Goal: Task Accomplishment & Management: Manage account settings

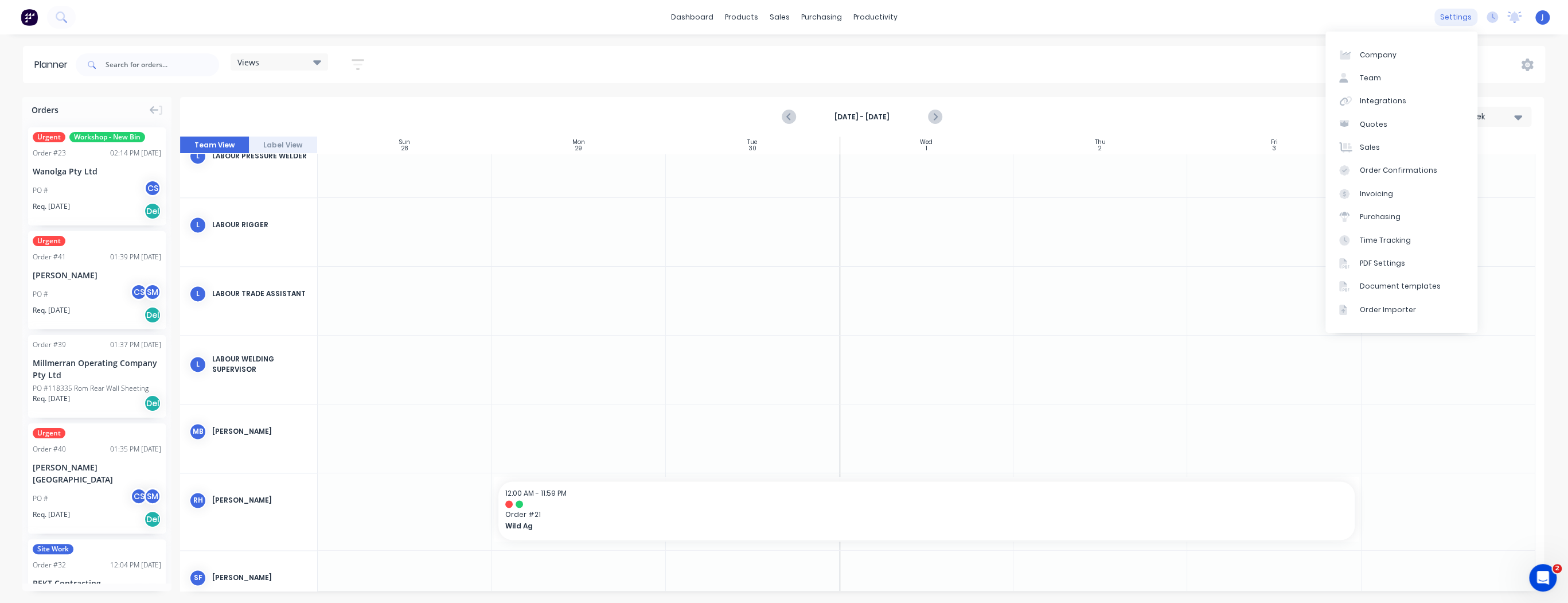
click at [1455, 20] on div "settings" at bounding box center [1455, 17] width 43 height 17
click at [1364, 80] on div "Team" at bounding box center [1370, 77] width 21 height 11
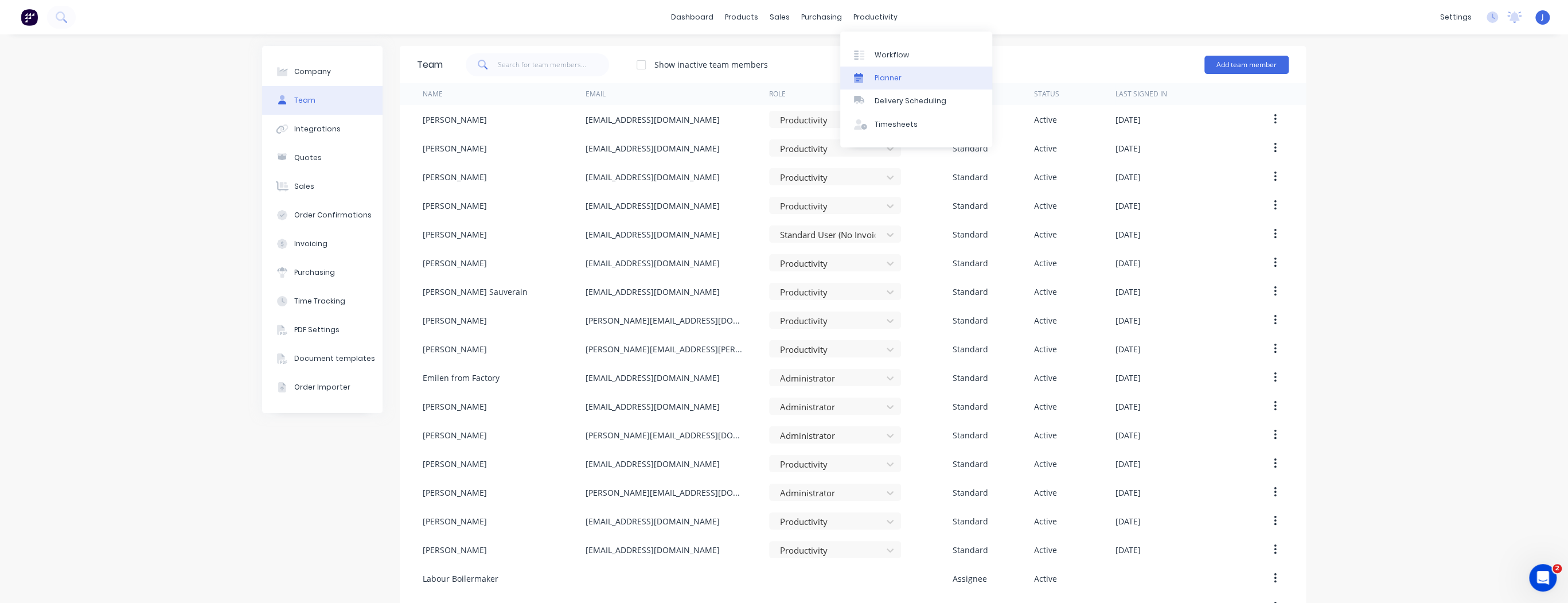
click at [890, 78] on div "Planner" at bounding box center [888, 77] width 27 height 11
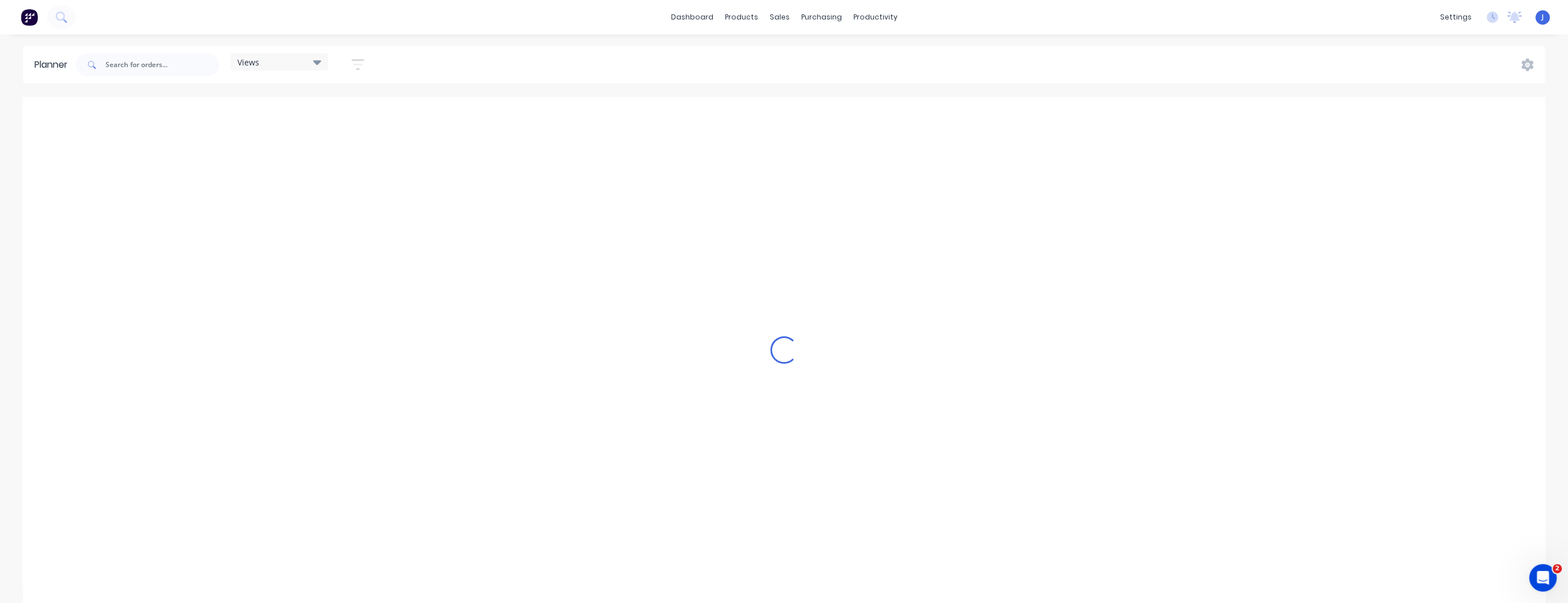
scroll to position [0, 2936]
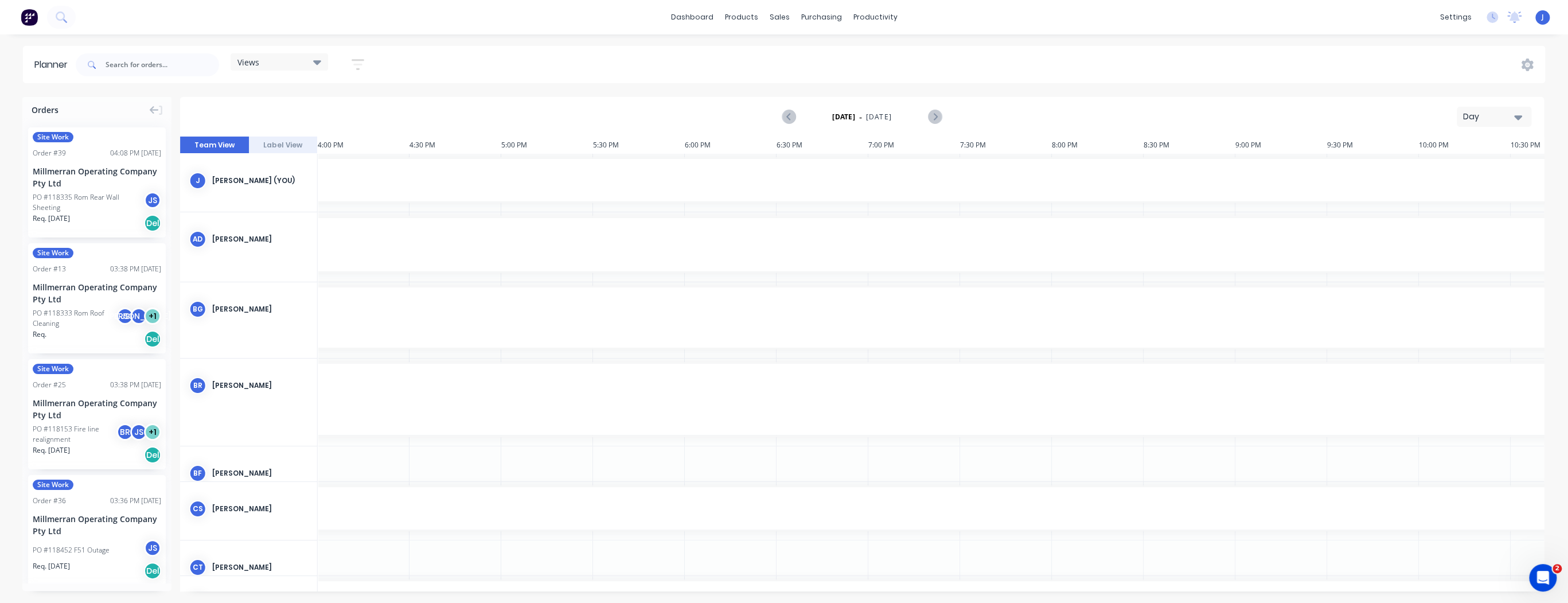
click at [1523, 114] on button "Day" at bounding box center [1494, 116] width 75 height 20
click at [1456, 174] on div "Week" at bounding box center [1473, 170] width 113 height 23
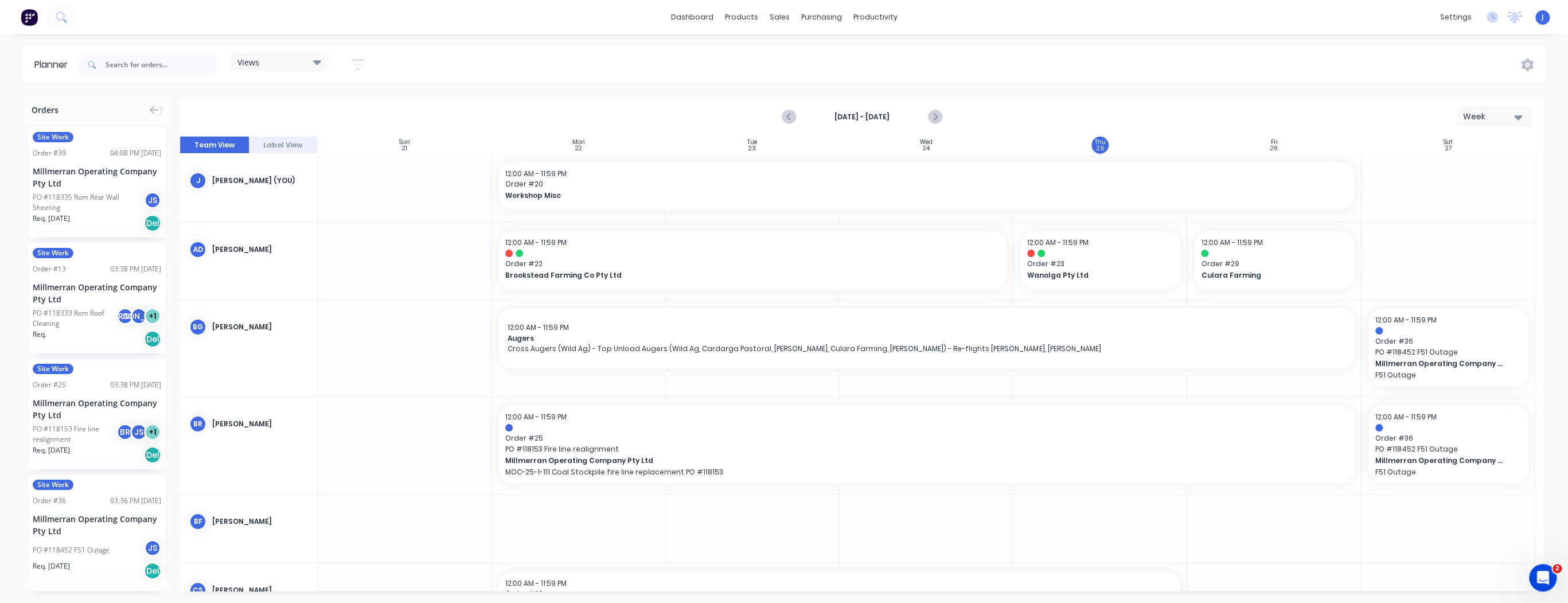
drag, startPoint x: 1471, startPoint y: 117, endPoint x: 1491, endPoint y: 84, distance: 38.6
click at [1489, 85] on div "Planner Views Save new view None (Default) edit Show/Hide users Show/Hide order…" at bounding box center [784, 324] width 1568 height 557
click at [1524, 113] on button "Week" at bounding box center [1494, 116] width 75 height 20
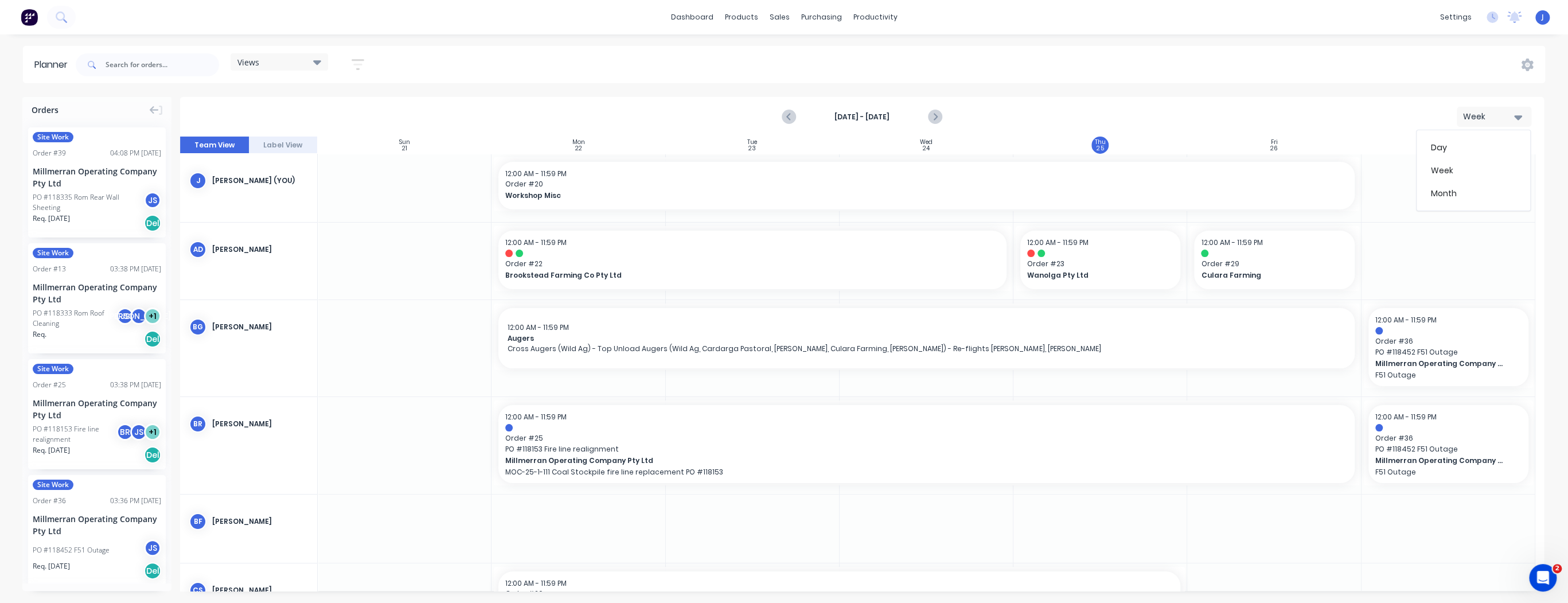
click at [1182, 92] on div "Planner Views Save new view None (Default) edit Show/Hide users Show/Hide order…" at bounding box center [784, 324] width 1568 height 557
click at [933, 118] on icon "Next page" at bounding box center [935, 117] width 14 height 14
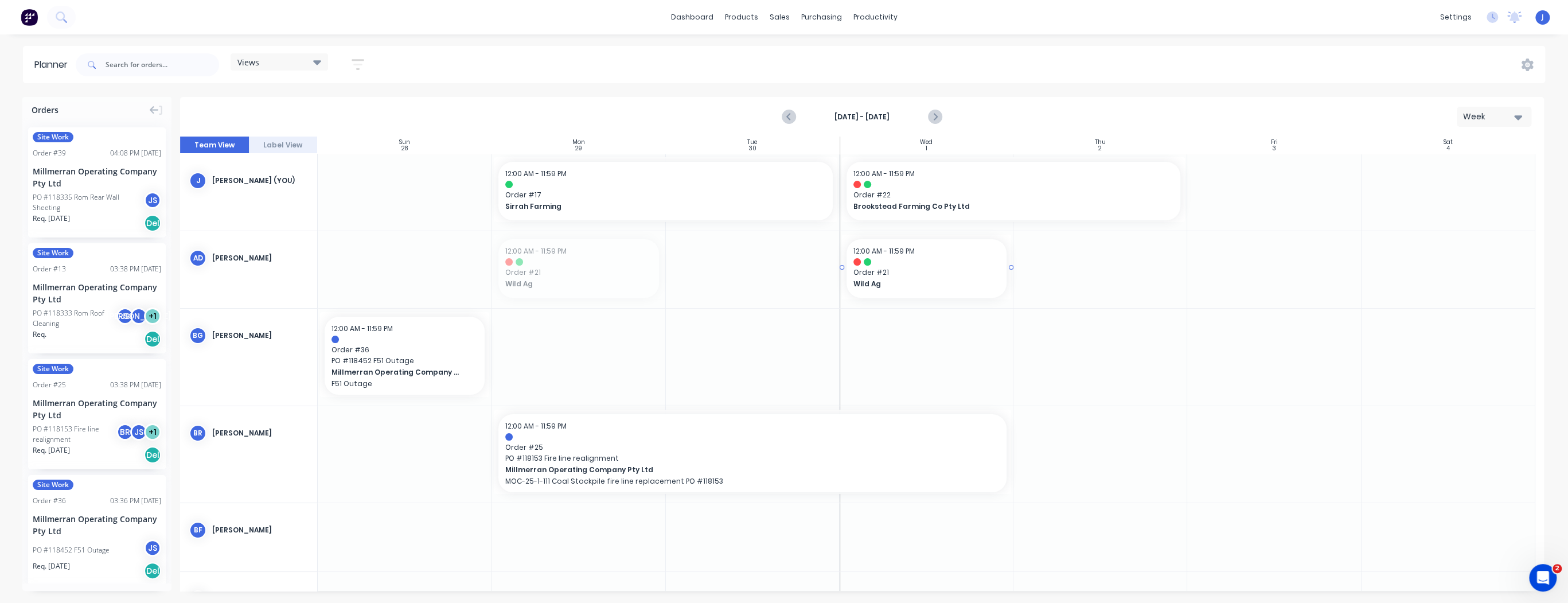
drag, startPoint x: 585, startPoint y: 273, endPoint x: 878, endPoint y: 280, distance: 293.1
drag, startPoint x: 1007, startPoint y: 266, endPoint x: 1254, endPoint y: 263, distance: 247.0
drag, startPoint x: 538, startPoint y: 191, endPoint x: 562, endPoint y: 266, distance: 78.7
drag, startPoint x: 835, startPoint y: 267, endPoint x: 609, endPoint y: 279, distance: 226.3
drag, startPoint x: 917, startPoint y: 187, endPoint x: 723, endPoint y: 271, distance: 211.4
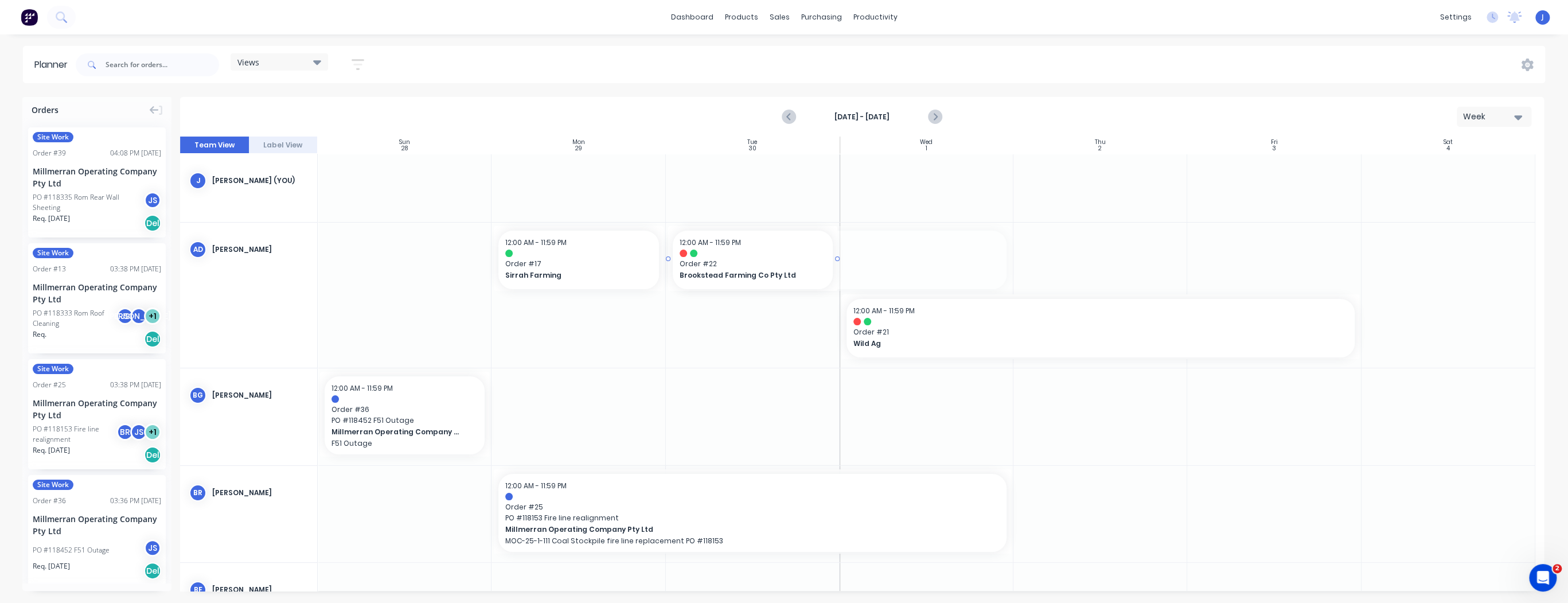
drag, startPoint x: 1008, startPoint y: 259, endPoint x: 812, endPoint y: 265, distance: 196.1
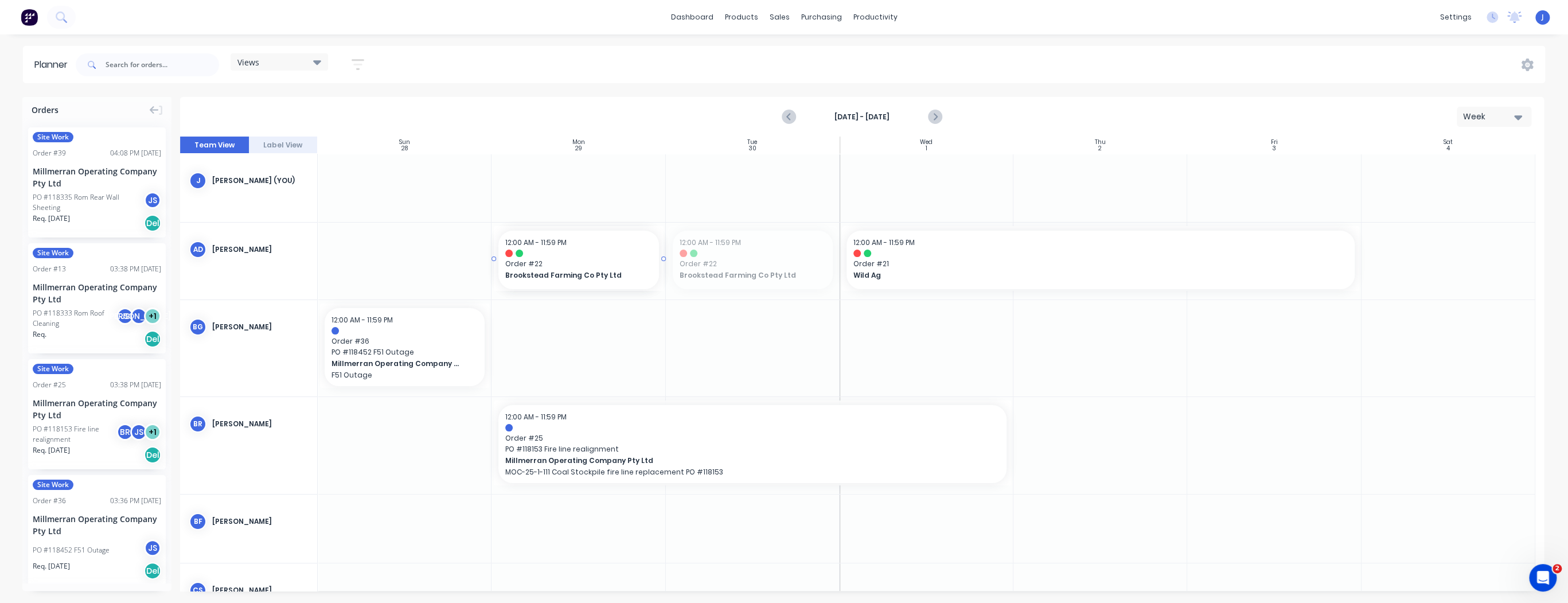
drag, startPoint x: 752, startPoint y: 253, endPoint x: 580, endPoint y: 277, distance: 173.7
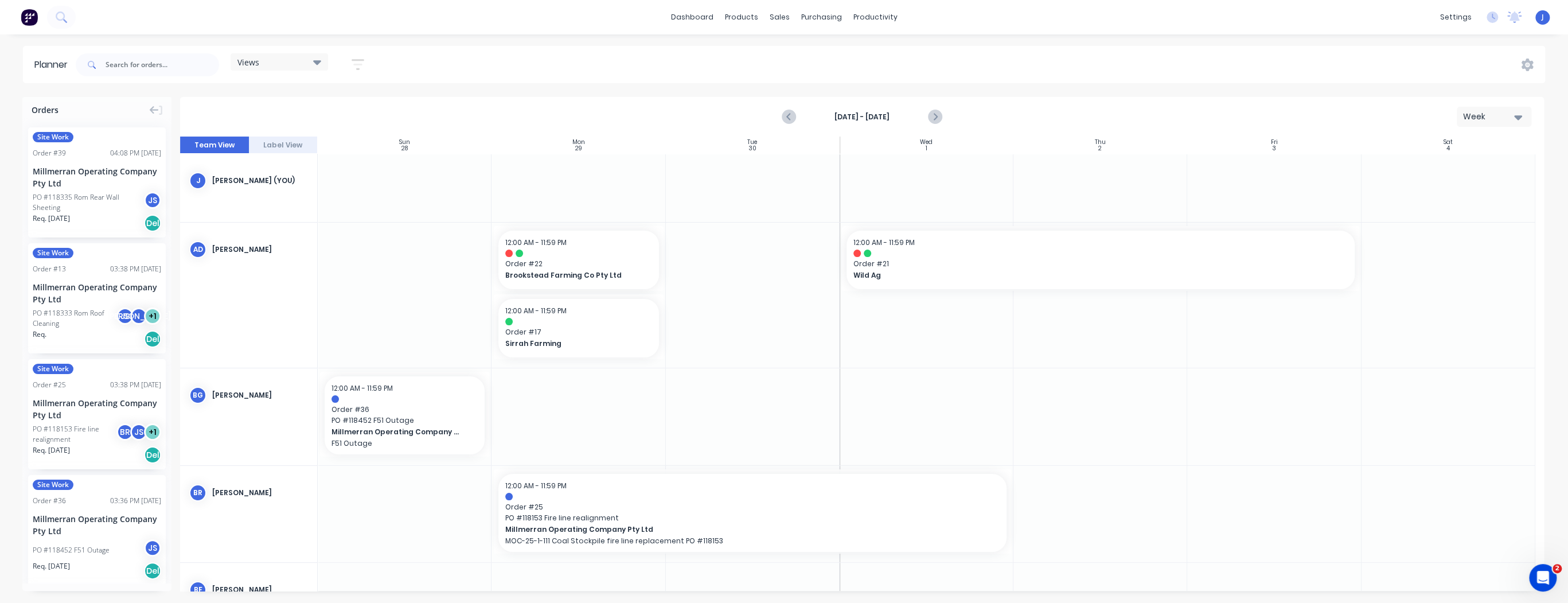
click at [736, 264] on div at bounding box center [752, 295] width 174 height 145
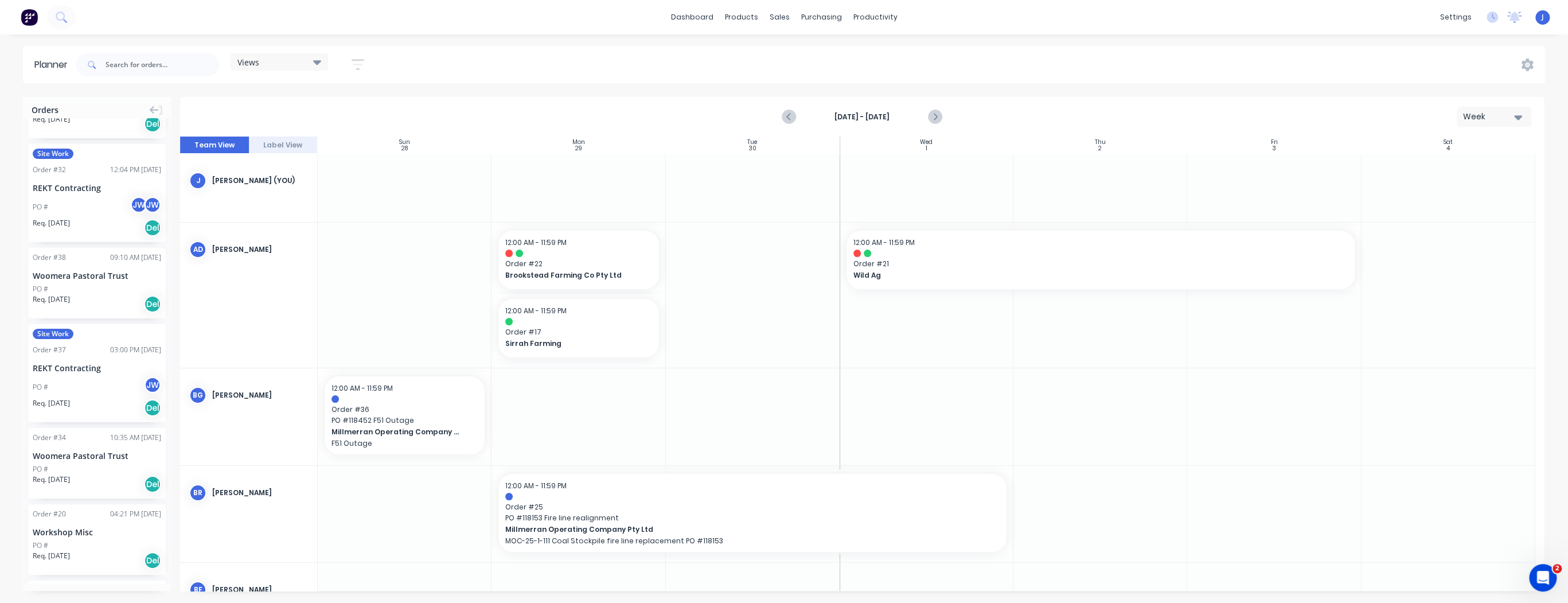
scroll to position [780, 0]
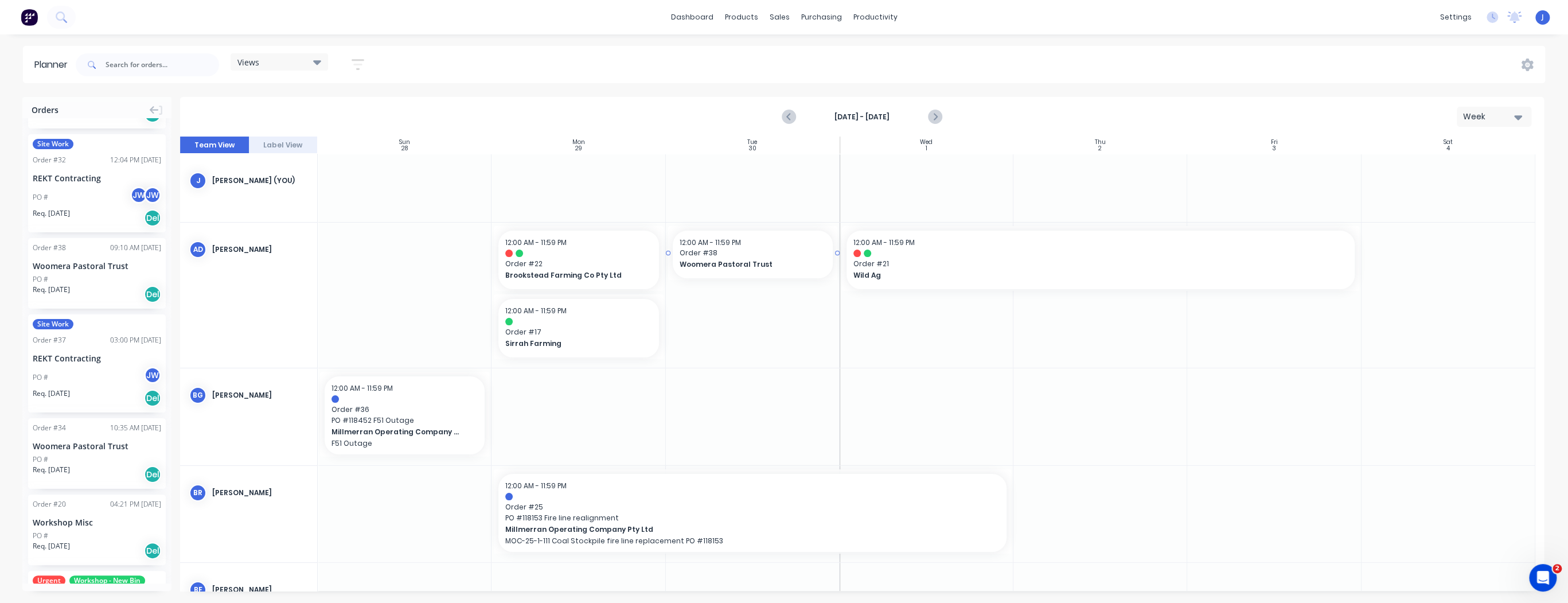
drag, startPoint x: 78, startPoint y: 254, endPoint x: 749, endPoint y: 242, distance: 671.1
click at [756, 252] on span "Order # 38" at bounding box center [753, 253] width 147 height 11
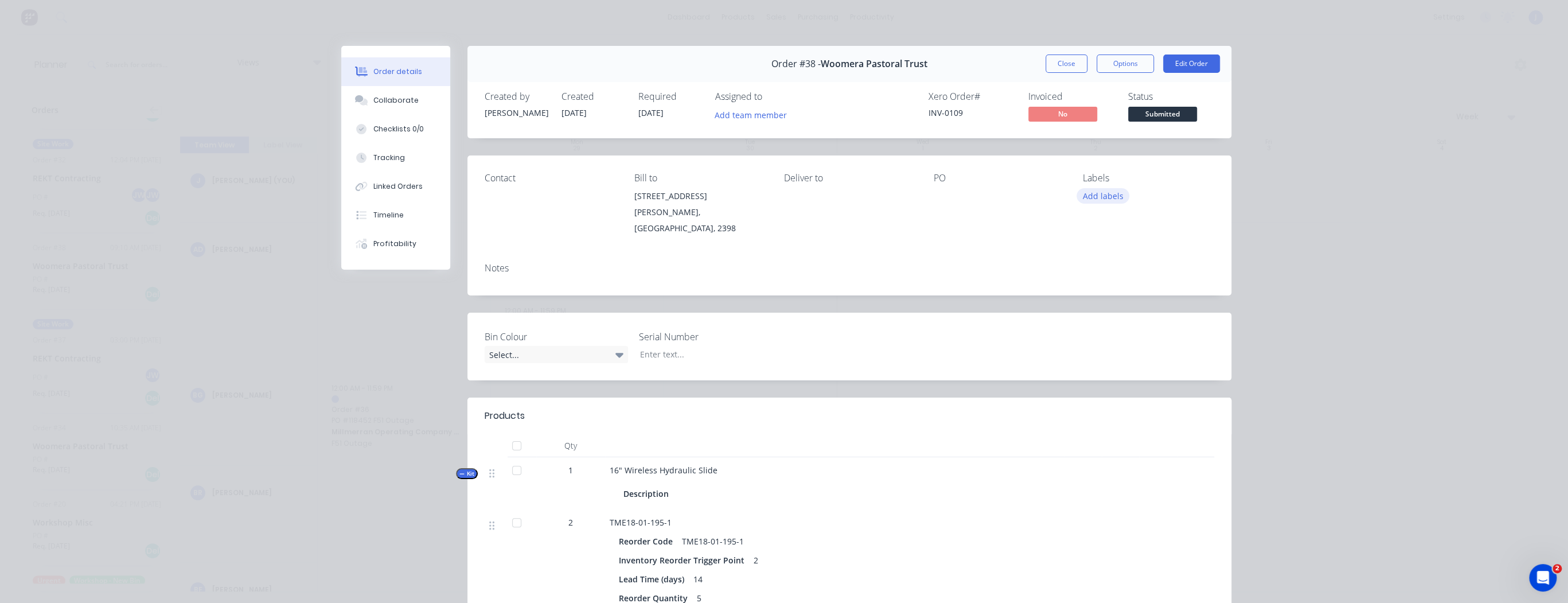
click at [1090, 197] on button "Add labels" at bounding box center [1102, 196] width 53 height 15
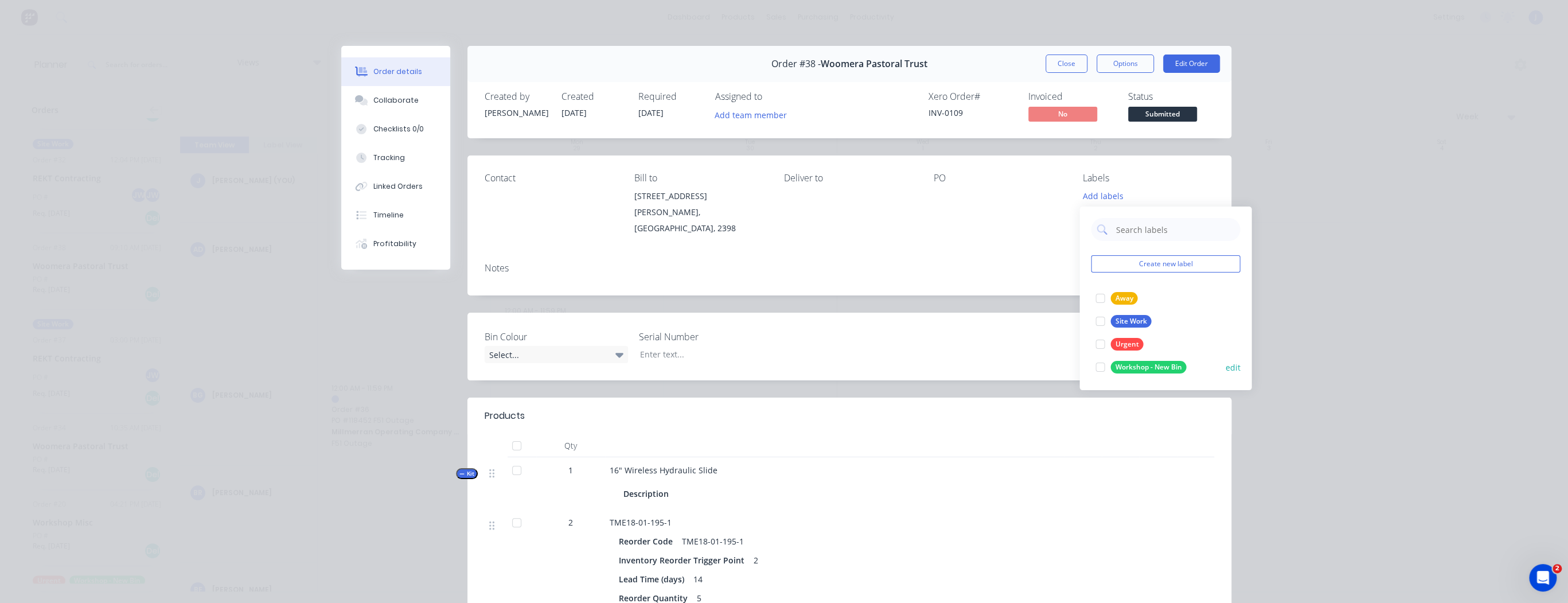
click at [1103, 368] on div at bounding box center [1100, 367] width 23 height 23
click at [993, 254] on div "Notes" at bounding box center [849, 274] width 764 height 42
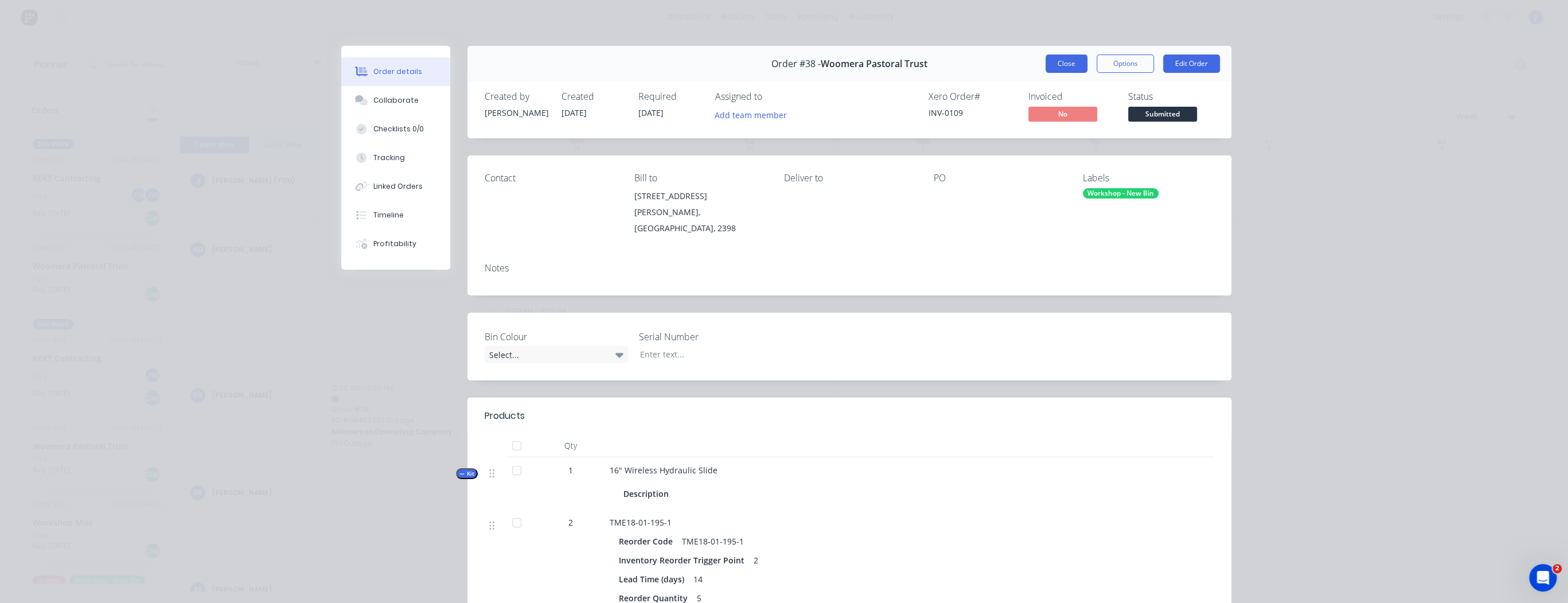
click at [1057, 64] on button "Close" at bounding box center [1066, 63] width 42 height 18
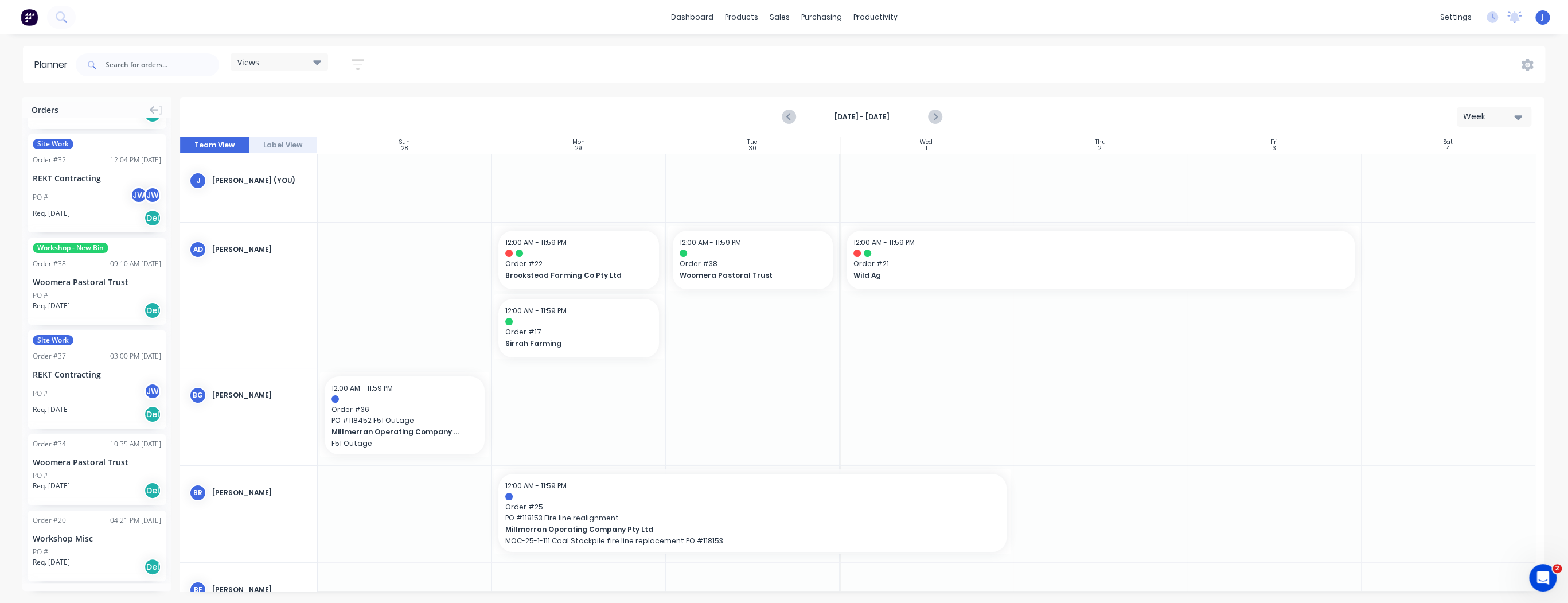
click at [575, 419] on div at bounding box center [578, 416] width 174 height 97
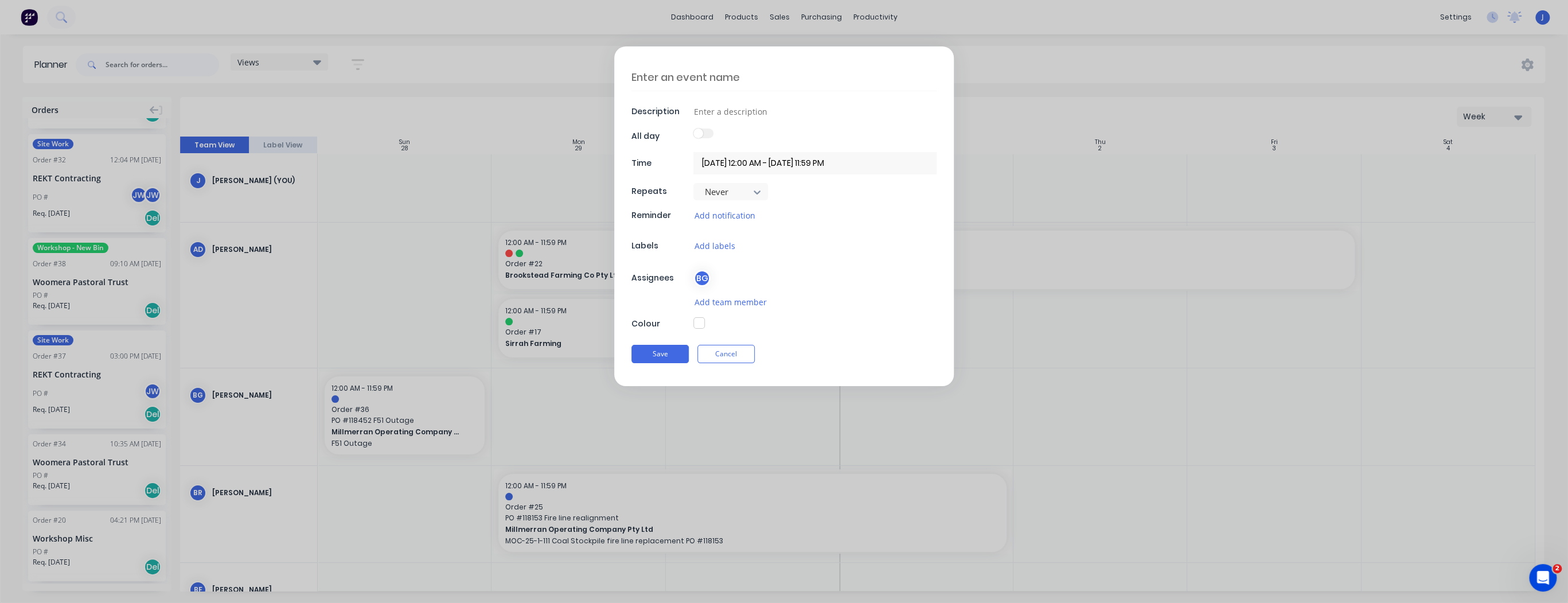
click at [711, 77] on textarea at bounding box center [783, 77] width 305 height 27
type textarea "x"
type textarea "A"
type textarea "x"
type textarea "Au"
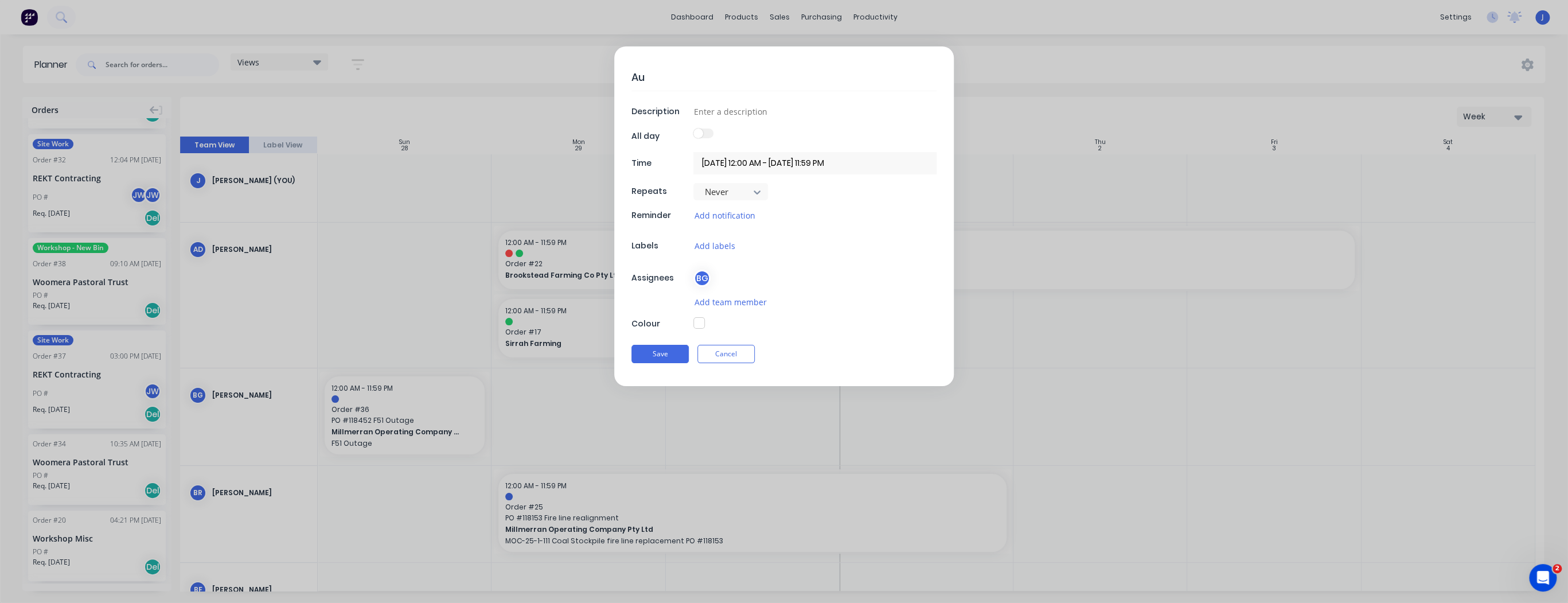
type textarea "x"
type textarea "Aug"
type textarea "x"
type textarea "Auge"
type textarea "x"
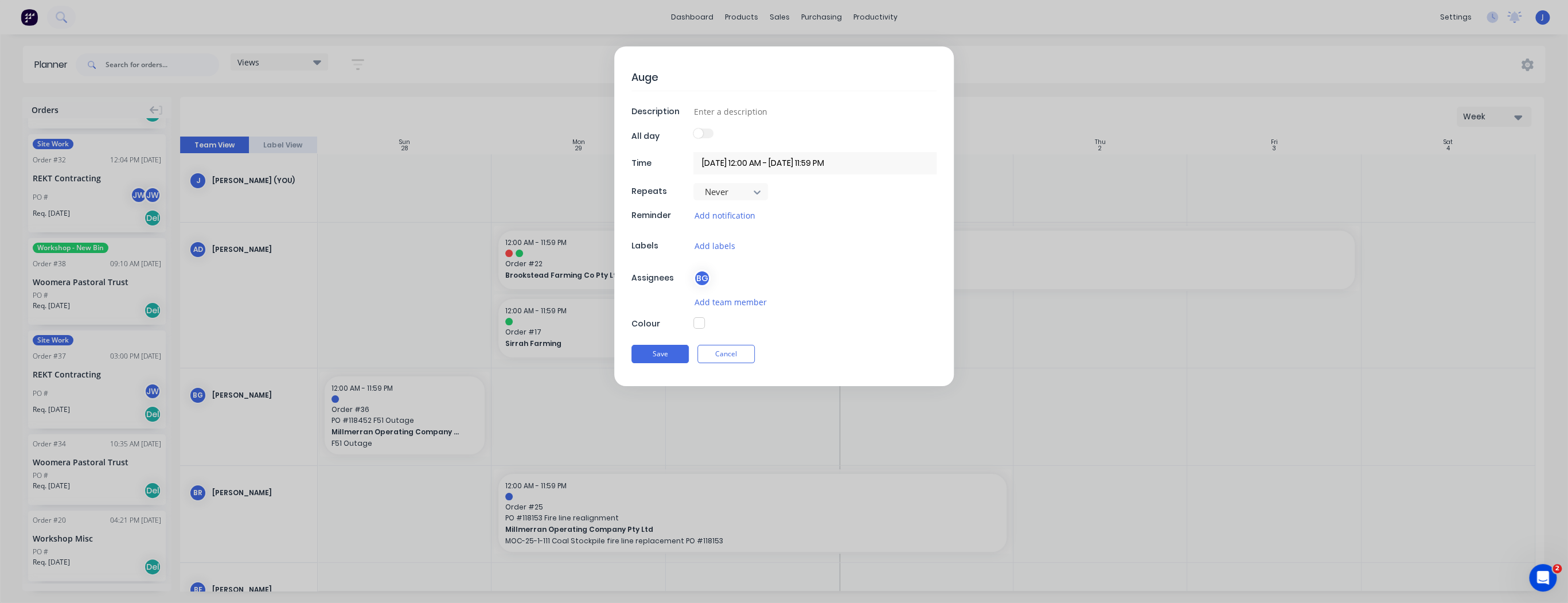
type textarea "Auger"
type textarea "x"
type textarea "Augers"
click at [714, 248] on button "Add labels" at bounding box center [714, 245] width 42 height 13
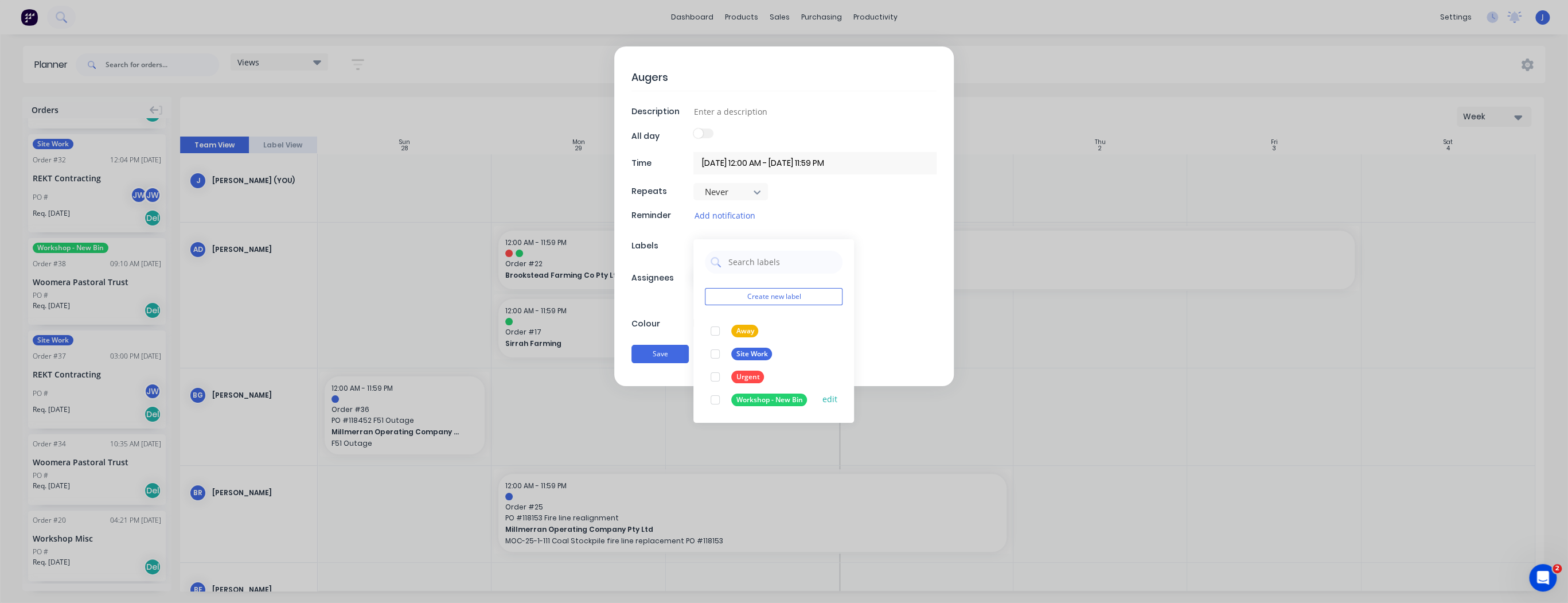
click at [717, 400] on div at bounding box center [715, 399] width 23 height 23
click at [671, 352] on div "Save Cancel" at bounding box center [783, 354] width 305 height 30
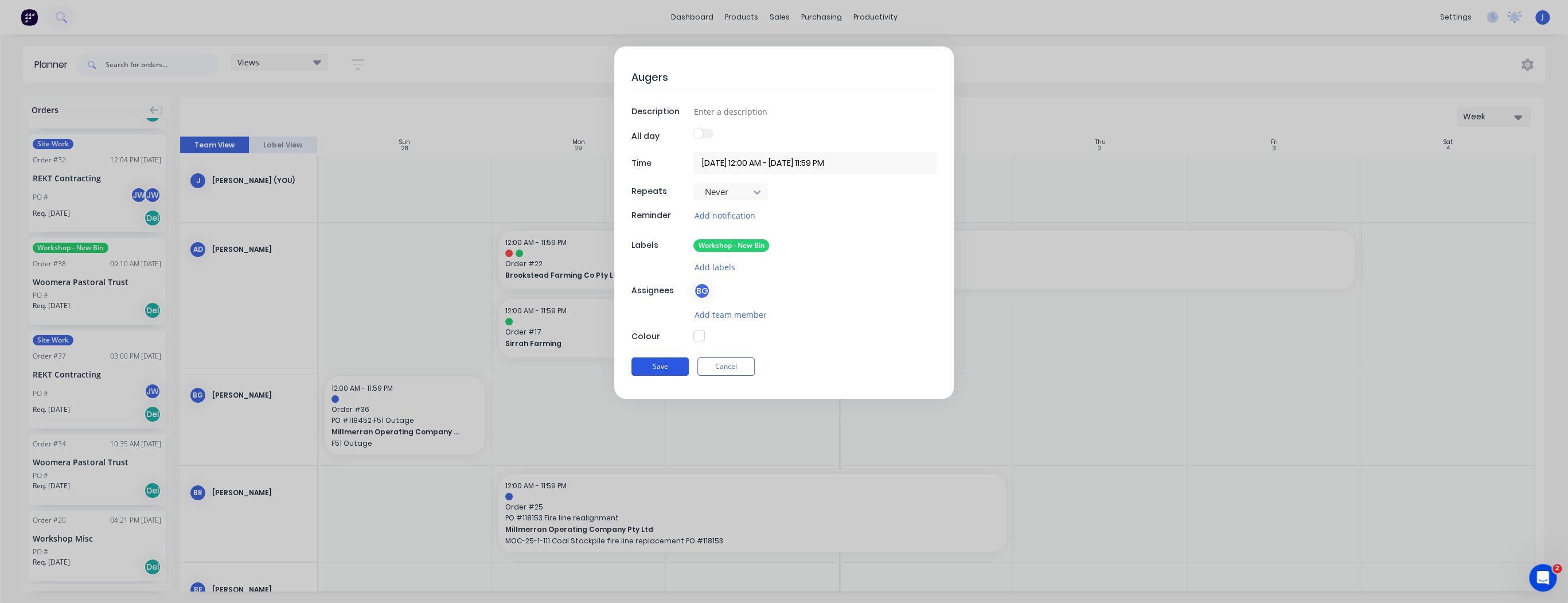
click at [664, 368] on button "Save" at bounding box center [659, 366] width 57 height 18
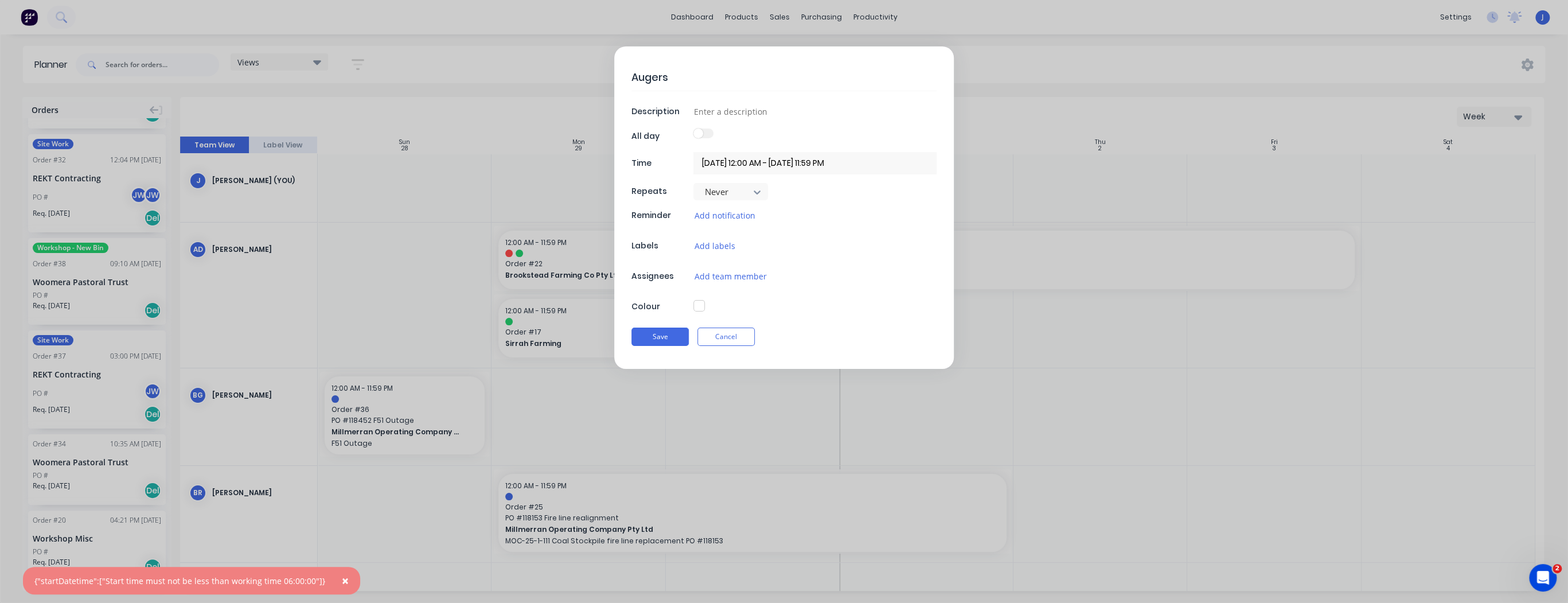
click at [754, 165] on input "29/09/2025 12:00 AM - 29/09/2025 11:59 PM" at bounding box center [814, 163] width 243 height 23
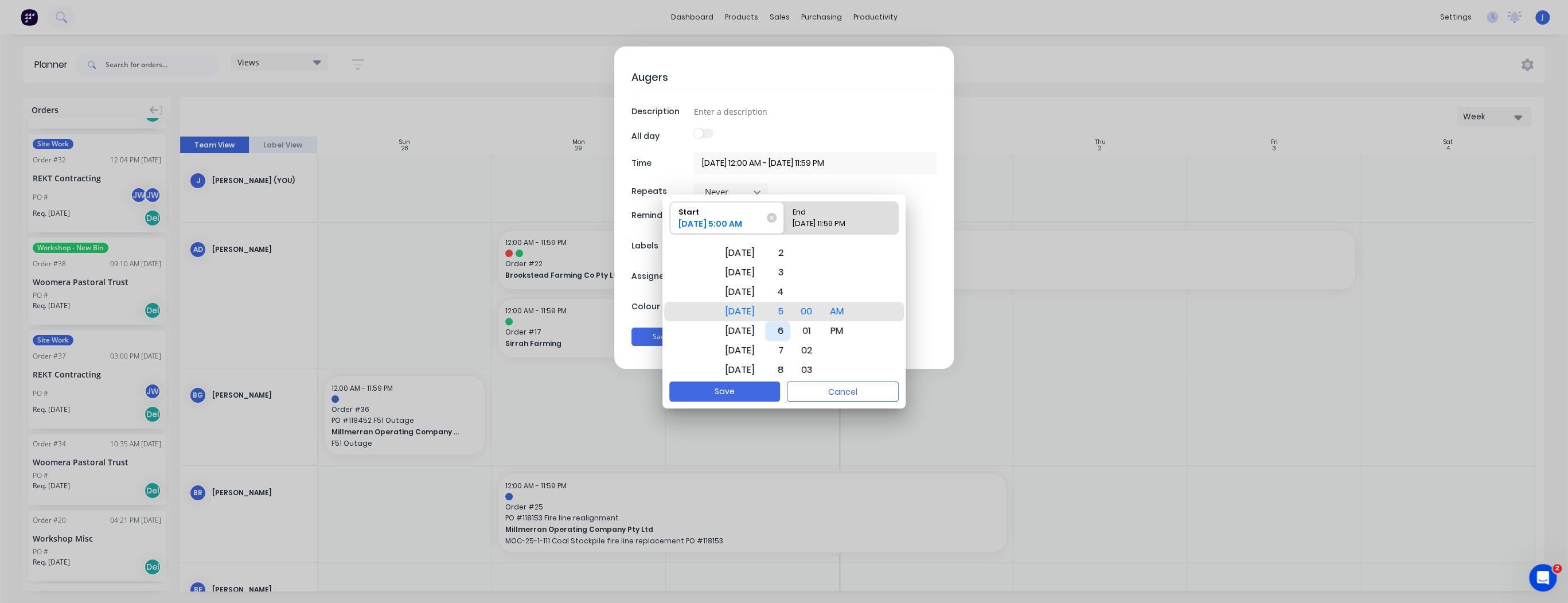
click at [790, 332] on div "6" at bounding box center [778, 331] width 25 height 20
click at [732, 390] on button "Save" at bounding box center [724, 391] width 111 height 20
type textarea "x"
type input "29/09/2025 6:00 AM - 29/09/2025 11:59 PM"
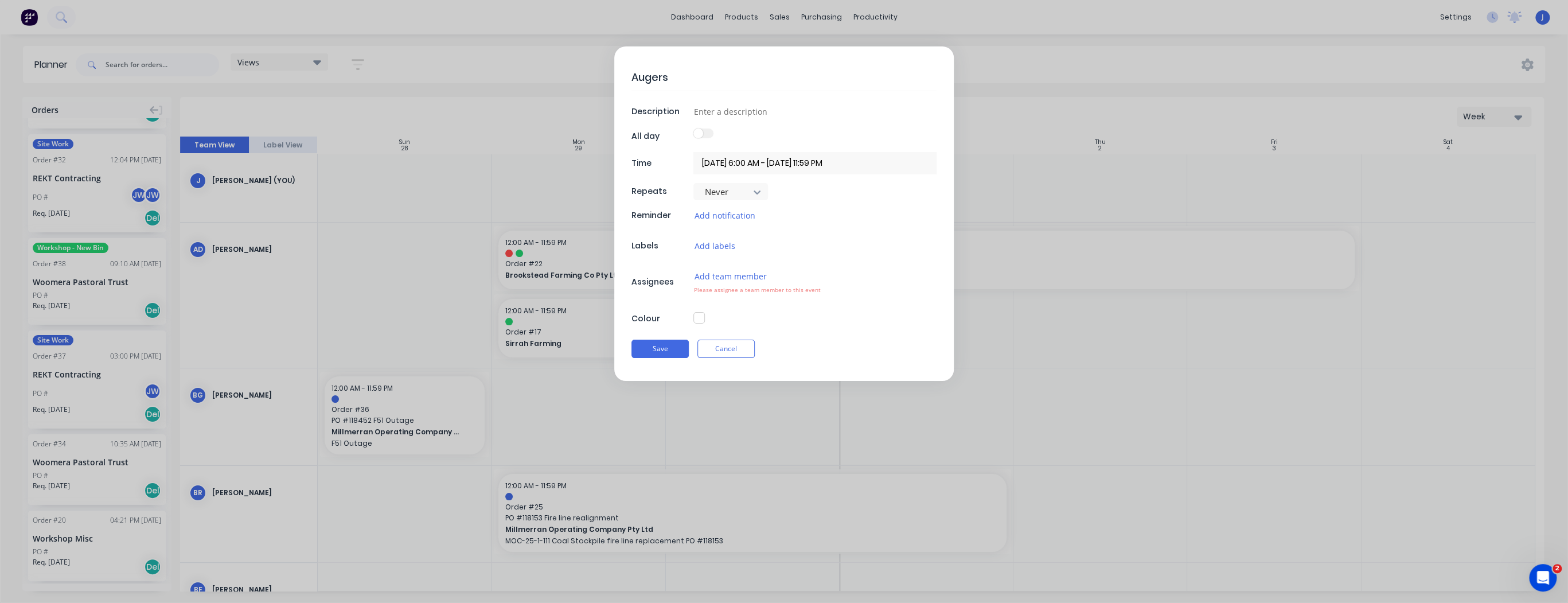
click at [824, 161] on input "29/09/2025 6:00 AM - 29/09/2025 11:59 PM" at bounding box center [814, 163] width 243 height 23
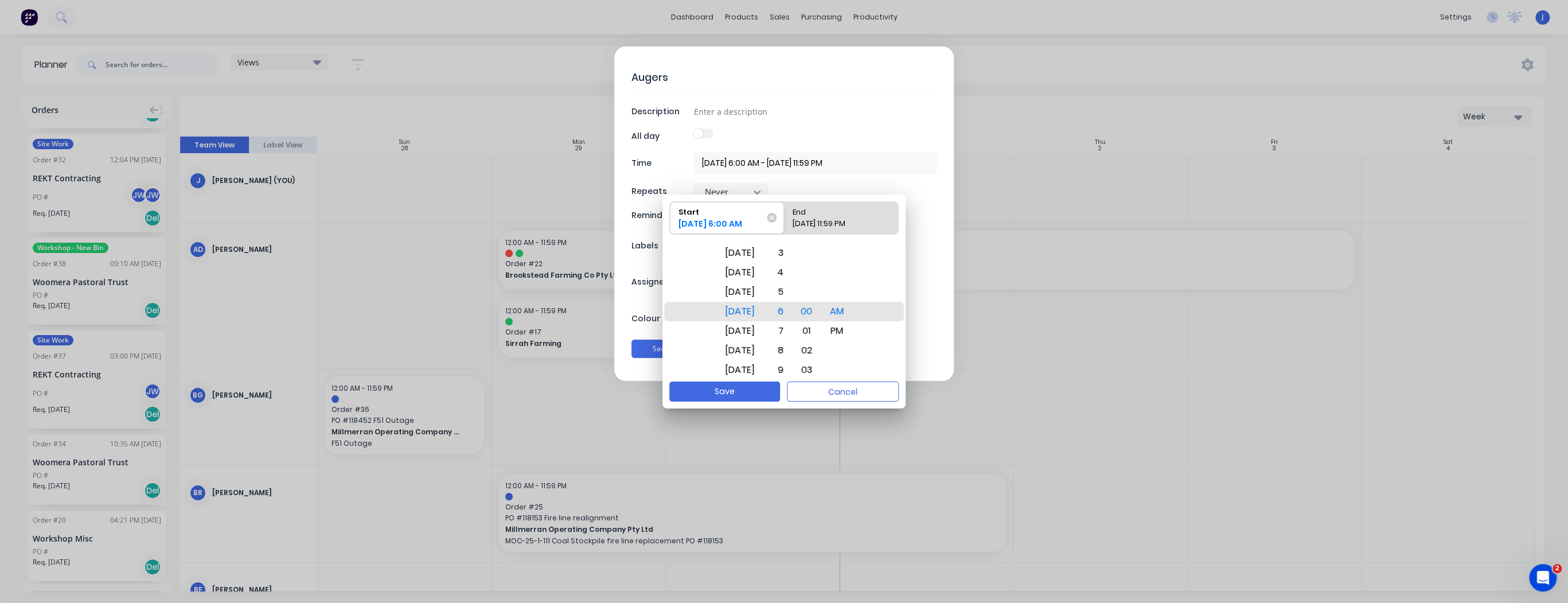
click at [821, 211] on div "End" at bounding box center [835, 210] width 95 height 16
click at [785, 211] on input "End 29/09/2025 11:59 PM" at bounding box center [784, 218] width 1 height 32
radio input "true"
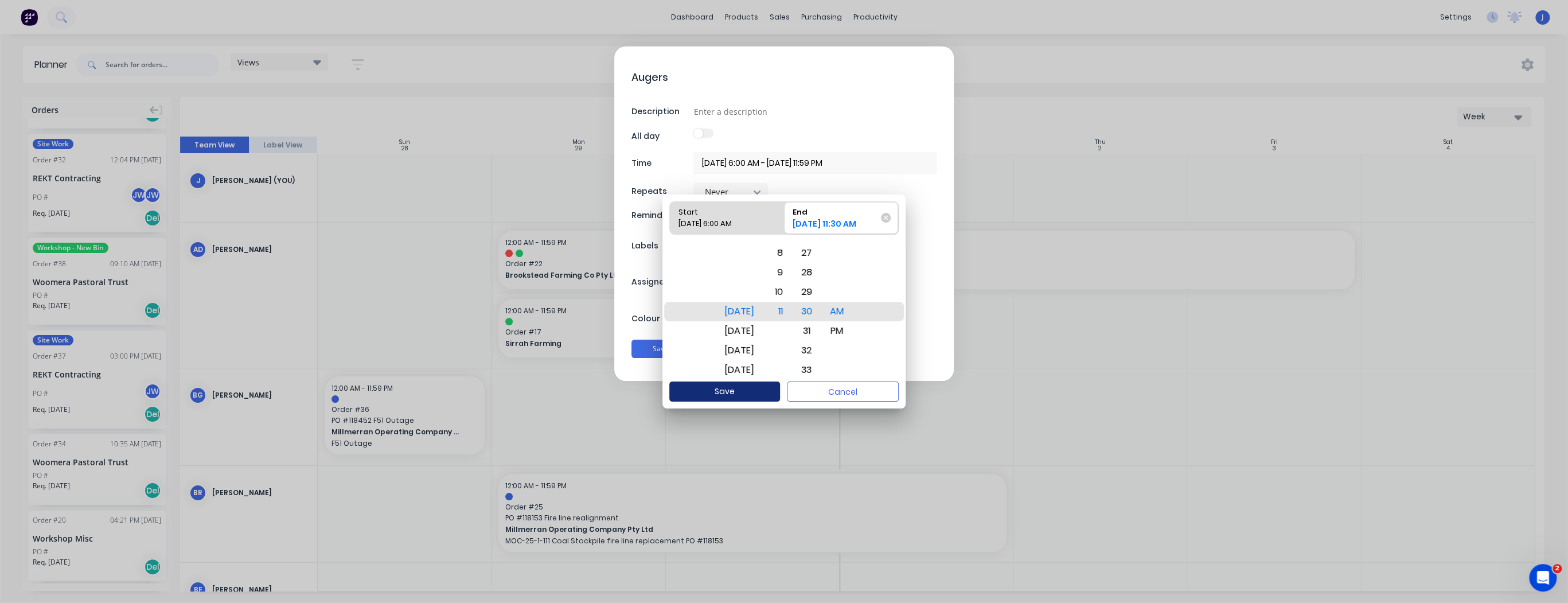
click at [726, 390] on button "Save" at bounding box center [724, 391] width 111 height 20
type textarea "x"
type input "29/09/2025 6:00 AM - 29/09/2025 11:30 AM"
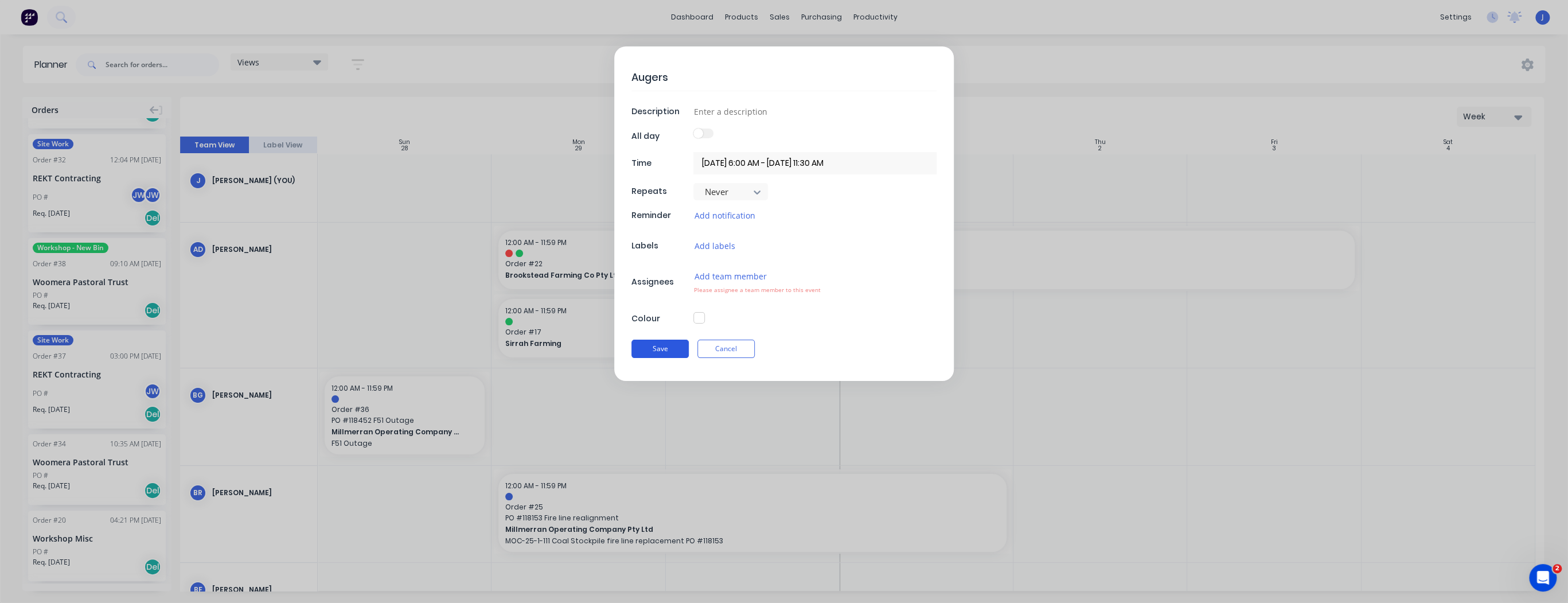
click at [661, 348] on button "Save" at bounding box center [659, 349] width 57 height 18
click at [664, 349] on button "Save" at bounding box center [659, 349] width 57 height 18
click at [728, 275] on button "Add team member" at bounding box center [730, 276] width 73 height 13
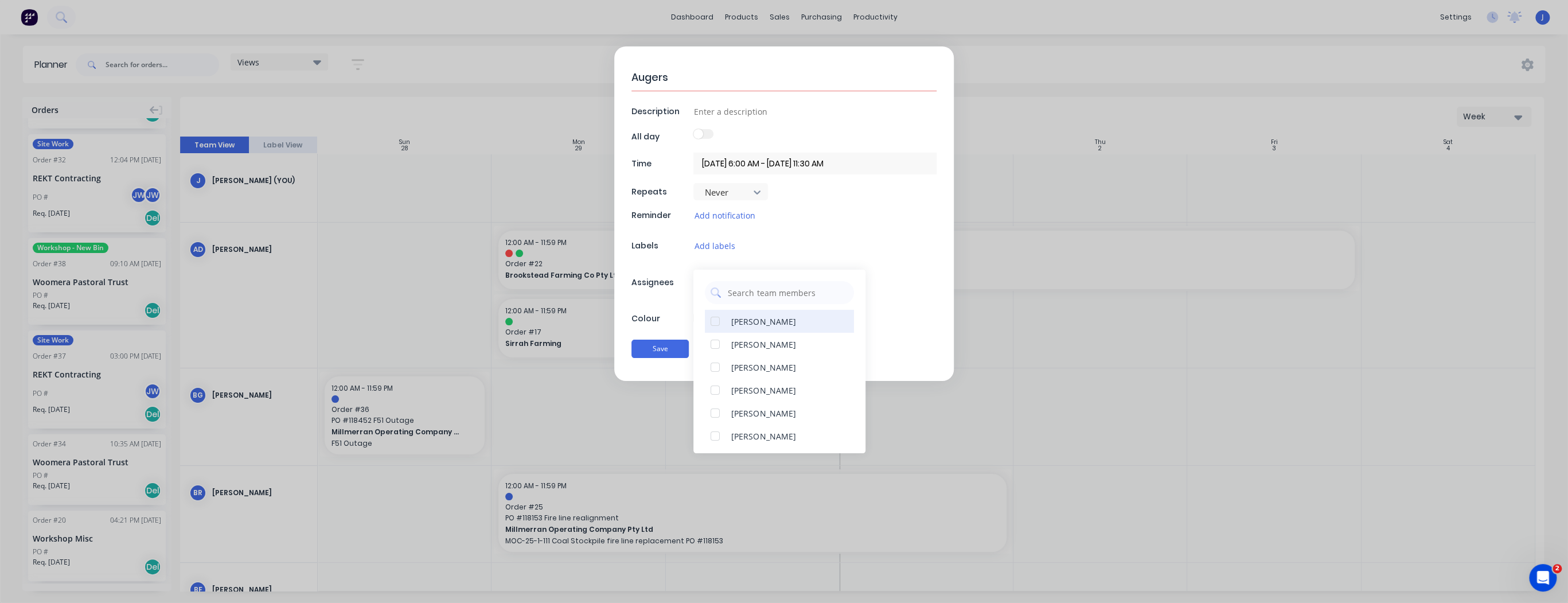
click at [714, 344] on div at bounding box center [715, 344] width 23 height 23
click at [663, 350] on button "Save" at bounding box center [659, 349] width 57 height 18
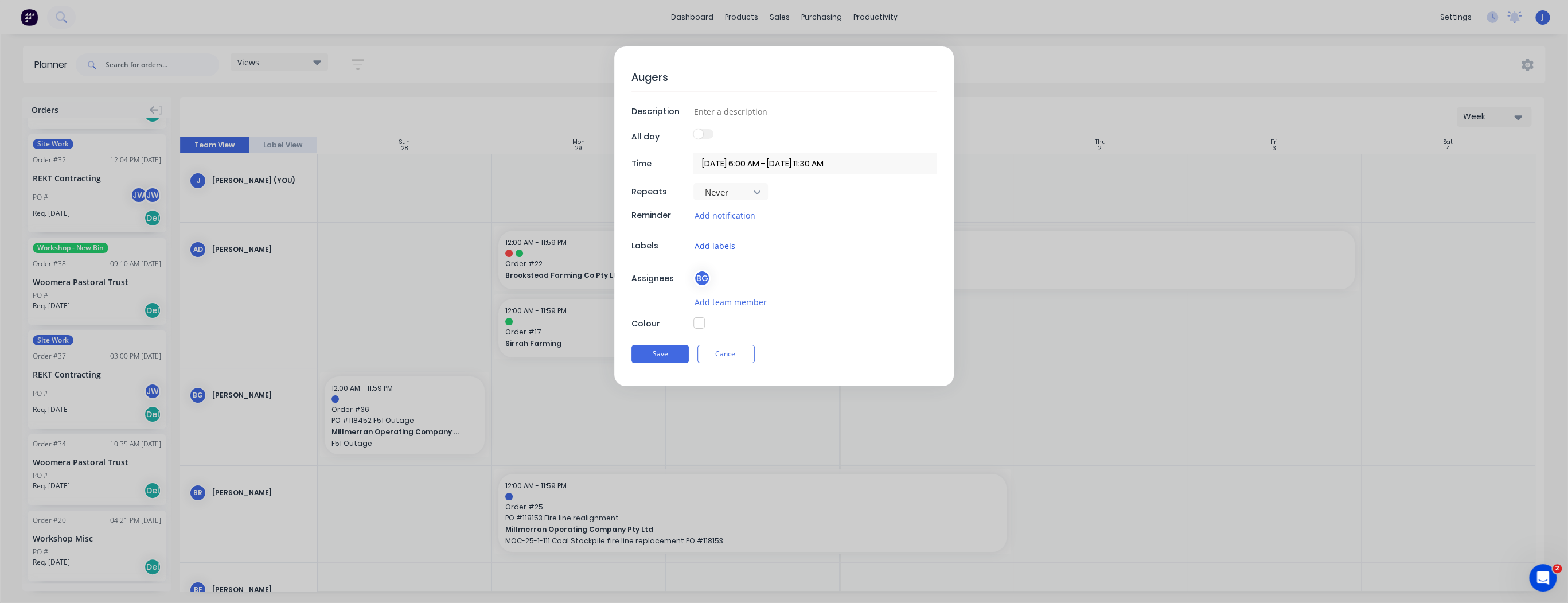
click at [718, 247] on button "Add labels" at bounding box center [714, 245] width 42 height 13
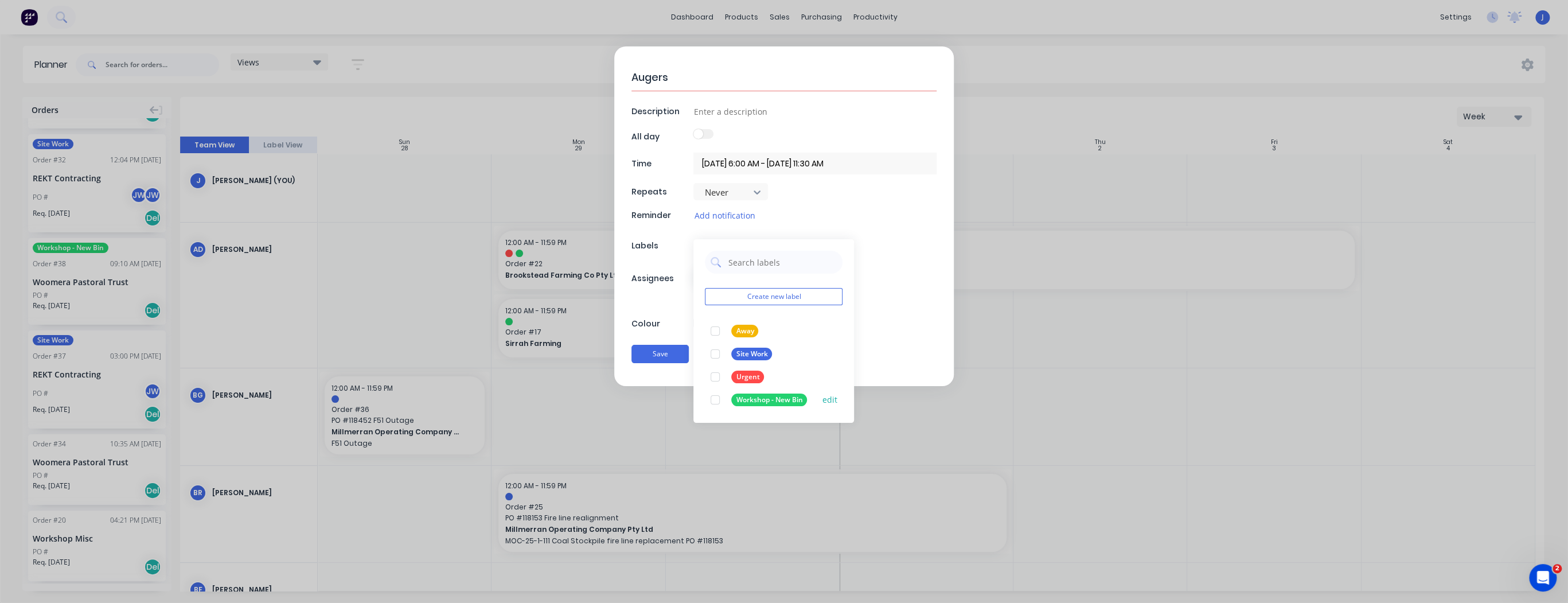
click at [716, 399] on div at bounding box center [715, 399] width 23 height 23
click at [654, 354] on div "Save Cancel" at bounding box center [783, 354] width 305 height 30
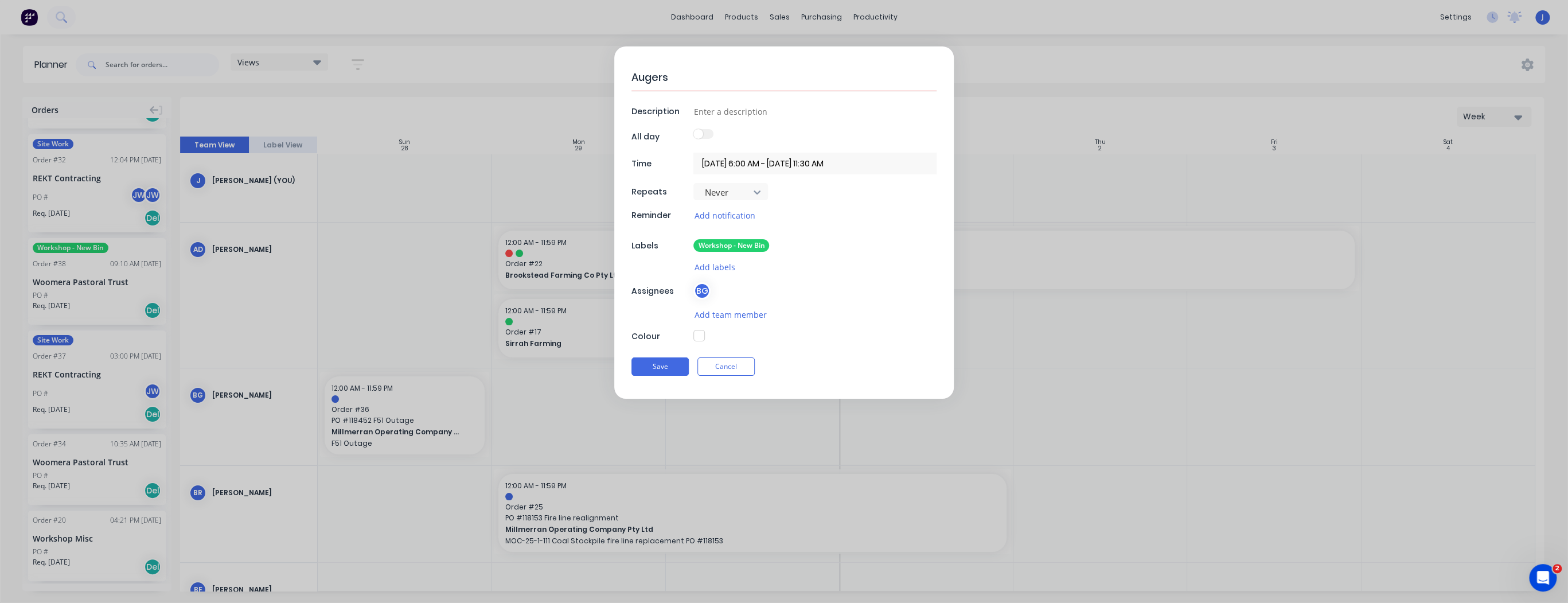
click at [657, 379] on div "Save Cancel" at bounding box center [783, 366] width 305 height 30
click at [655, 371] on button "Save" at bounding box center [659, 366] width 57 height 18
click at [654, 368] on button "Save" at bounding box center [659, 366] width 57 height 18
click at [653, 365] on button "Save" at bounding box center [659, 366] width 57 height 18
click at [699, 113] on input at bounding box center [814, 112] width 243 height 17
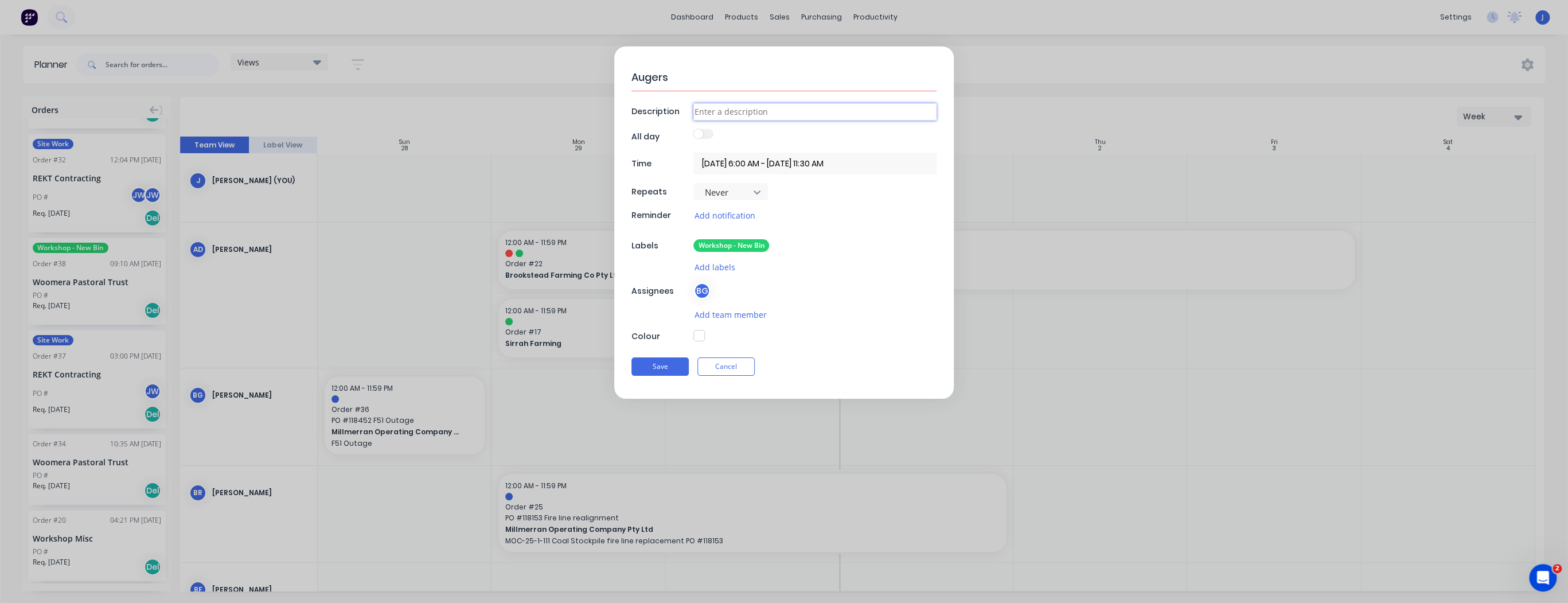
type textarea "x"
type input "F"
type textarea "x"
type input "Fi"
type textarea "x"
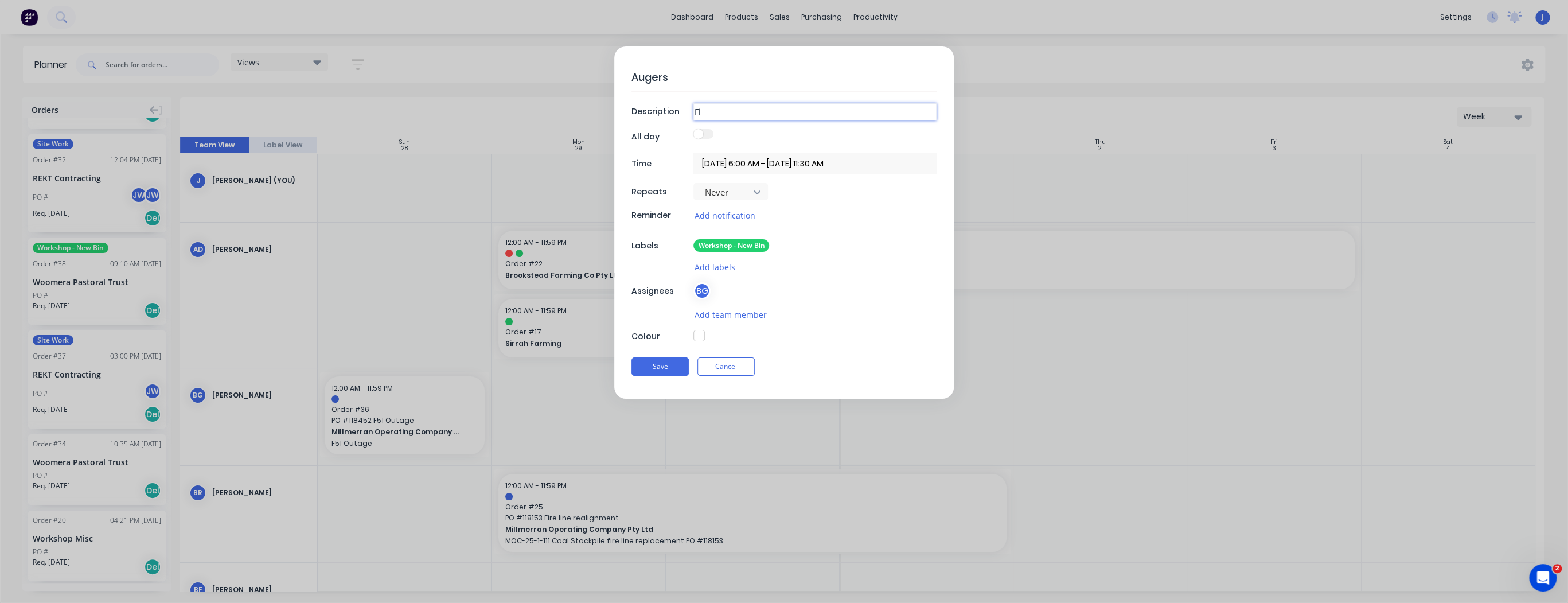
type input "Fin"
type textarea "x"
type input "Fini"
type textarea "x"
type input "Finis"
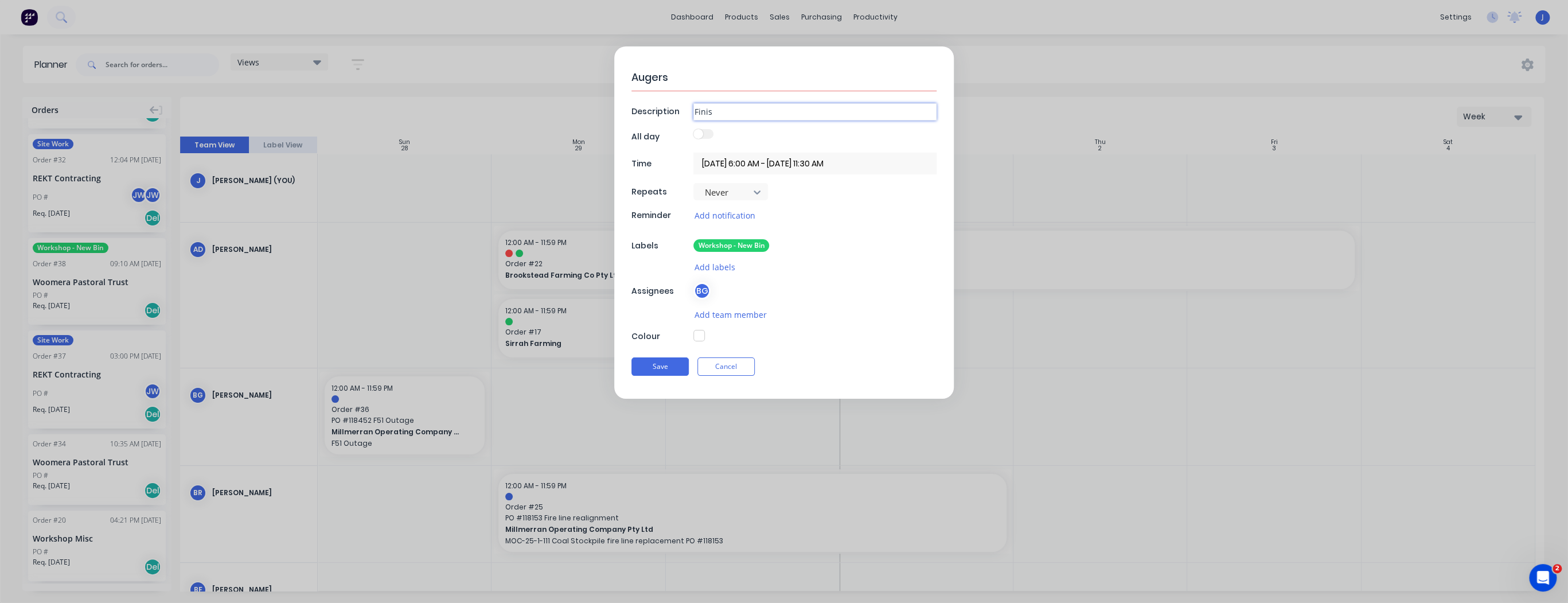
type textarea "x"
type input "Finish"
type textarea "x"
type input "Finish"
type textarea "x"
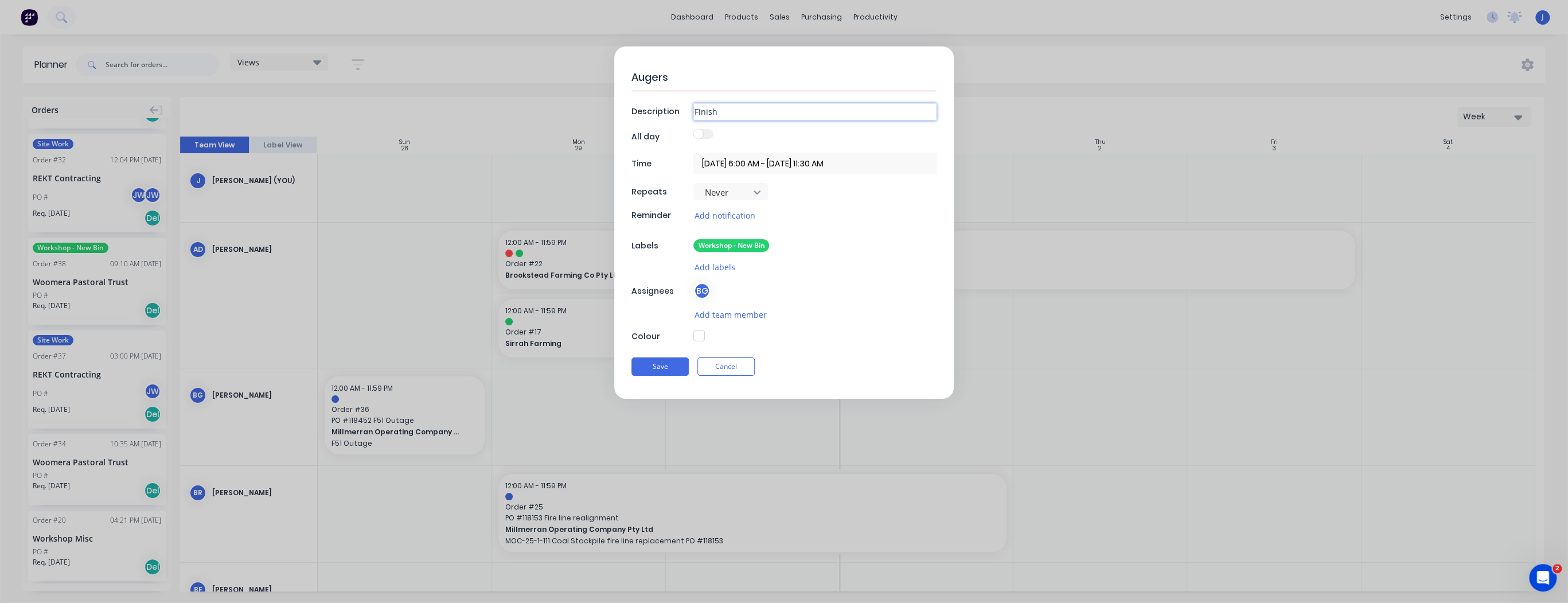
type input "Finish U"
type textarea "x"
type input "Finish Un"
type textarea "x"
type input "Finish Unl"
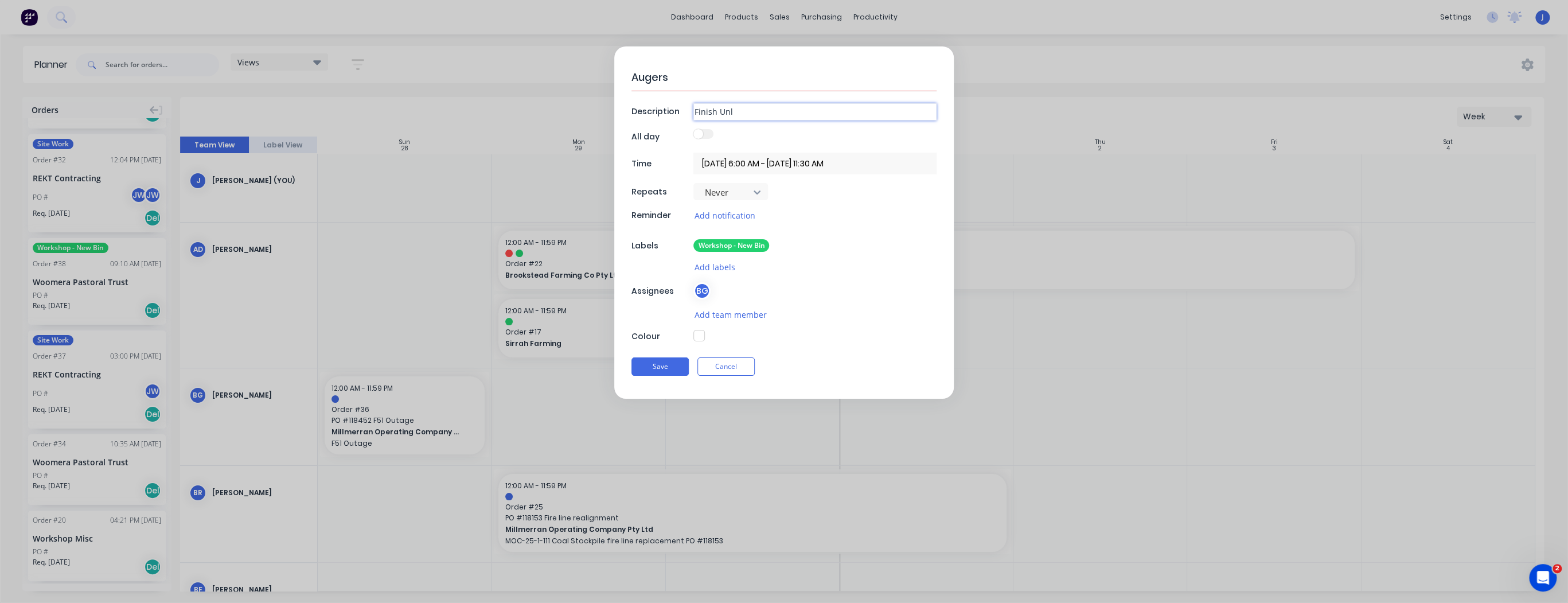
type textarea "x"
type input "Finish Unlo"
type textarea "x"
type input "Finish Unloa"
type textarea "x"
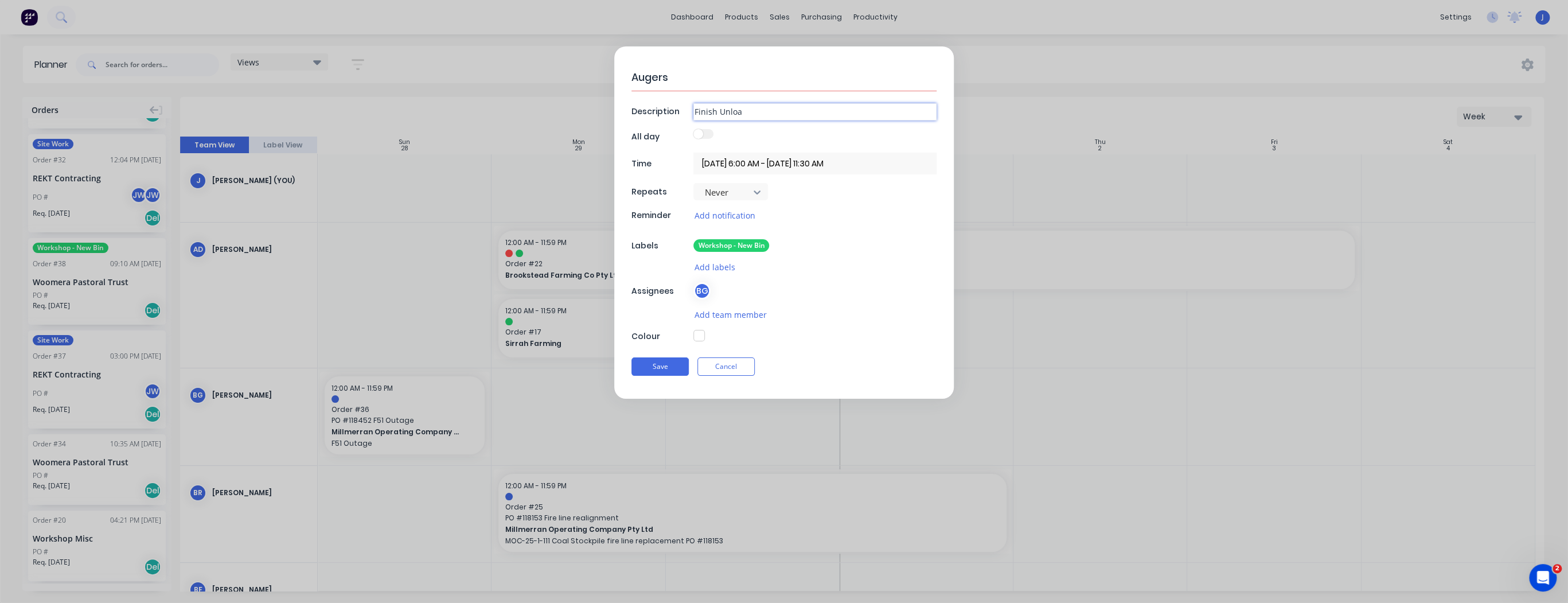
type input "Finish Unload"
type textarea "x"
type input "Finish Unload"
type textarea "x"
type input "Finish Unload A"
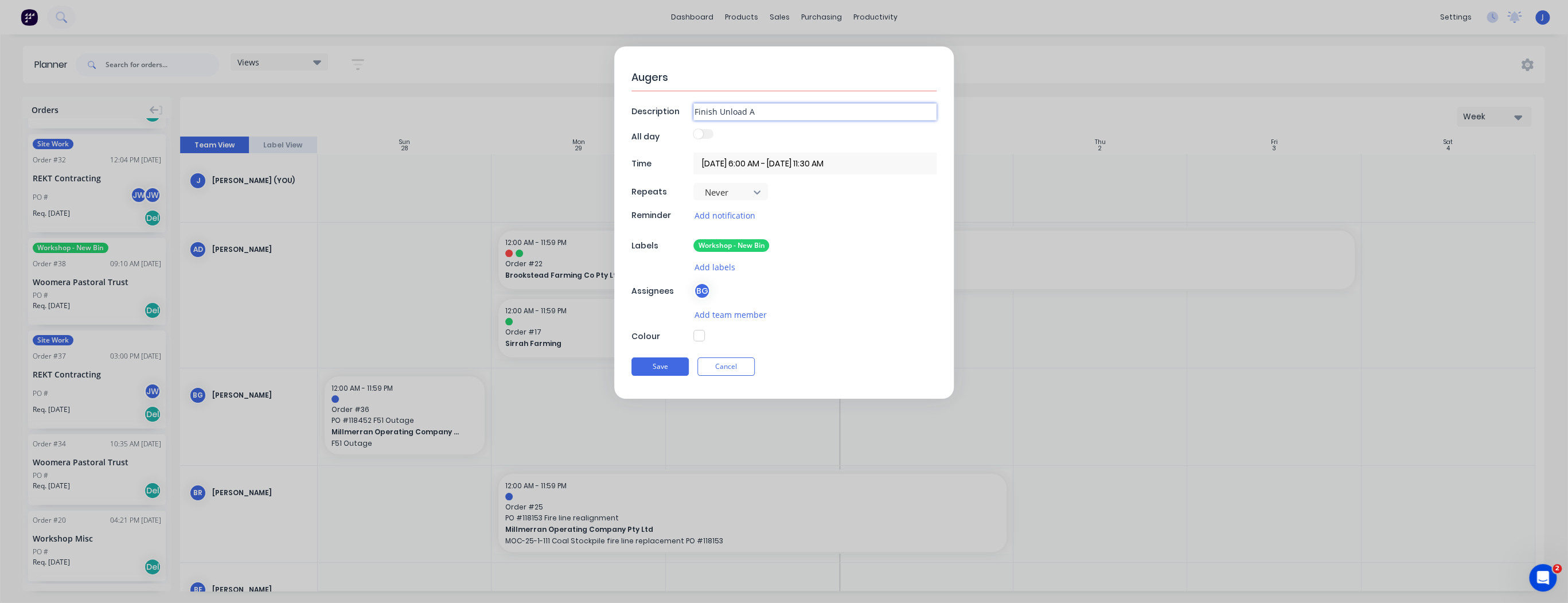
type textarea "x"
type input "Finish Unload Au"
type textarea "x"
type input "Finish Unload Aug"
type textarea "x"
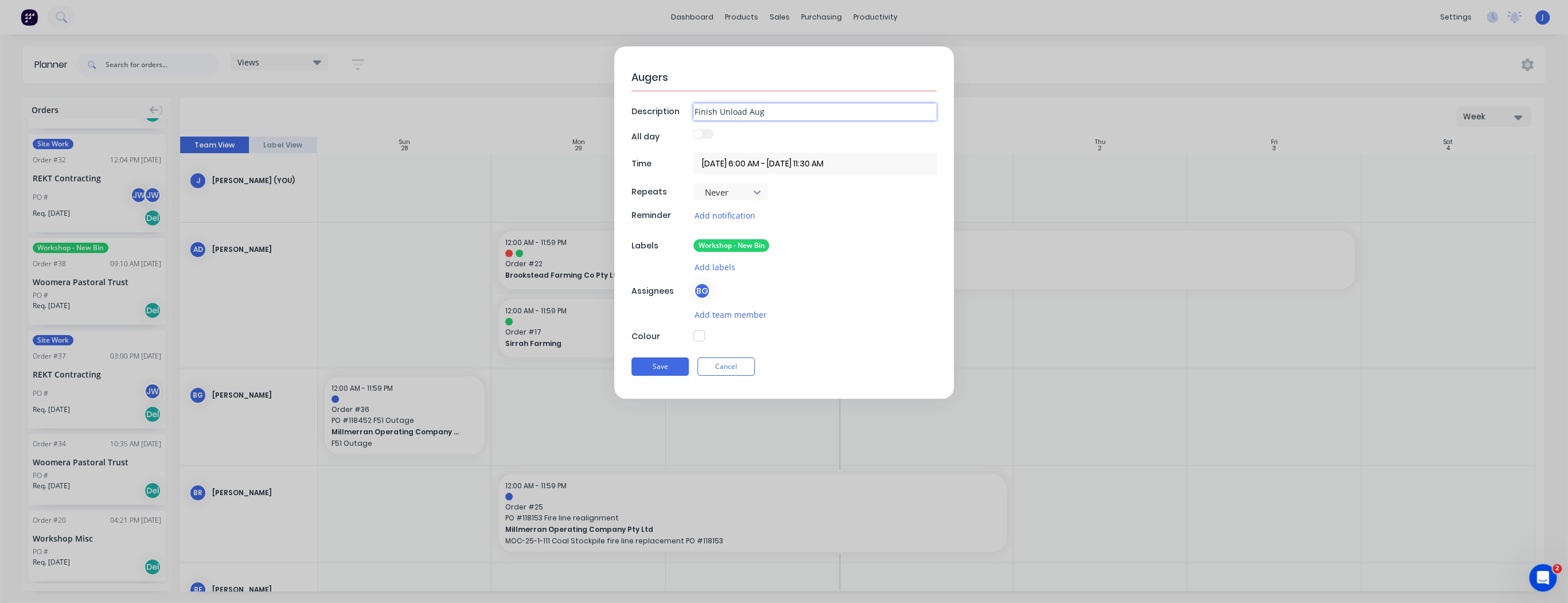
type input "Finish Unload Auge"
type textarea "x"
type input "Finish Unload Auger"
type textarea "x"
type input "Finish Unload Augers"
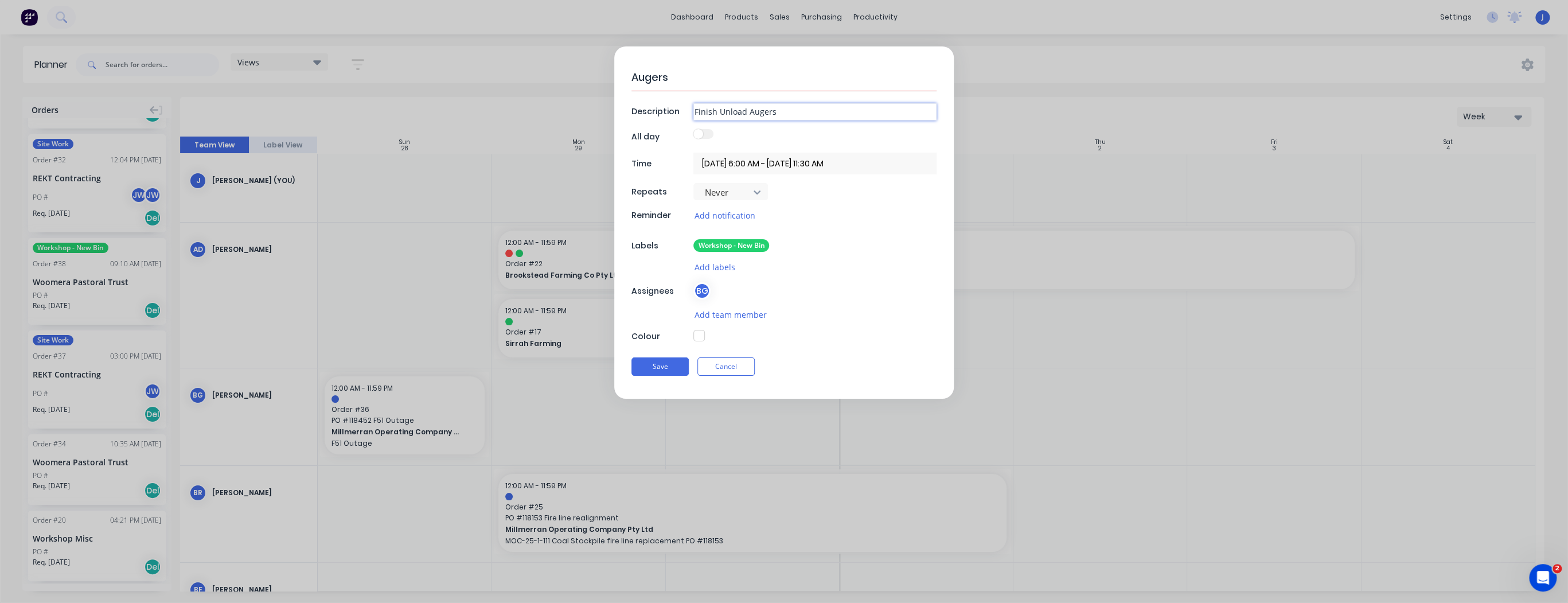
type textarea "x"
type input "Finish Unload Augers"
type textarea "x"
type input "Finish Unload Augers a"
type textarea "x"
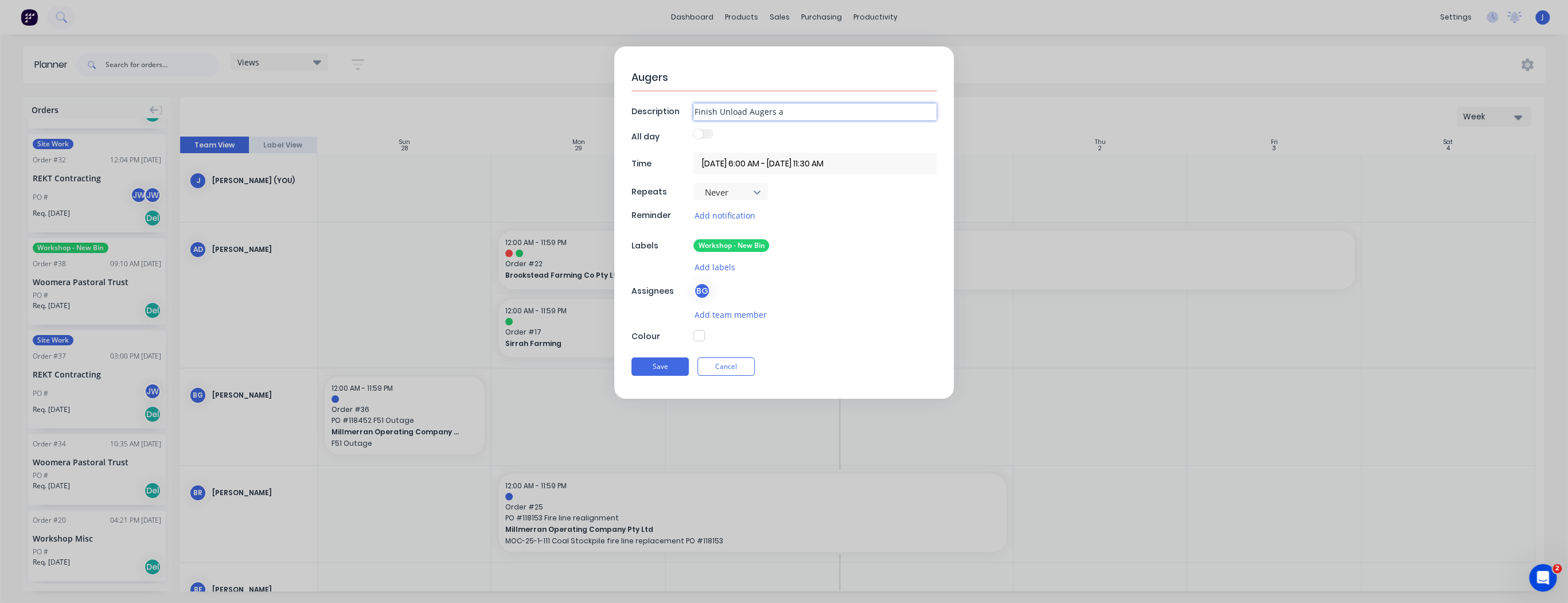
type input "Finish Unload Augers an"
type textarea "x"
type input "Finish Unload Augers and"
type textarea "x"
type input "Finish Unload Augers and"
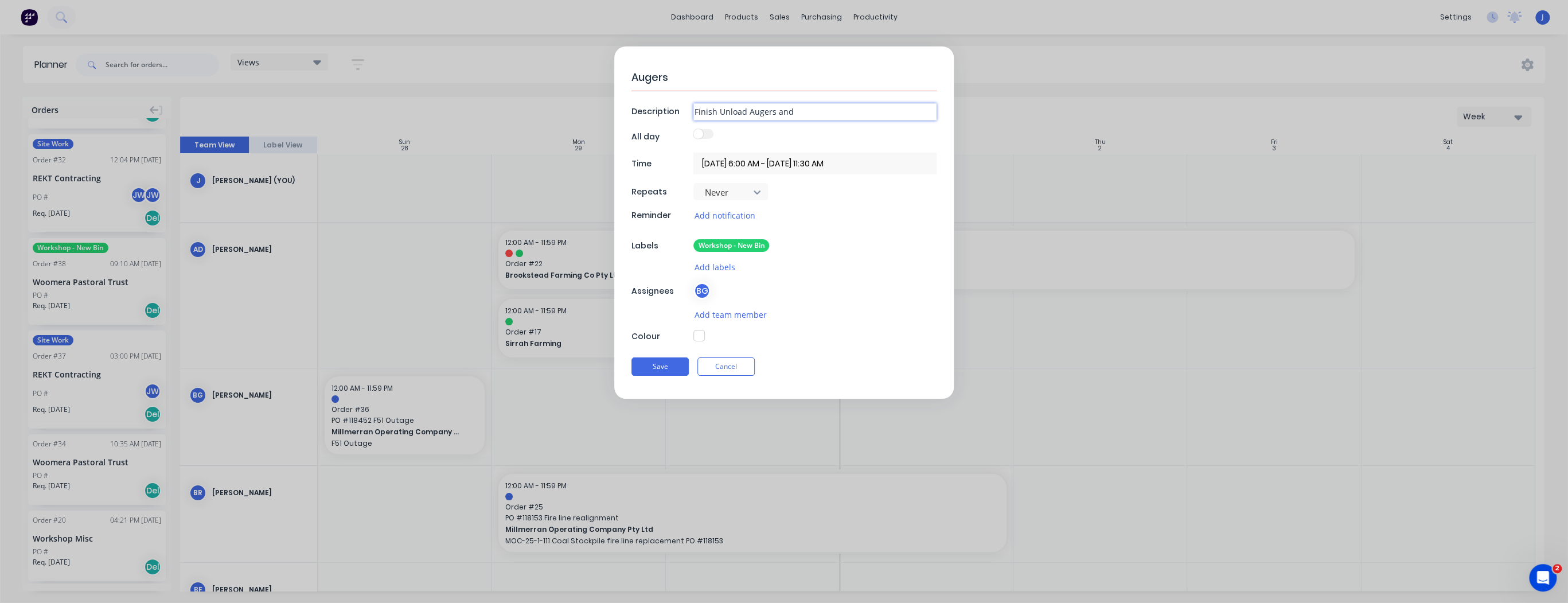
type textarea "x"
type input "Finish Unload Augers and"
type textarea "x"
type input "Finish Unload Augers an"
type textarea "x"
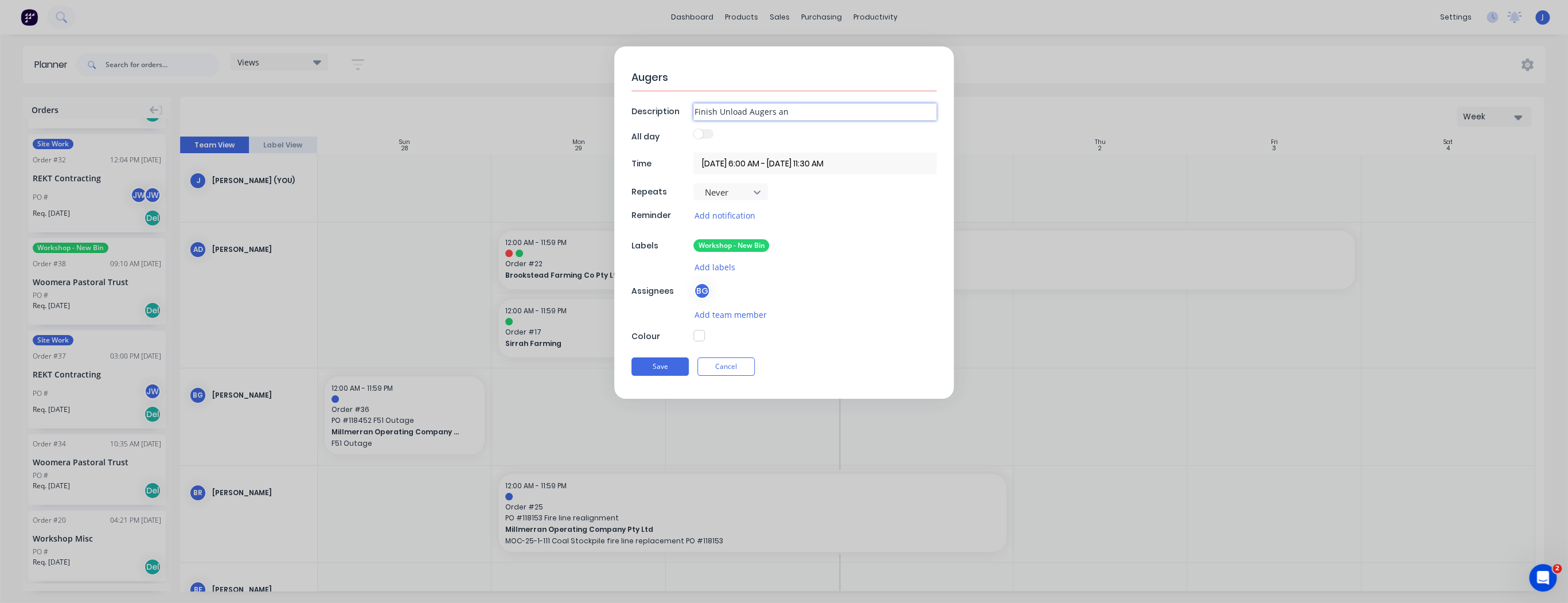
type input "Finish Unload Augers a"
type textarea "x"
type input "Finish Unload Augers"
type textarea "x"
type input "Finish Unload Augers"
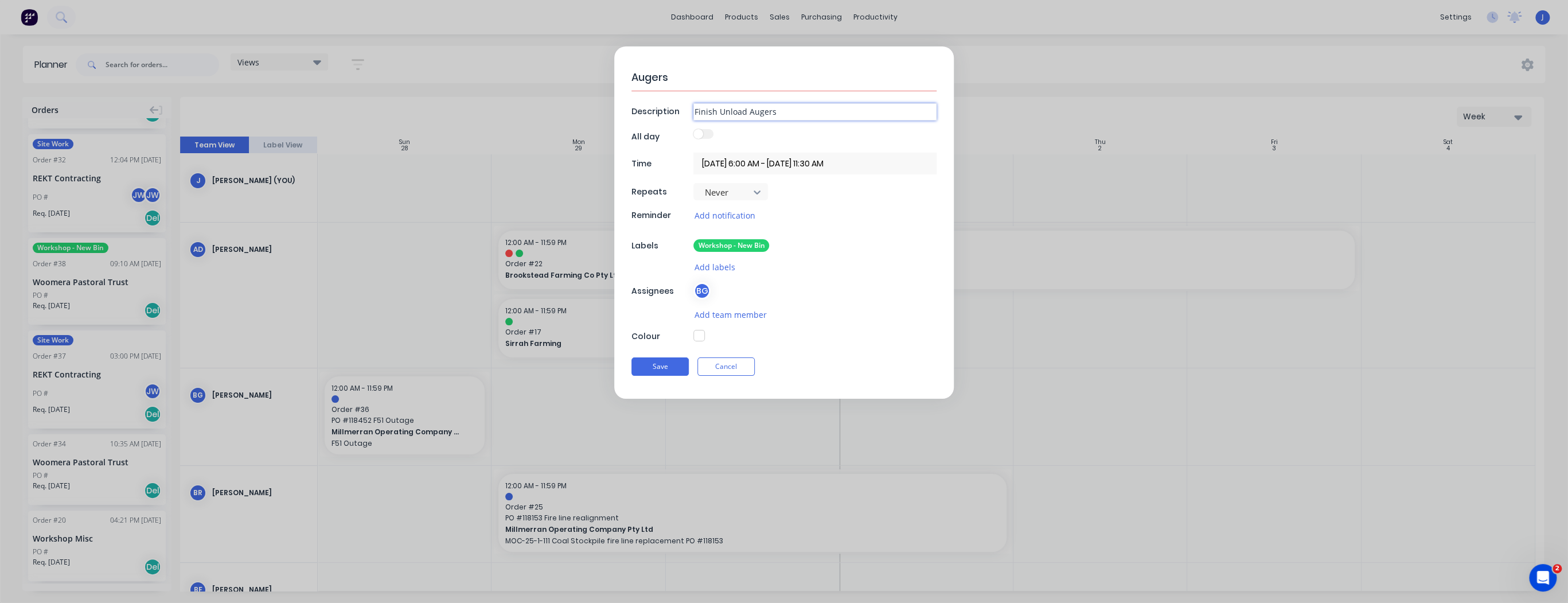
click at [720, 110] on input "Finish Unload Augers" at bounding box center [814, 112] width 243 height 17
type textarea "x"
type input "Finish BUnload Augers"
type textarea "x"
type input "Finish BoUnload Augers"
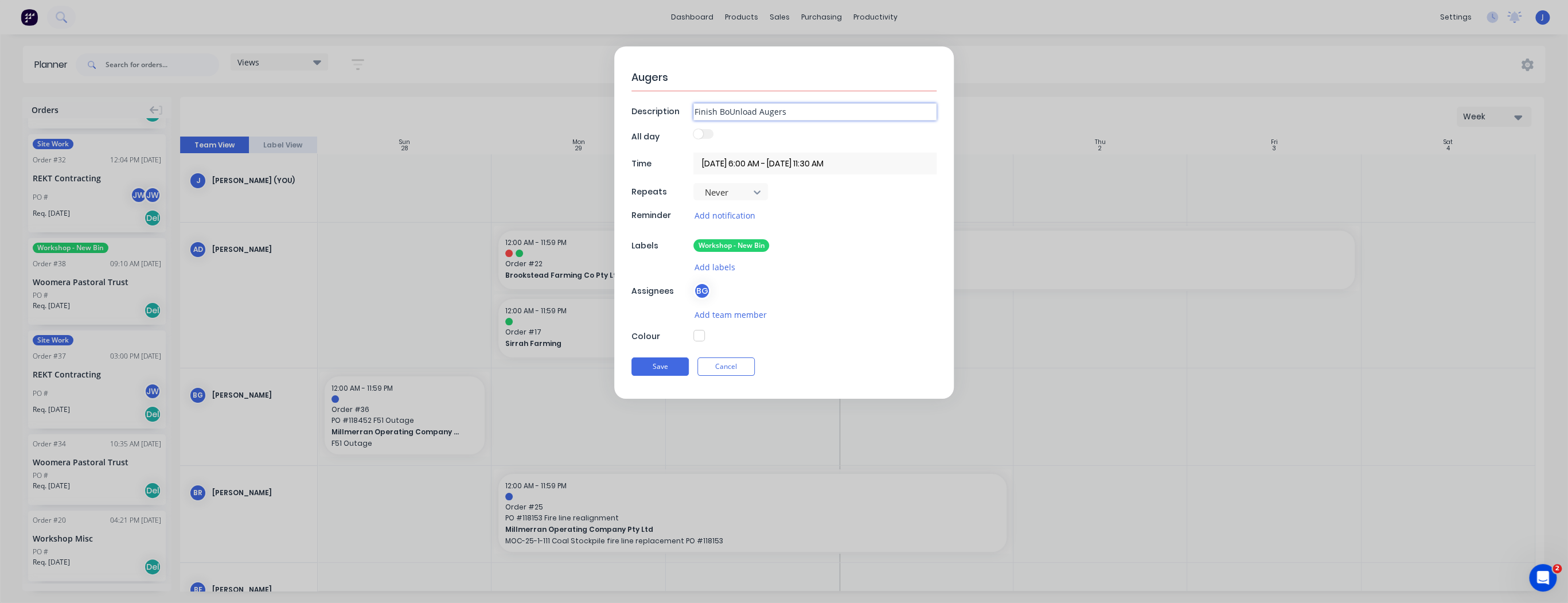
type textarea "x"
type input "Finish BotUnload Augers"
type textarea "x"
type input "Finish BottUnload Augers"
type textarea "x"
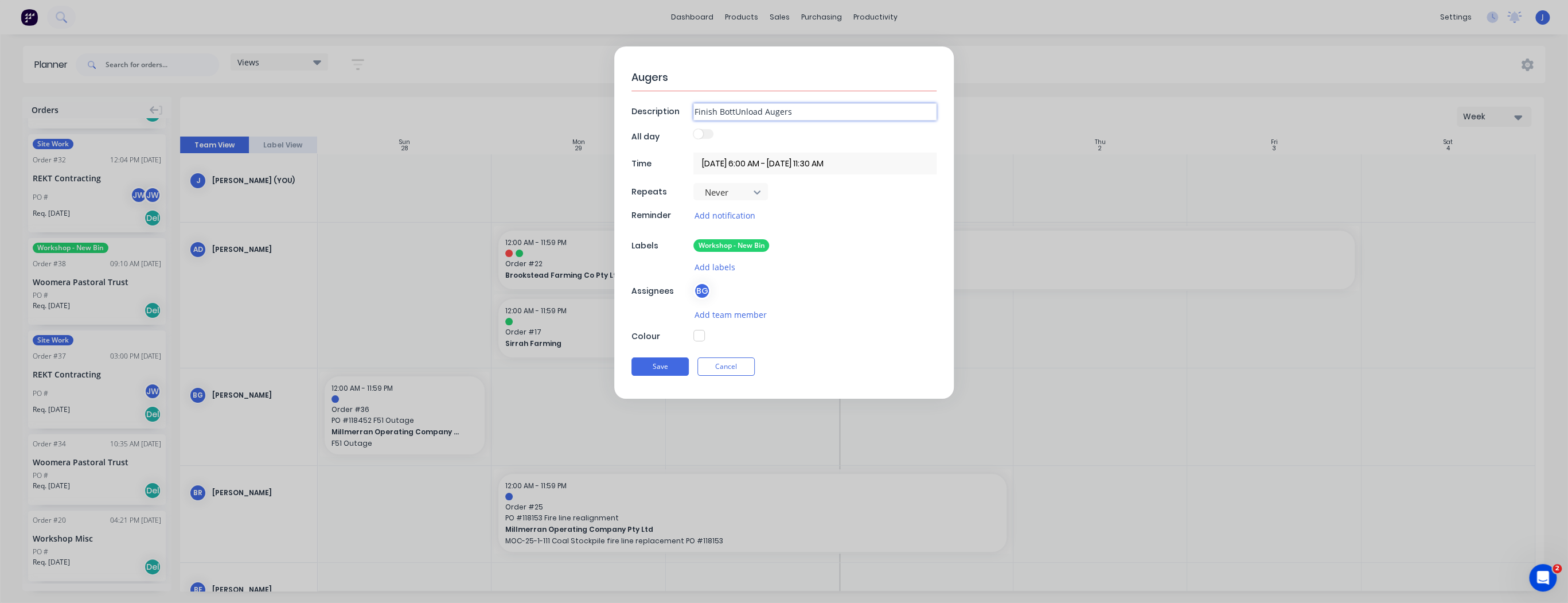
type input "Finish BottoUnload Augers"
type textarea "x"
type input "Finish BottomUnload Augers"
type textarea "x"
type input "Finish Bottom Unload Augers"
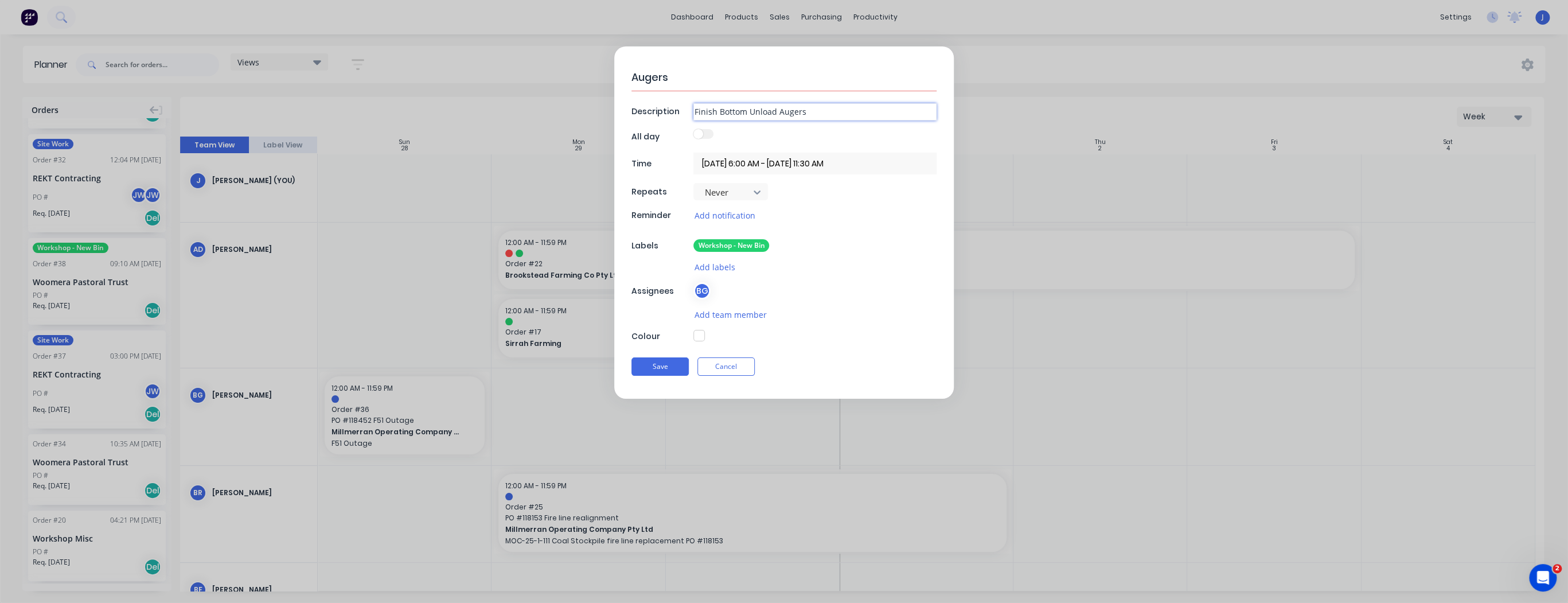
click at [821, 113] on input "Finish Bottom Unload Augers" at bounding box center [814, 112] width 243 height 17
type textarea "x"
type input "Finish Bottom Unload Augers"
type textarea "x"
type input "Finish Bottom Unload Augers -"
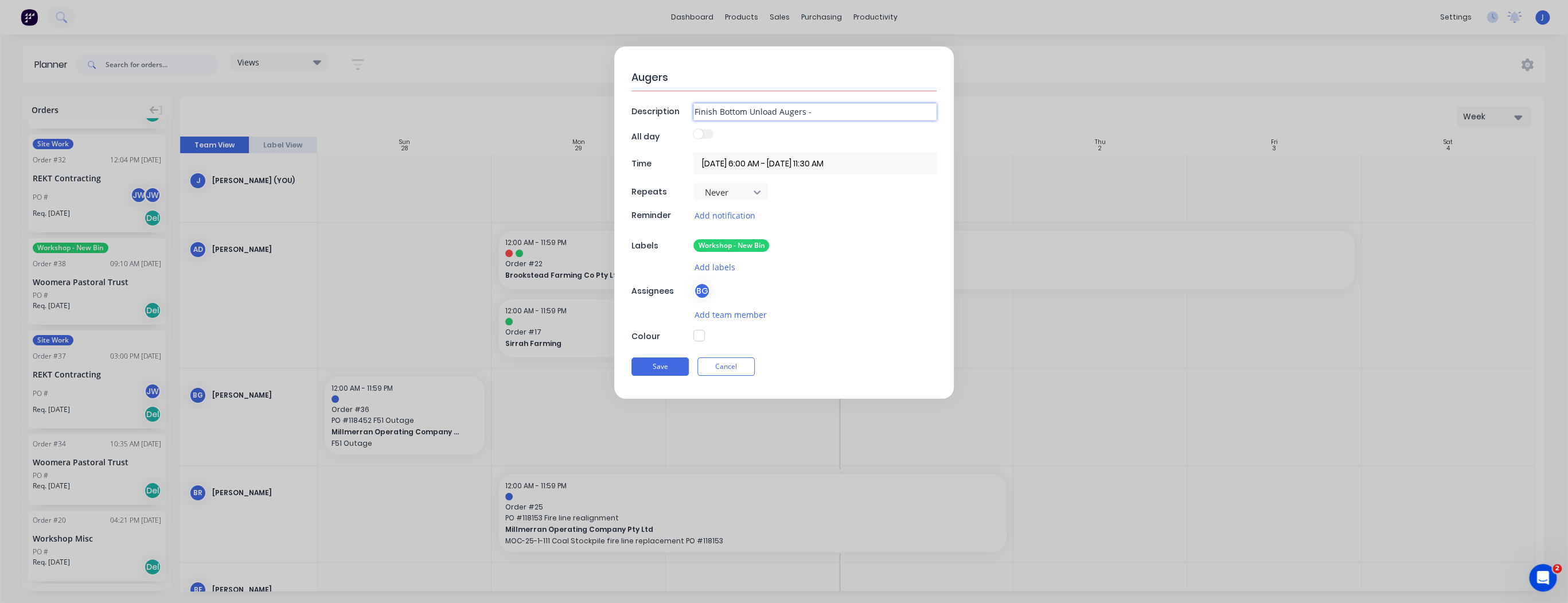
type textarea "x"
type input "Finish Bottom Unload Augers -M"
type textarea "x"
type input "Finish Bottom Unload Augers -Me"
type textarea "x"
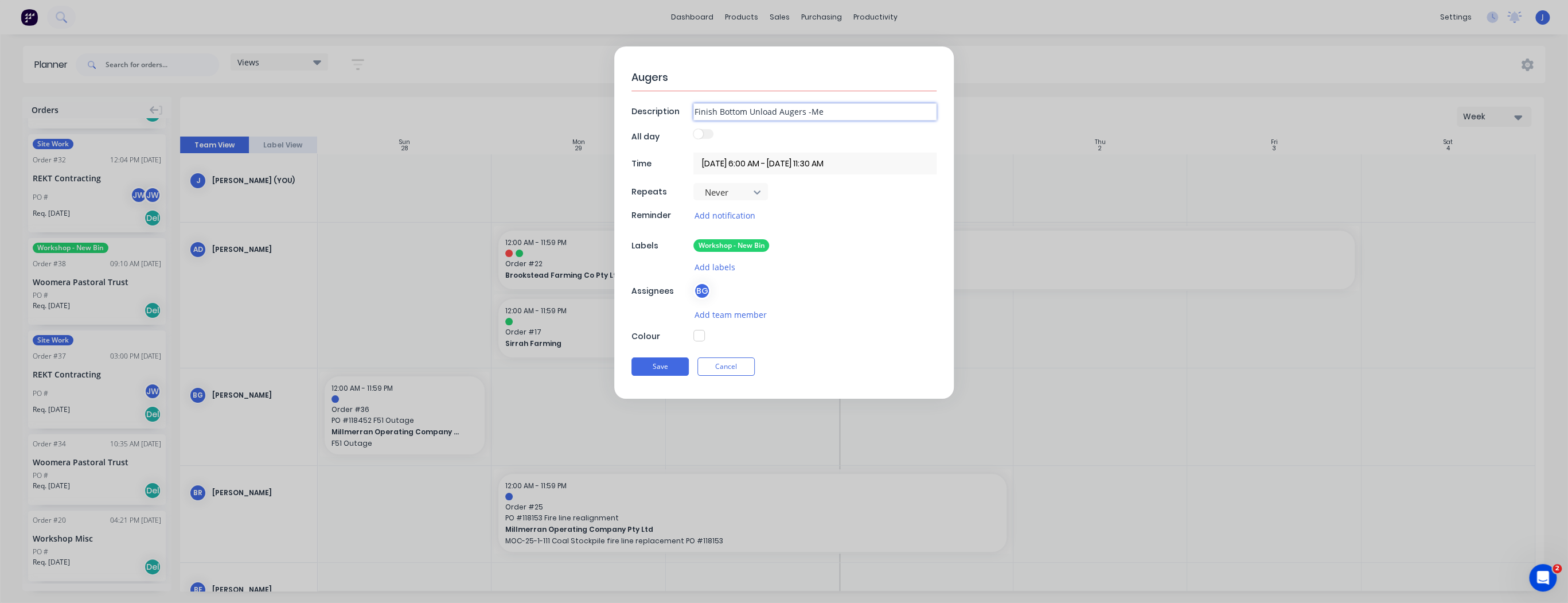
type input "Finish Bottom Unload Augers -Mee"
type textarea "x"
type input "Finish Bottom Unload Augers -Meer"
type textarea "x"
type input "Finish Bottom Unload Augers -Meere"
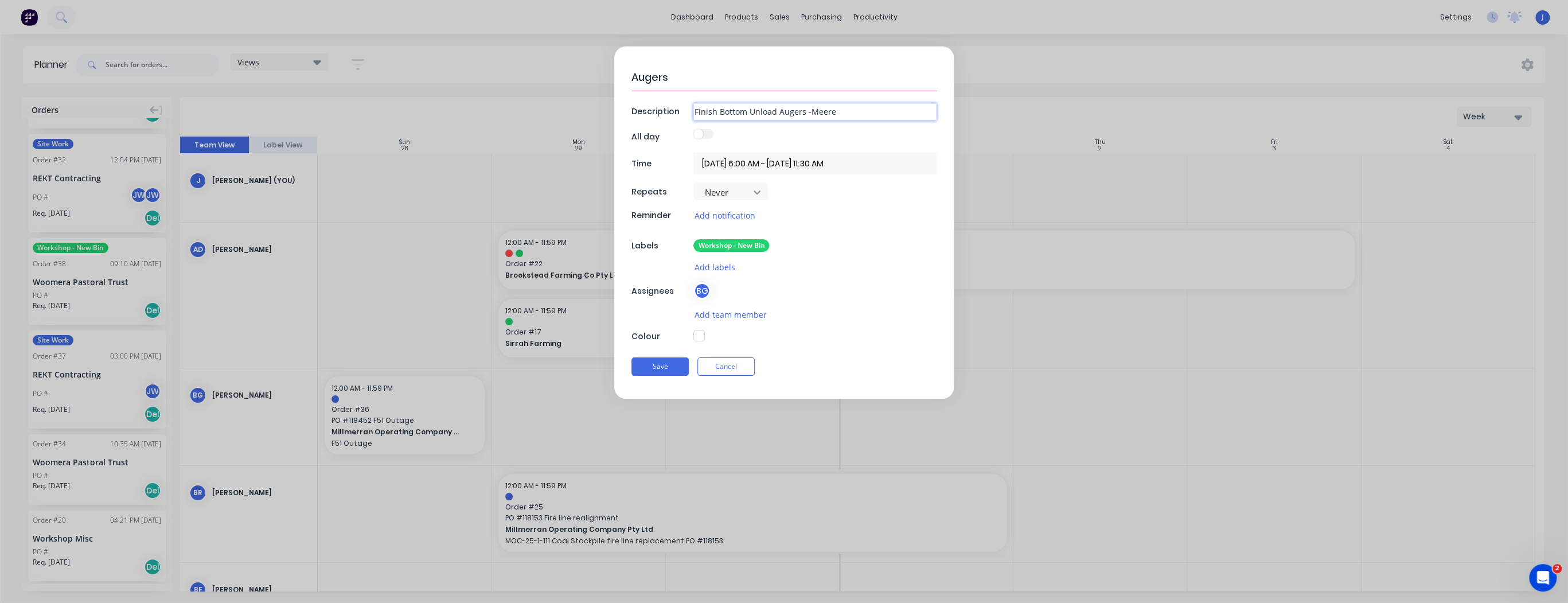
type textarea "x"
type input "Finish Bottom Unload Augers -Meeres"
type textarea "x"
type input "Finish Bottom Unload Augers -Meeres"
type textarea "x"
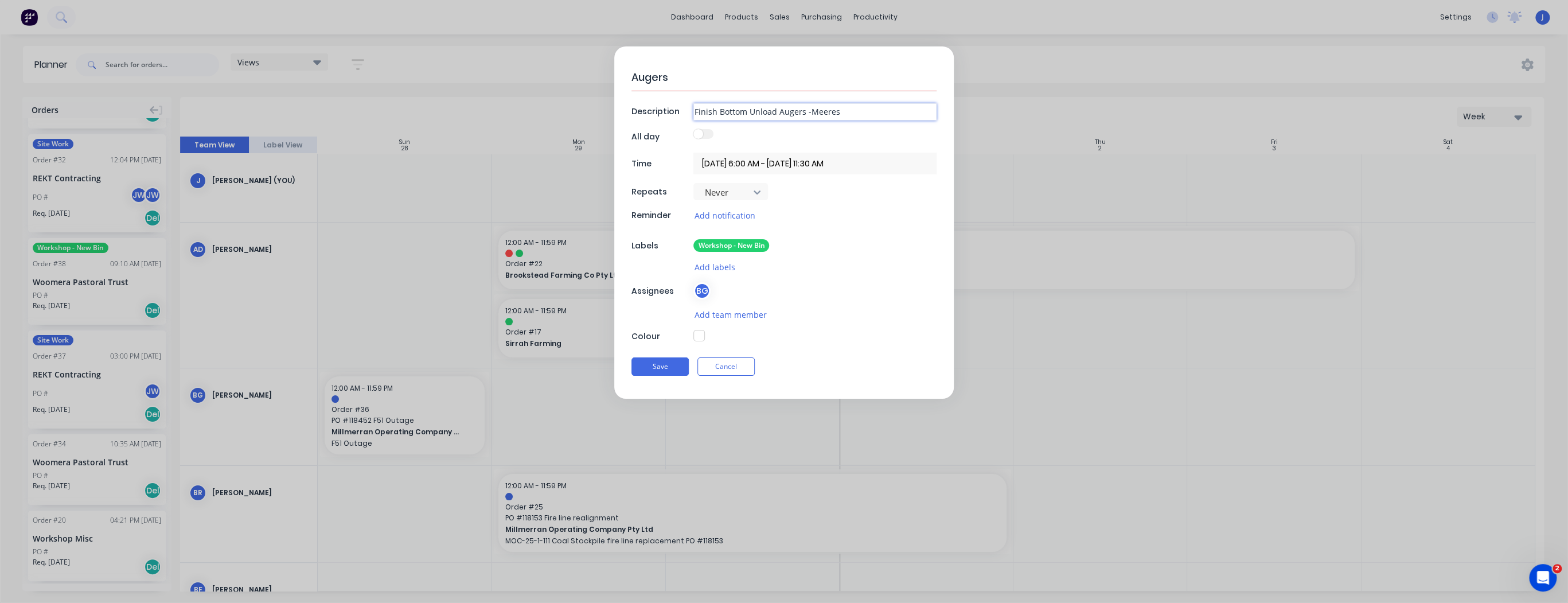
type input "Finish Bottom Unload Augers -Meeres &"
type textarea "x"
type input "Finish Bottom Unload Augers -Meeres &"
type textarea "x"
type input "Finish Bottom Unload Augers -Meeres & G"
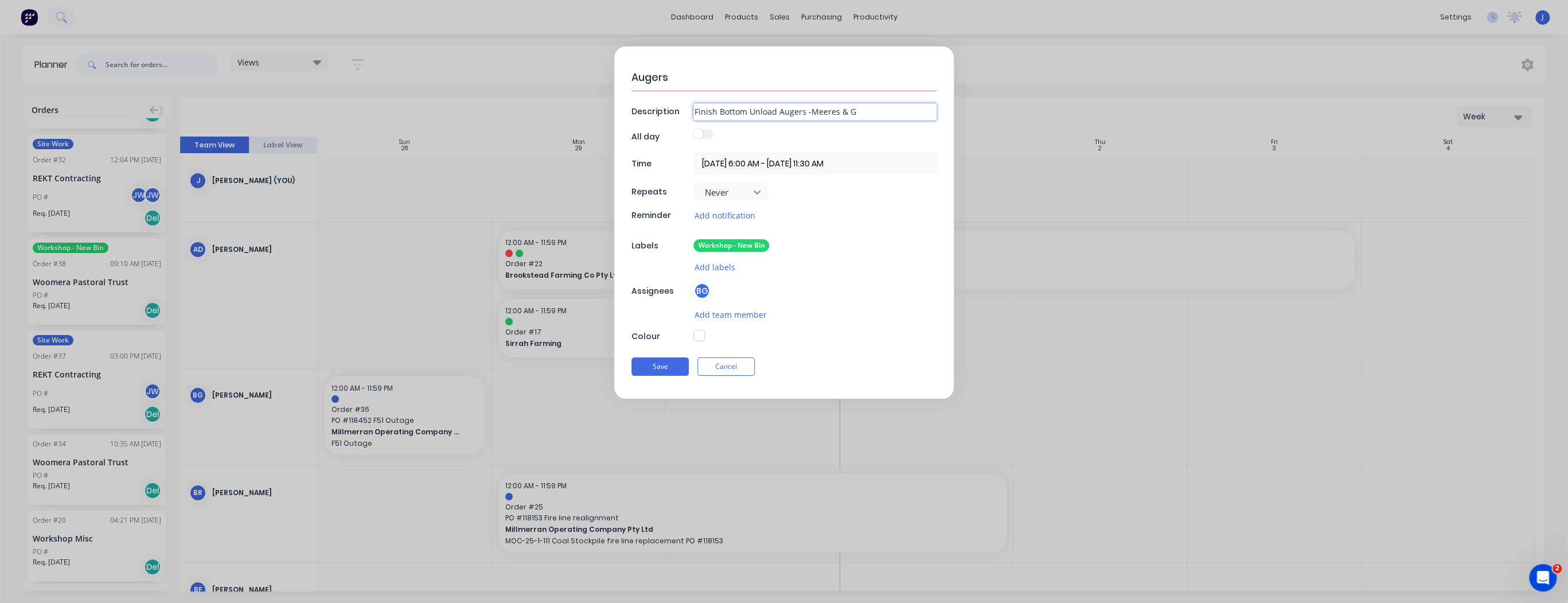
type textarea "x"
type input "Finish Bottom Unload Augers -Meeres & Go"
type textarea "x"
type input "Finish Bottom Unload Augers -Meeres & Gou"
type textarea "x"
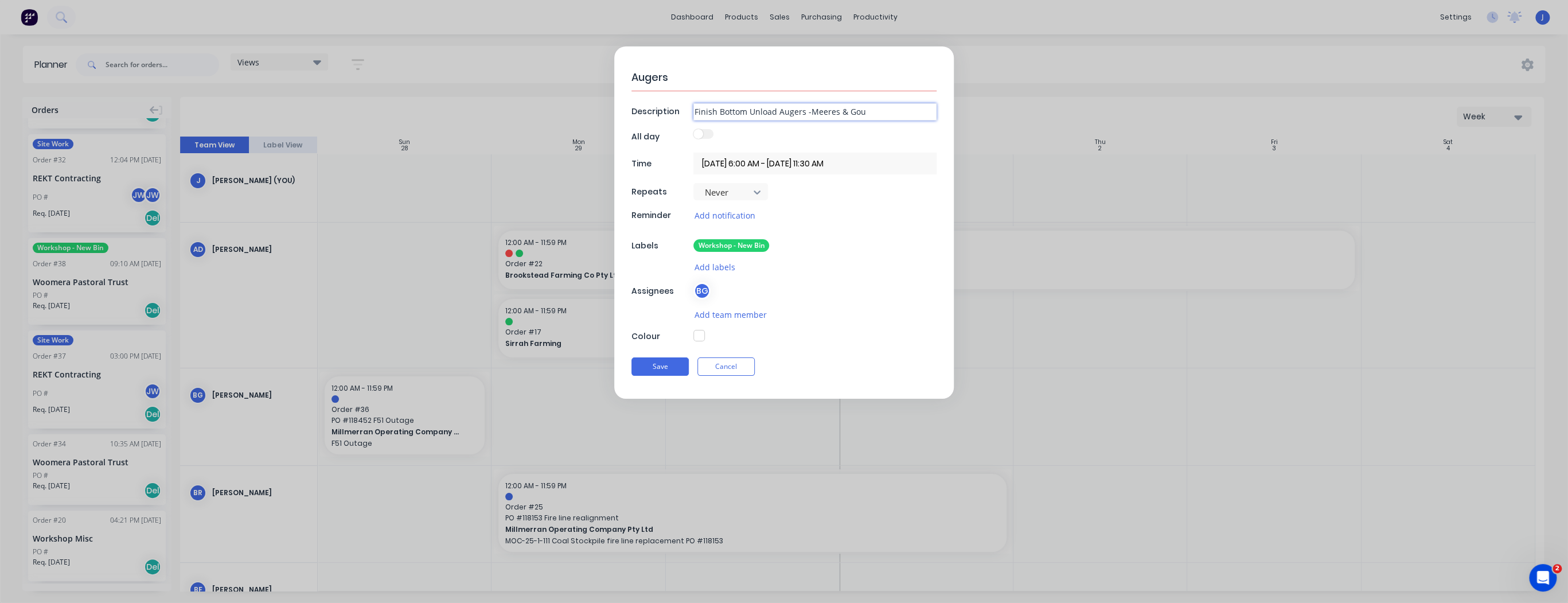
type input "Finish Bottom Unload Augers -Meeres & Goul"
type textarea "x"
type input "Finish Bottom Unload Augers -Meeres & Gould"
type textarea "x"
type input "Finish Bottom Unload Augers -Meeres & Gouldi"
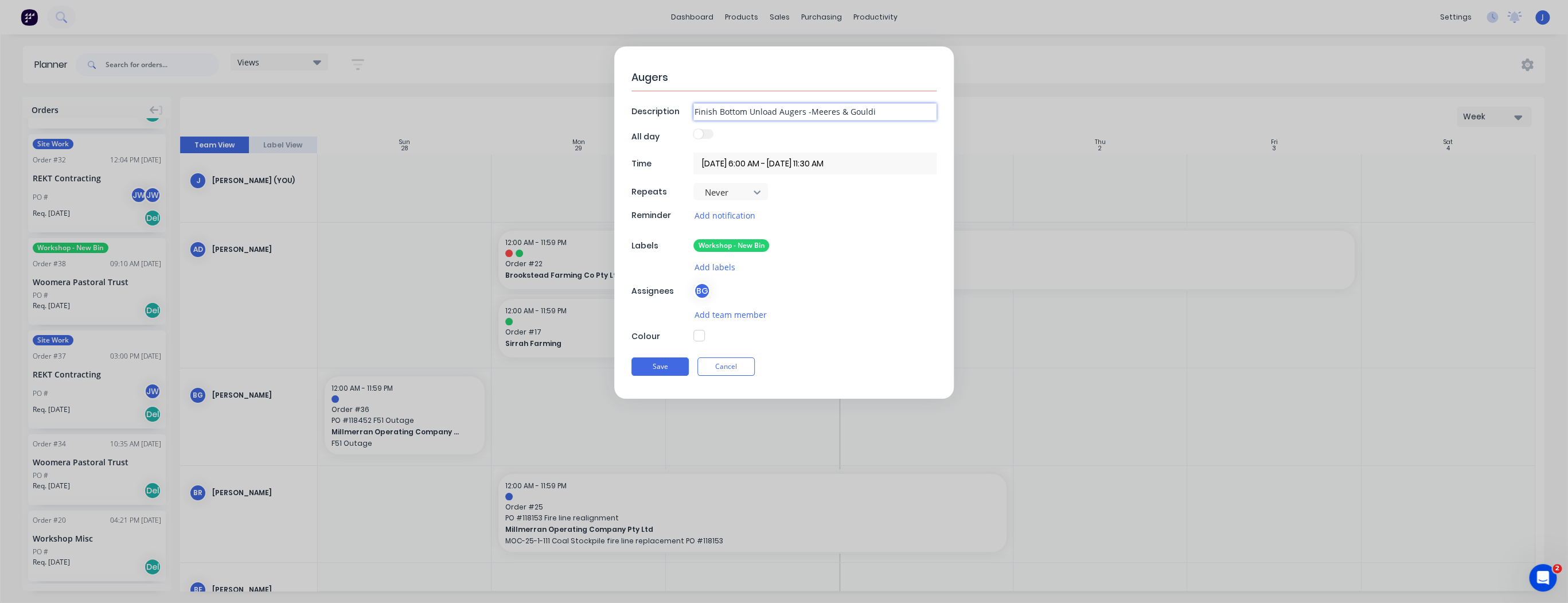
type textarea "x"
type input "Finish Bottom Unload Augers -Meeres & Gouldin"
type textarea "x"
type input "Finish Bottom Unload Augers -Meeres & Goulding"
type textarea "x"
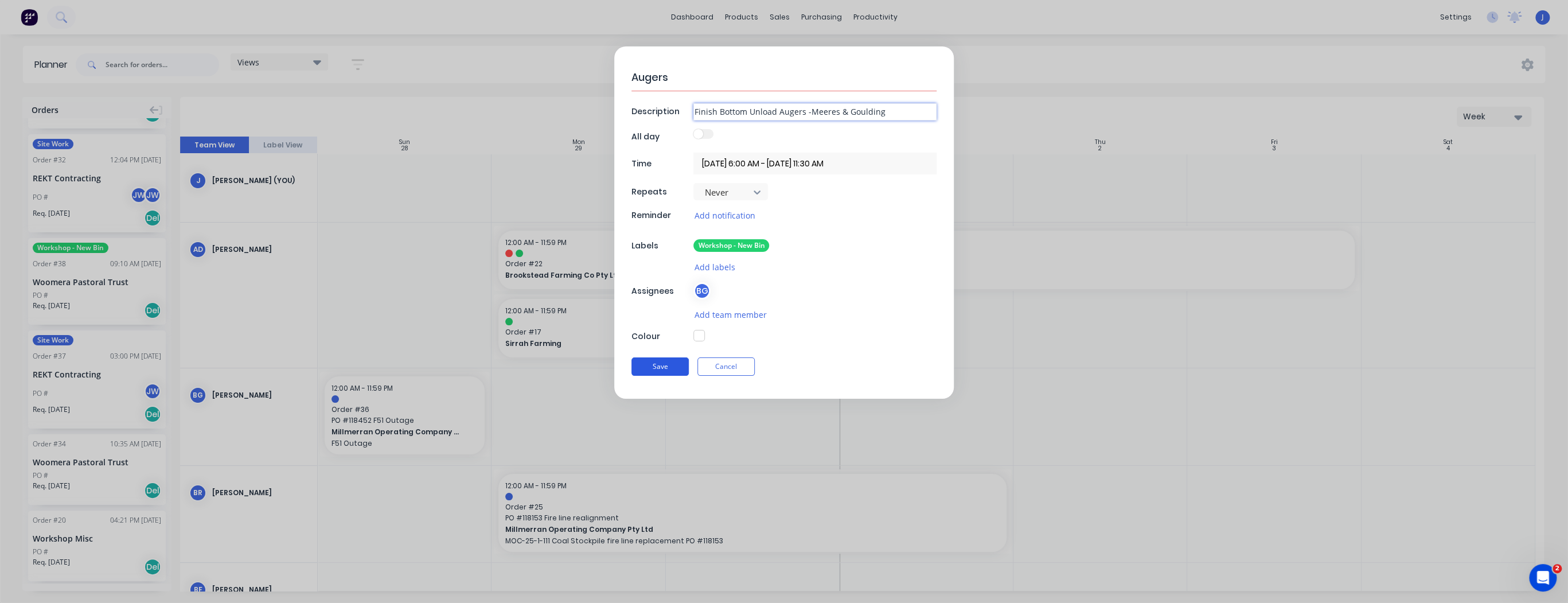
type input "Finish Bottom Unload Augers -Meeres & Goulding"
click at [671, 360] on button "Save" at bounding box center [659, 366] width 57 height 18
click at [668, 365] on button "Save" at bounding box center [659, 366] width 57 height 18
click at [702, 332] on button "button" at bounding box center [699, 335] width 11 height 11
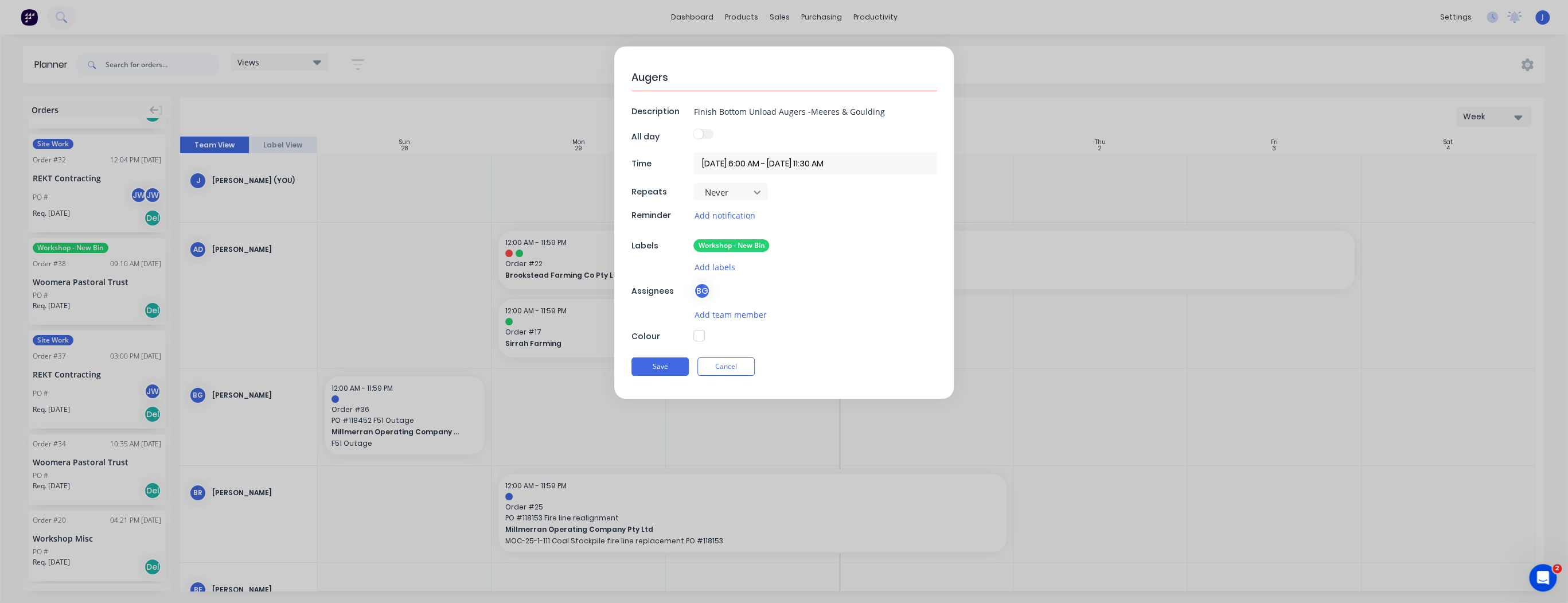
type textarea "x"
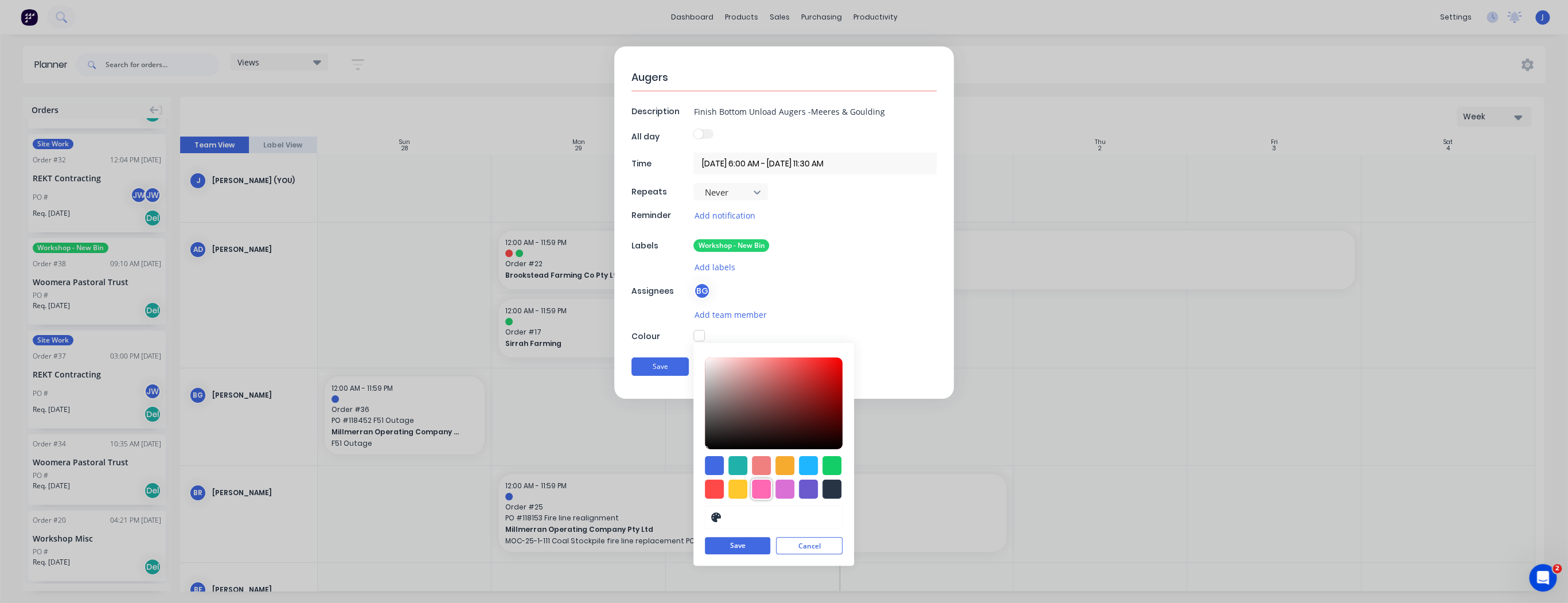
click at [763, 490] on div at bounding box center [761, 489] width 19 height 19
click at [809, 378] on div at bounding box center [773, 404] width 137 height 92
click at [819, 373] on div at bounding box center [773, 404] width 137 height 92
type input "#E7549D"
click at [792, 366] on div at bounding box center [773, 404] width 137 height 92
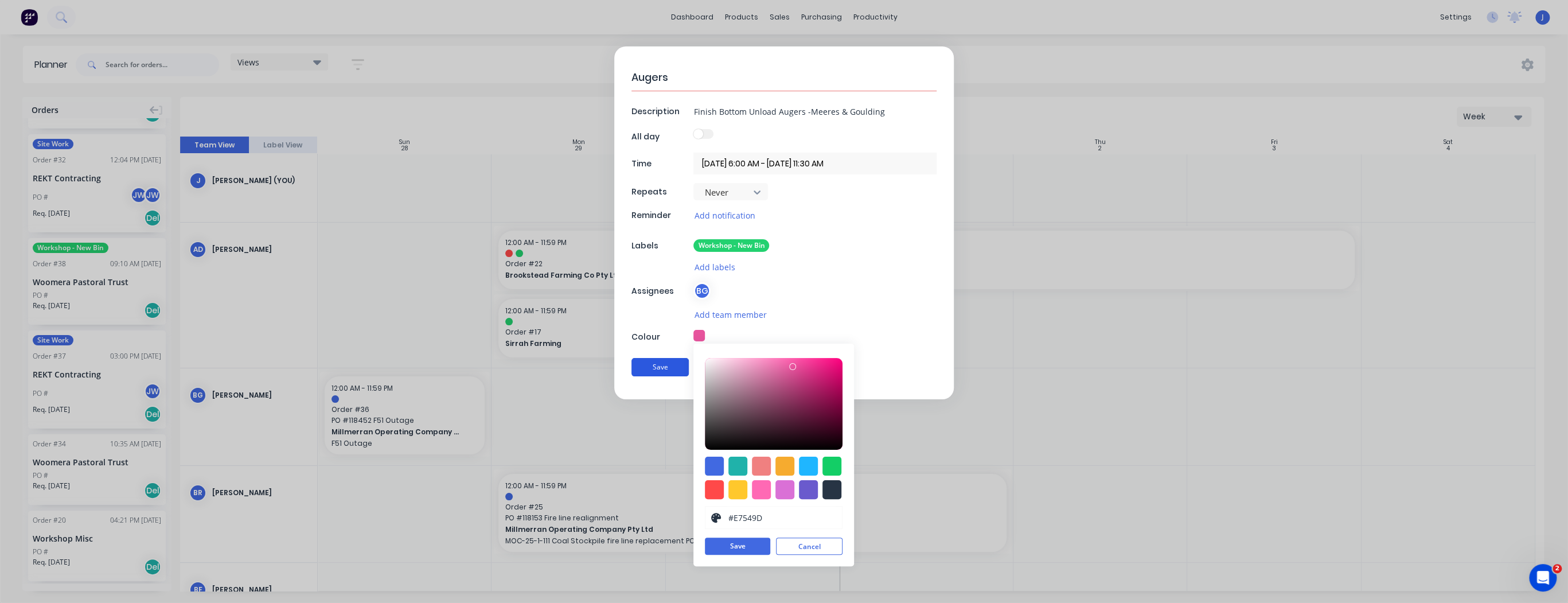
click at [654, 367] on button "Save" at bounding box center [659, 367] width 57 height 18
click at [736, 548] on button "Save" at bounding box center [737, 546] width 66 height 17
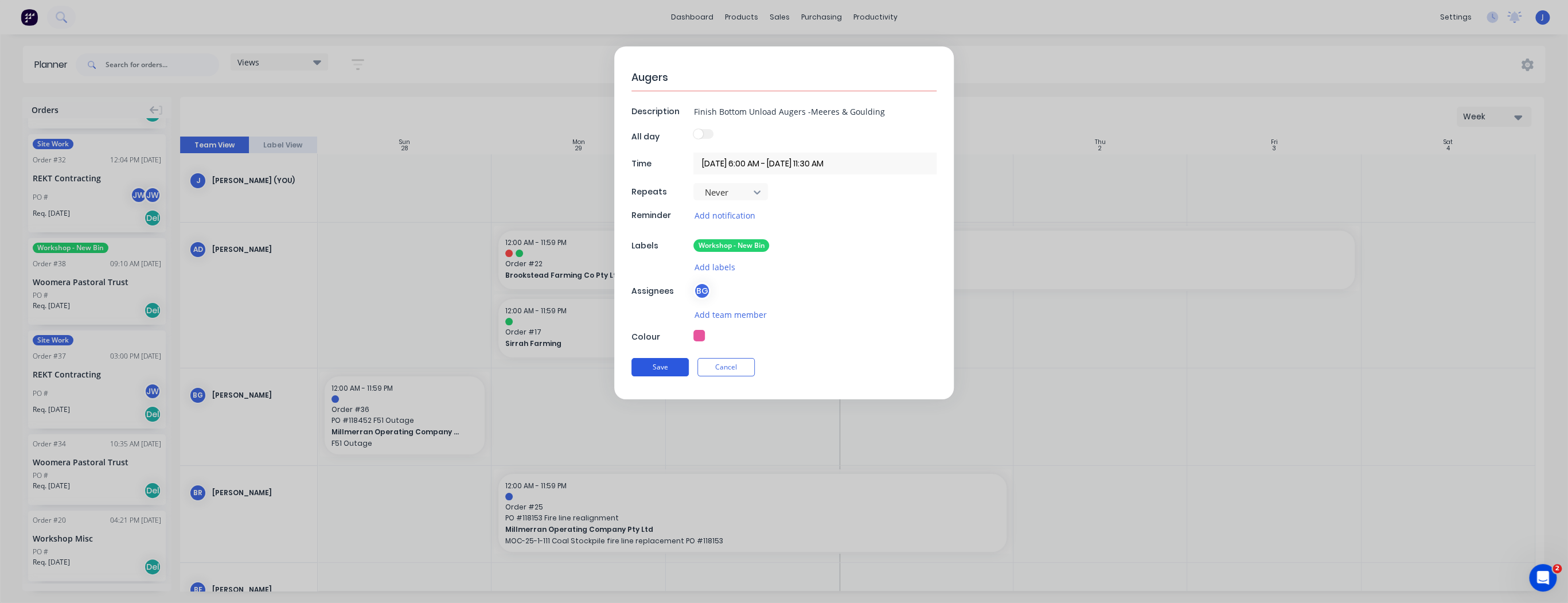
click at [661, 368] on button "Save" at bounding box center [659, 367] width 57 height 18
click at [793, 292] on div "BG" at bounding box center [814, 290] width 243 height 17
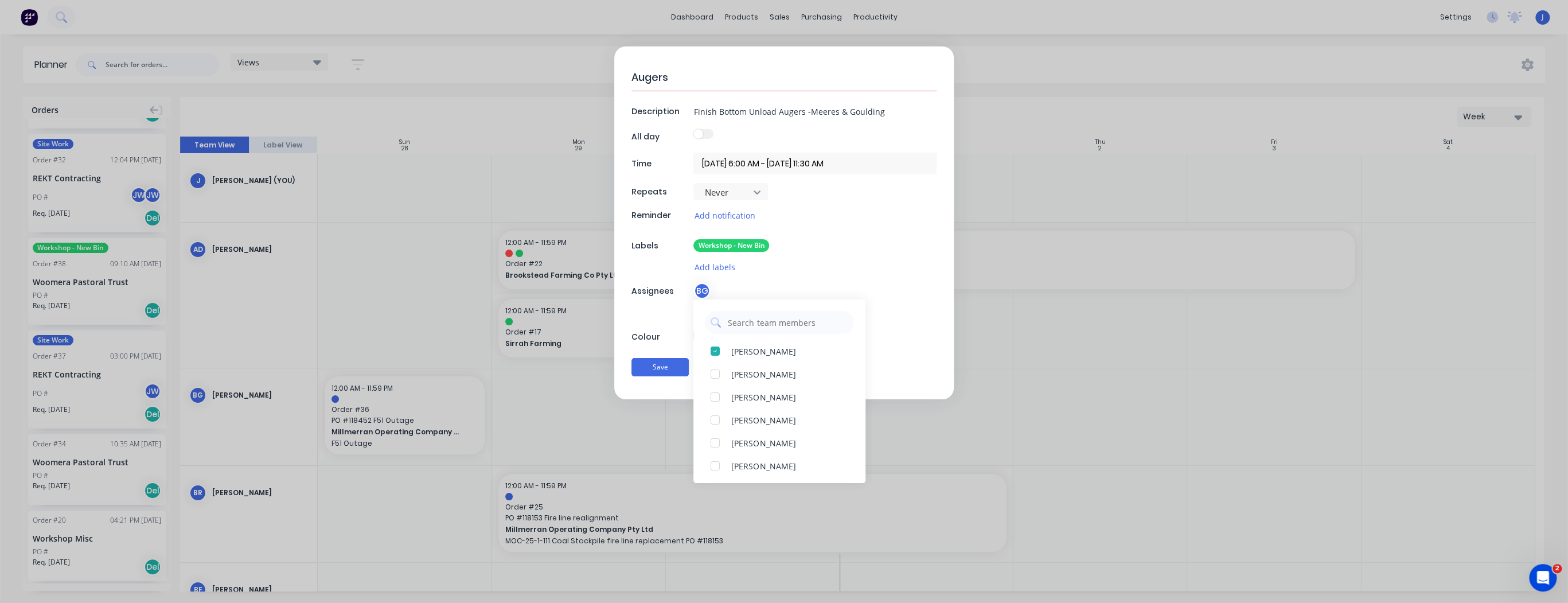
click at [950, 275] on div "Augers Description Finish Bottom Unload Augers -Meeres & Goulding All day Time …" at bounding box center [784, 223] width 340 height 353
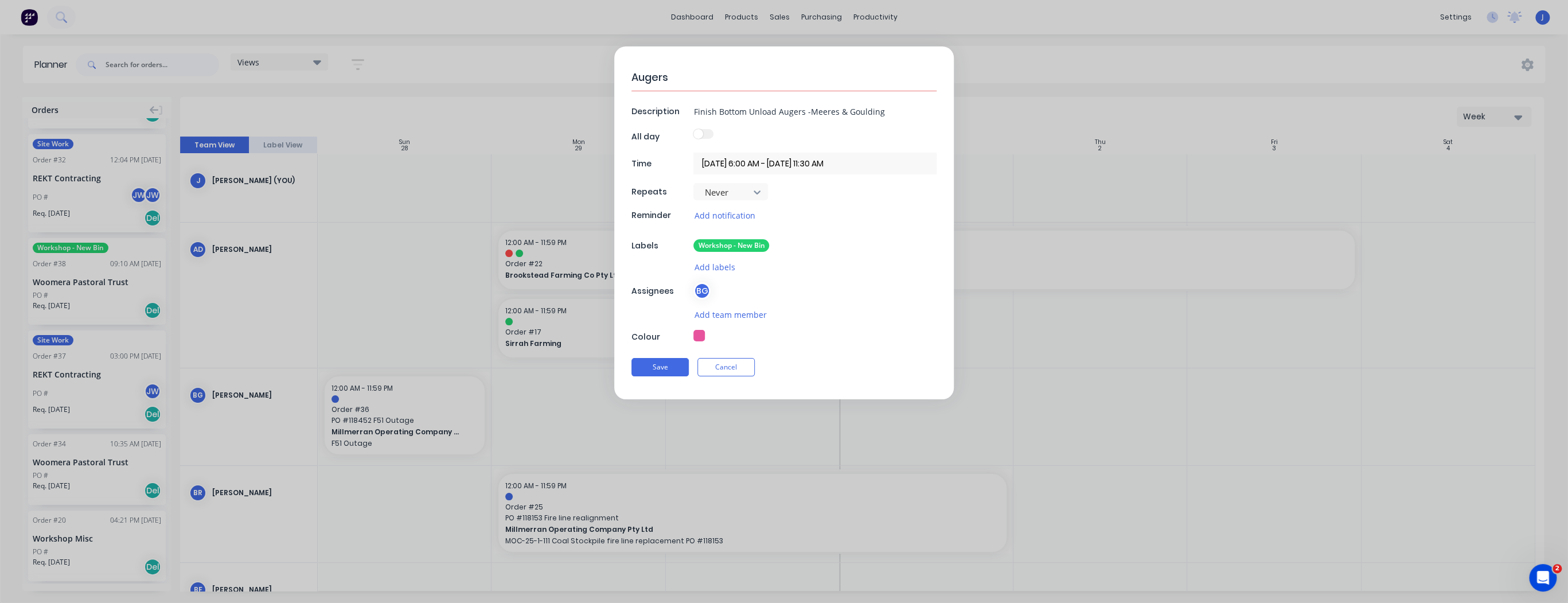
click at [1074, 356] on form "Augers Description Finish Bottom Unload Augers -Meeres & Goulding All day Time …" at bounding box center [783, 223] width 1543 height 353
click at [733, 371] on button "Cancel" at bounding box center [726, 367] width 57 height 18
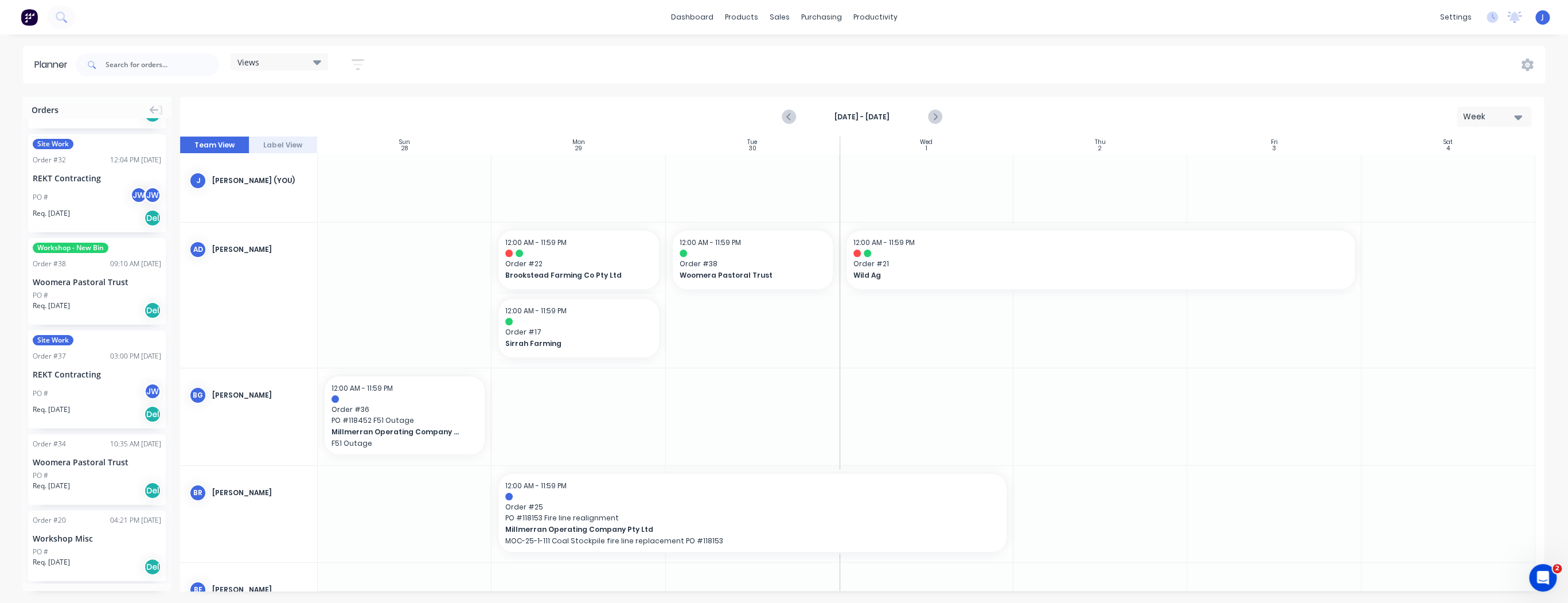
click at [580, 417] on div at bounding box center [578, 416] width 174 height 97
click at [581, 417] on div at bounding box center [578, 416] width 174 height 97
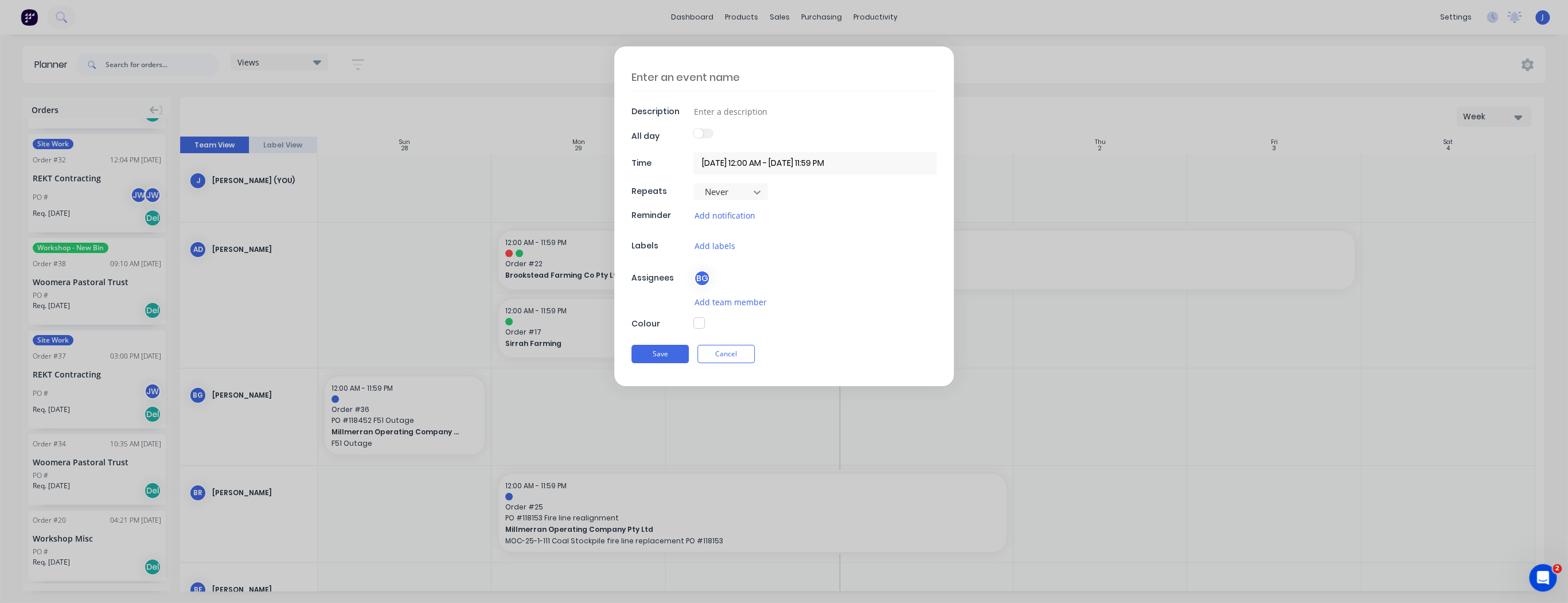
click at [737, 77] on textarea at bounding box center [783, 77] width 305 height 27
type textarea "x"
type textarea "A"
type textarea "x"
type textarea "Au"
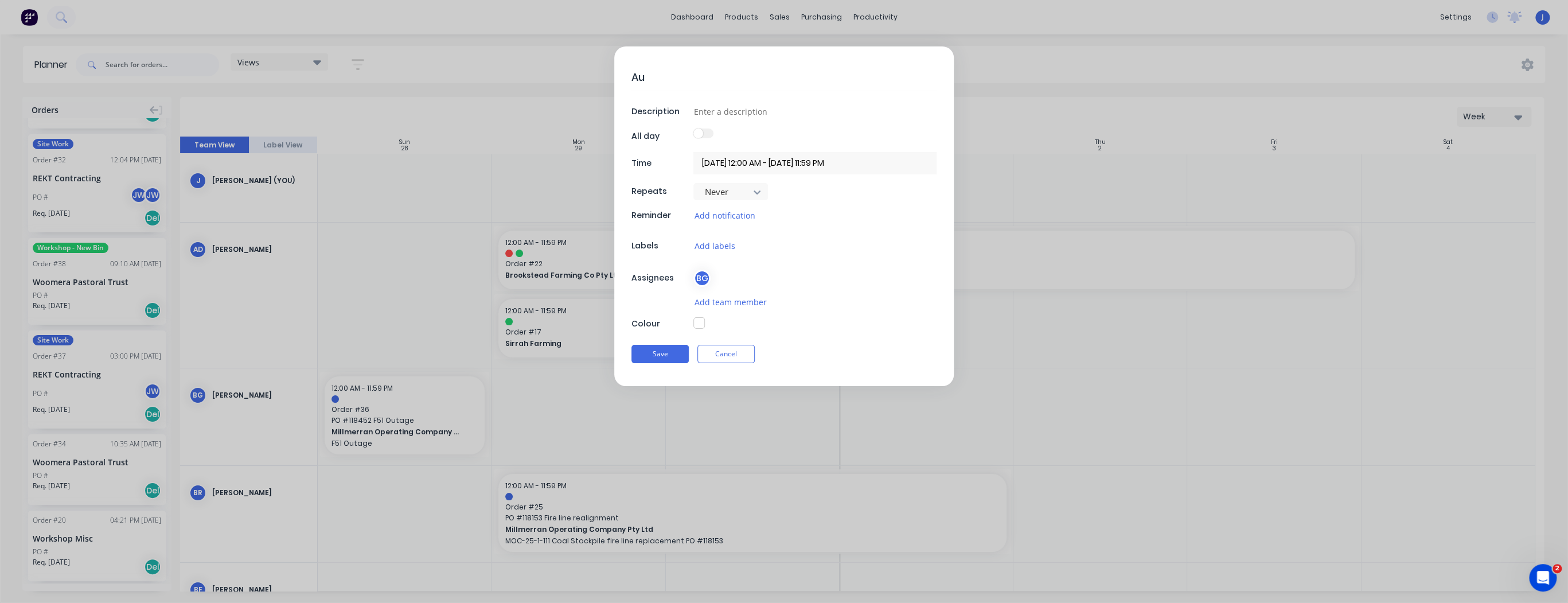
type textarea "x"
type textarea "Aug"
type textarea "x"
type textarea "Auge"
type textarea "x"
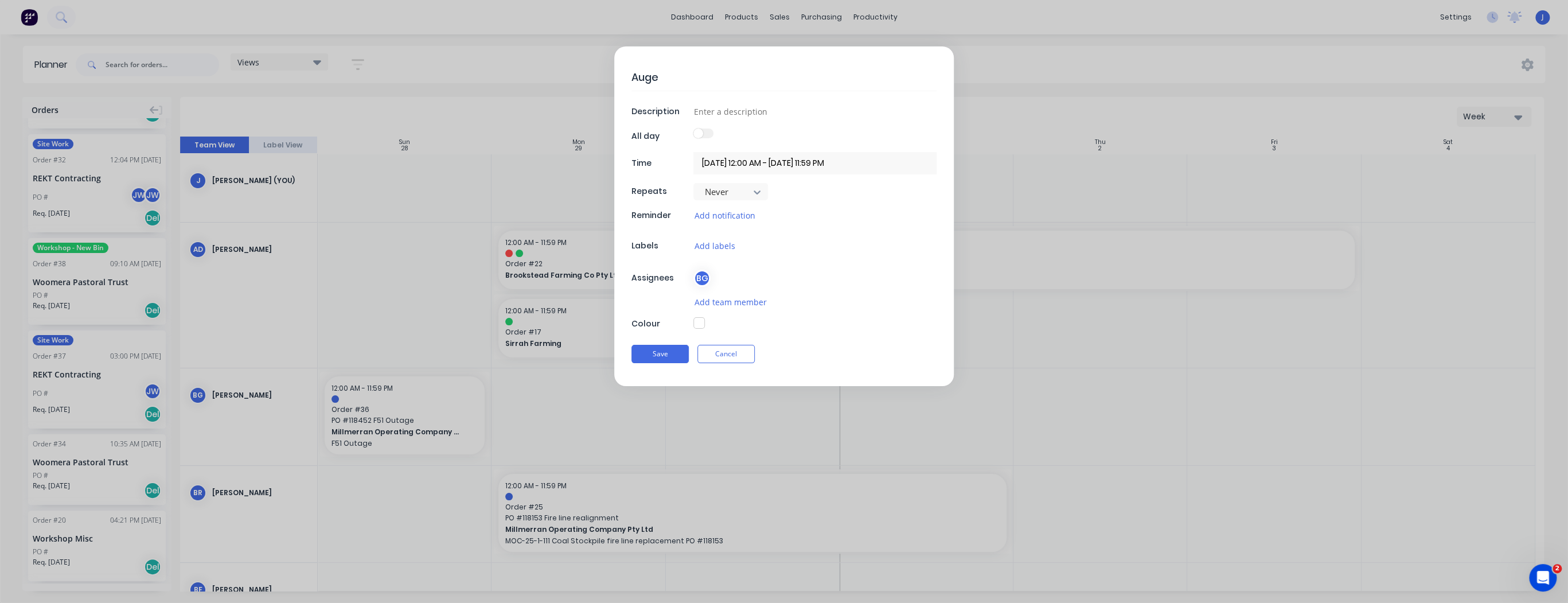
type textarea "Auger"
type textarea "x"
type textarea "Augers"
click at [754, 162] on input "29/09/2025 12:00 AM - 29/09/2025 11:59 PM" at bounding box center [814, 163] width 243 height 23
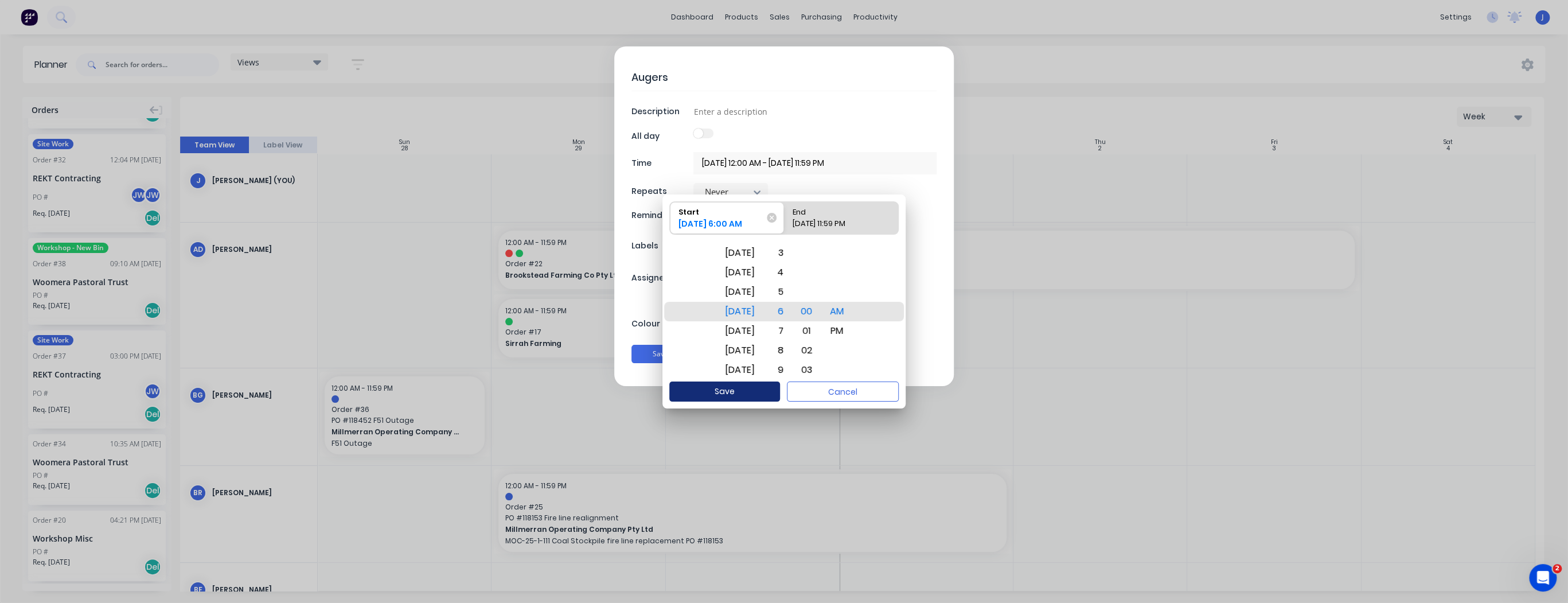
click at [717, 387] on button "Save" at bounding box center [724, 391] width 111 height 20
type textarea "x"
type input "29/09/2025 6:00 AM - 29/09/2025 11:59 PM"
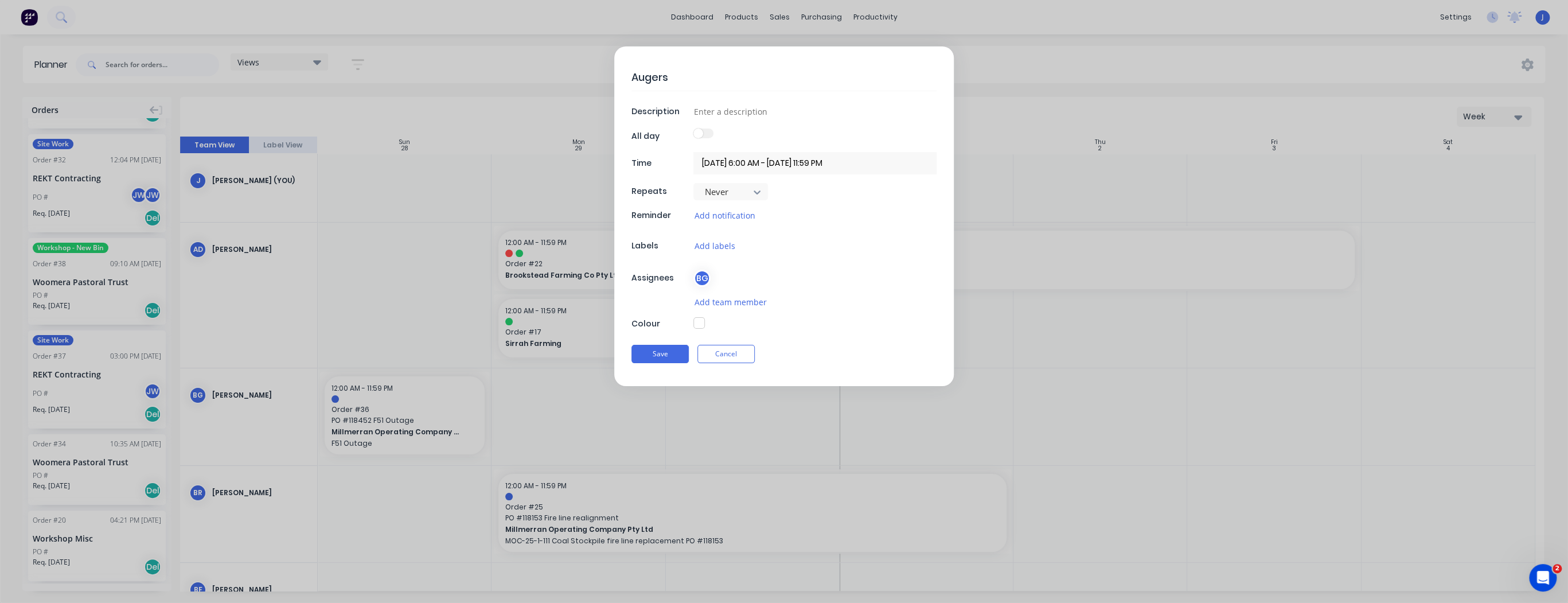
click at [800, 165] on input "29/09/2025 6:00 AM - 29/09/2025 11:59 PM" at bounding box center [814, 163] width 243 height 23
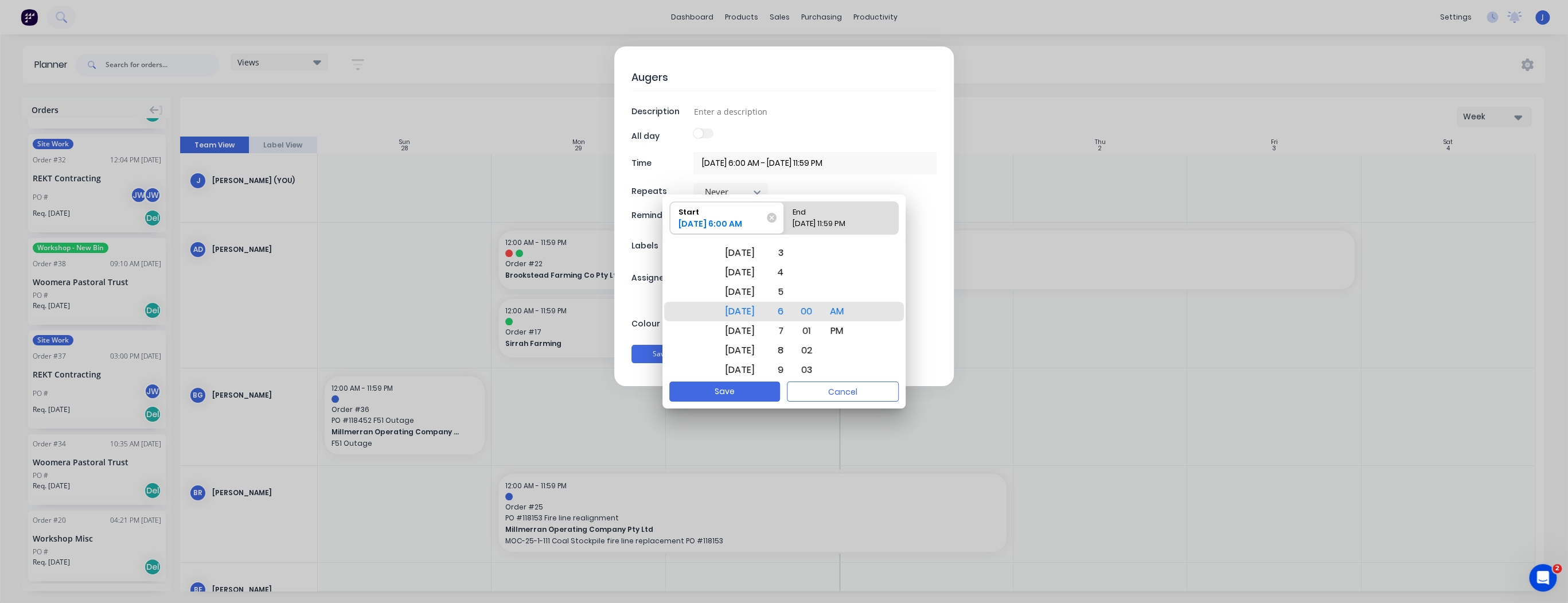
click at [809, 209] on div "End" at bounding box center [835, 210] width 95 height 16
click at [785, 209] on input "End 29/09/2025 11:59 PM" at bounding box center [784, 218] width 1 height 32
radio input "true"
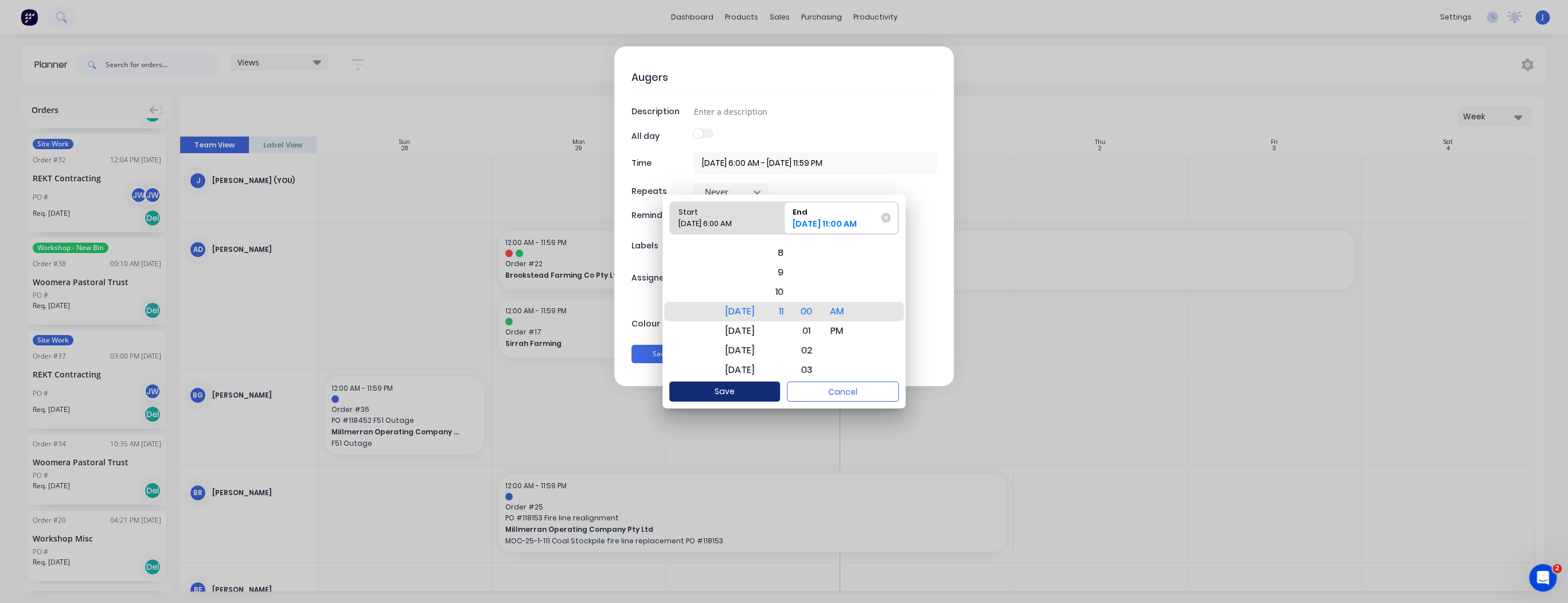
click at [726, 390] on button "Save" at bounding box center [724, 391] width 111 height 20
type textarea "x"
type input "29/09/2025 6:00 AM - 29/09/2025 11:00 AM"
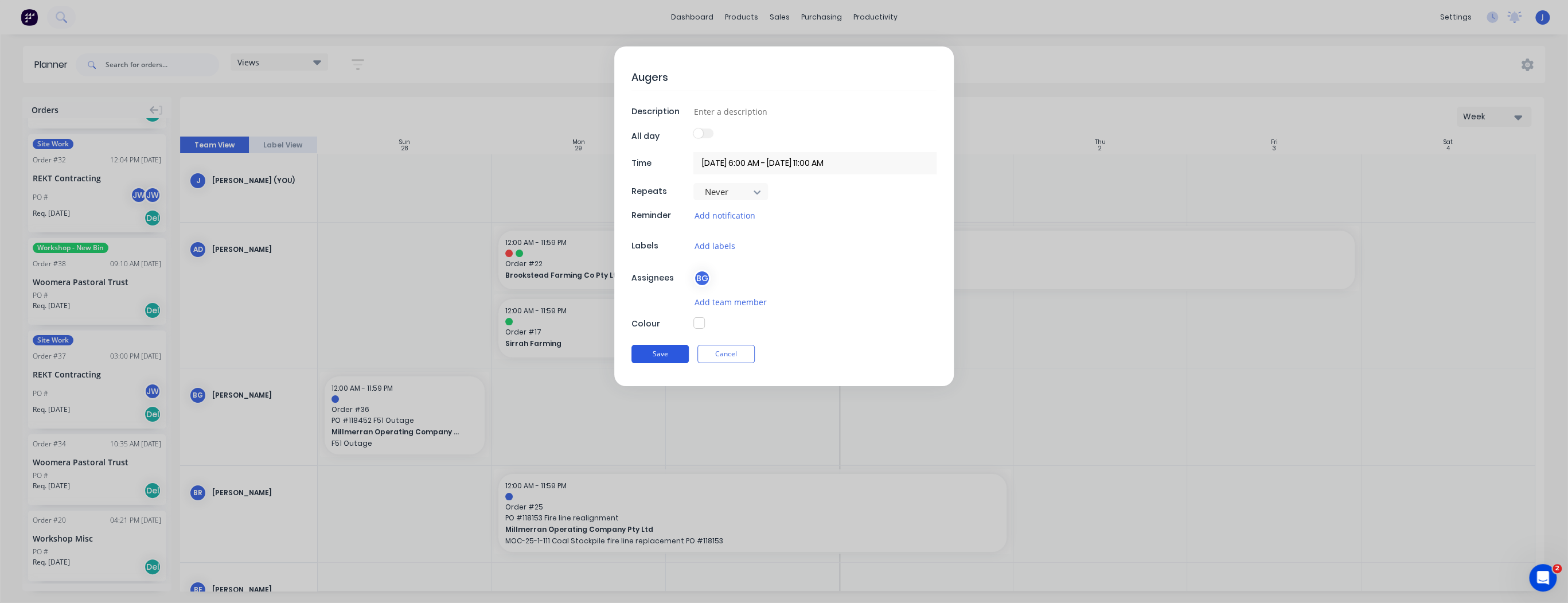
click at [669, 353] on button "Save" at bounding box center [659, 354] width 57 height 18
type textarea "x"
type input "29/09/2025 12:00 AM - 29/09/2025 11:59 PM"
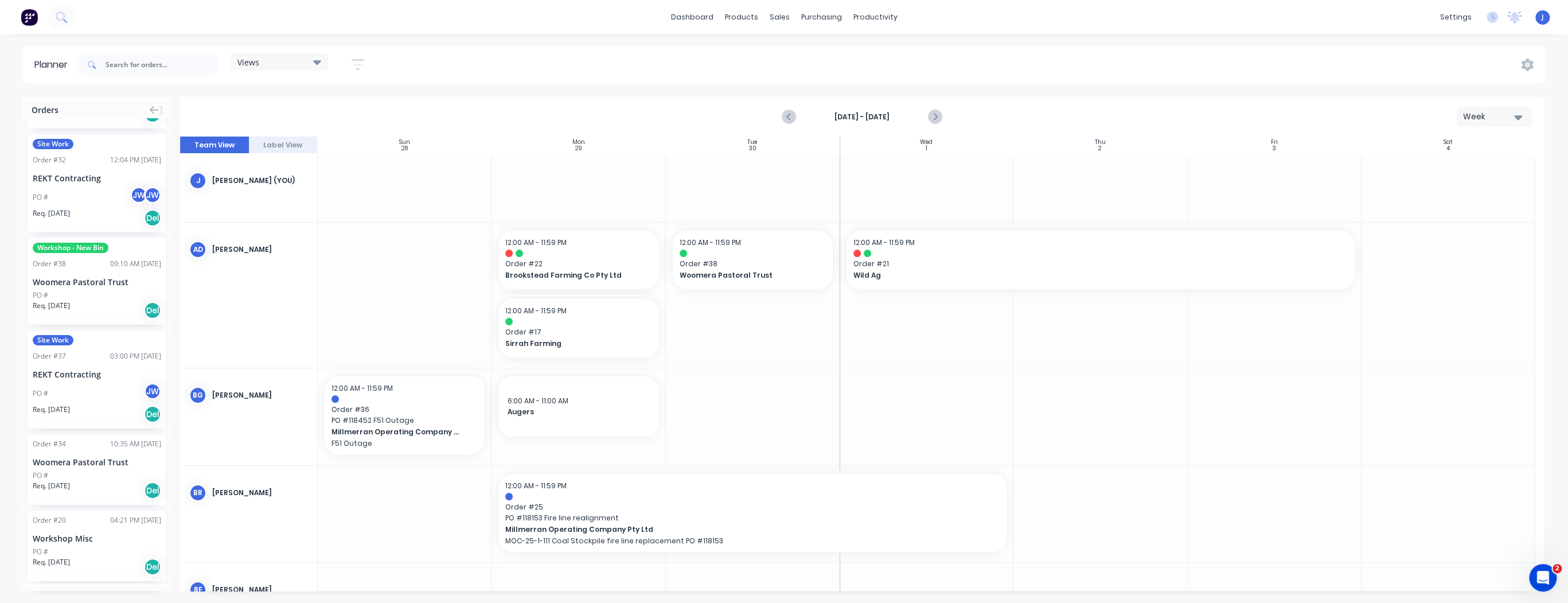
click at [612, 448] on div at bounding box center [578, 416] width 174 height 97
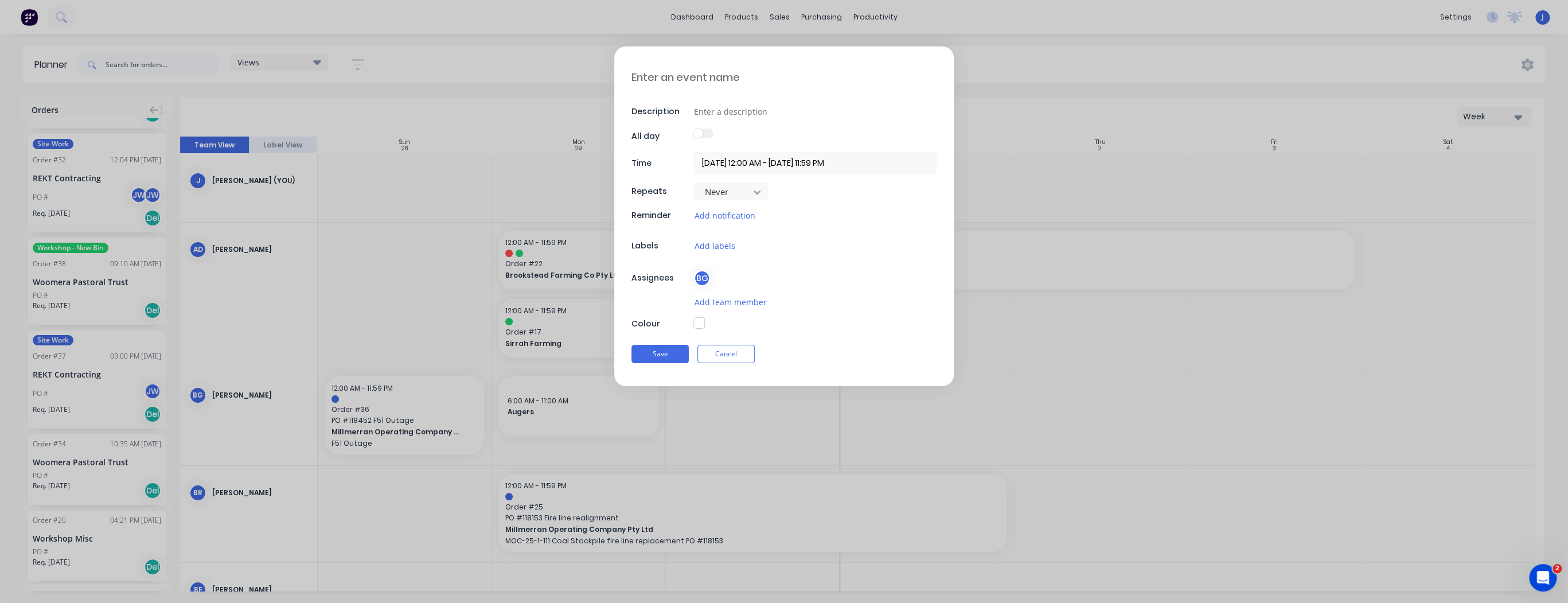
click at [690, 80] on textarea at bounding box center [783, 77] width 305 height 27
type textarea "x"
type textarea "B"
type textarea "x"
type textarea "Br"
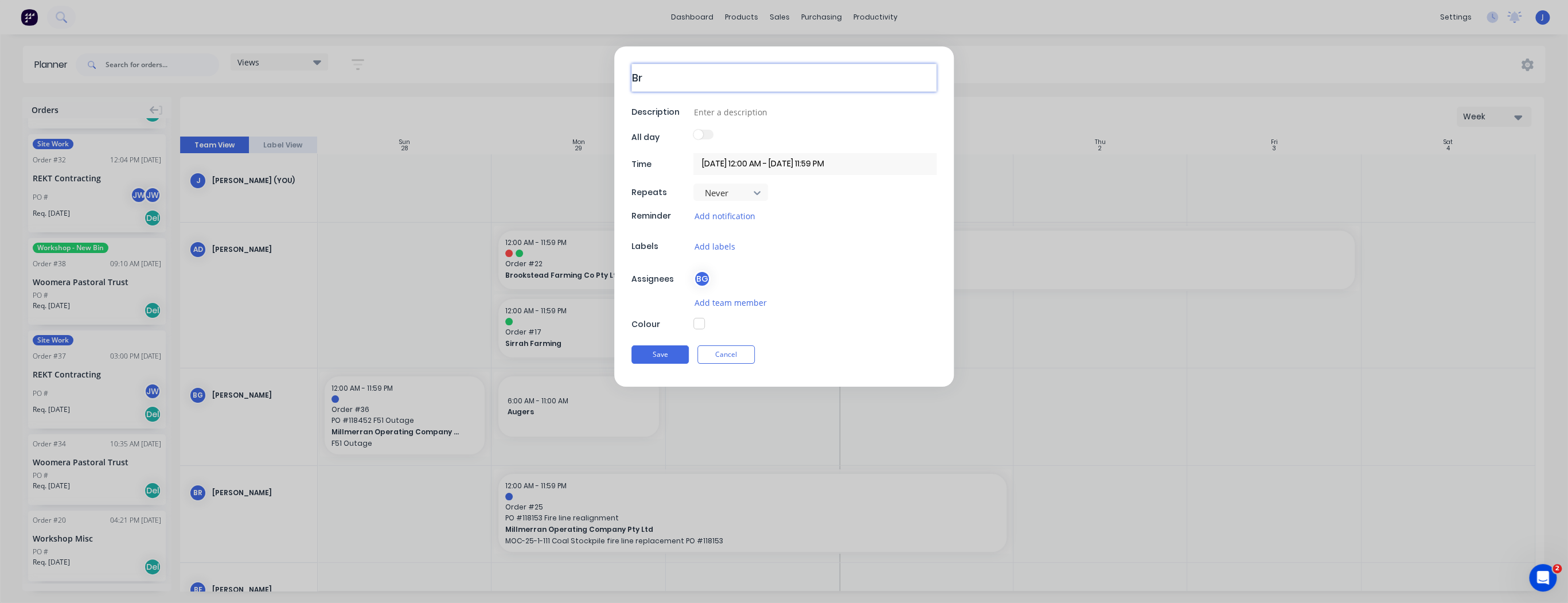
type textarea "x"
type textarea "Bro"
type textarea "x"
type textarea "Bros"
type textarea "x"
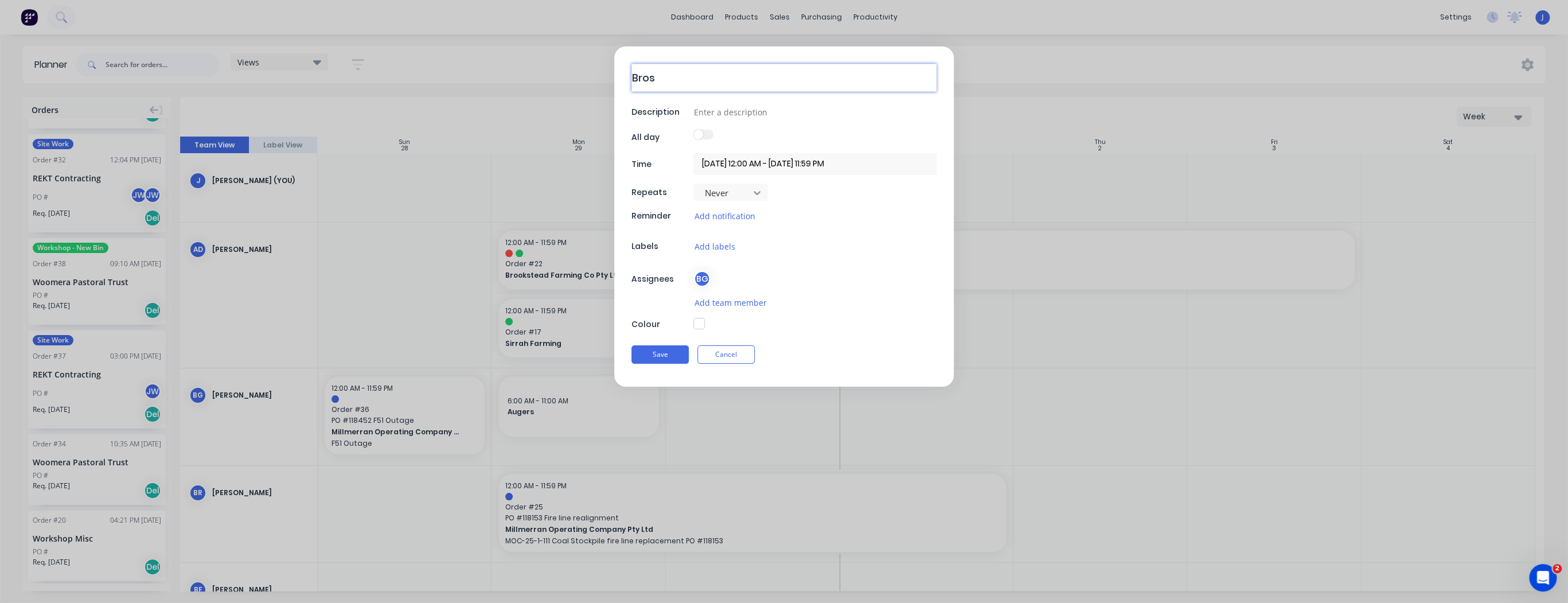
type textarea "Brosn"
type textarea "x"
type textarea "Brosna"
type textarea "x"
type textarea "Brosnan"
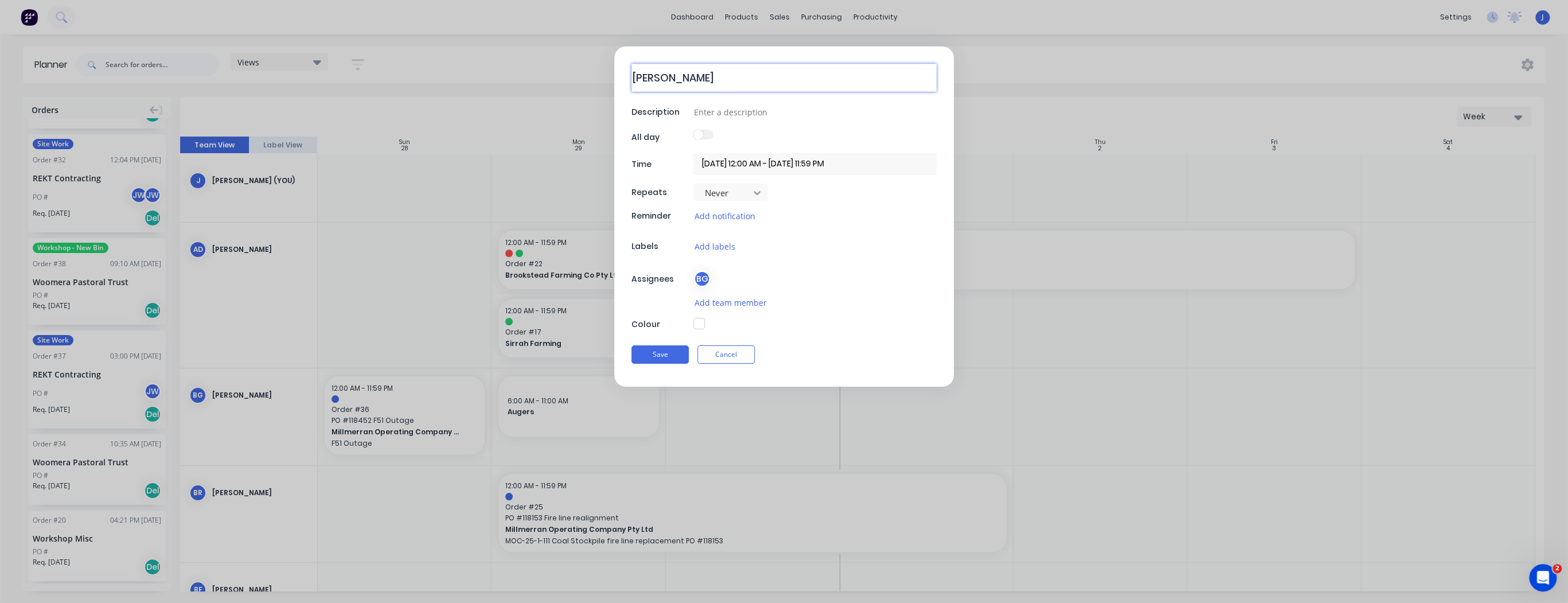
type textarea "x"
type textarea "Brosnan"
type textarea "x"
type textarea "Brosnan U"
type textarea "x"
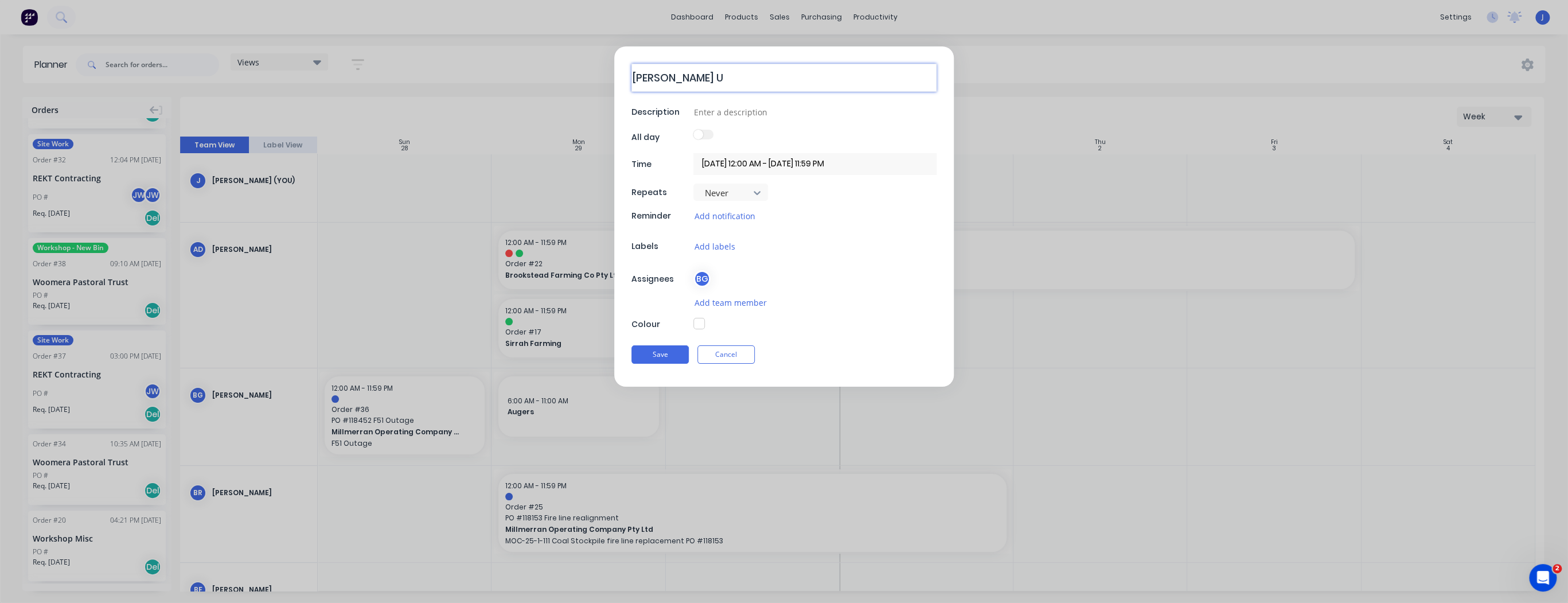
type textarea "Brosnan Un"
type textarea "x"
type textarea "Brosnan Unl"
type textarea "x"
type textarea "Brosnan Unlo"
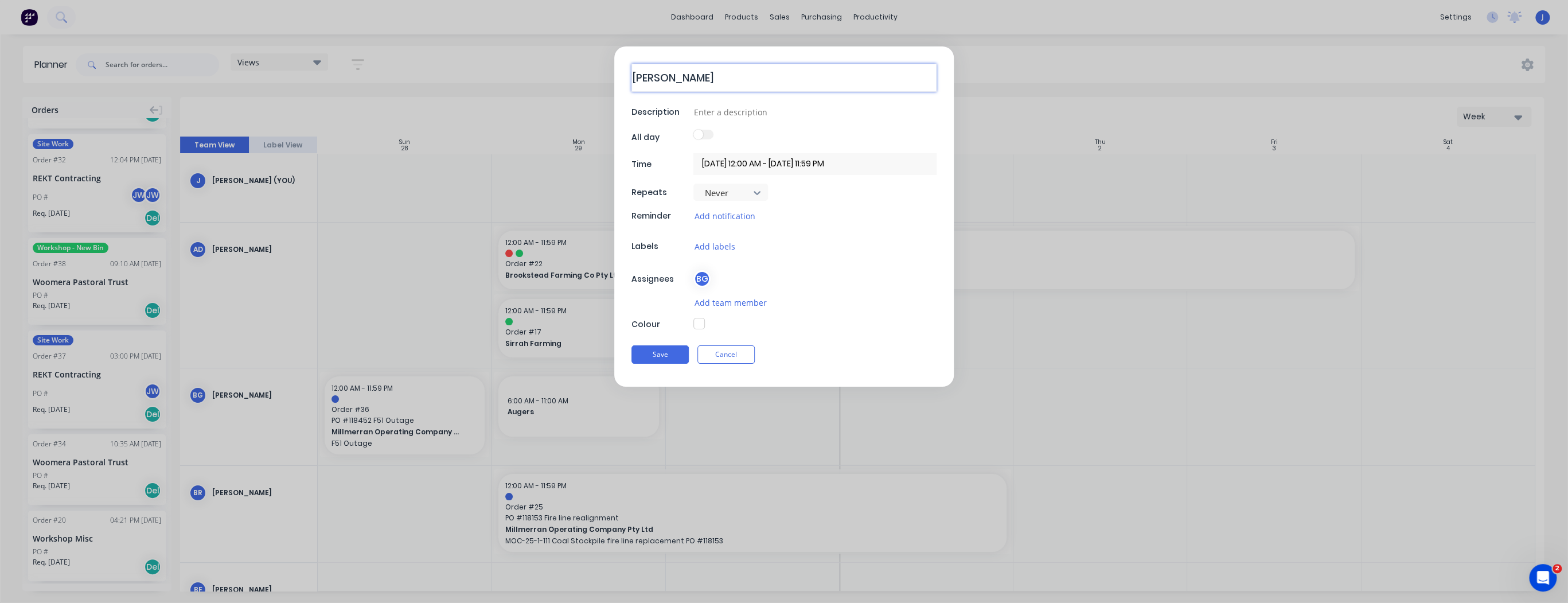
type textarea "x"
type textarea "Brosnan Unloa"
type textarea "x"
type textarea "Brosnan Unload"
type textarea "x"
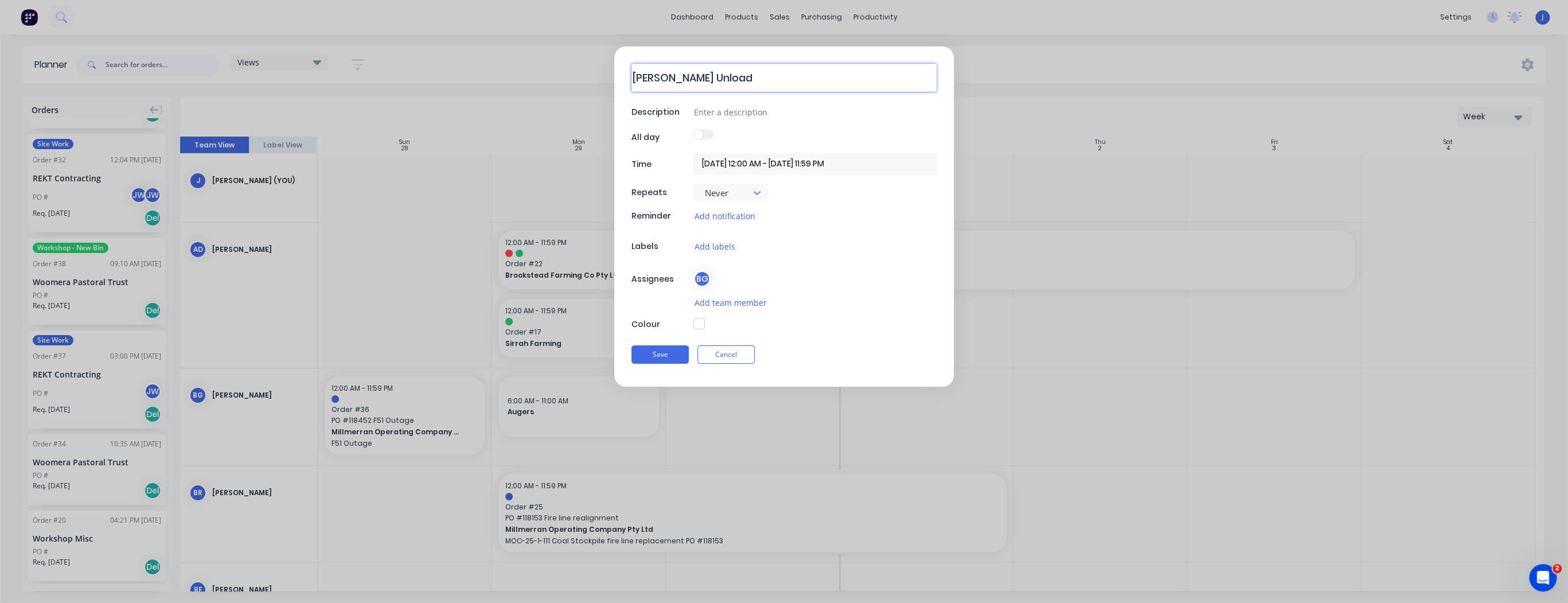
type textarea "Brosnan Unload"
type textarea "x"
type textarea "Brosnan Unload A"
type textarea "x"
type textarea "Brosnan Unload Au"
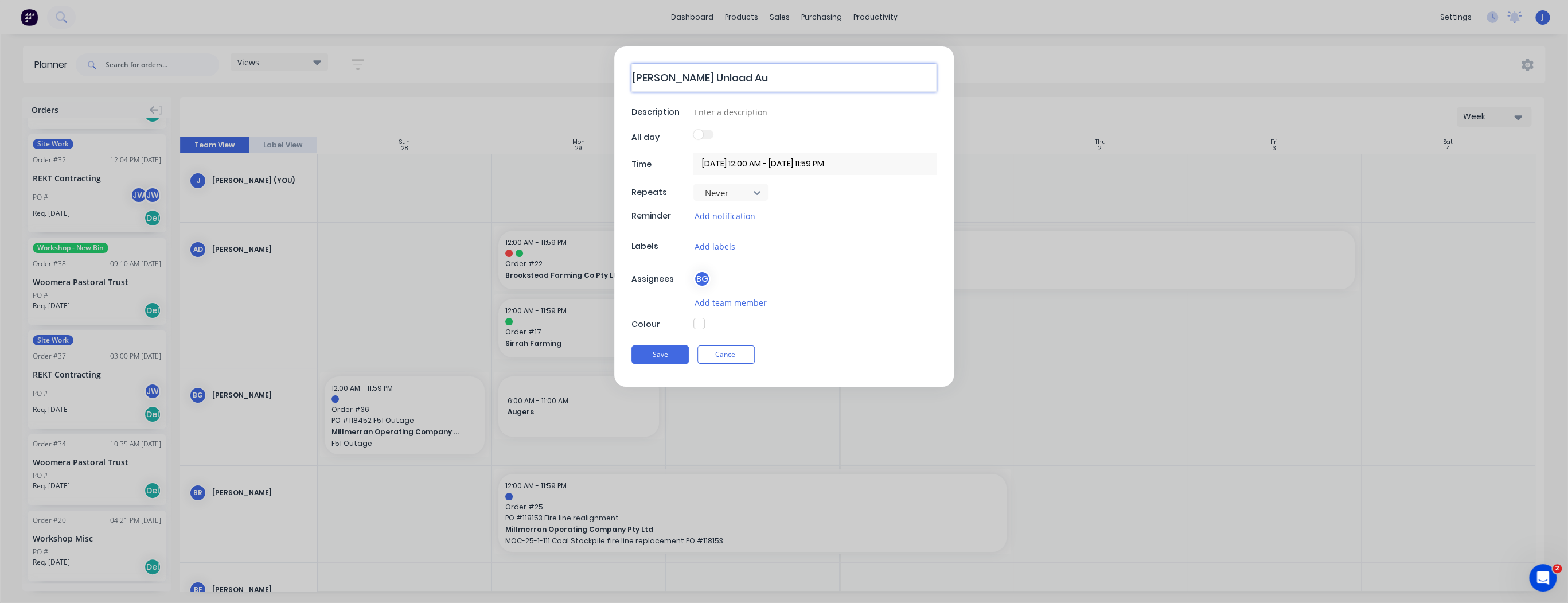
type textarea "x"
type textarea "Brosnan Unload Aug"
type textarea "x"
type textarea "Brosnan Unload Auge"
type textarea "x"
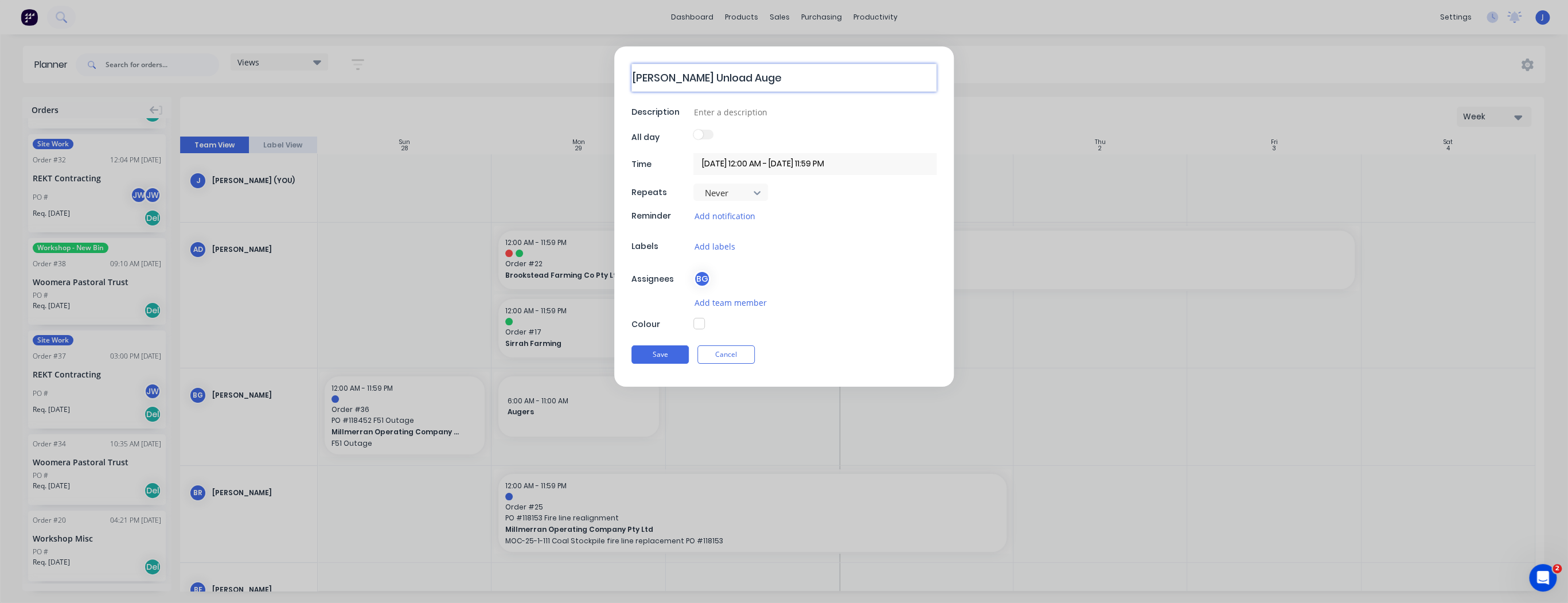
type textarea "Brosnan Unload Auger"
type textarea "x"
type textarea "Brosnan Unload Auger"
type textarea "x"
type textarea "Brosnan Unload Auger &"
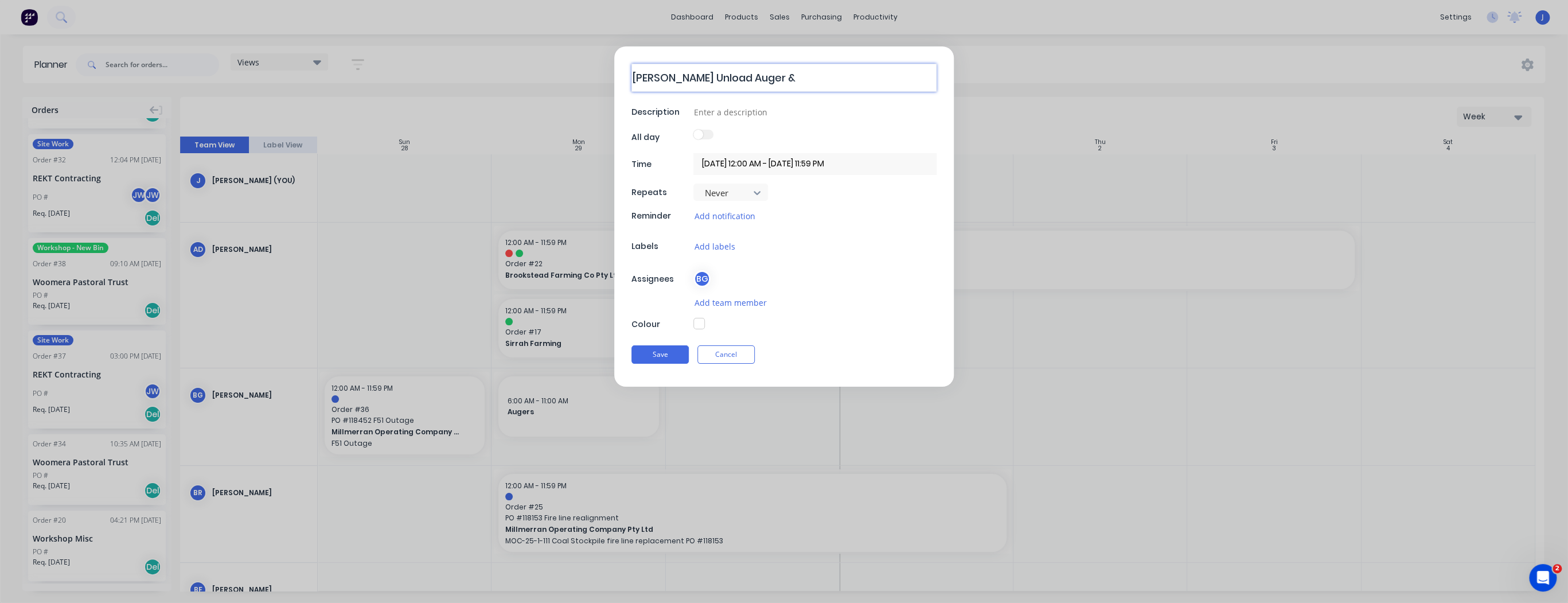
type textarea "x"
type textarea "Brosnan Unload Auger &"
type textarea "x"
type textarea "Brosnan Unload Auger & A"
click at [720, 242] on button "Add labels" at bounding box center [714, 246] width 42 height 13
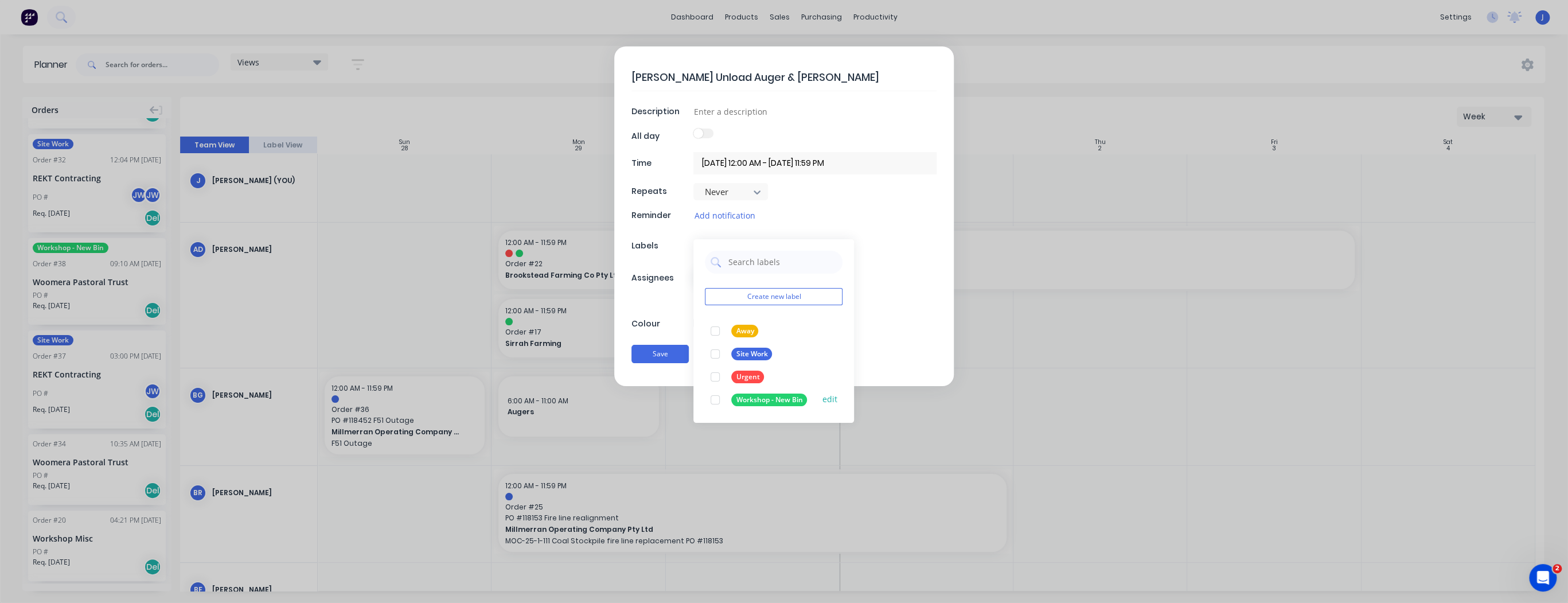
click at [716, 399] on div at bounding box center [715, 399] width 23 height 23
click at [654, 355] on div "Save Cancel" at bounding box center [783, 354] width 305 height 30
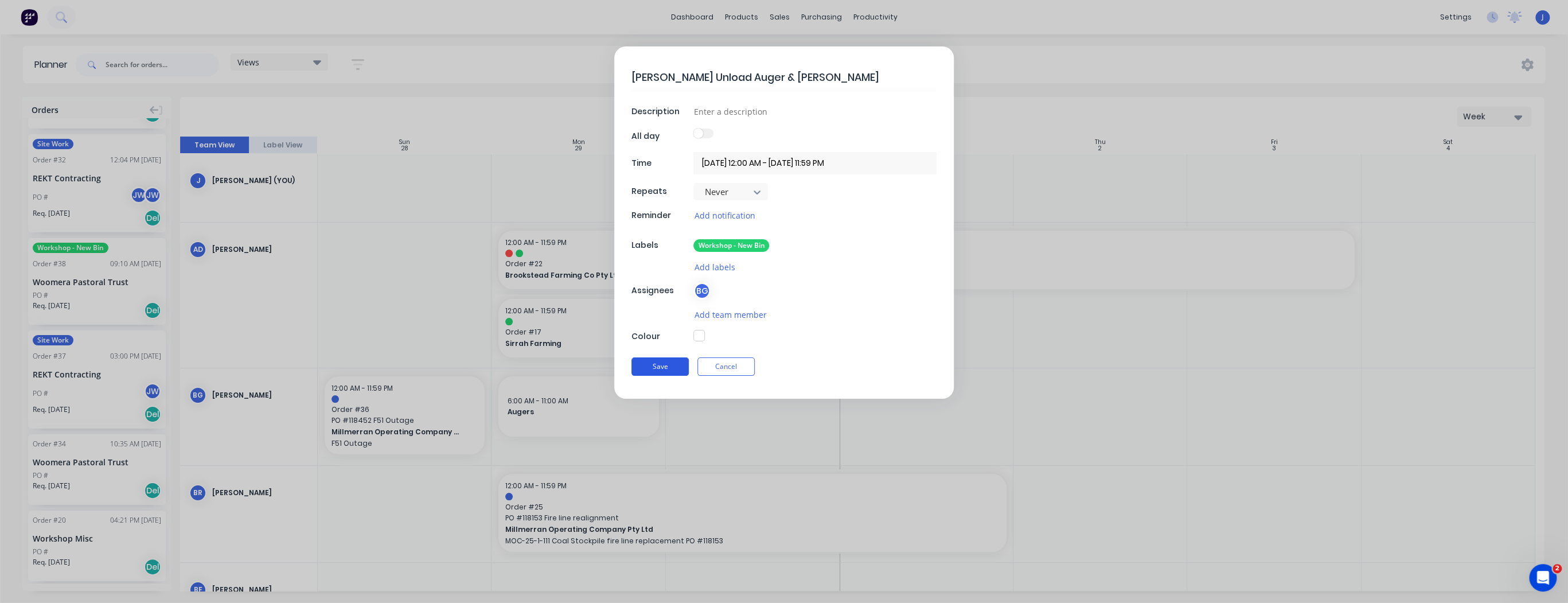
click at [658, 364] on button "Save" at bounding box center [659, 366] width 57 height 18
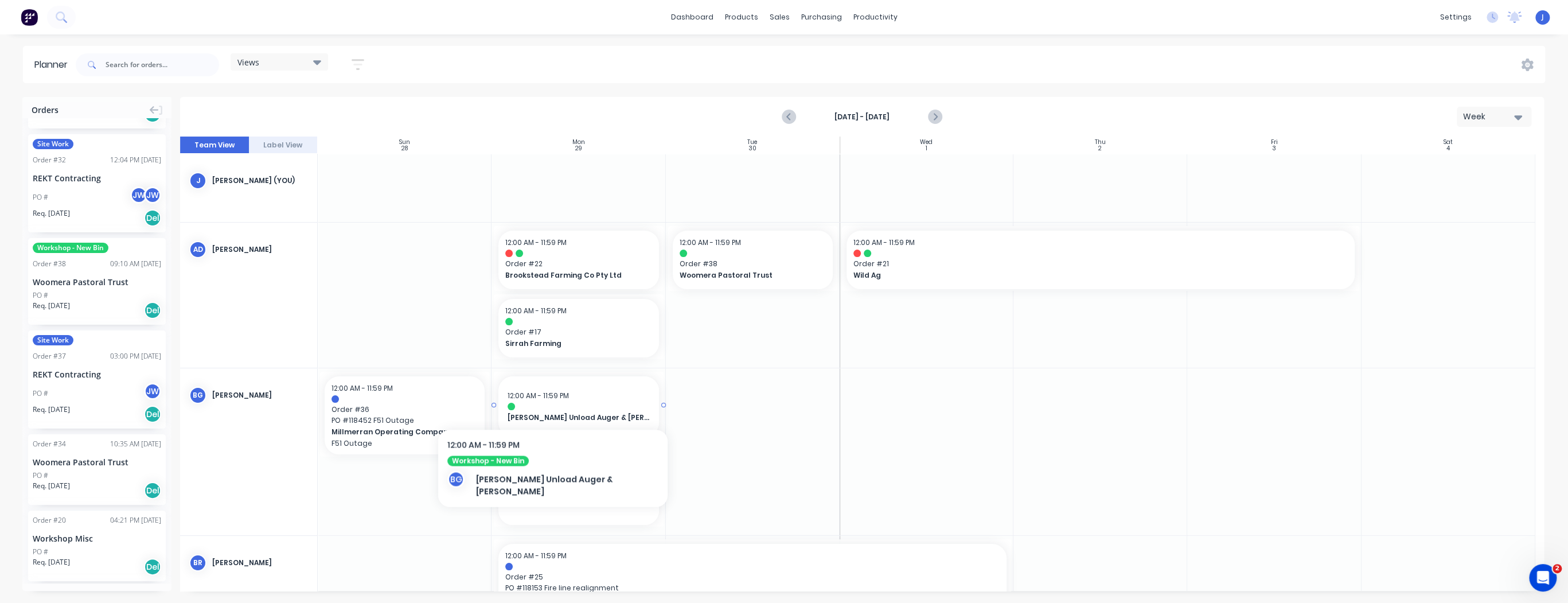
click at [535, 402] on div "12:00 AM - 11:59 PM Brosnan Unload Auger & Auger Tube" at bounding box center [578, 406] width 160 height 60
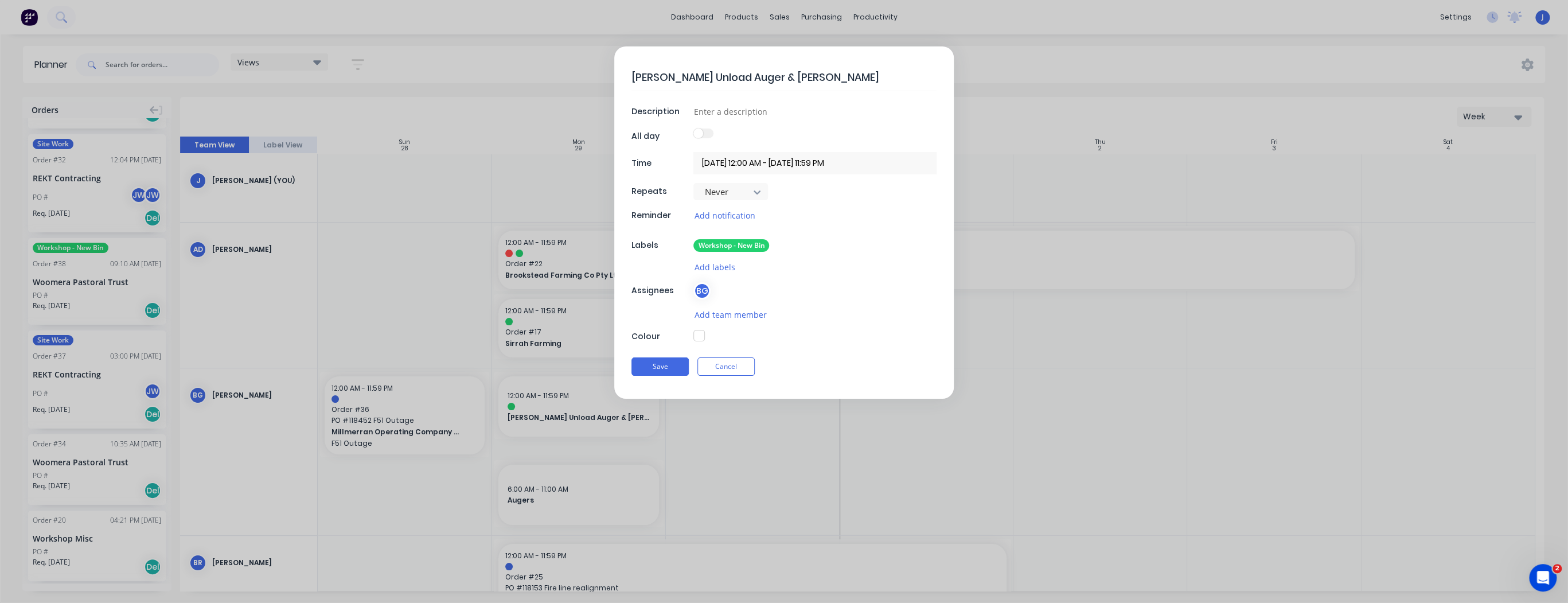
click at [746, 165] on input "29/09/2025 12:00 AM - 29/09/2025 11:59 PM" at bounding box center [814, 163] width 243 height 23
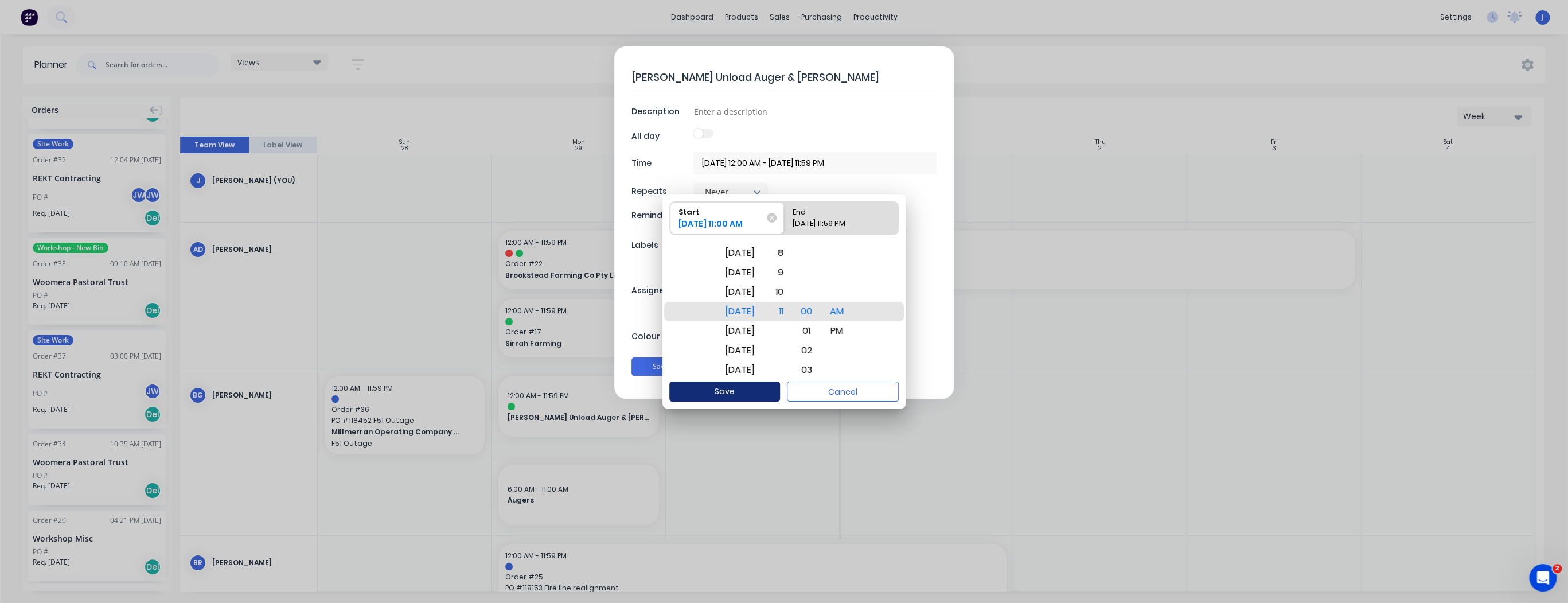
click at [754, 390] on button "Save" at bounding box center [724, 391] width 111 height 20
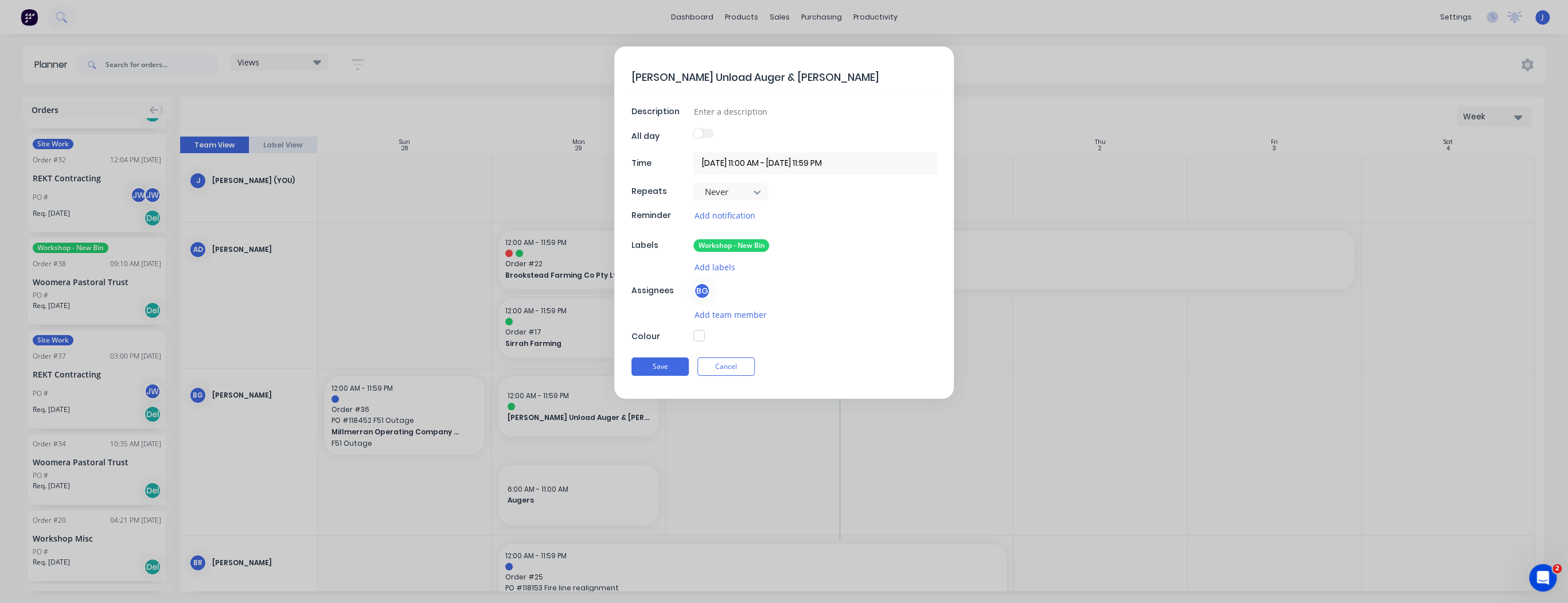
click at [810, 166] on input "29/09/2025 11:00 AM - 29/09/2025 11:59 PM" at bounding box center [814, 163] width 243 height 23
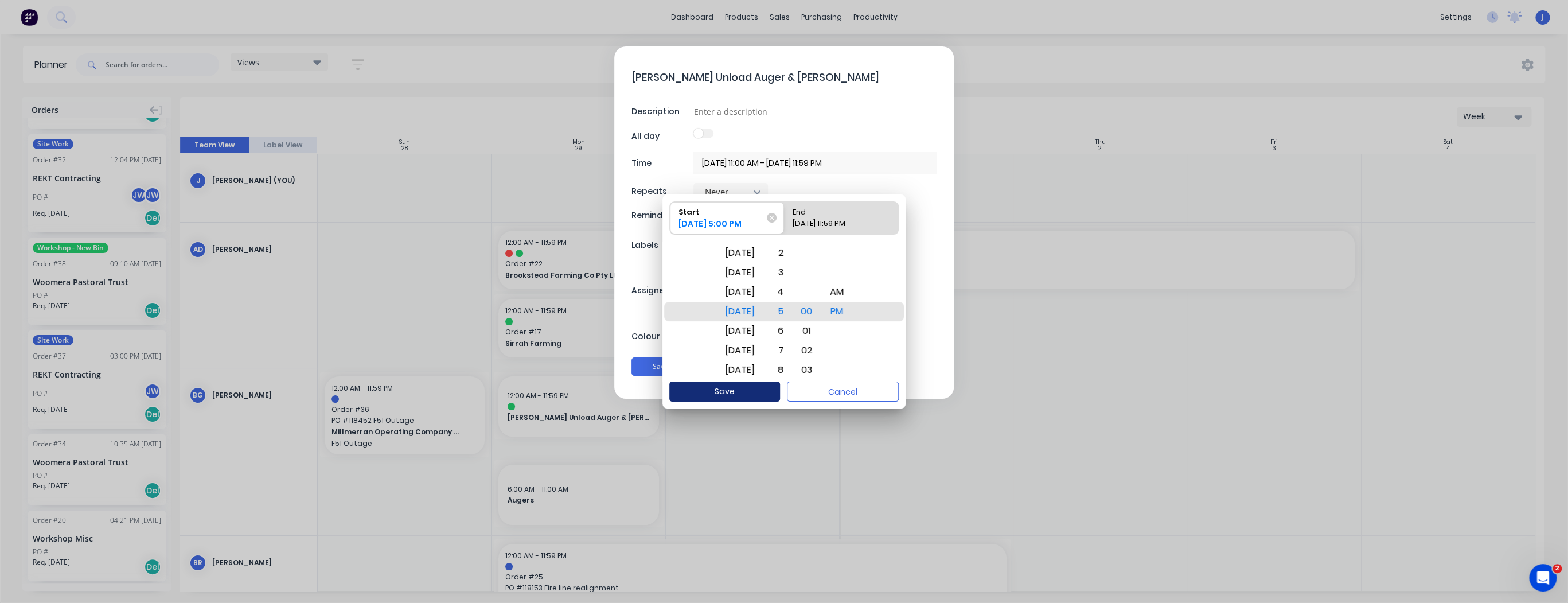
click at [761, 392] on button "Save" at bounding box center [724, 391] width 111 height 20
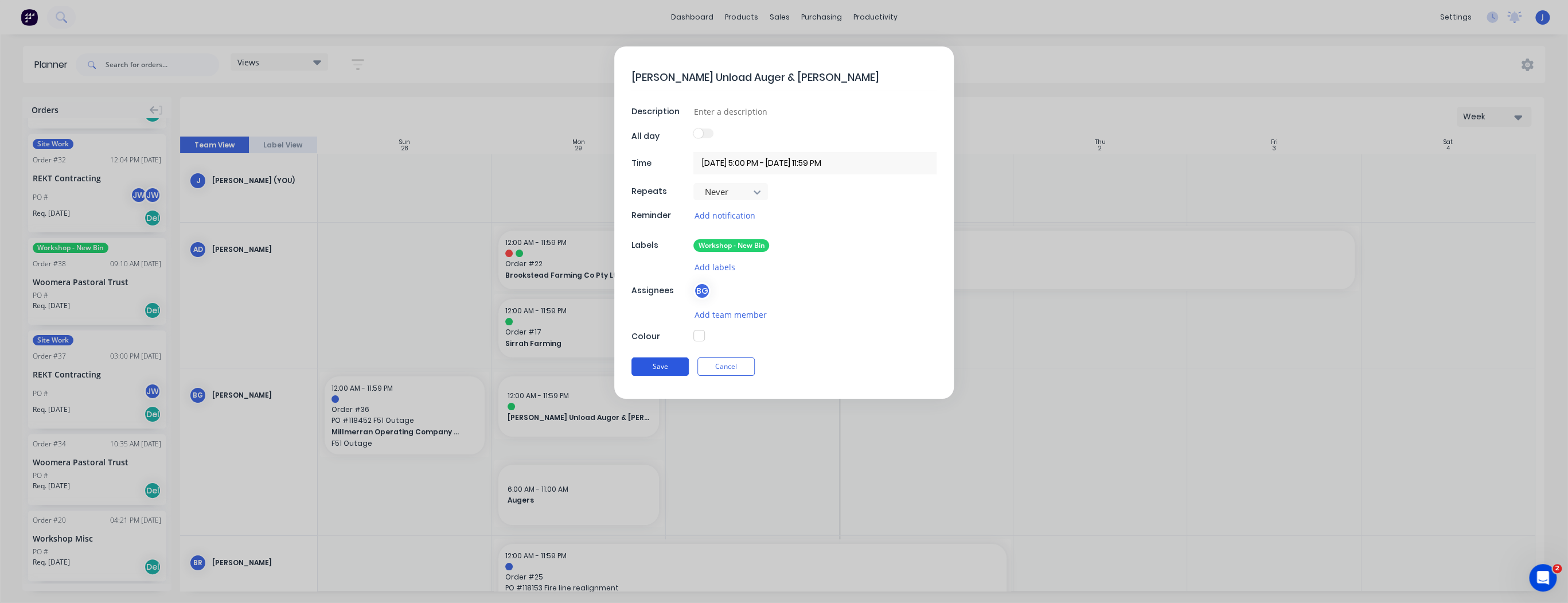
click at [671, 365] on button "Save" at bounding box center [659, 366] width 57 height 18
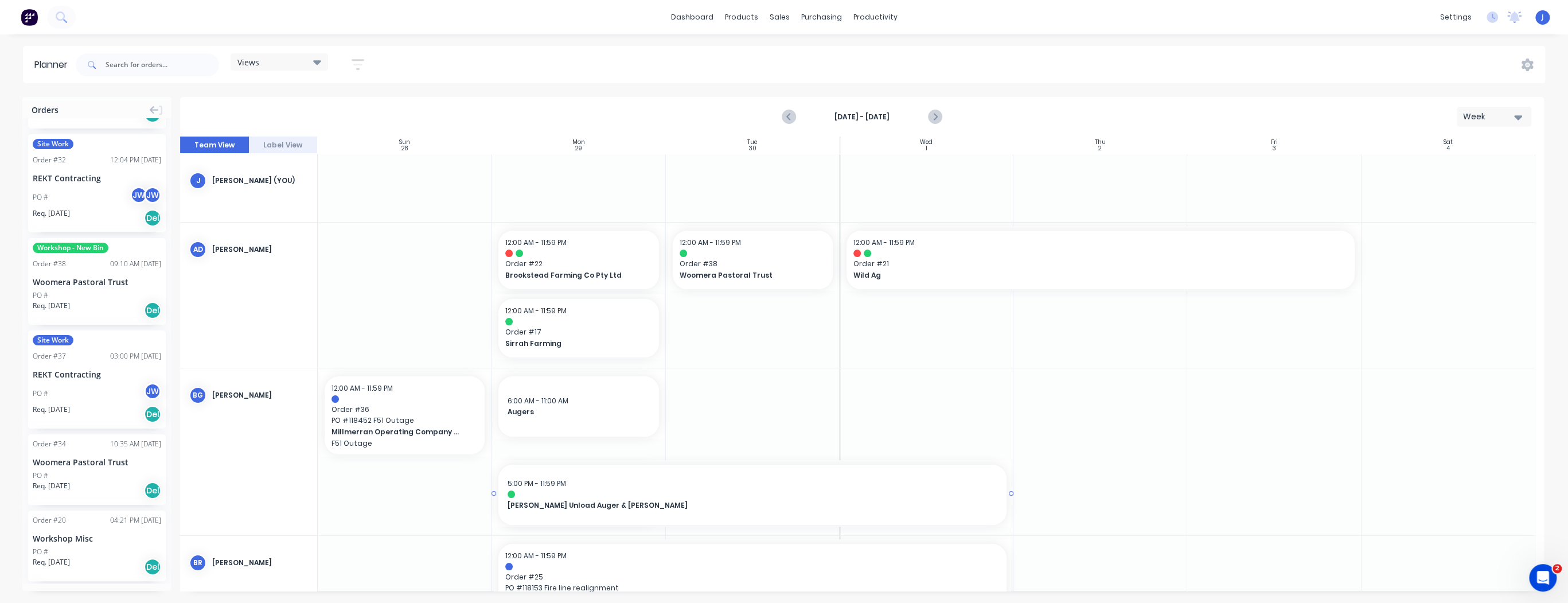
drag, startPoint x: 661, startPoint y: 492, endPoint x: 889, endPoint y: 510, distance: 228.7
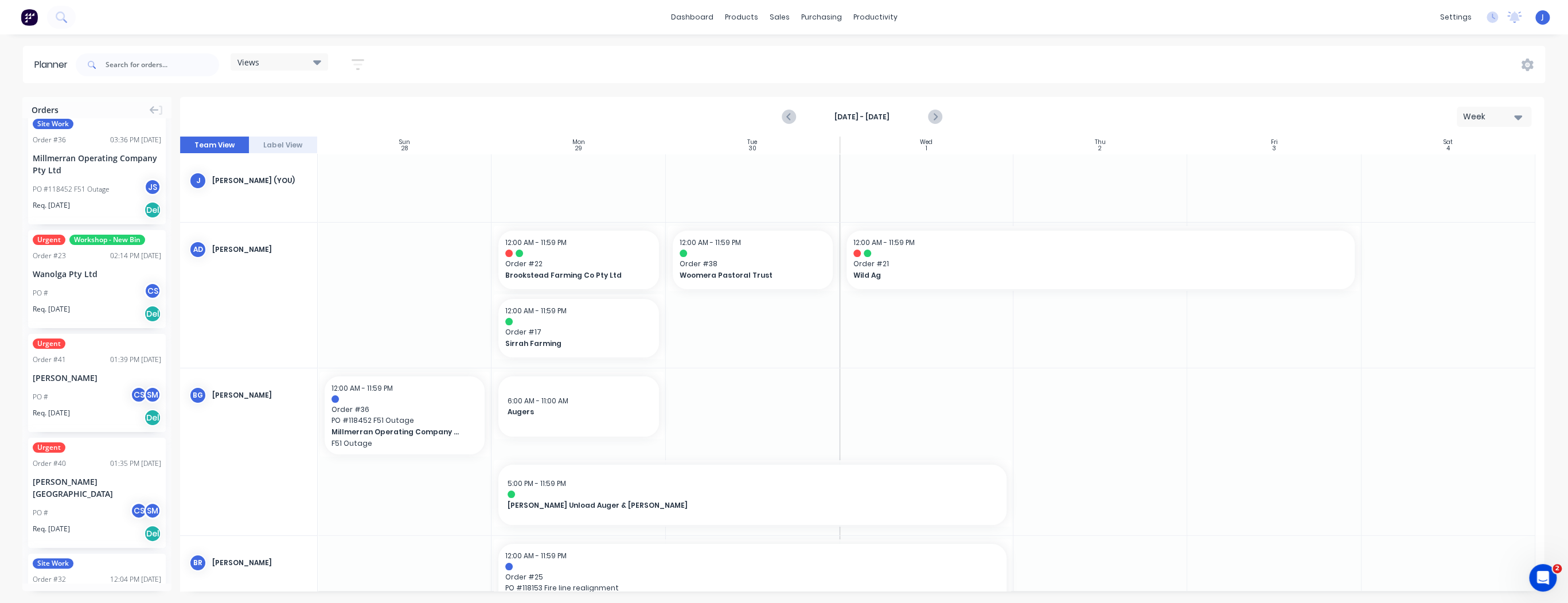
scroll to position [230, 0]
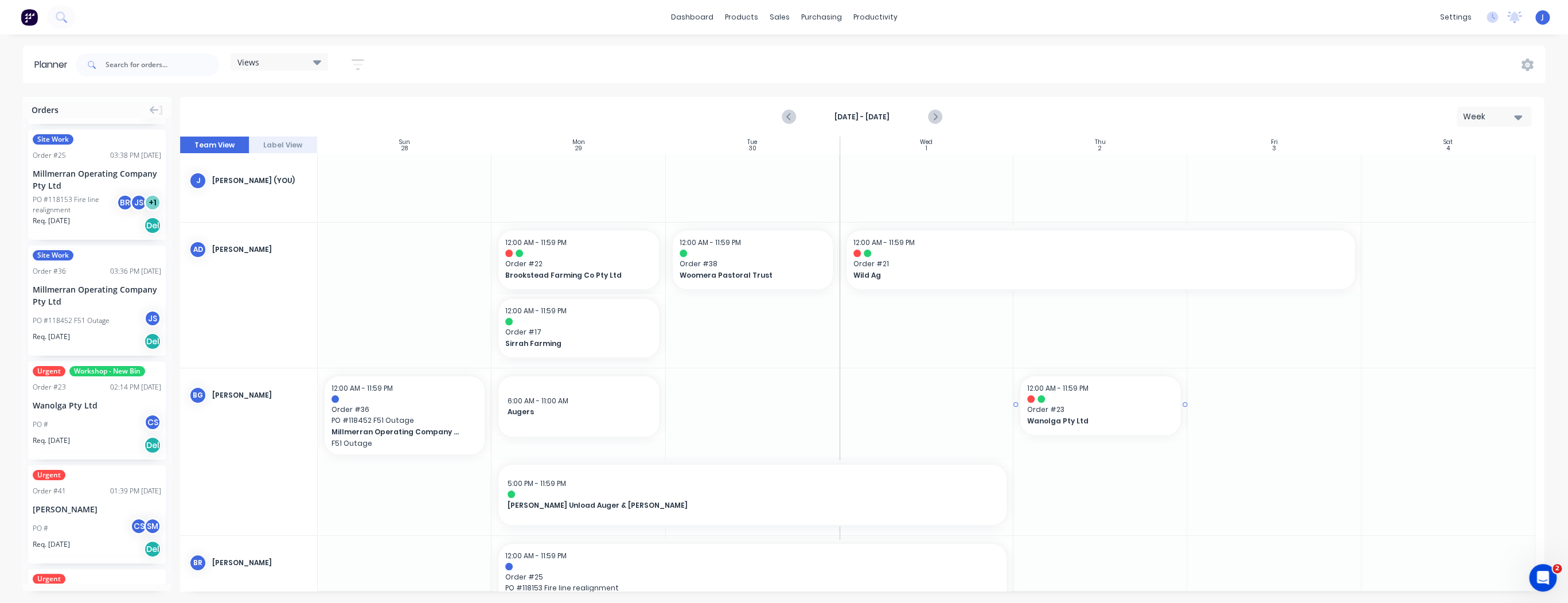
drag, startPoint x: 58, startPoint y: 414, endPoint x: 1085, endPoint y: 495, distance: 1030.2
drag, startPoint x: 1182, startPoint y: 404, endPoint x: 1275, endPoint y: 408, distance: 93.1
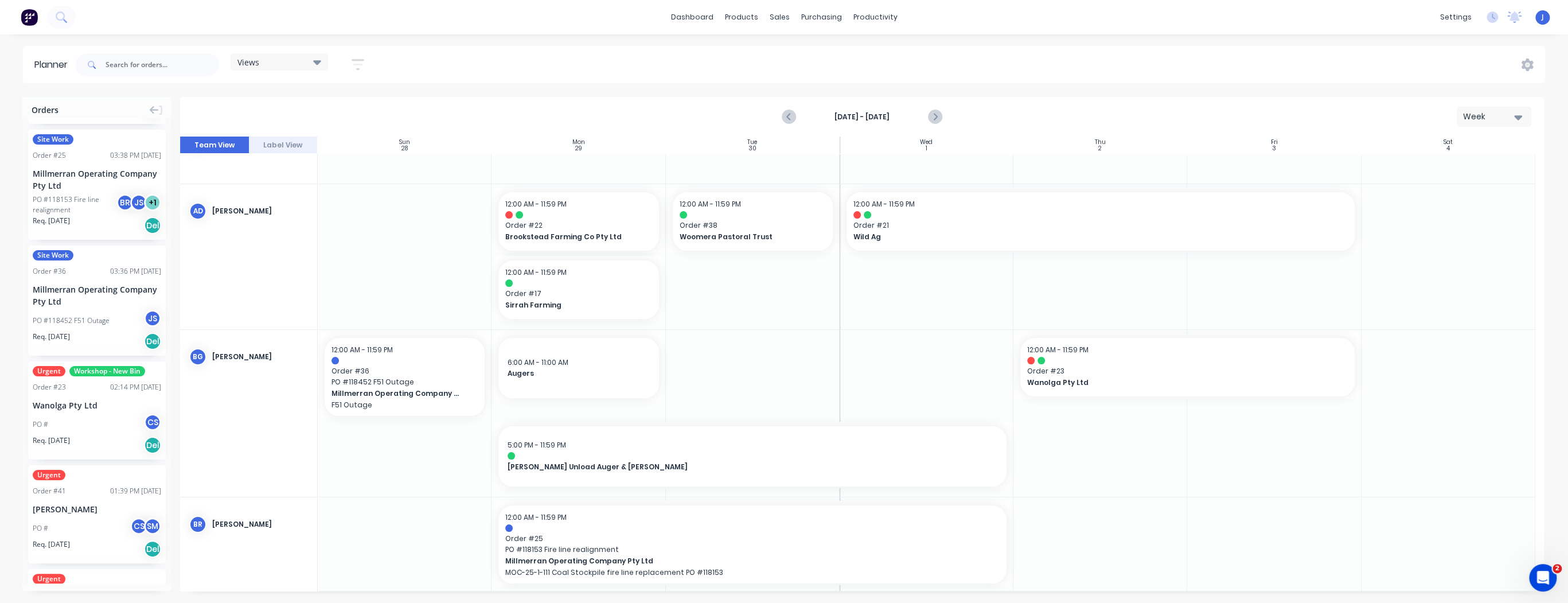
scroll to position [0, 0]
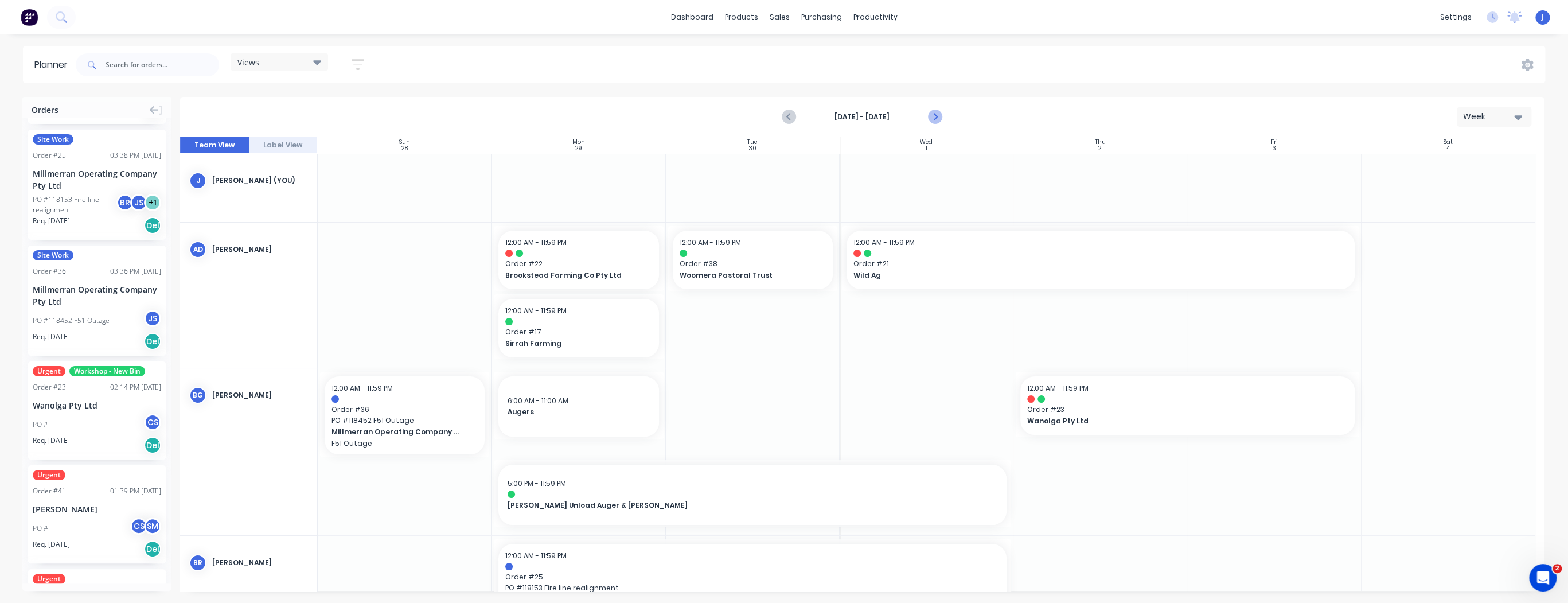
click at [937, 119] on icon "Next page" at bounding box center [935, 117] width 14 height 14
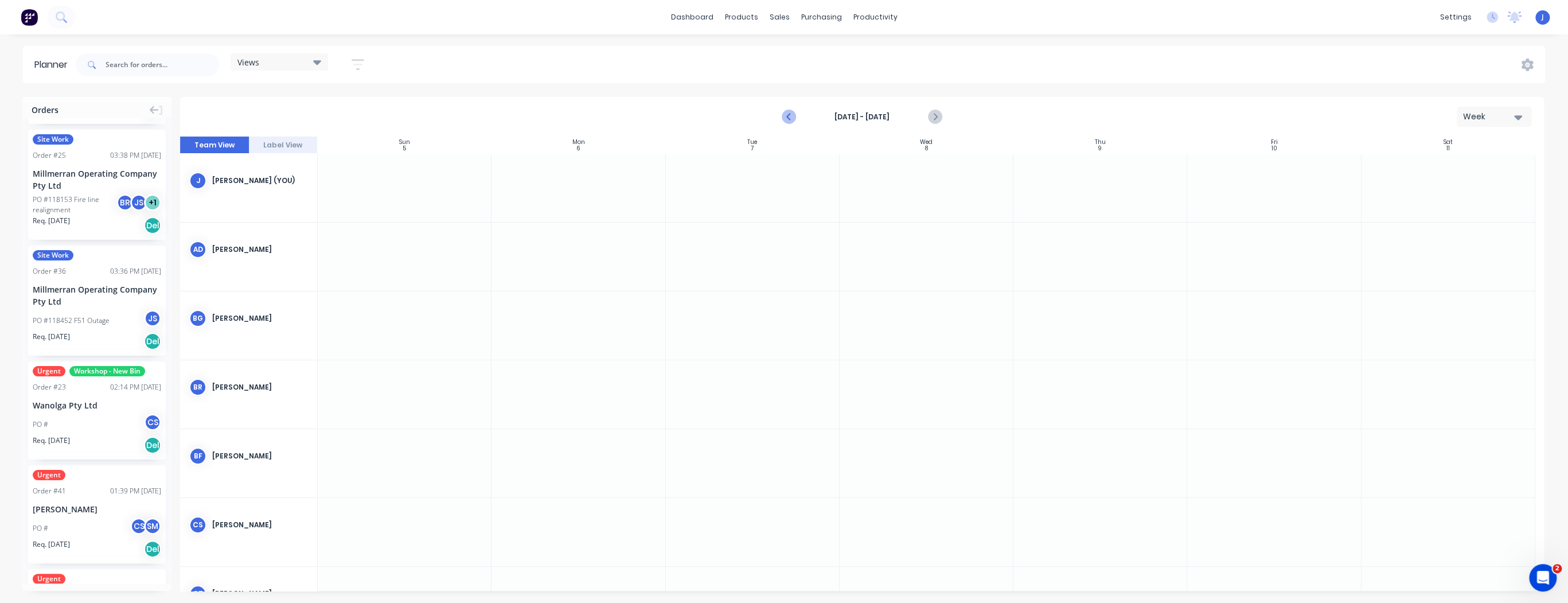
click at [792, 119] on icon "Previous page" at bounding box center [790, 117] width 14 height 14
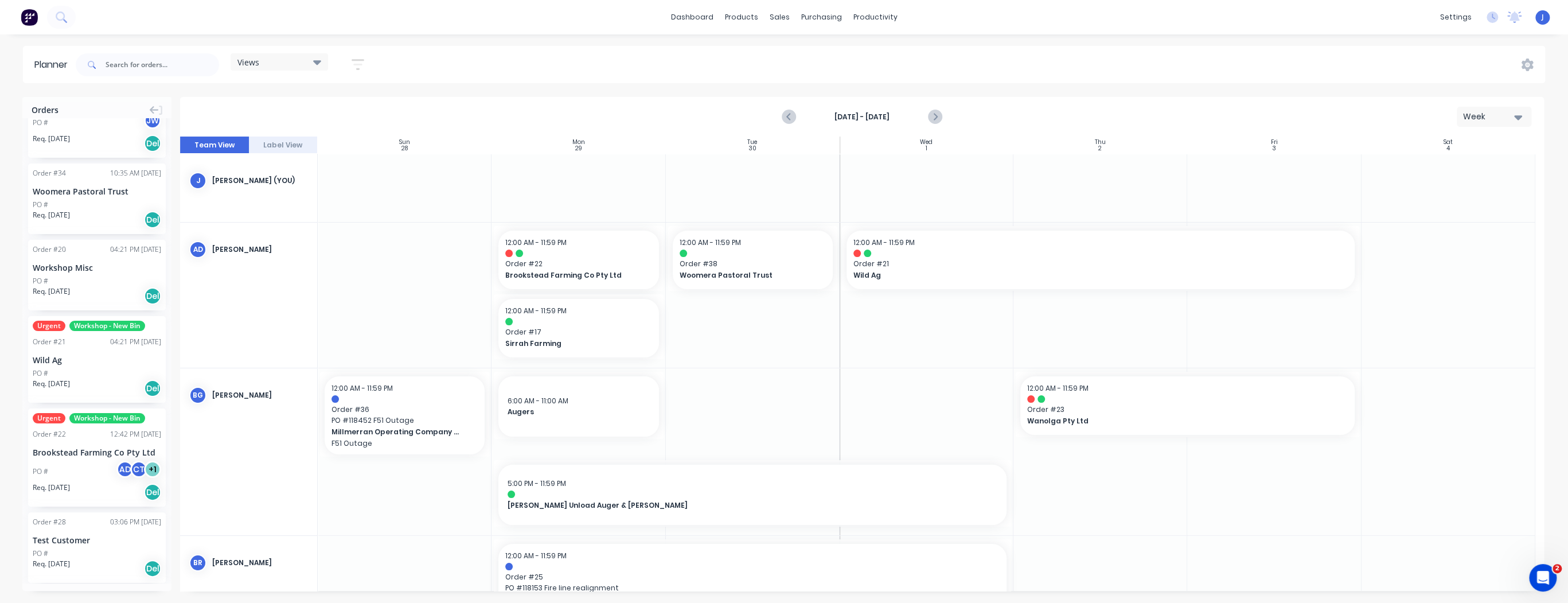
scroll to position [1147, 0]
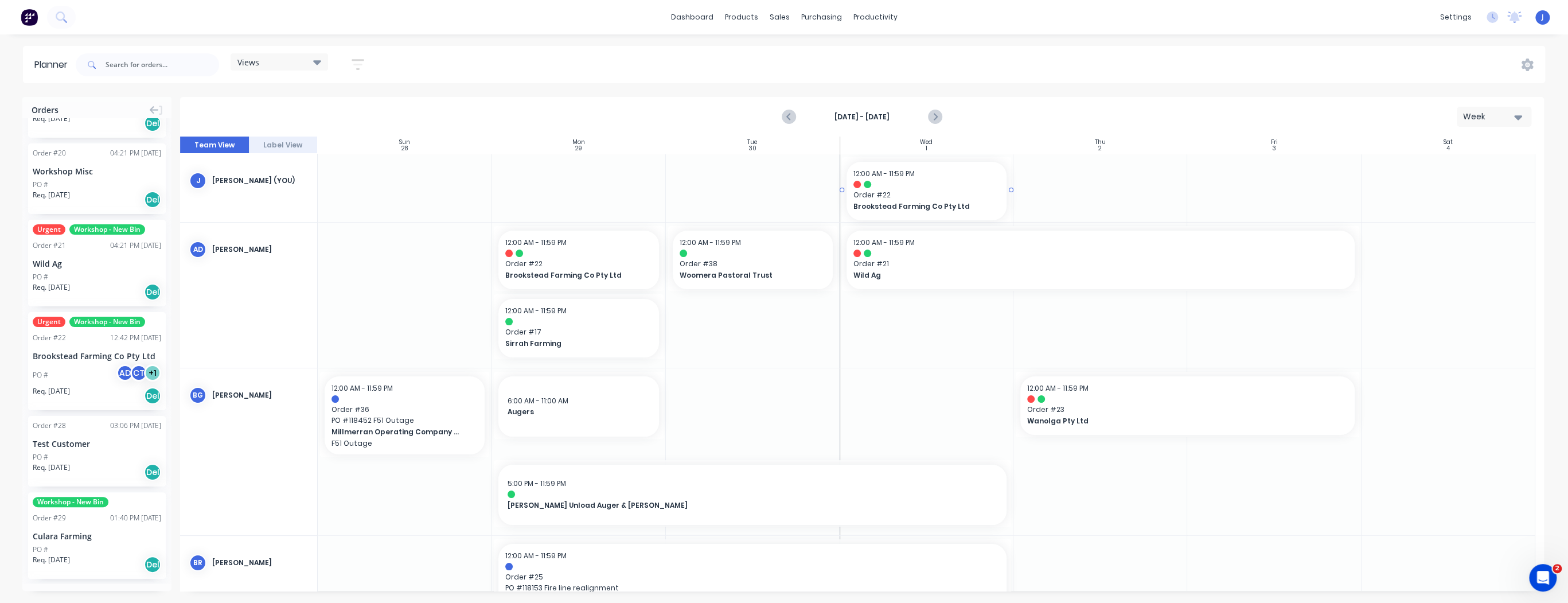
drag, startPoint x: 80, startPoint y: 353, endPoint x: 962, endPoint y: 193, distance: 896.4
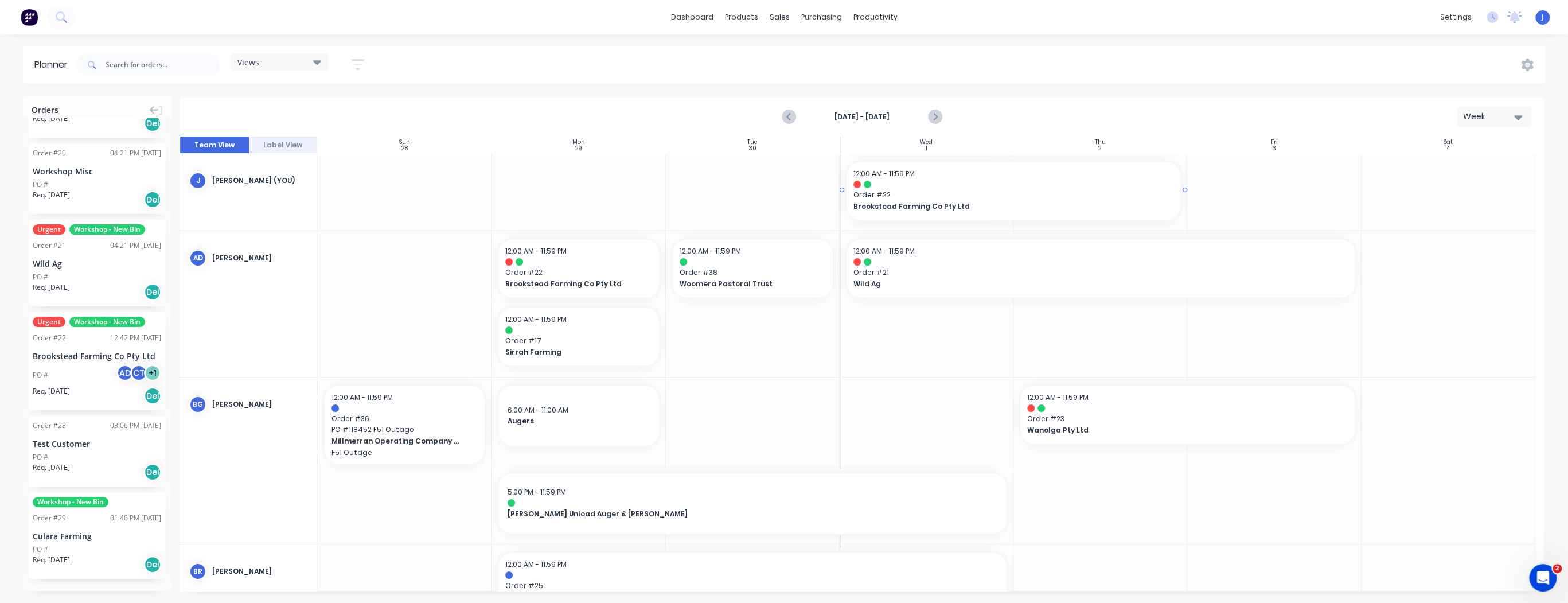
drag, startPoint x: 1009, startPoint y: 189, endPoint x: 1025, endPoint y: 189, distance: 16.0
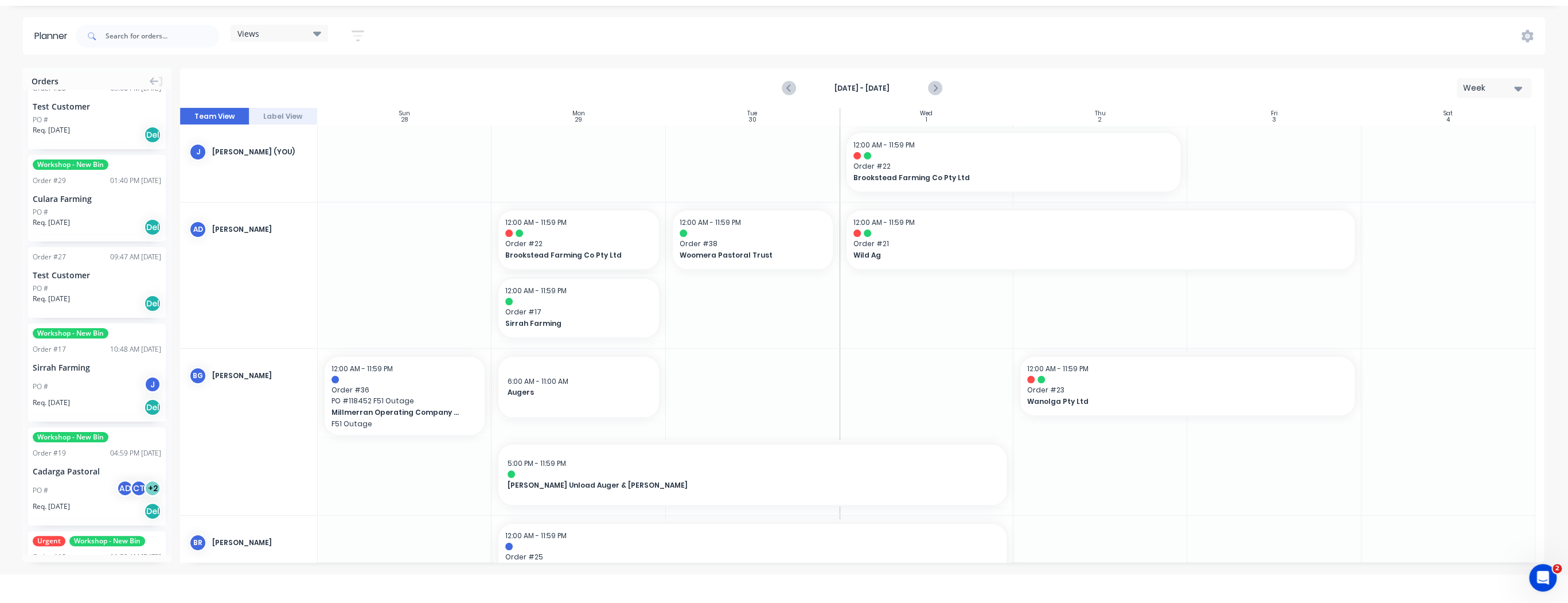
scroll to position [1532, 0]
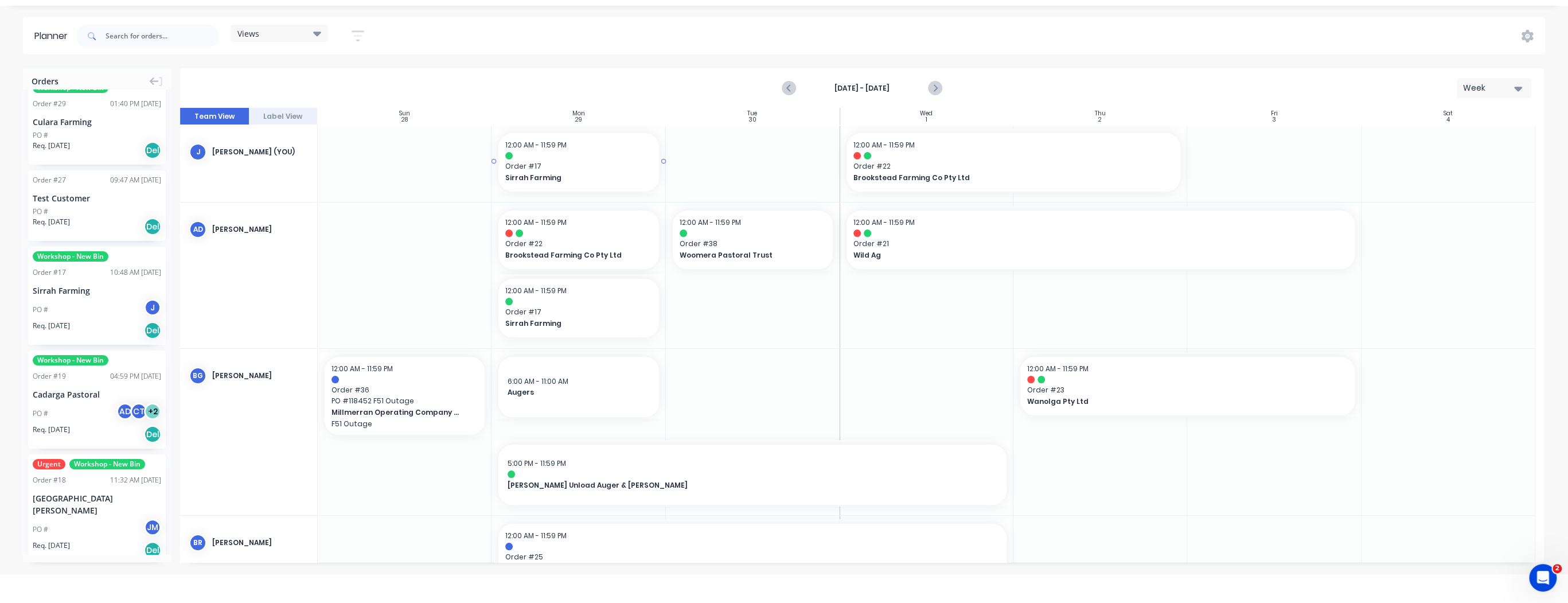
drag, startPoint x: 94, startPoint y: 287, endPoint x: 599, endPoint y: 163, distance: 520.0
drag, startPoint x: 661, startPoint y: 160, endPoint x: 676, endPoint y: 161, distance: 15.0
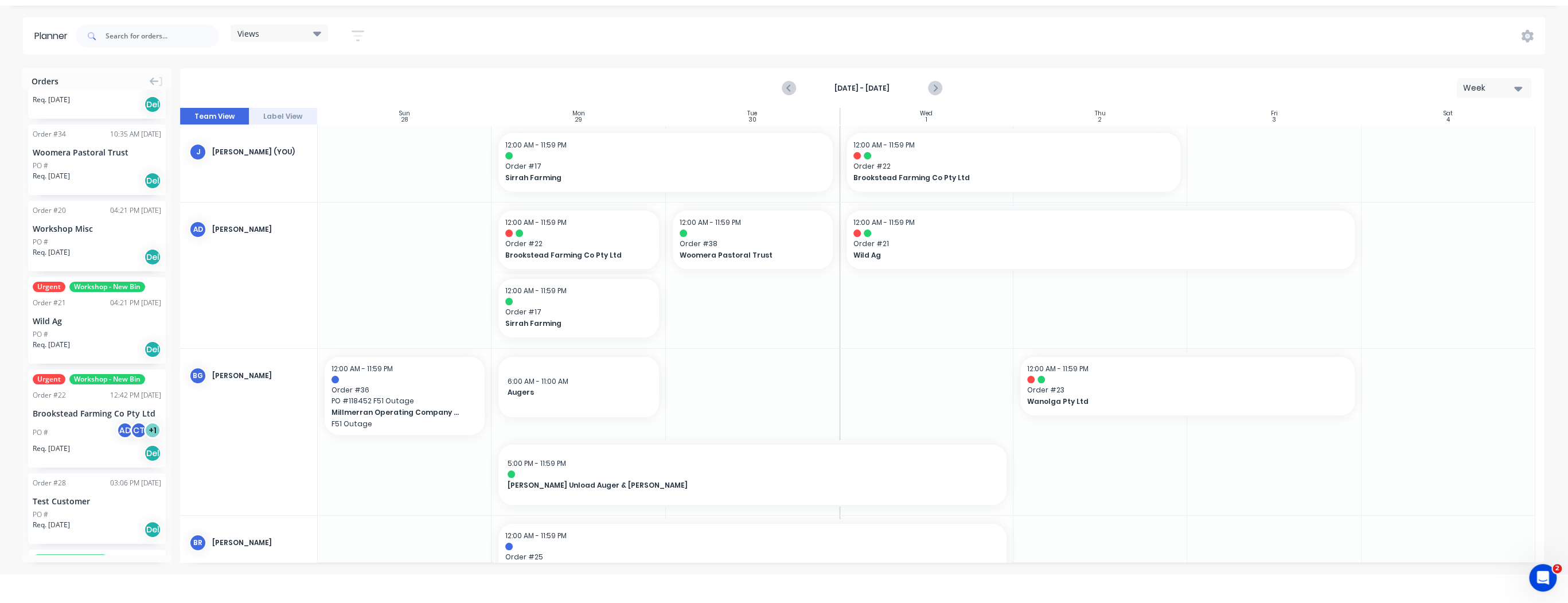
scroll to position [935, 0]
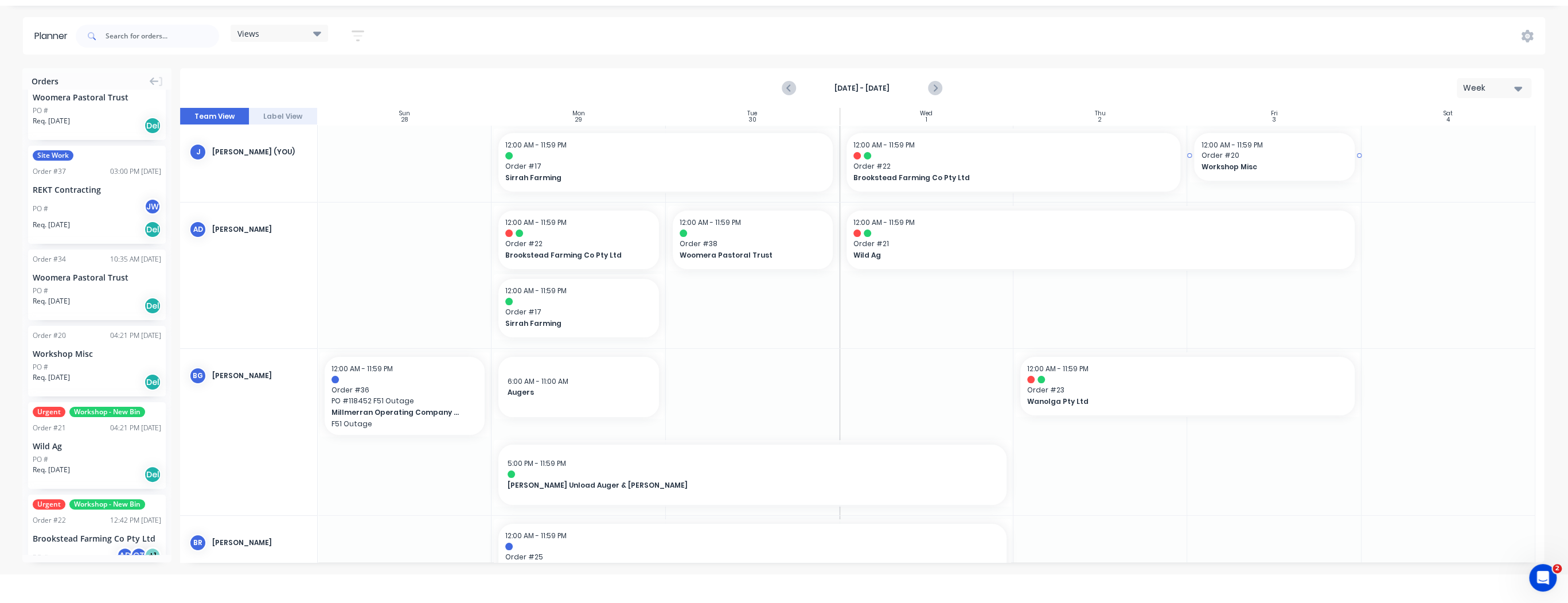
drag, startPoint x: 75, startPoint y: 341, endPoint x: 1250, endPoint y: 175, distance: 1186.7
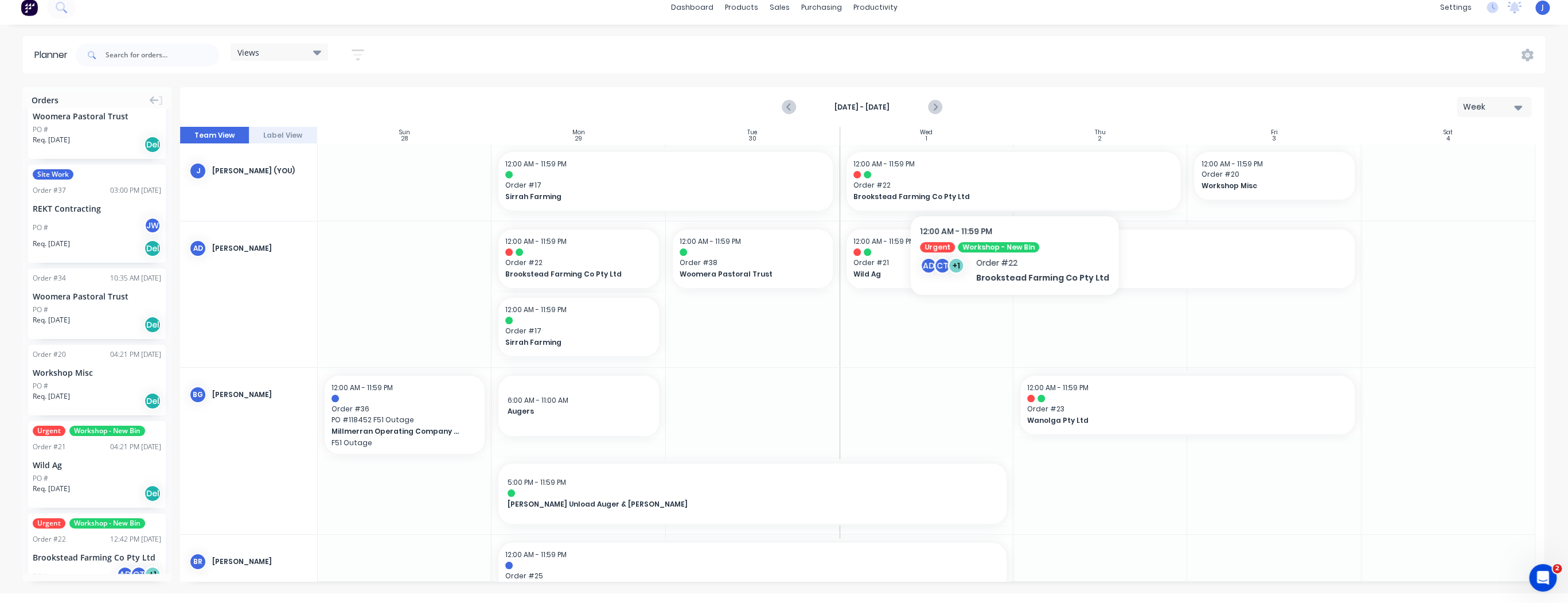
scroll to position [0, 0]
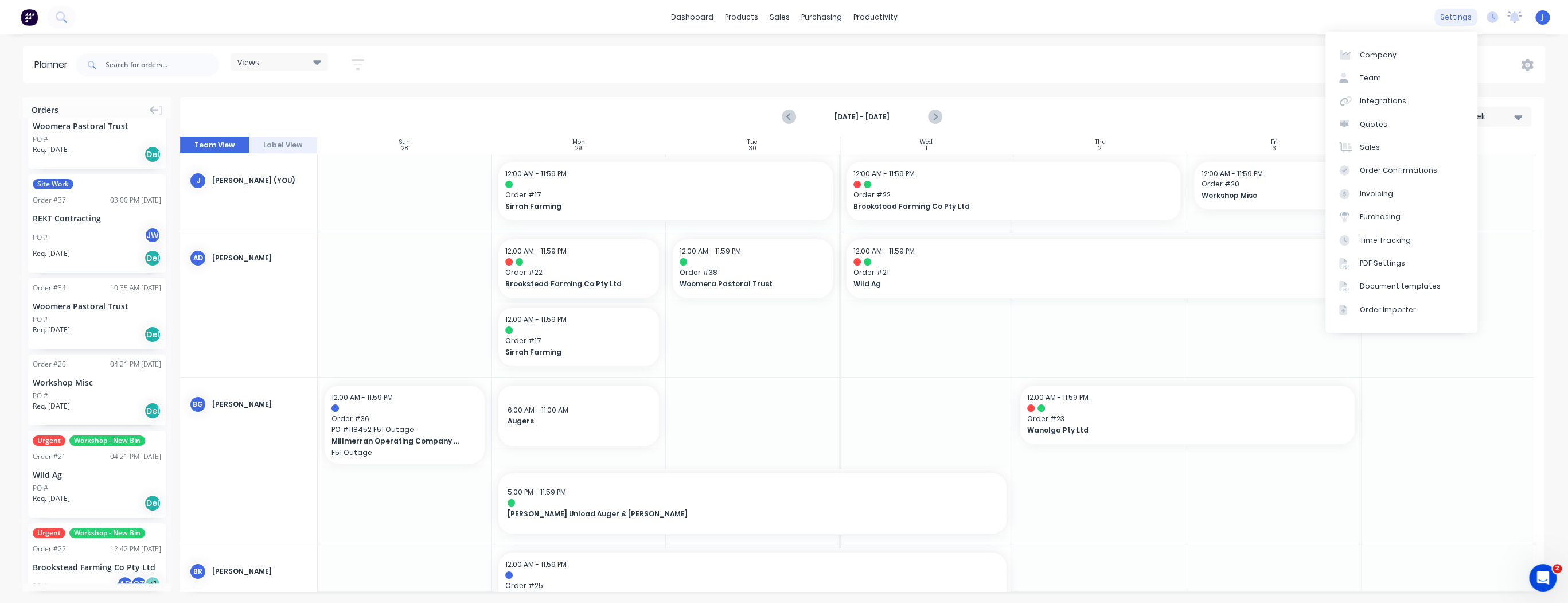
click at [1451, 17] on div "settings" at bounding box center [1455, 17] width 43 height 17
click at [1404, 239] on div "Time Tracking" at bounding box center [1385, 240] width 51 height 11
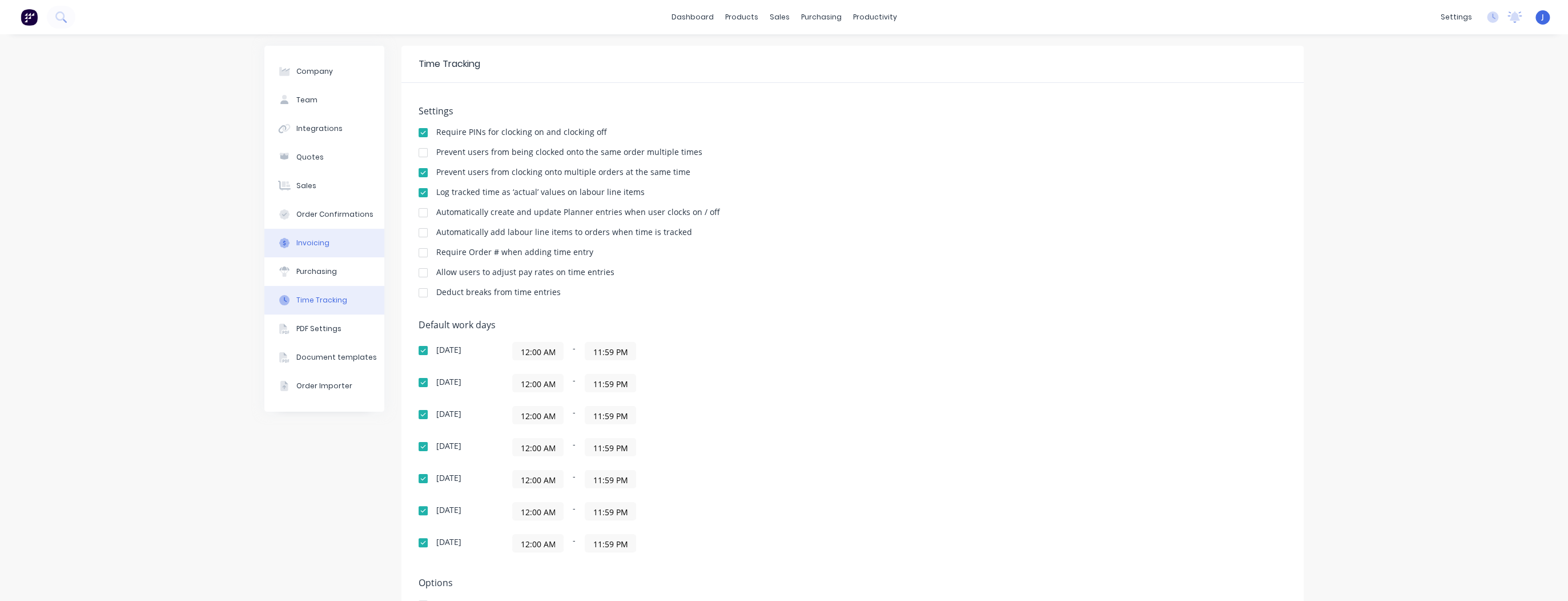
click at [302, 240] on div "Invoicing" at bounding box center [312, 243] width 33 height 11
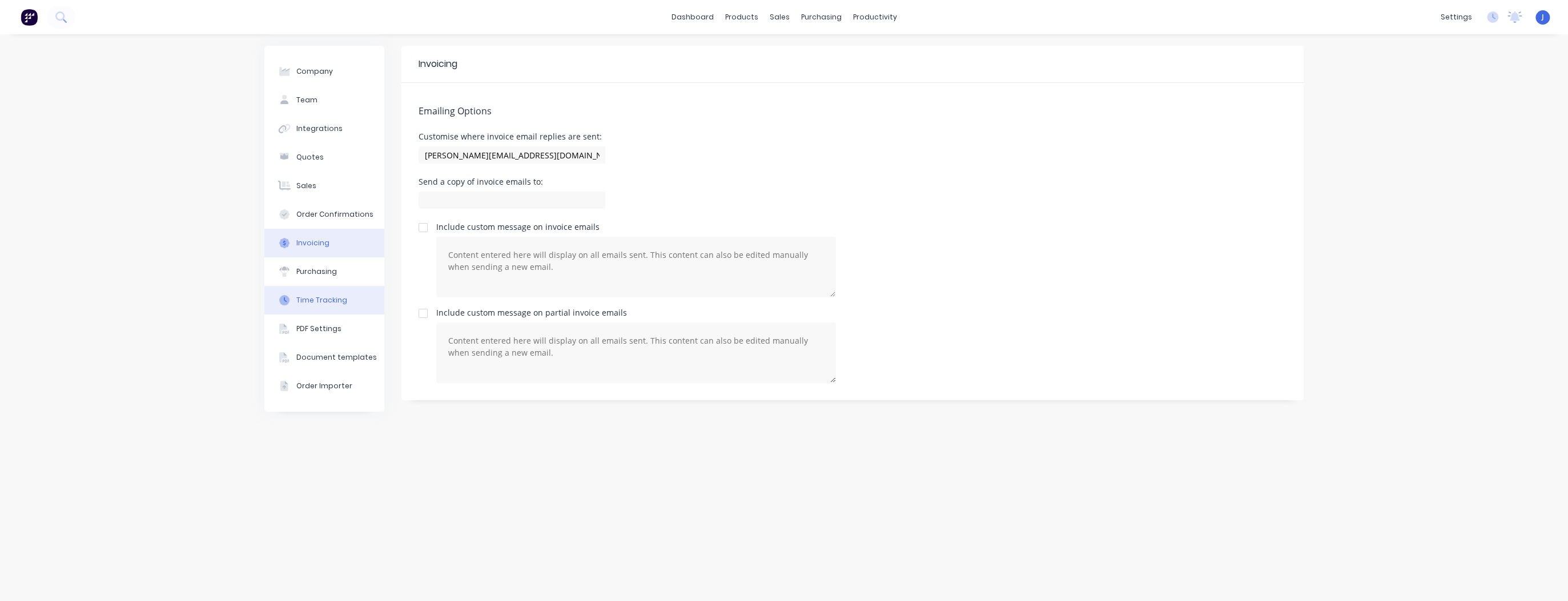
click at [323, 302] on div "Time Tracking" at bounding box center [321, 300] width 51 height 11
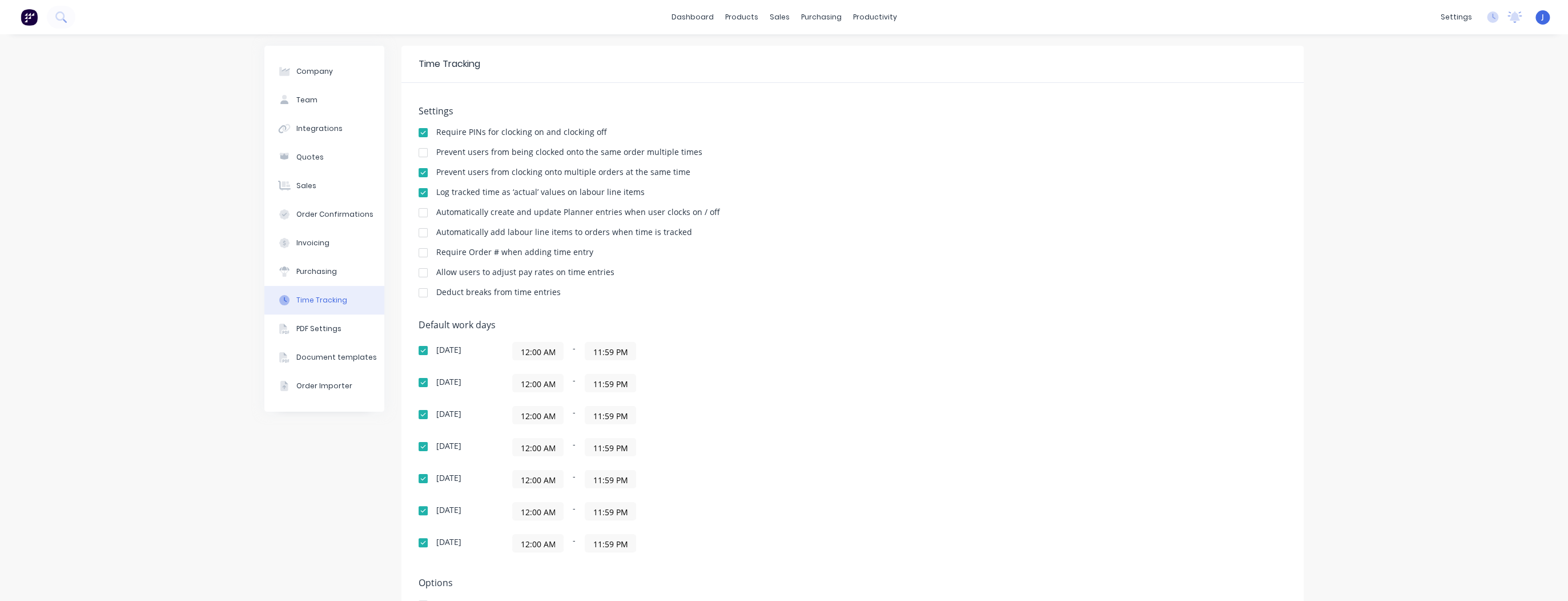
click at [530, 351] on input "12:00 AM" at bounding box center [538, 351] width 51 height 17
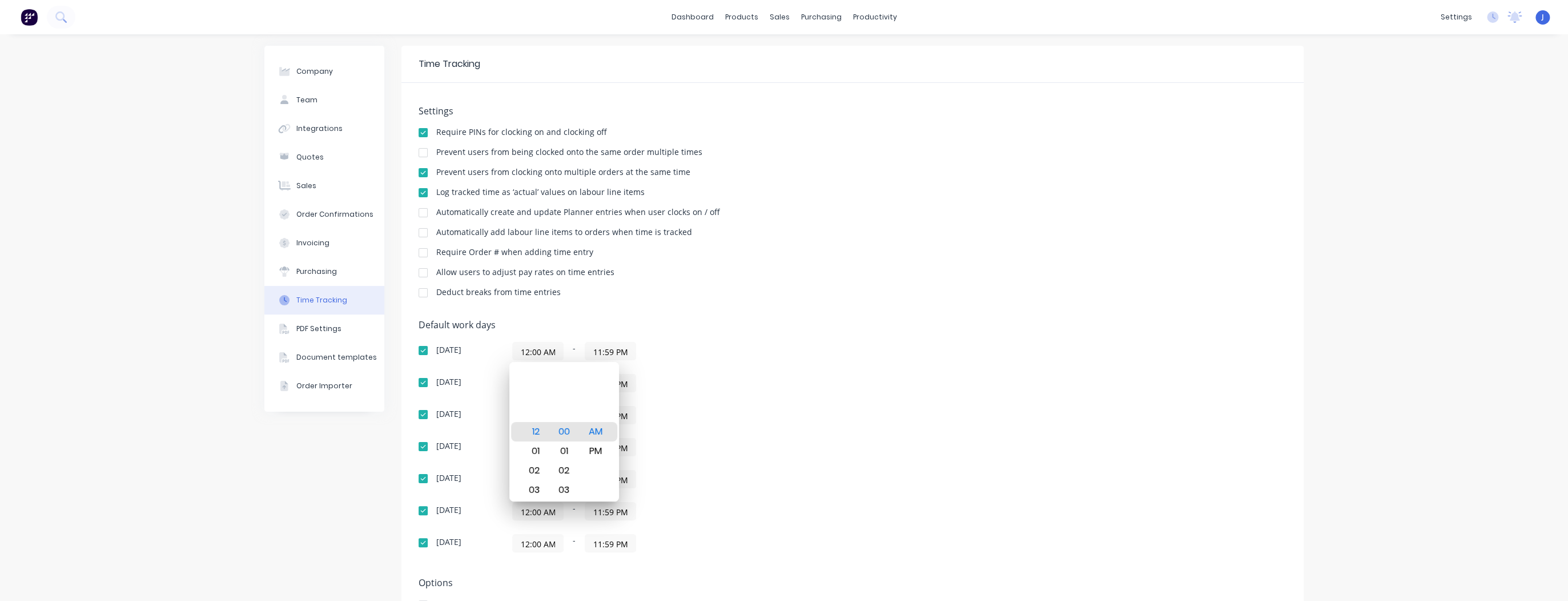
click at [748, 303] on div "Settings Require PINs for clocking on and clocking off Prevent users from being…" at bounding box center [852, 207] width 868 height 202
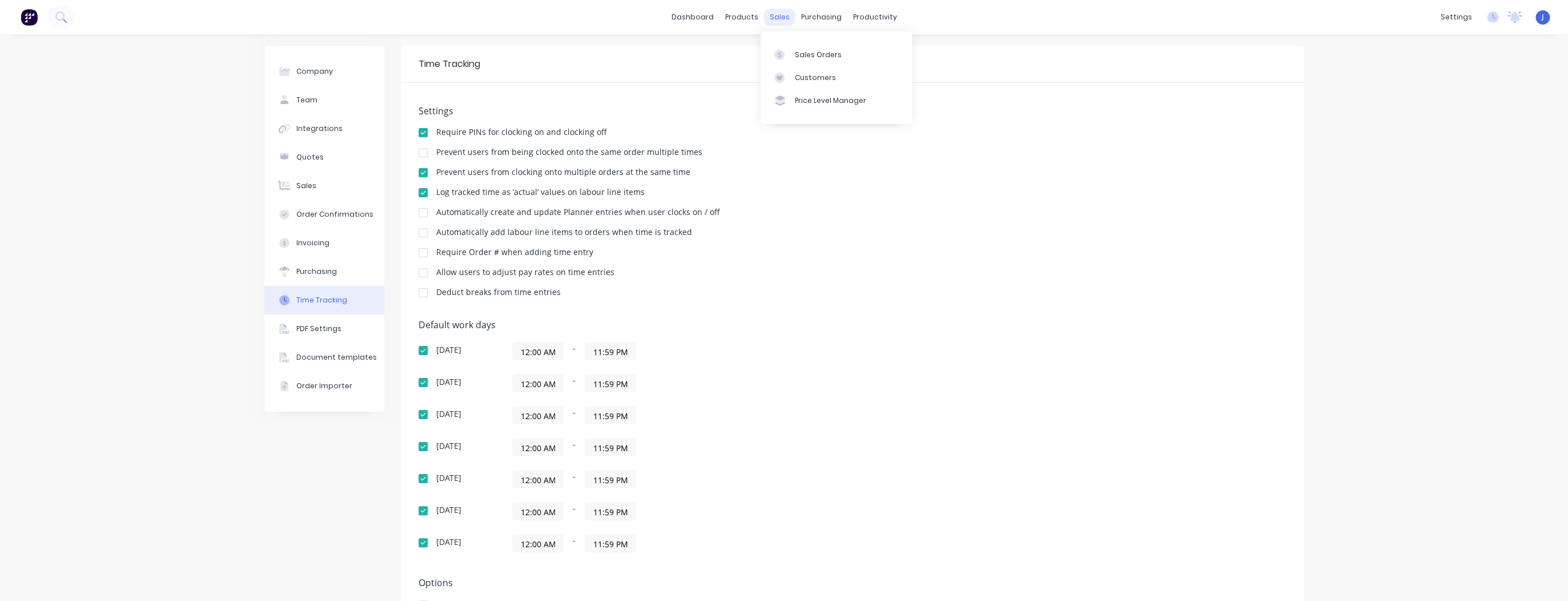
click at [771, 18] on div "sales" at bounding box center [779, 17] width 32 height 17
click at [828, 52] on div "Sales Orders" at bounding box center [818, 55] width 47 height 11
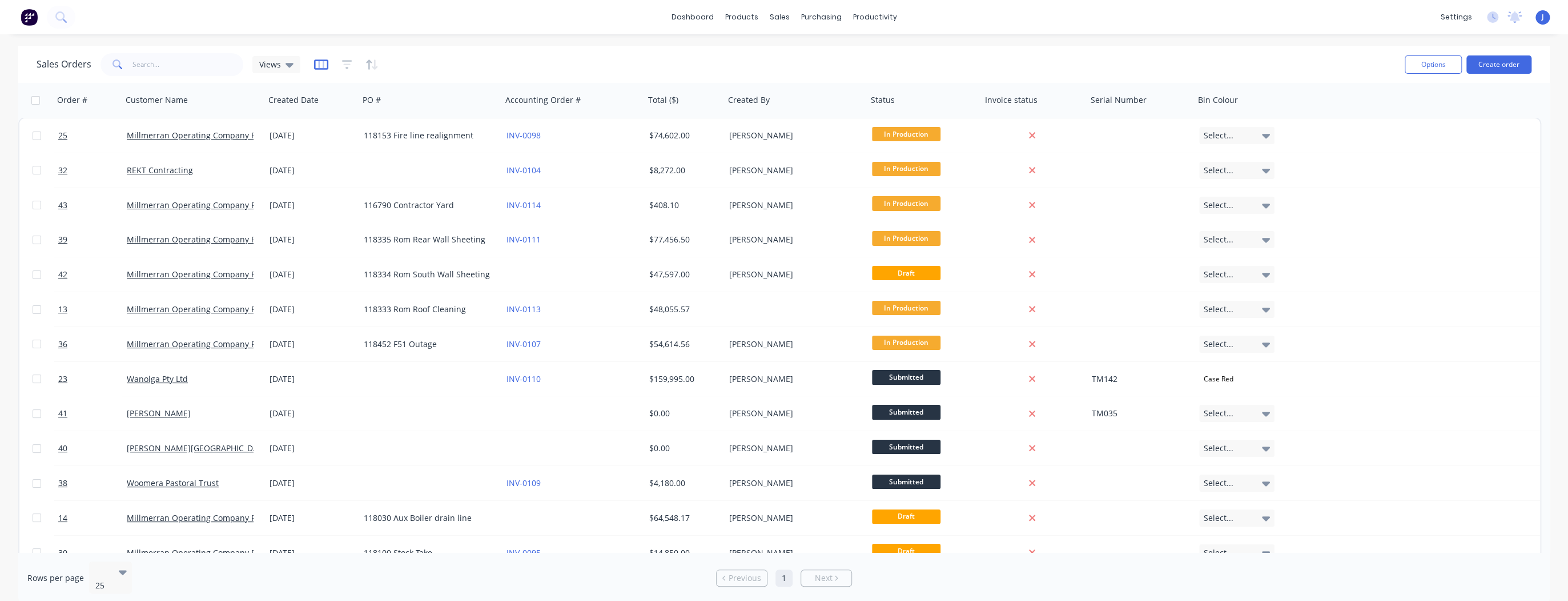
click at [315, 64] on icon "button" at bounding box center [321, 65] width 14 height 11
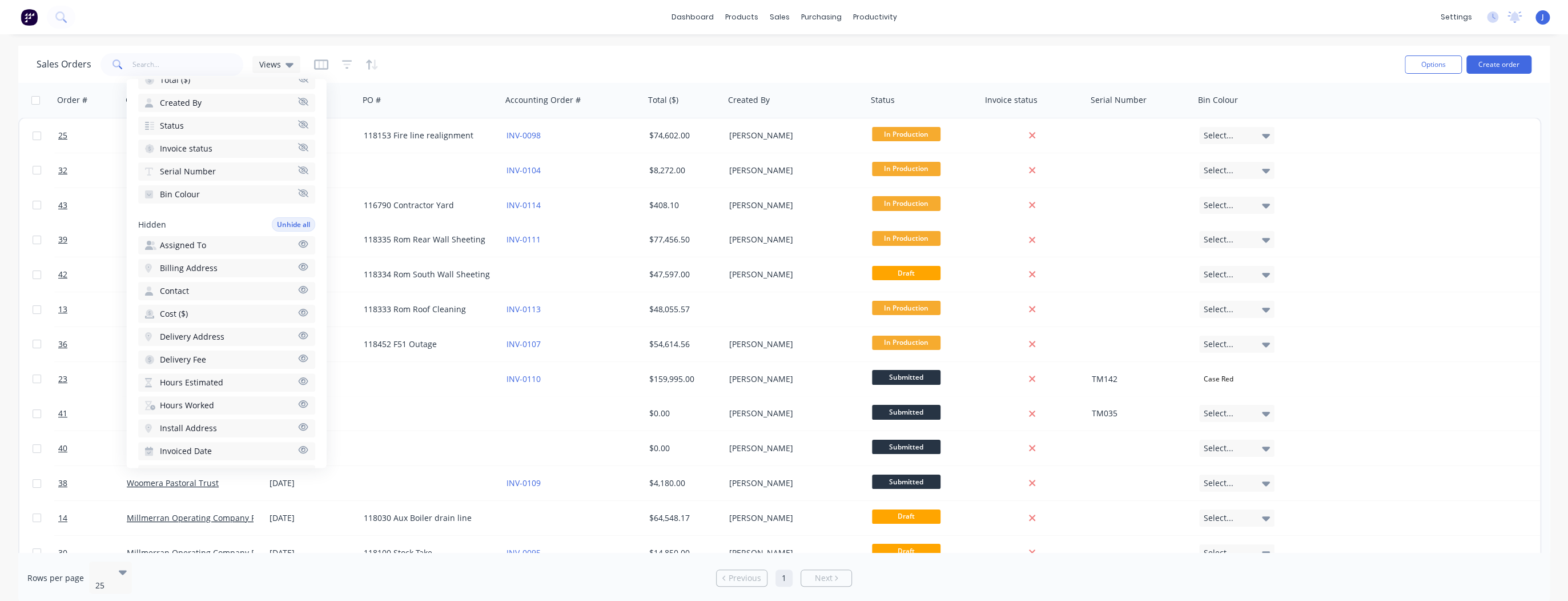
scroll to position [252, 0]
click at [210, 199] on button "Assigned To" at bounding box center [227, 205] width 177 height 18
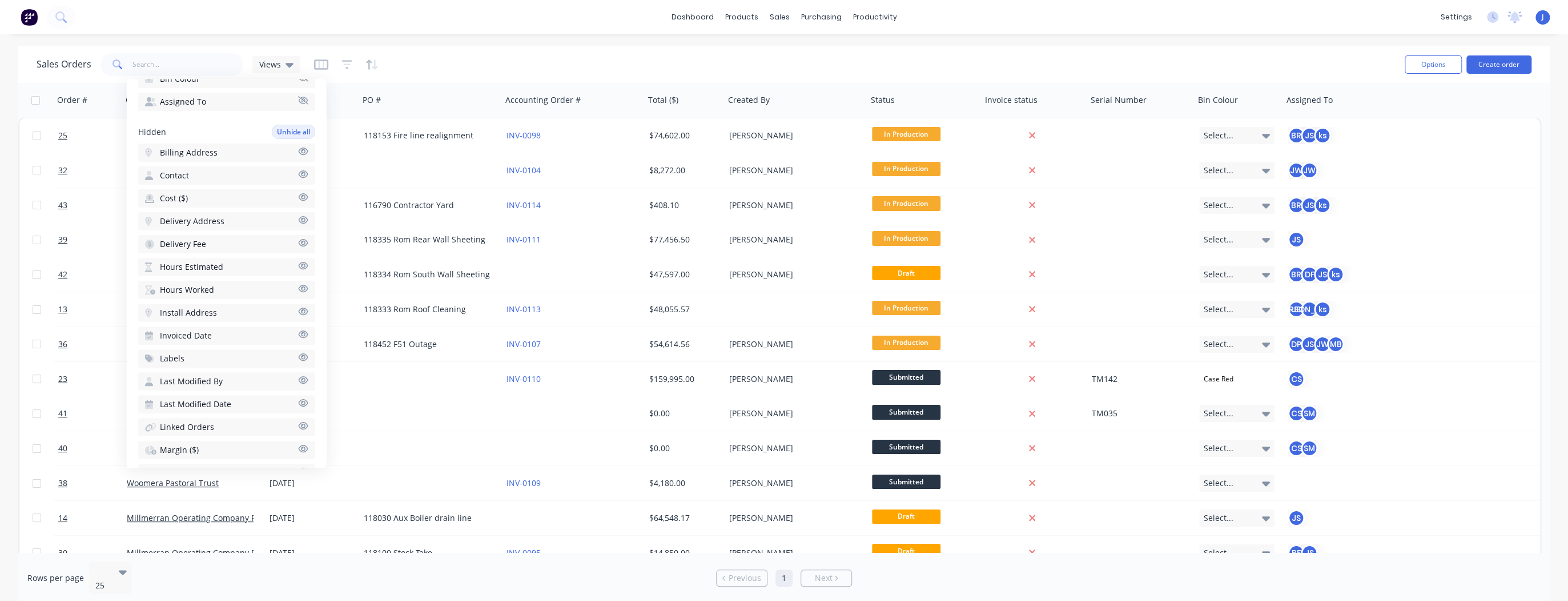
scroll to position [343, 0]
click at [210, 247] on span "Hours Estimated" at bounding box center [192, 251] width 63 height 11
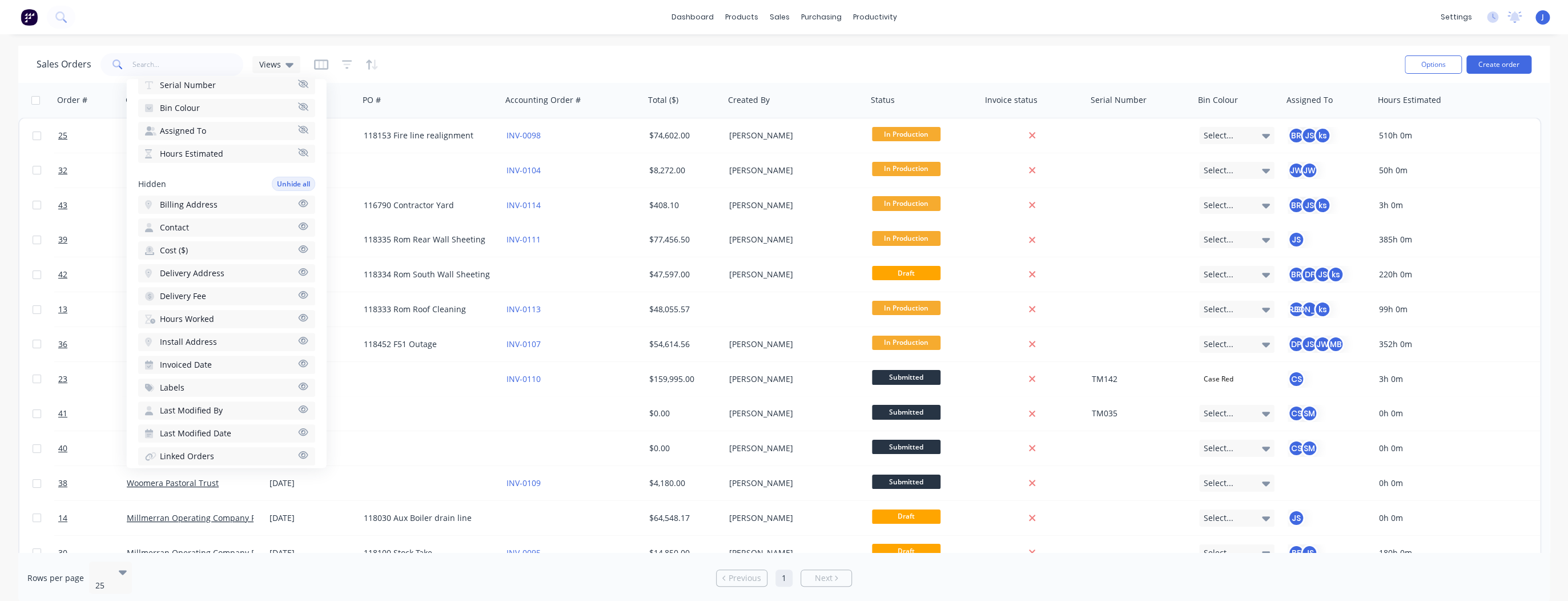
scroll to position [298, 0]
click at [182, 314] on span "Hours Worked" at bounding box center [187, 319] width 54 height 11
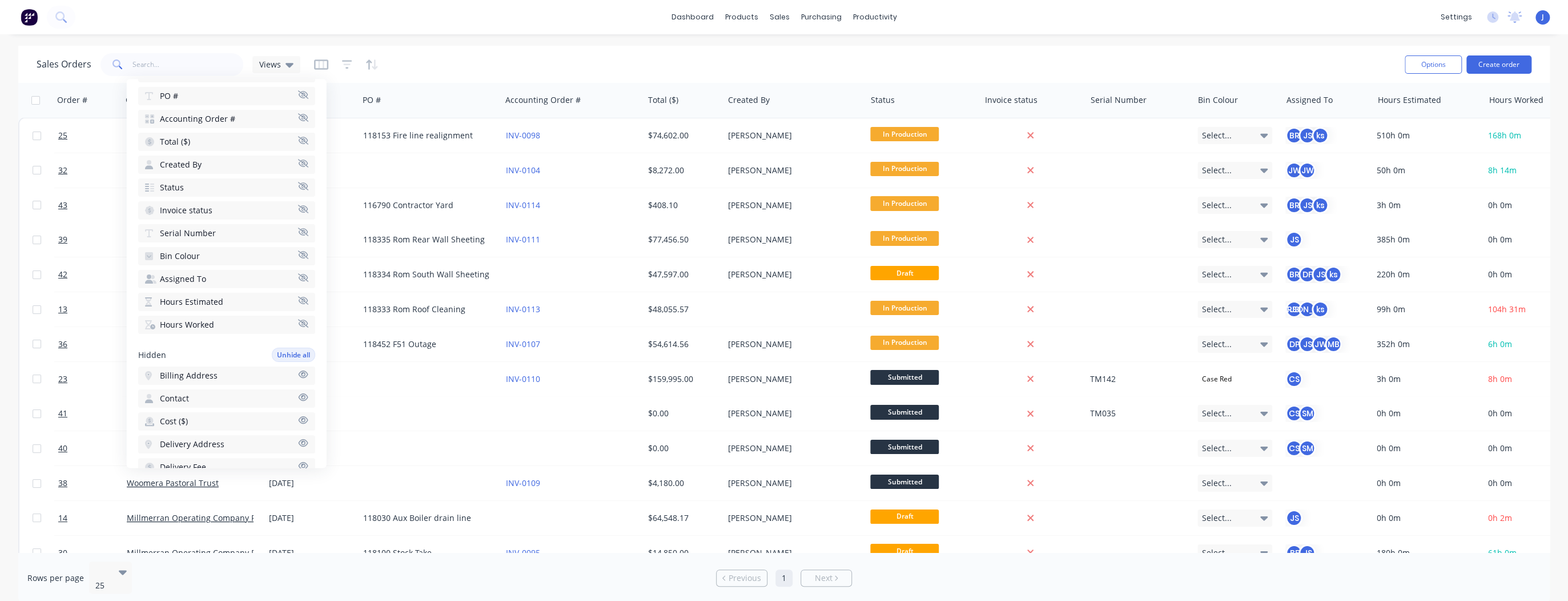
scroll to position [115, 0]
click at [185, 172] on span "Total ($)" at bounding box center [175, 177] width 30 height 11
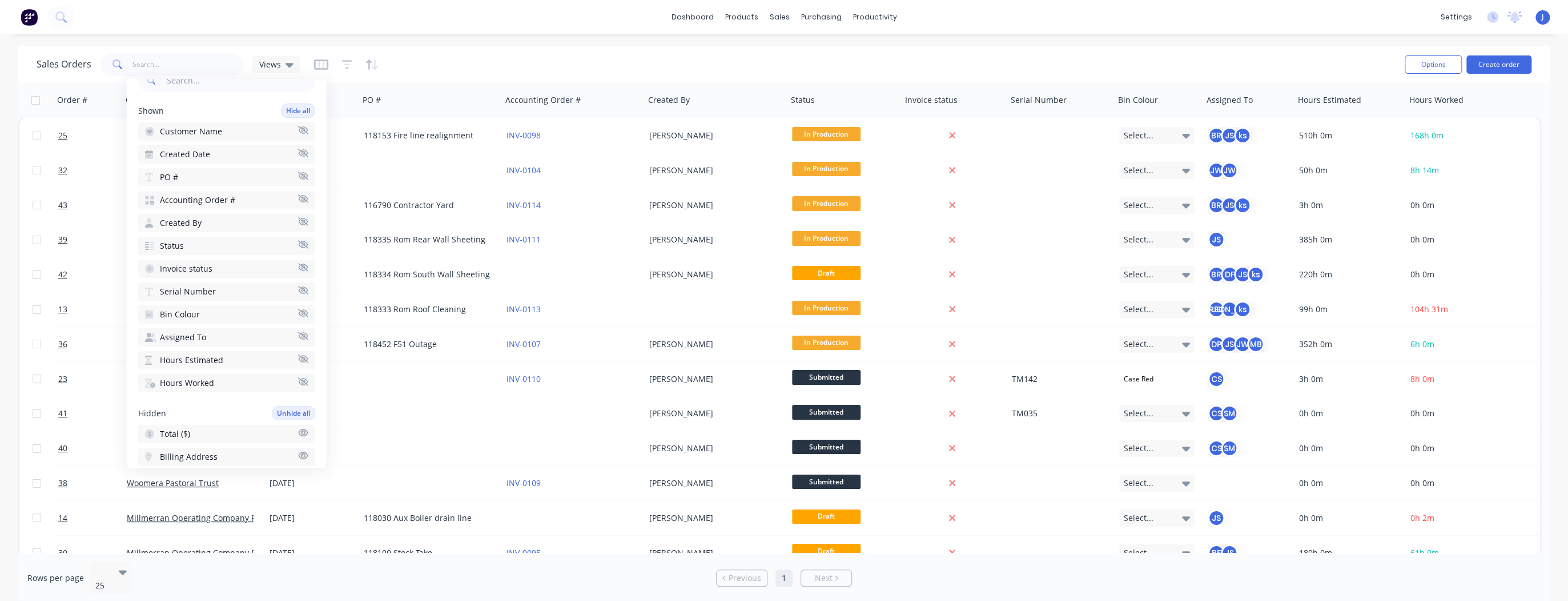
scroll to position [0, 0]
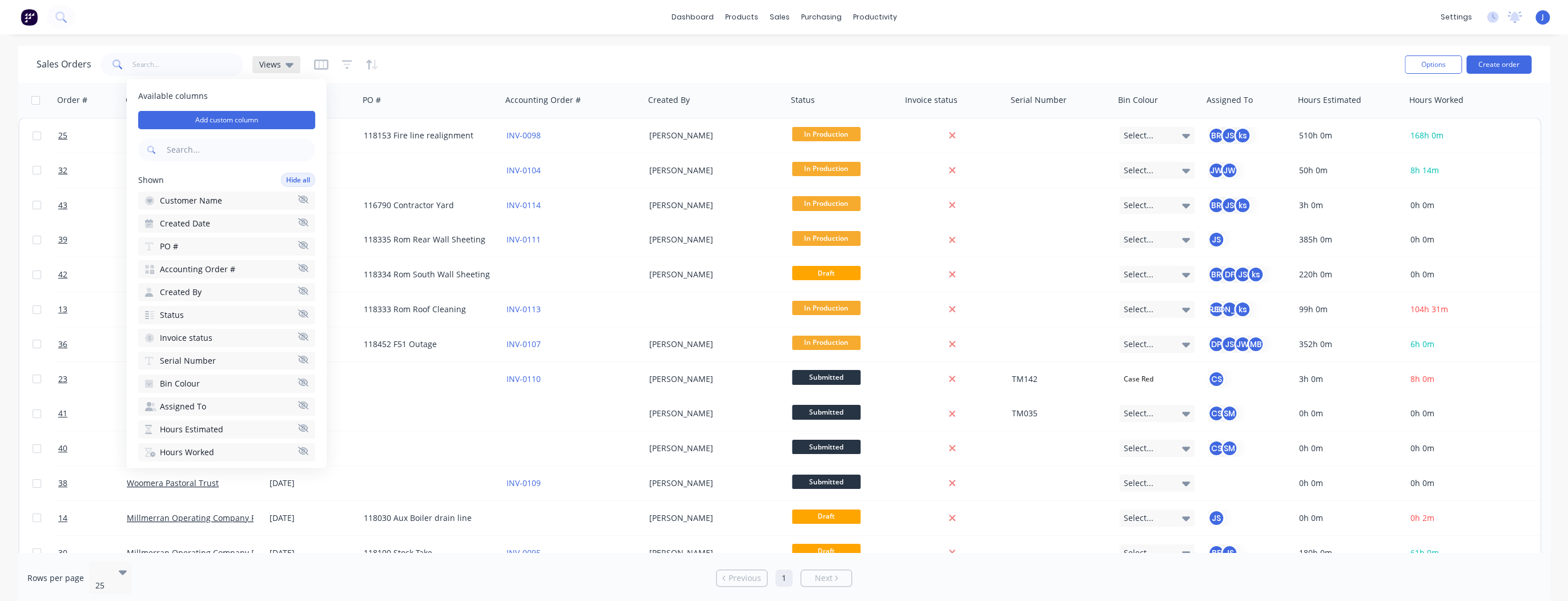
click at [290, 62] on icon at bounding box center [289, 65] width 8 height 13
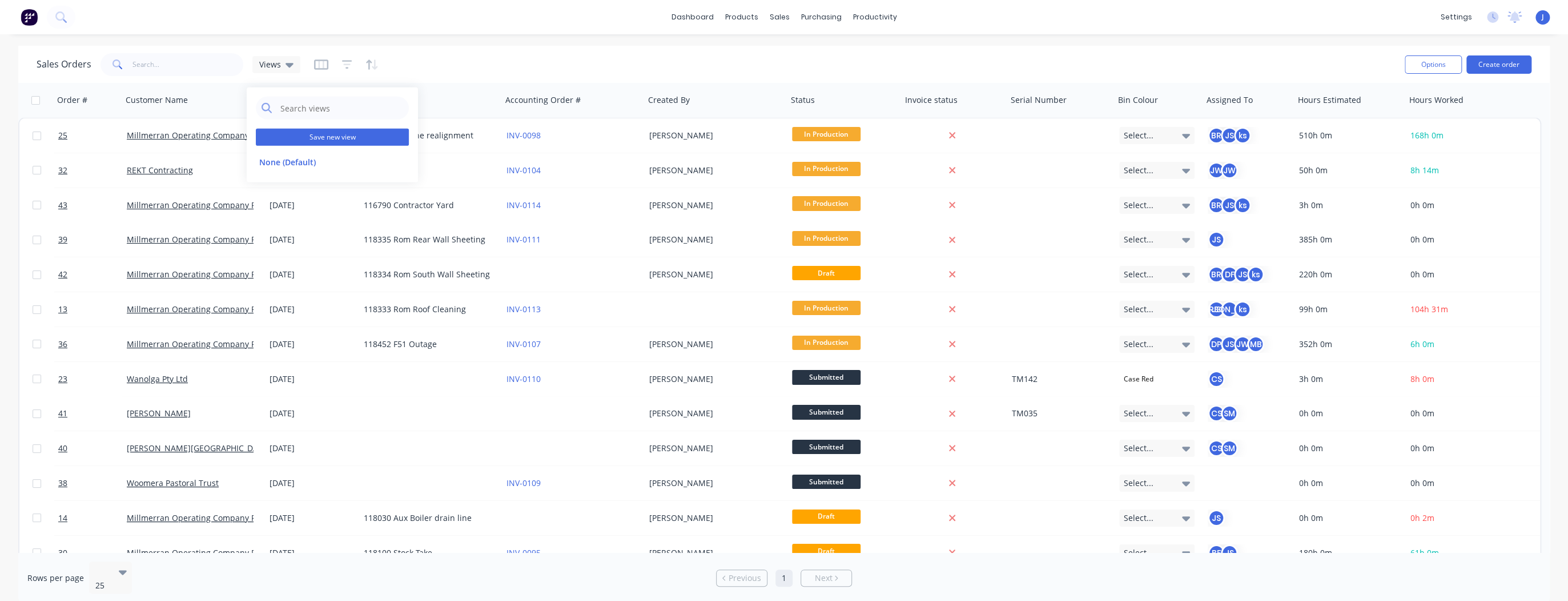
click at [332, 133] on button "Save new view" at bounding box center [333, 137] width 153 height 17
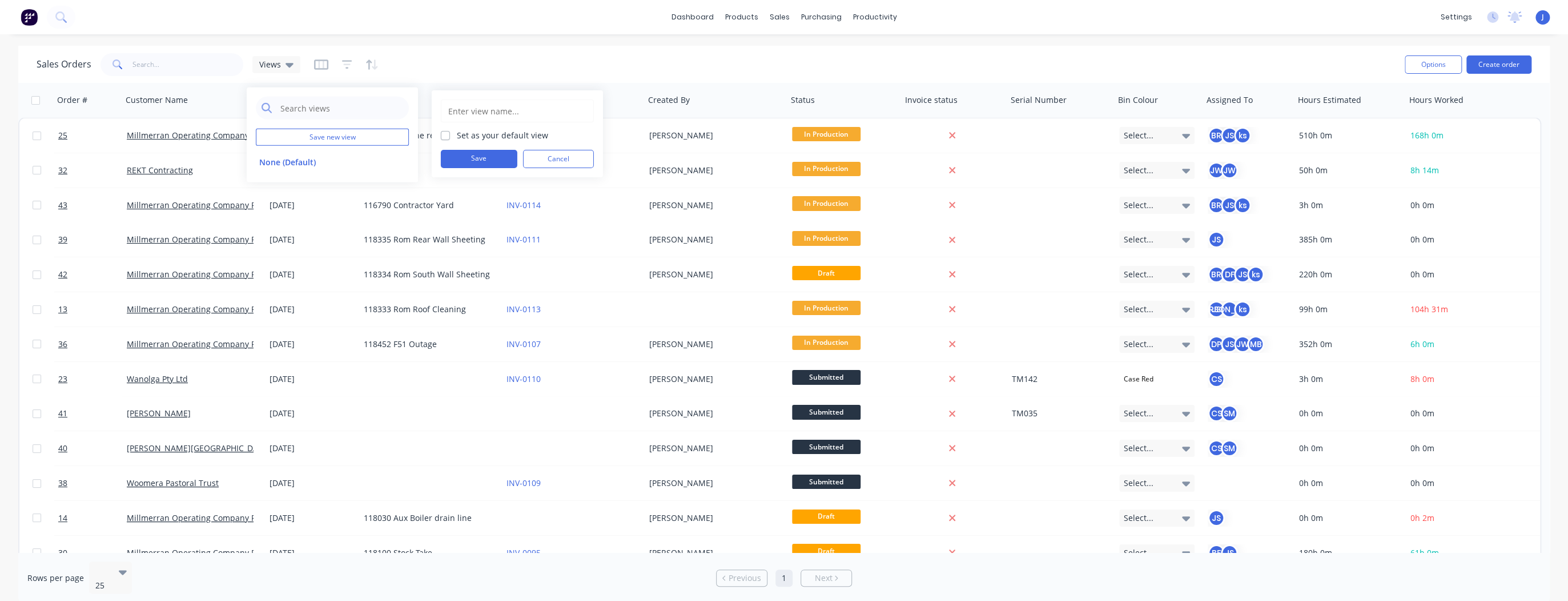
click at [490, 110] on input "text" at bounding box center [517, 110] width 140 height 22
type input "[PERSON_NAME]"
click at [457, 136] on label "Set as your default view" at bounding box center [502, 135] width 91 height 12
click at [442, 136] on input "Set as your default view" at bounding box center [445, 134] width 9 height 11
checkbox input "true"
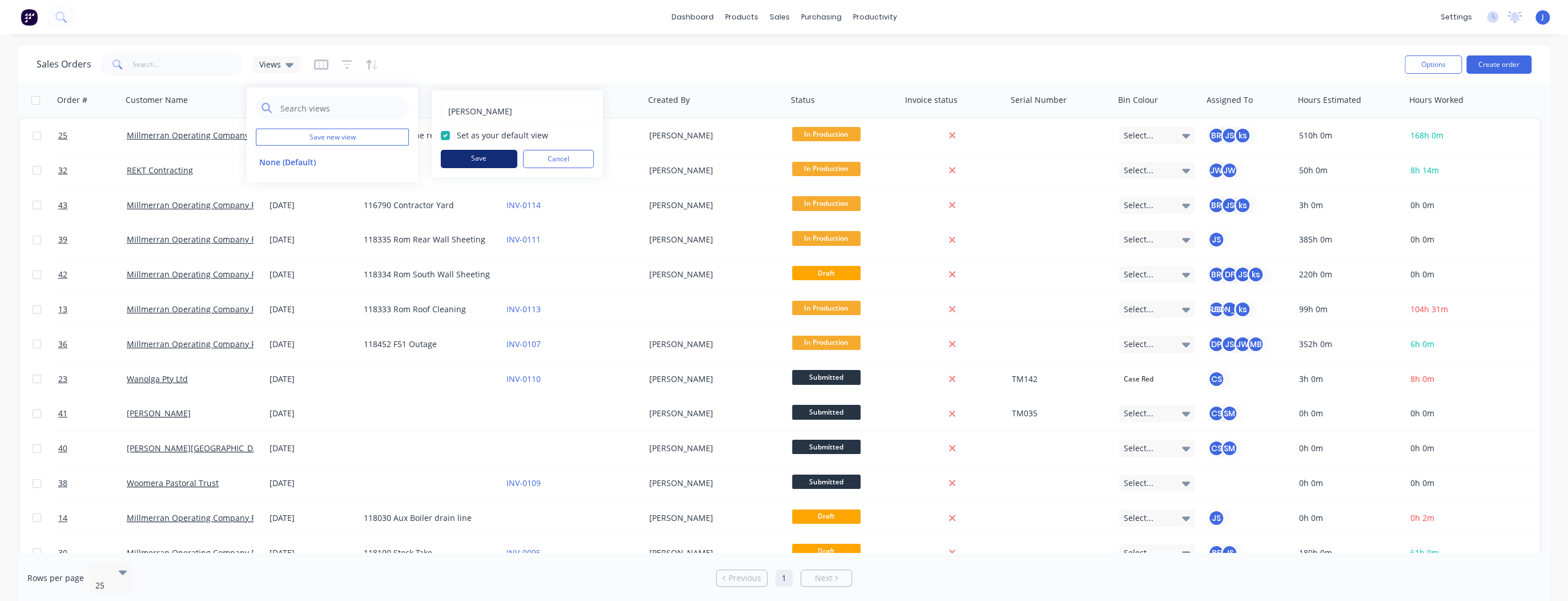
click at [471, 159] on button "Save" at bounding box center [478, 159] width 76 height 18
click at [328, 62] on icon at bounding box center [331, 65] width 8 height 13
click at [453, 65] on div "Sales Orders [PERSON_NAME]" at bounding box center [716, 65] width 1359 height 28
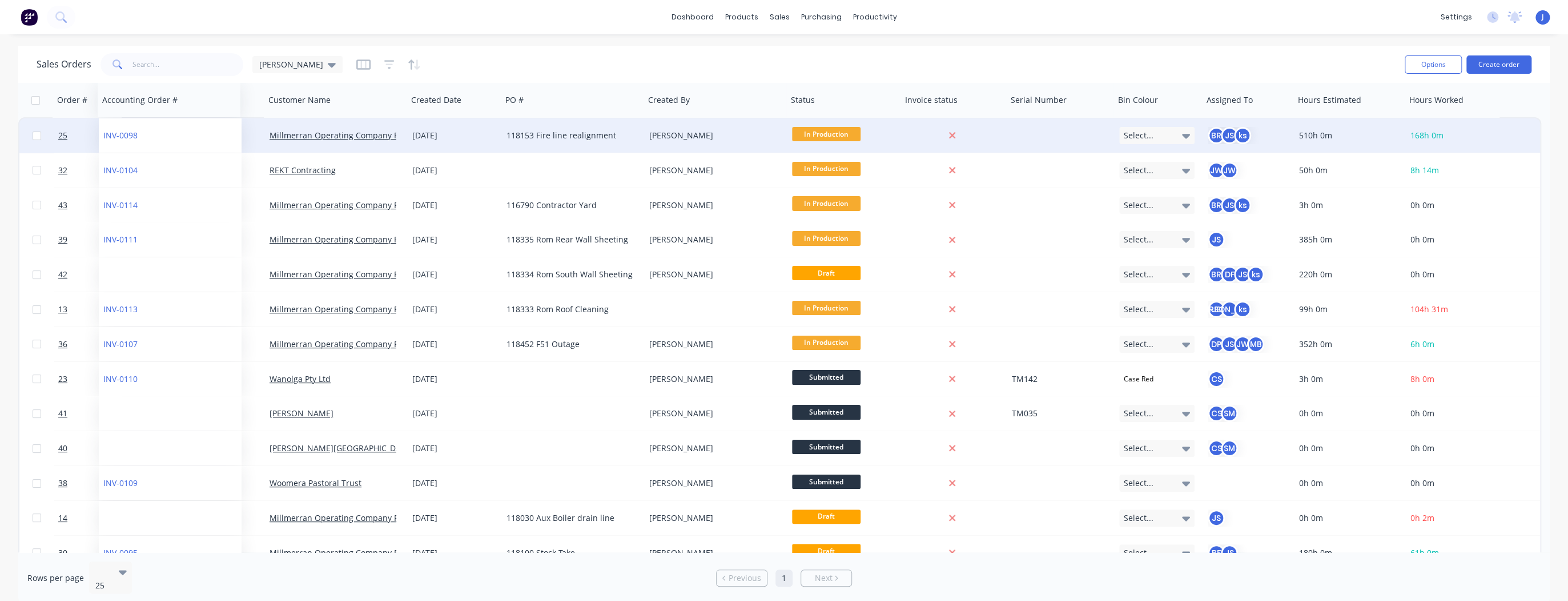
drag, startPoint x: 555, startPoint y: 103, endPoint x: 152, endPoint y: 137, distance: 404.4
drag, startPoint x: 784, startPoint y: 103, endPoint x: 709, endPoint y: 101, distance: 75.0
click at [709, 101] on div "Created By" at bounding box center [715, 100] width 143 height 34
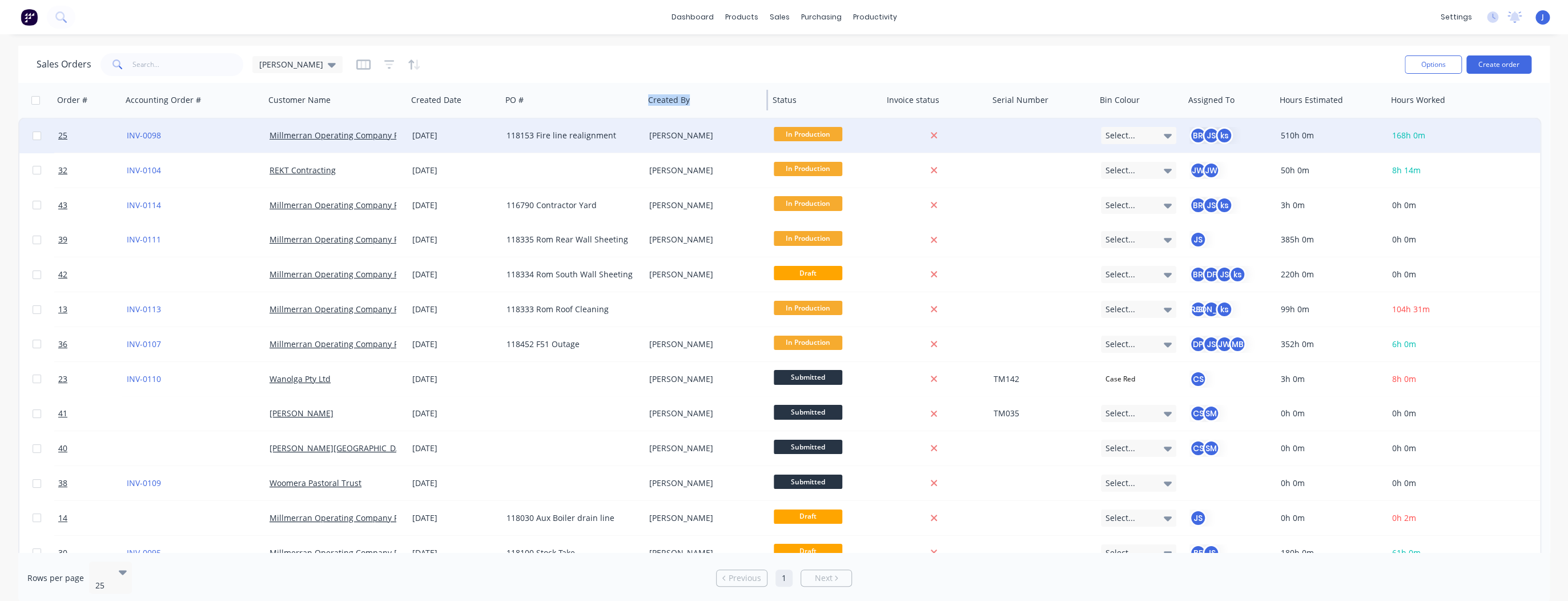
drag, startPoint x: 786, startPoint y: 98, endPoint x: 765, endPoint y: 99, distance: 21.0
click at [765, 99] on div "Order # Accounting Order # Customer Name Created Date PO # Created By Status In…" at bounding box center [749, 100] width 1463 height 34
click at [384, 63] on icon "button" at bounding box center [389, 65] width 11 height 11
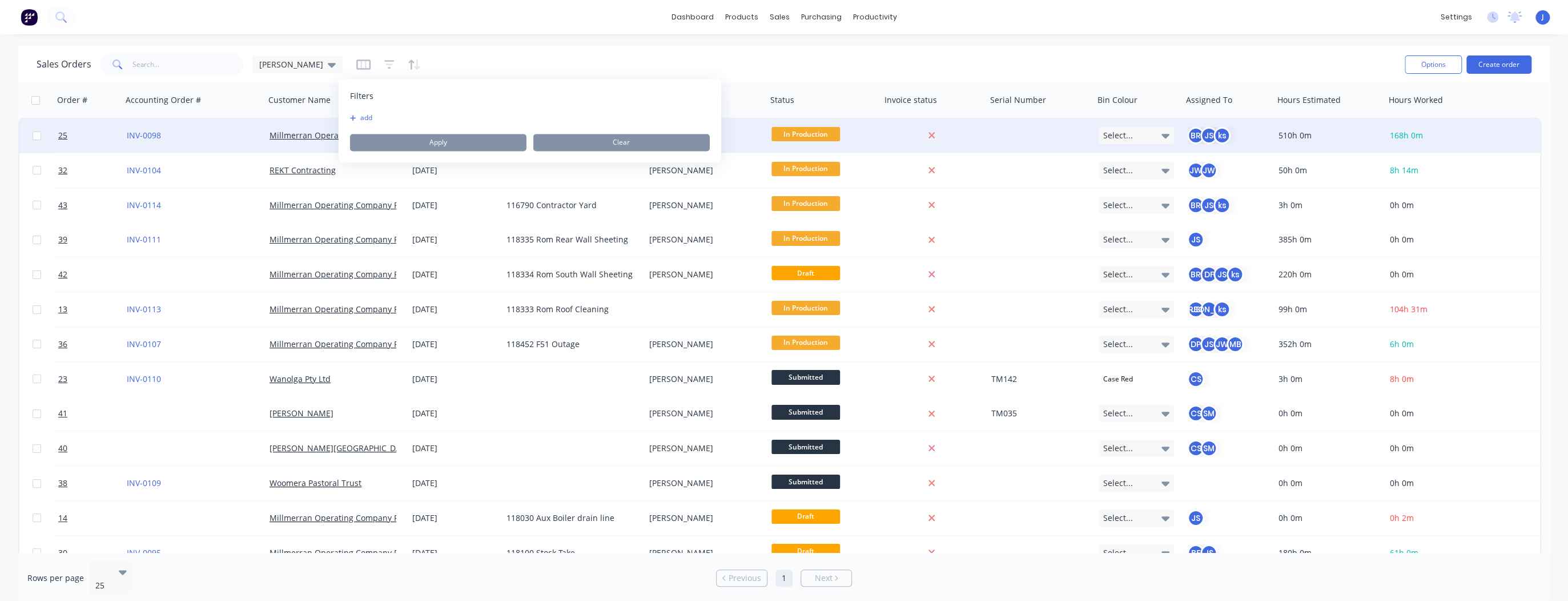
click at [354, 117] on icon "button" at bounding box center [353, 118] width 6 height 7
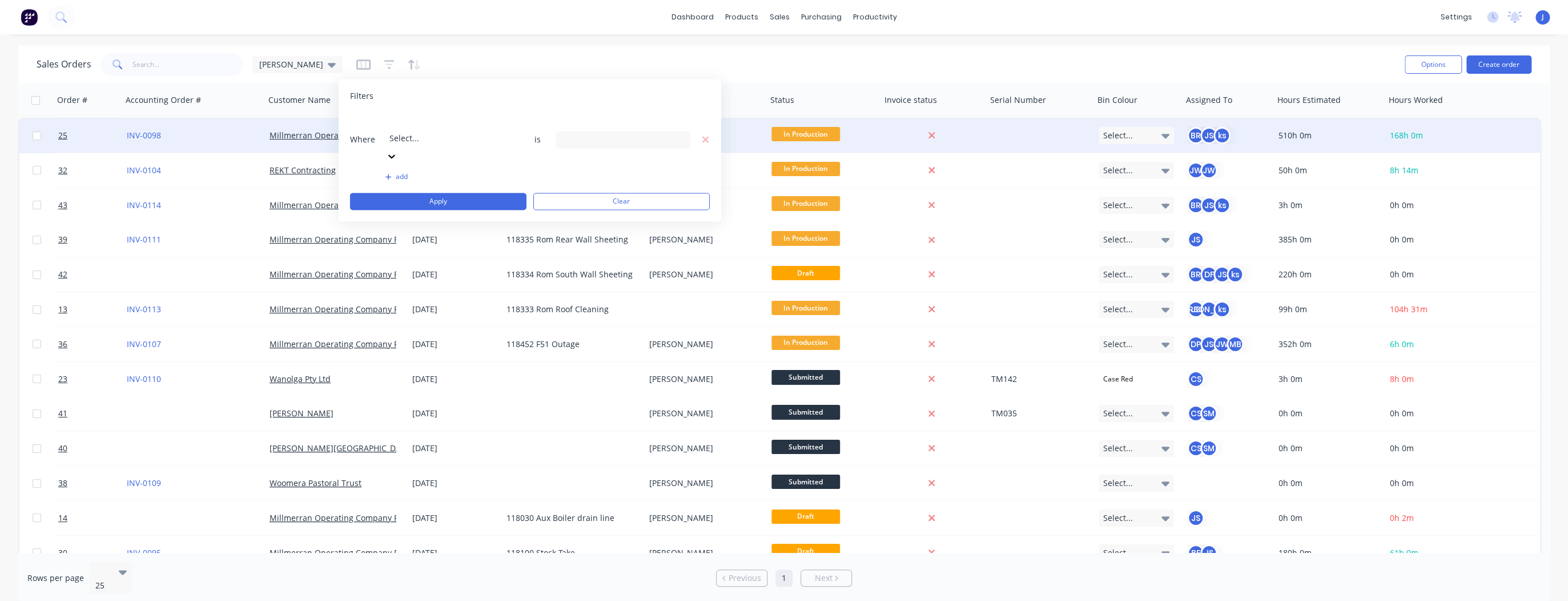
click at [400, 61] on div "Sales Orders [PERSON_NAME]" at bounding box center [716, 65] width 1359 height 28
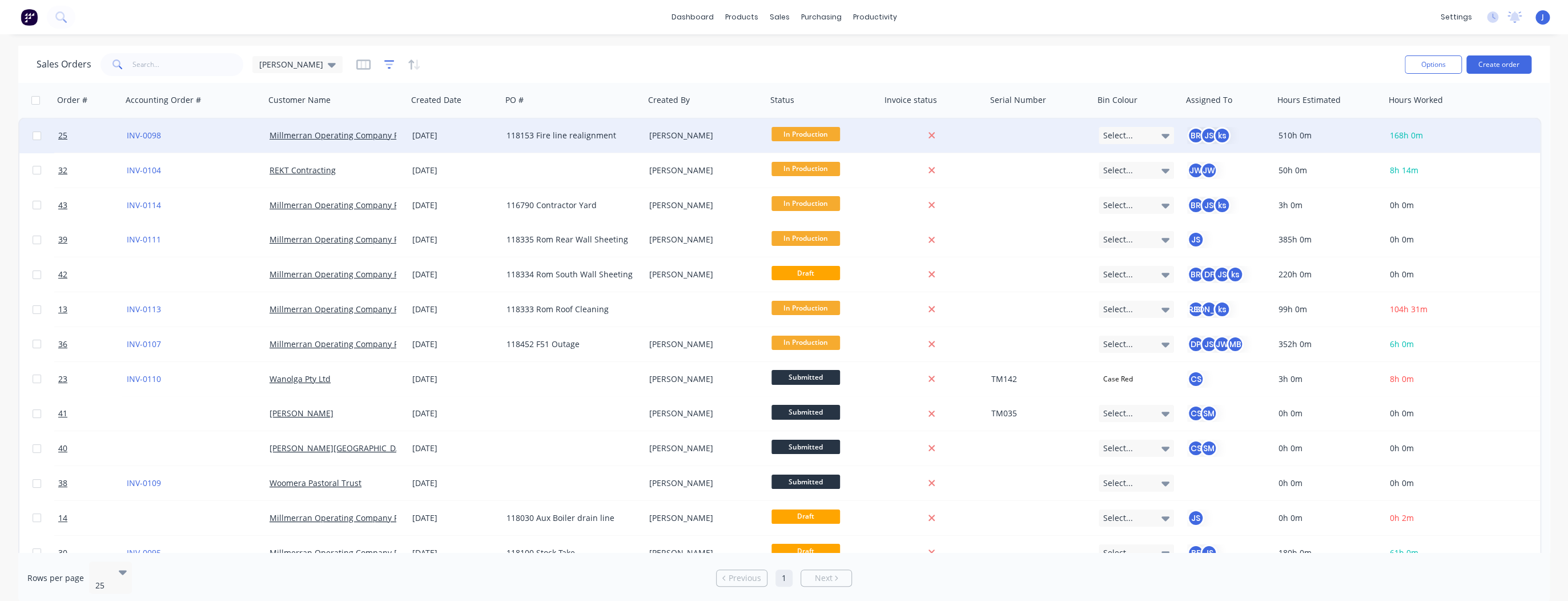
click at [384, 63] on icon "button" at bounding box center [389, 65] width 11 height 11
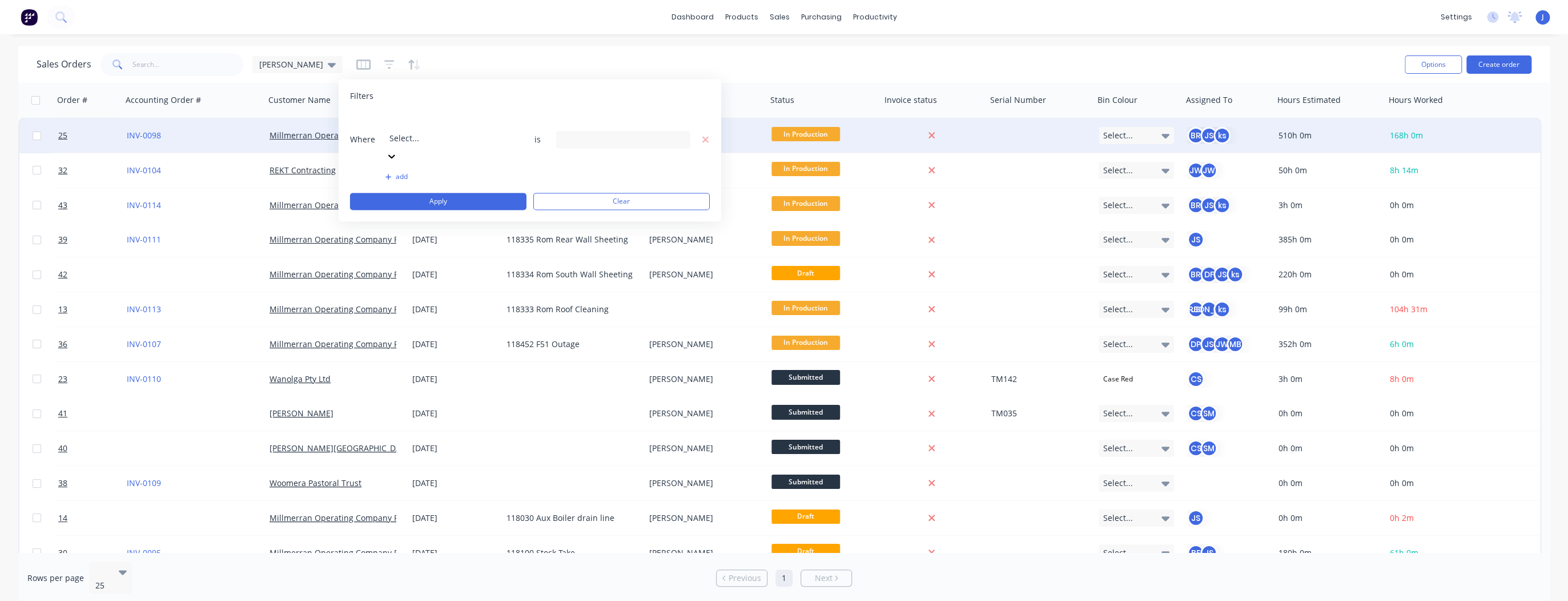
click at [465, 124] on div at bounding box center [471, 122] width 164 height 14
click at [683, 131] on div "5 Labels selected" at bounding box center [623, 139] width 134 height 17
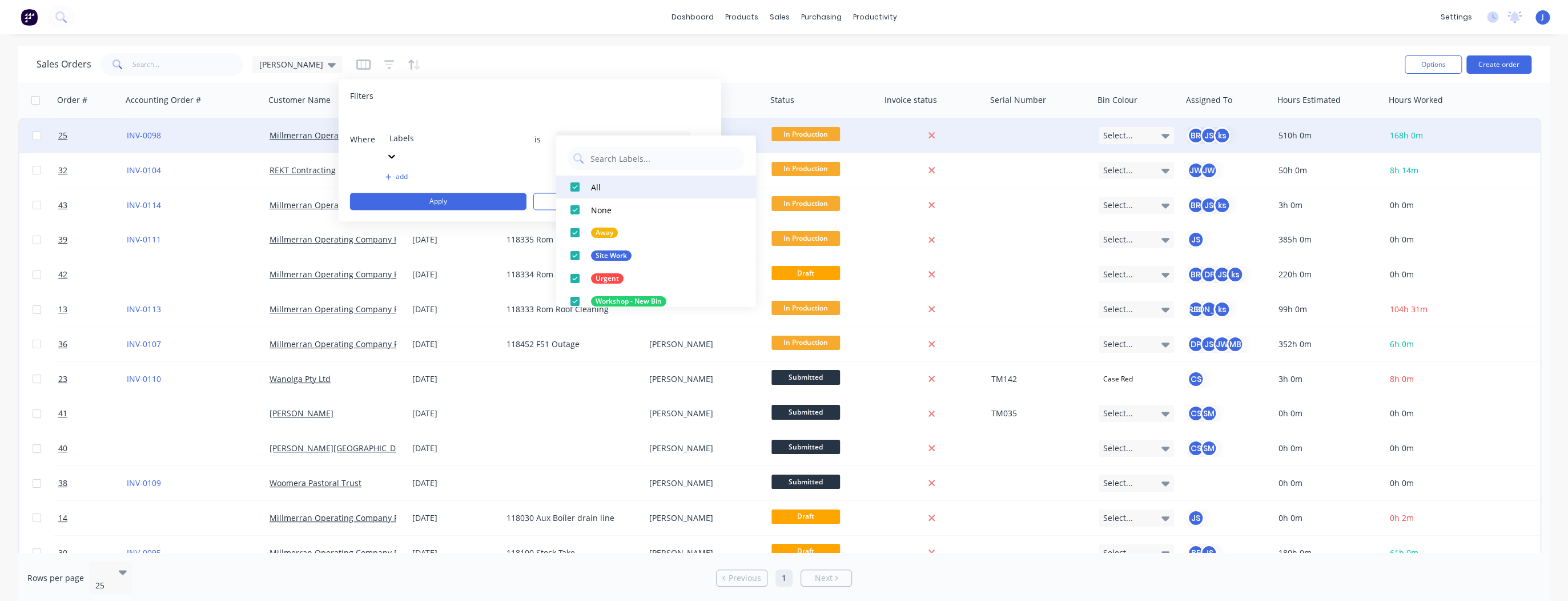
click at [589, 185] on button "All" at bounding box center [656, 187] width 200 height 23
click at [595, 255] on div "Site Work" at bounding box center [612, 256] width 41 height 11
click at [570, 66] on div "Sales Orders [PERSON_NAME]" at bounding box center [716, 65] width 1359 height 28
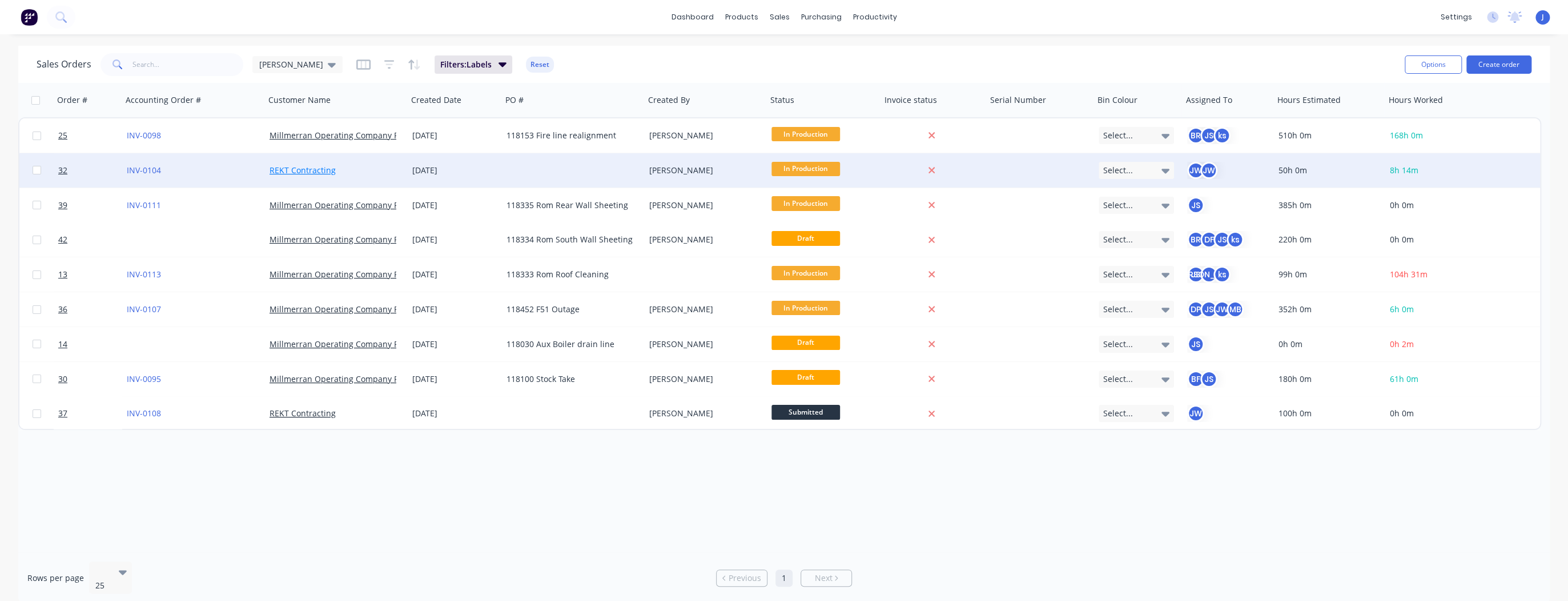
click at [320, 169] on link "REKT Contracting" at bounding box center [302, 169] width 66 height 11
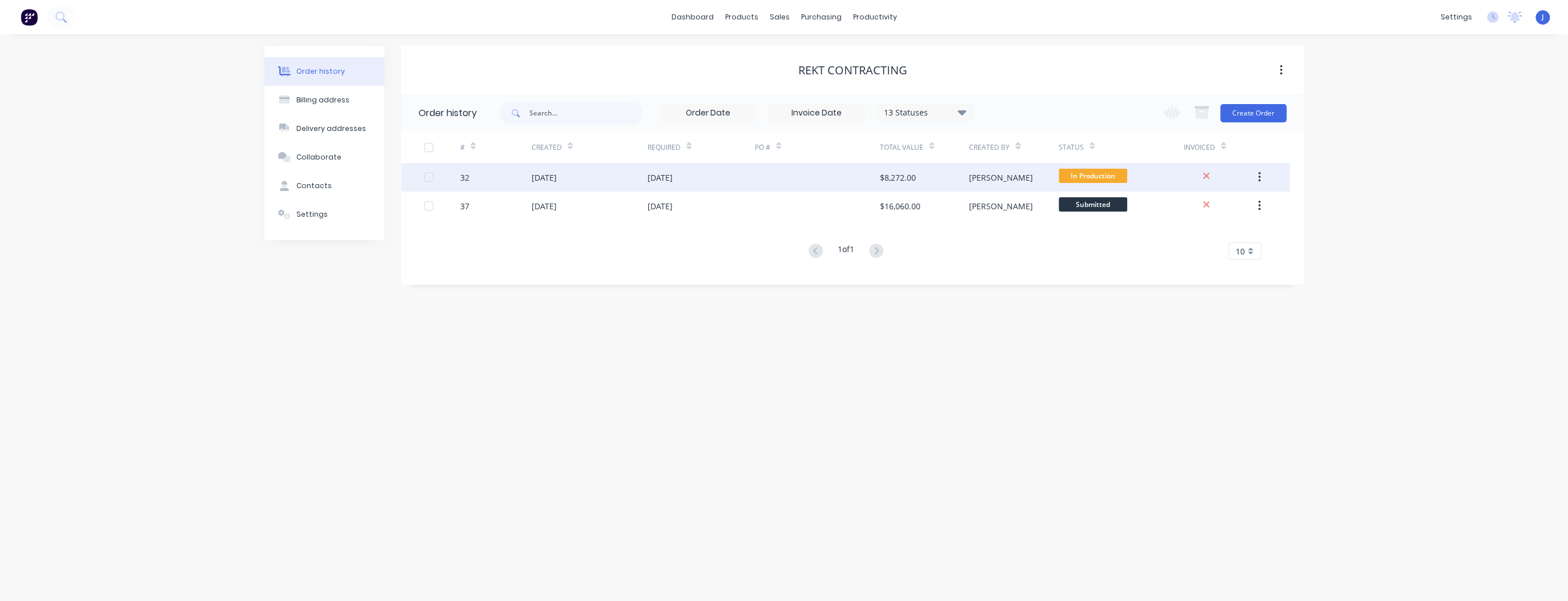
click at [665, 176] on div "[DATE]" at bounding box center [660, 177] width 25 height 12
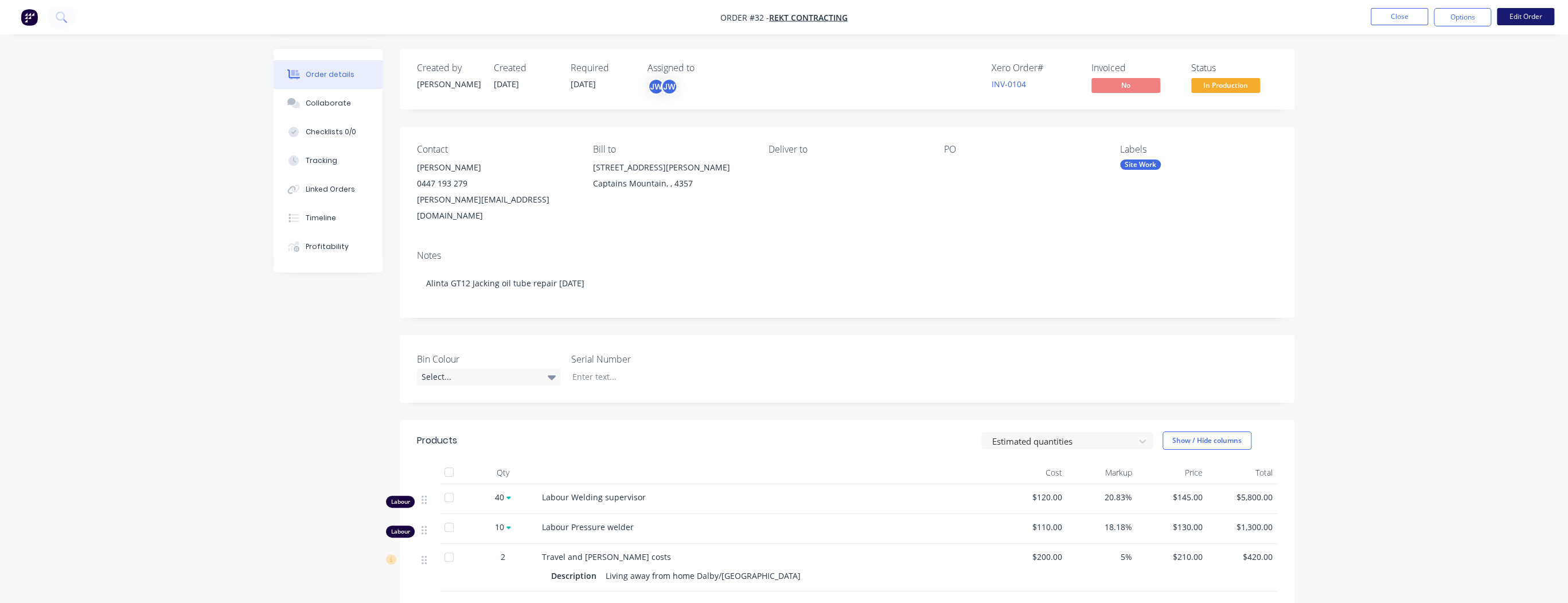
click at [1537, 12] on button "Edit Order" at bounding box center [1525, 16] width 57 height 17
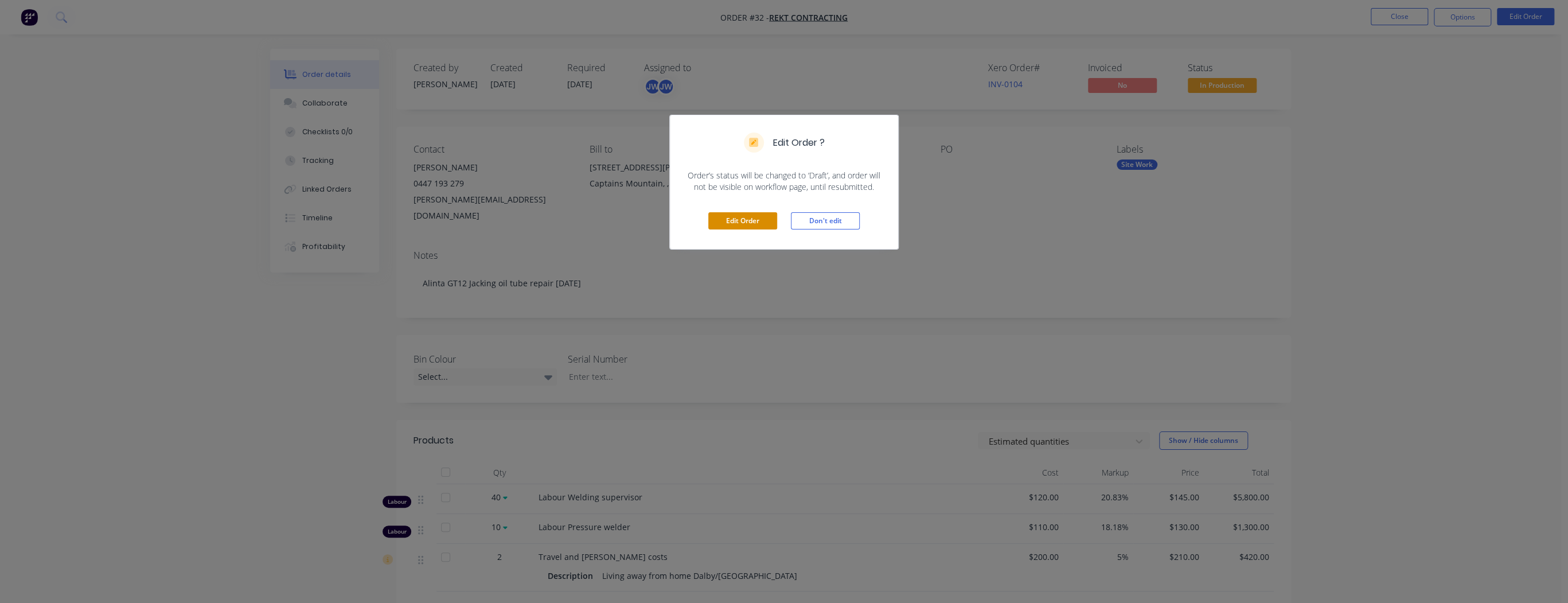
click at [738, 218] on button "Edit Order" at bounding box center [742, 220] width 69 height 17
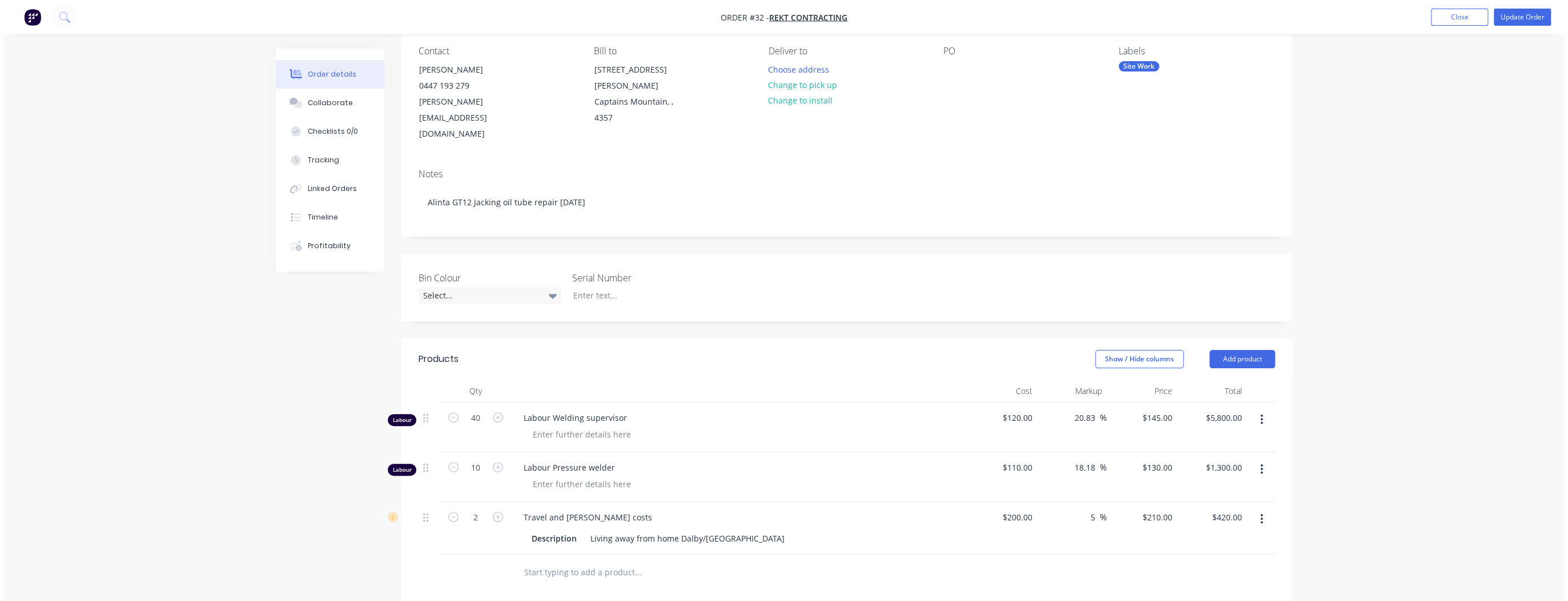
scroll to position [183, 0]
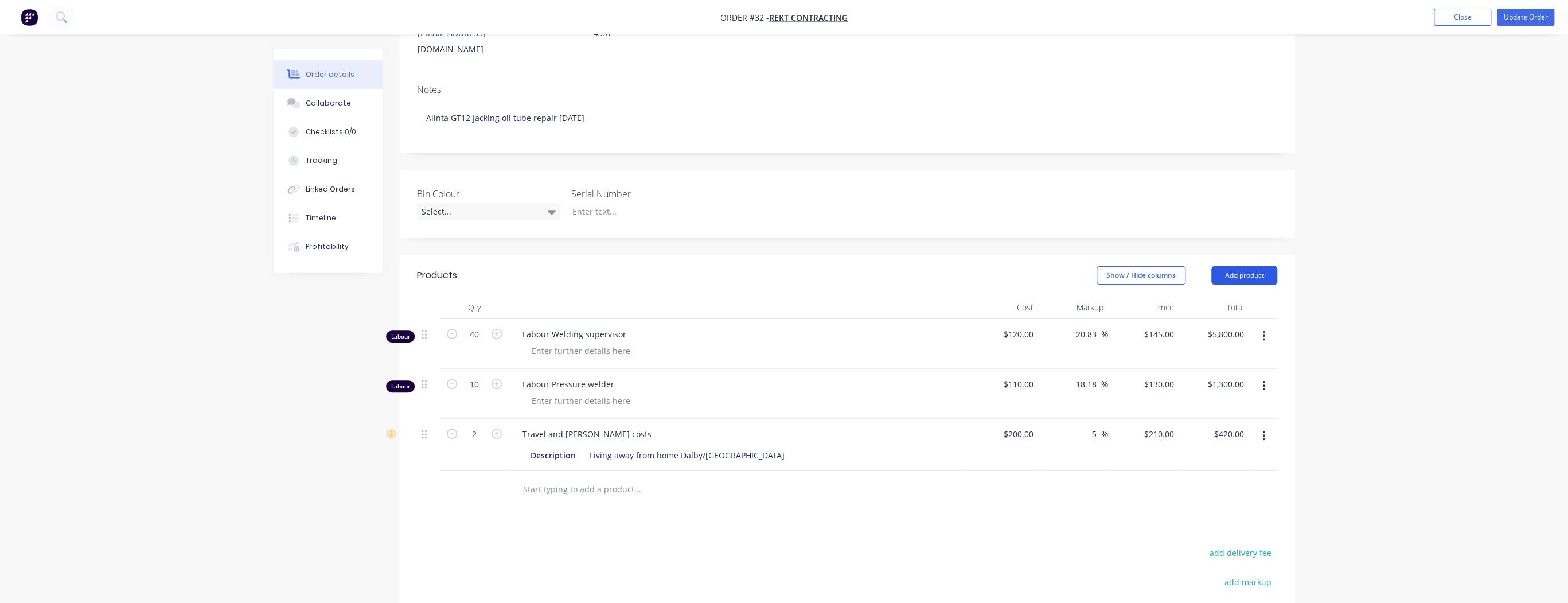
click at [1260, 266] on button "Add product" at bounding box center [1244, 275] width 66 height 18
click at [1207, 411] on div "Labour" at bounding box center [1222, 419] width 88 height 17
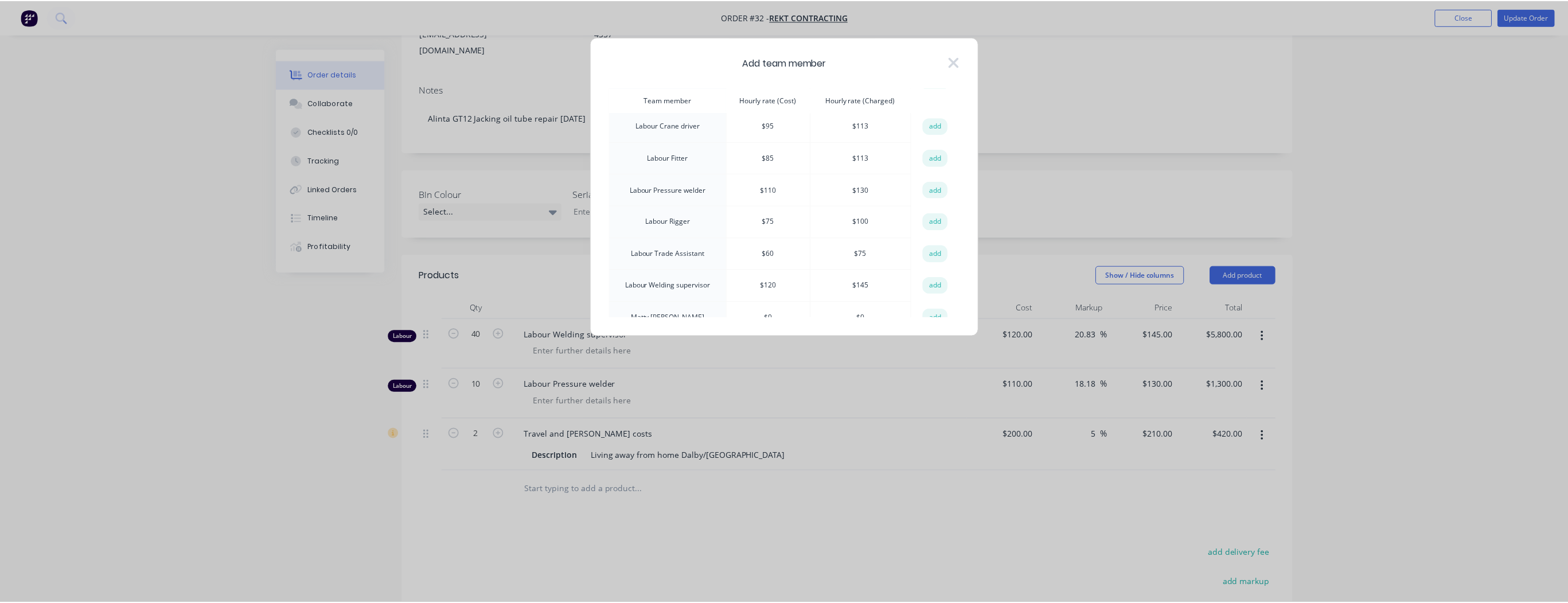
scroll to position [597, 0]
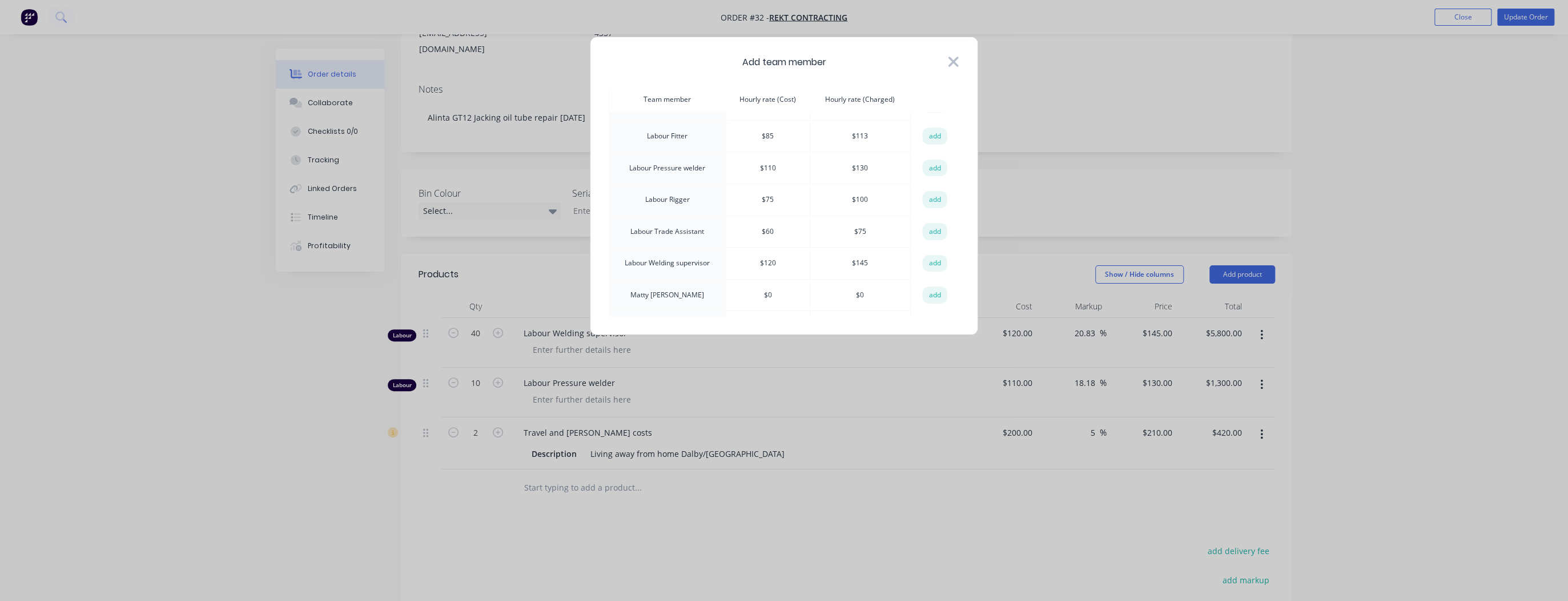
click at [956, 57] on icon at bounding box center [953, 62] width 11 height 11
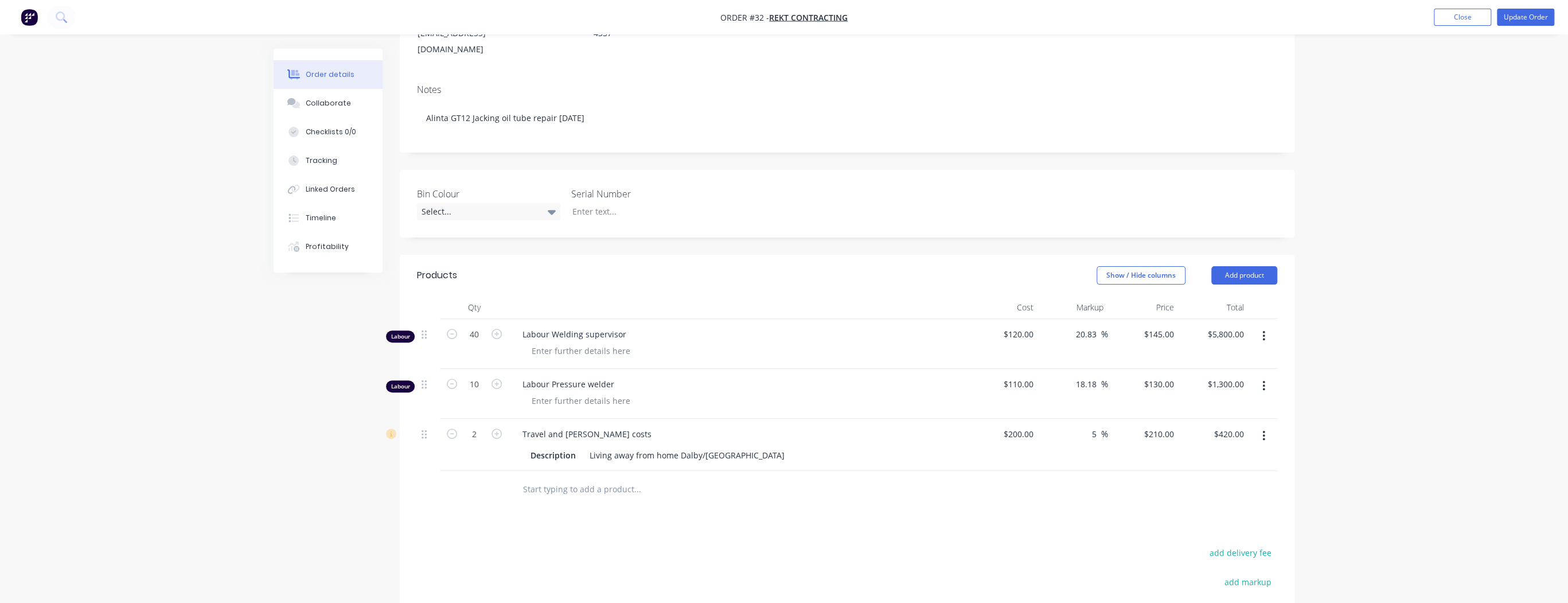
click at [575, 478] on input "text" at bounding box center [637, 489] width 230 height 23
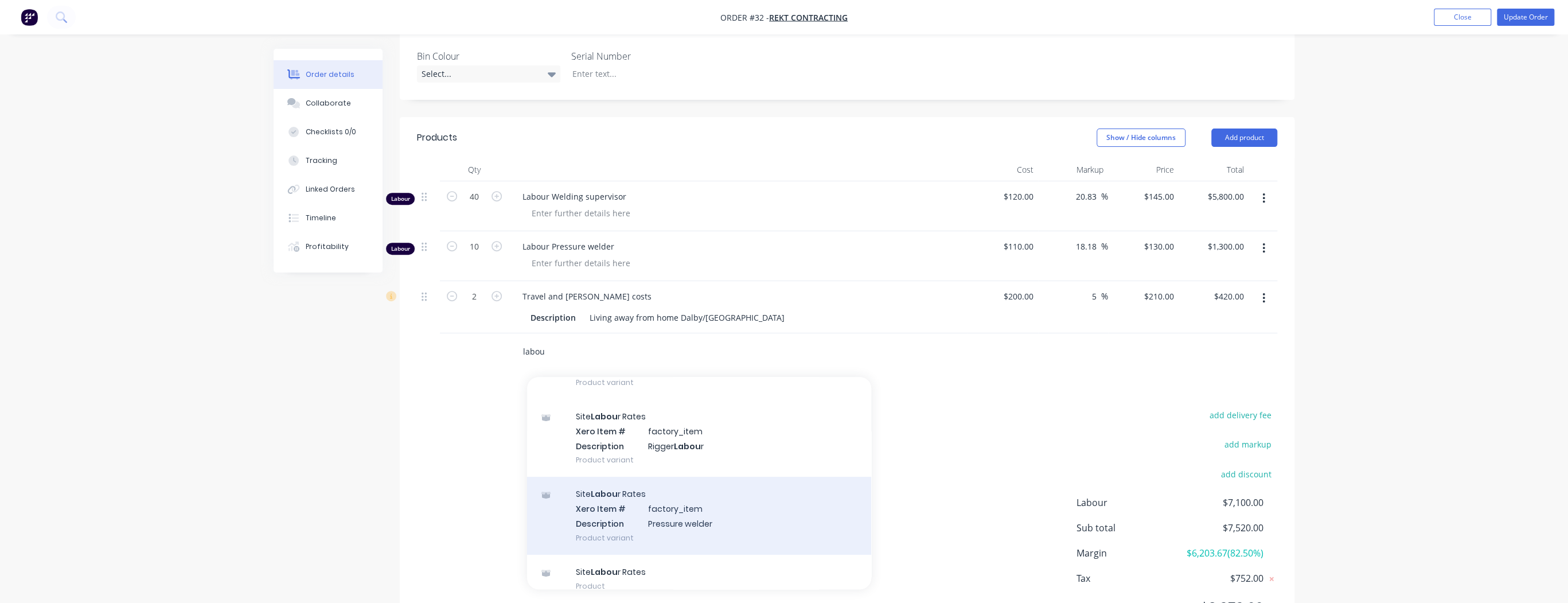
scroll to position [46, 0]
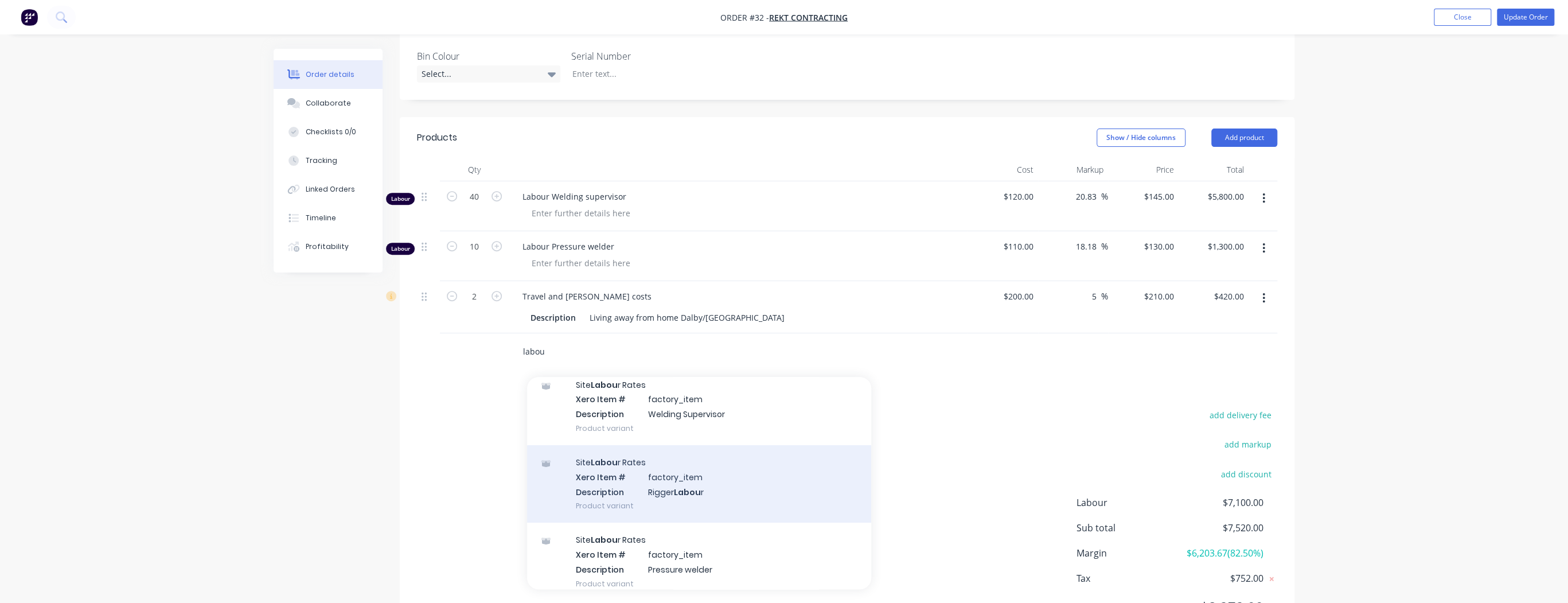
type input "labou"
click at [667, 464] on div "Site Labou r Rates Xero Item # factory_item Description Rigger Labou r Product …" at bounding box center [699, 484] width 344 height 77
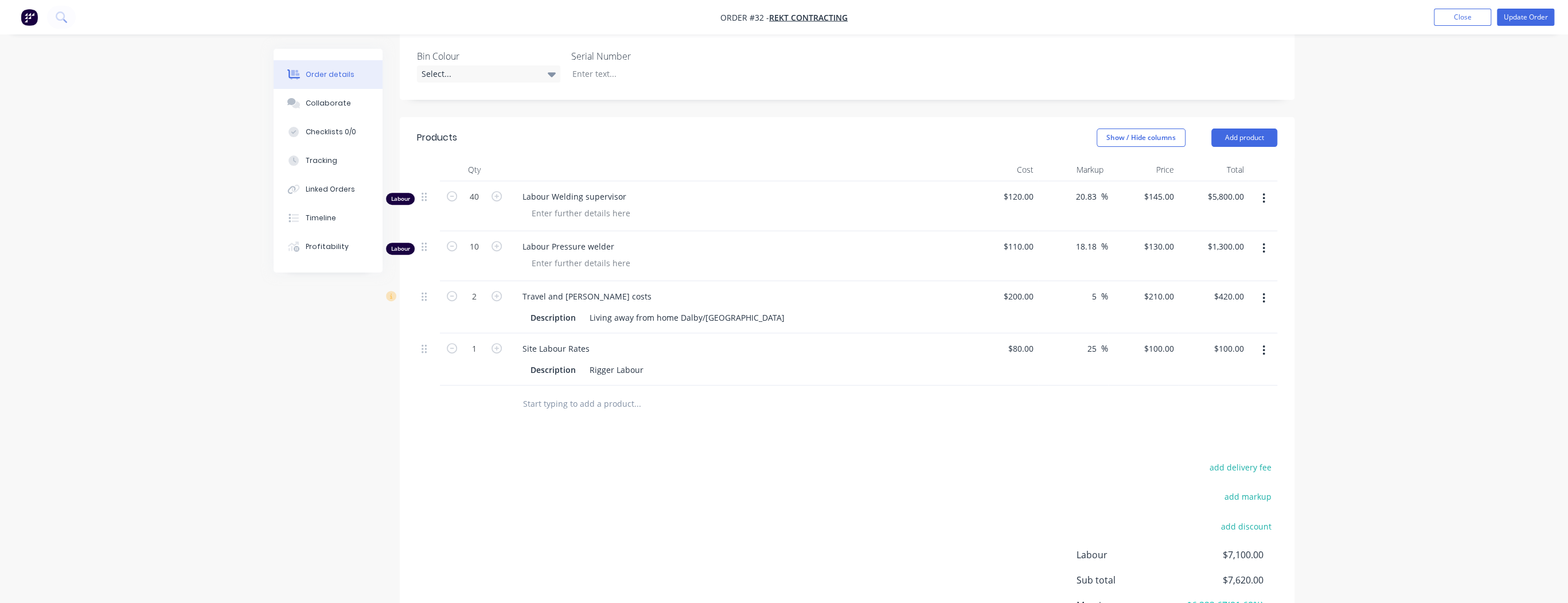
click at [486, 385] on div at bounding box center [474, 404] width 69 height 37
click at [823, 385] on div at bounding box center [715, 404] width 413 height 37
click at [1531, 18] on button "Update Order" at bounding box center [1525, 17] width 57 height 17
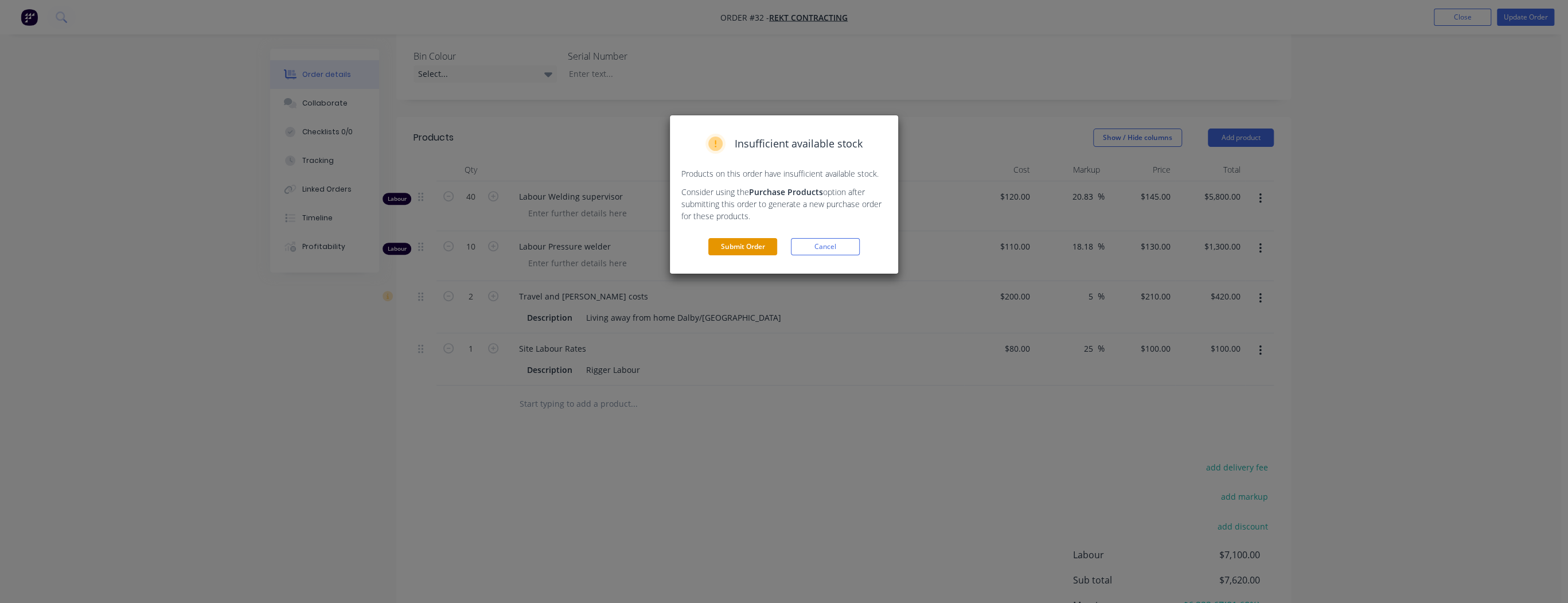
click at [738, 242] on button "Submit Order" at bounding box center [742, 247] width 69 height 17
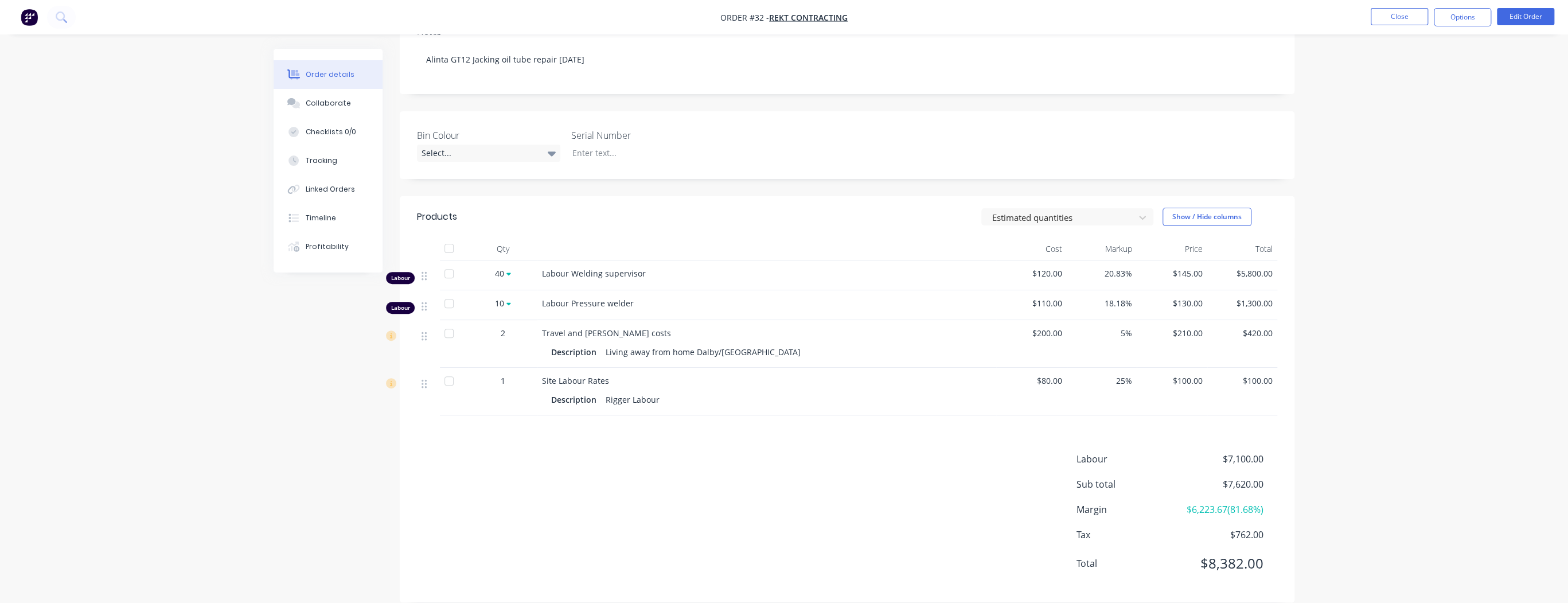
scroll to position [178, 0]
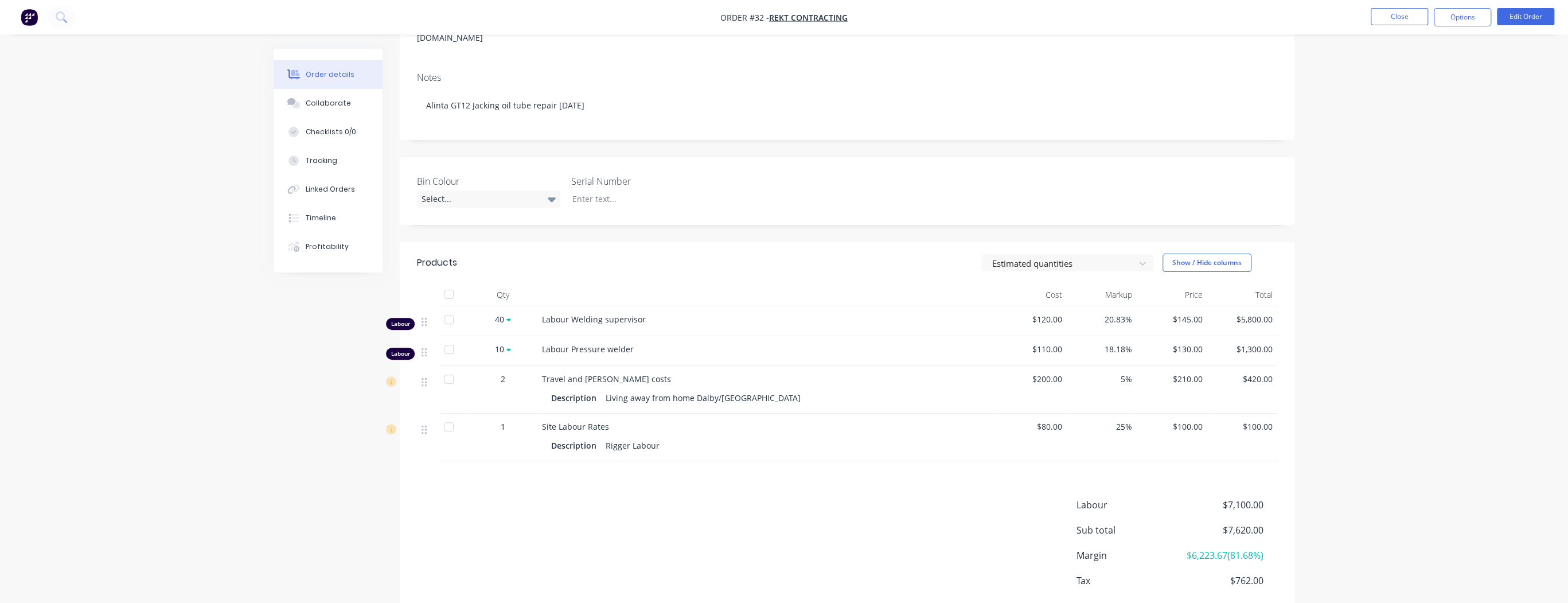
click at [573, 435] on div "Description Rigger Labour" at bounding box center [766, 444] width 449 height 19
click at [447, 415] on div at bounding box center [449, 426] width 23 height 23
click at [1528, 14] on button "Edit Order" at bounding box center [1525, 16] width 57 height 17
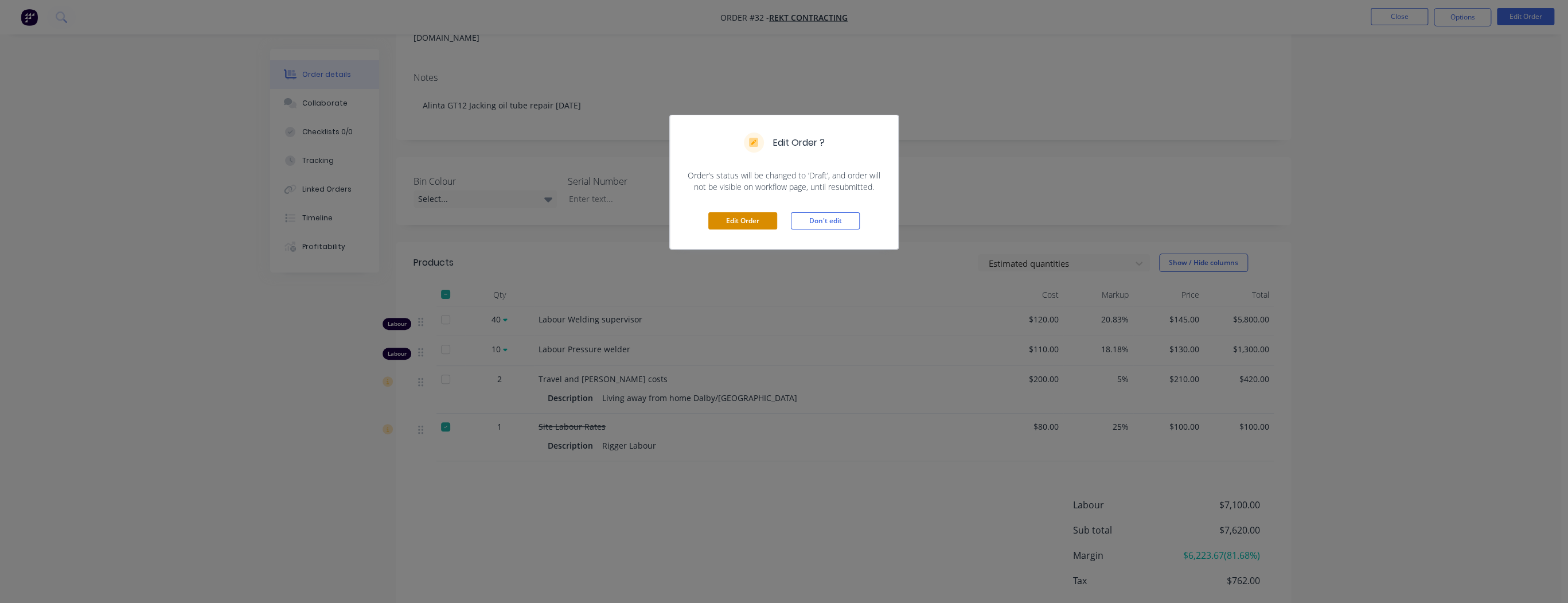
click at [759, 218] on button "Edit Order" at bounding box center [742, 220] width 69 height 17
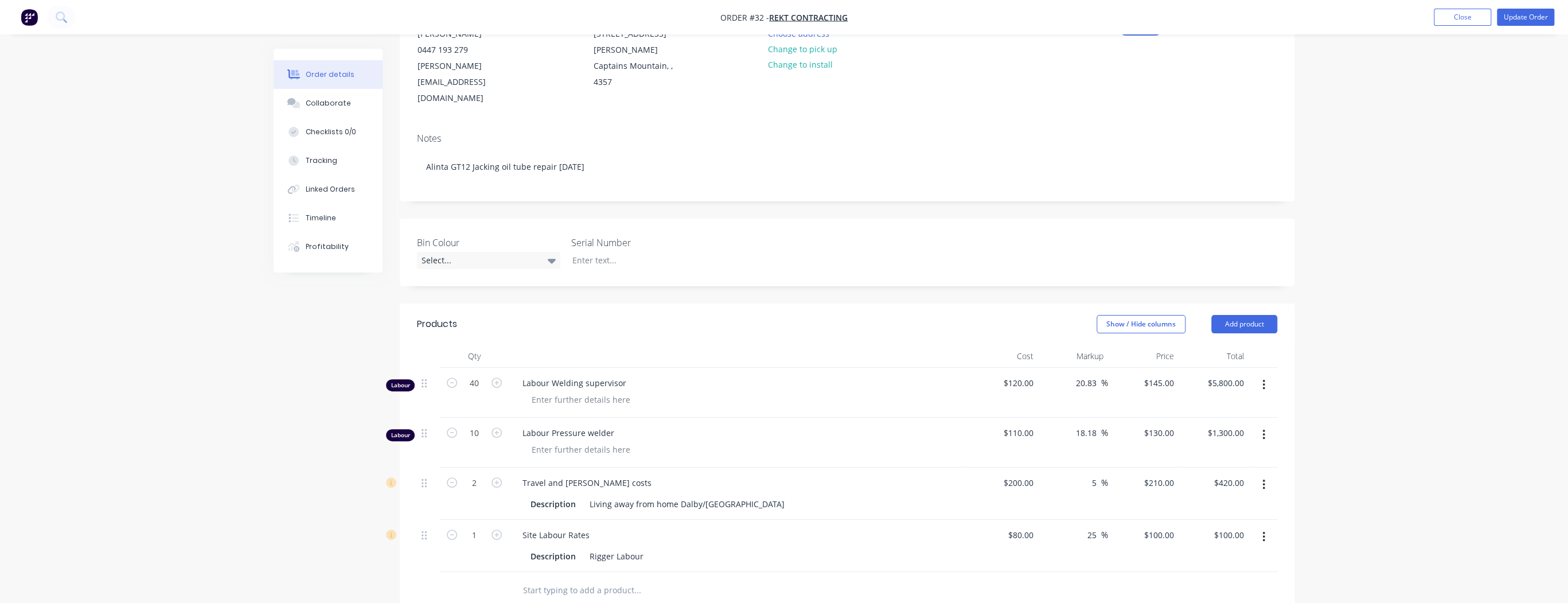
scroll to position [137, 0]
click at [1266, 523] on button "button" at bounding box center [1264, 533] width 27 height 20
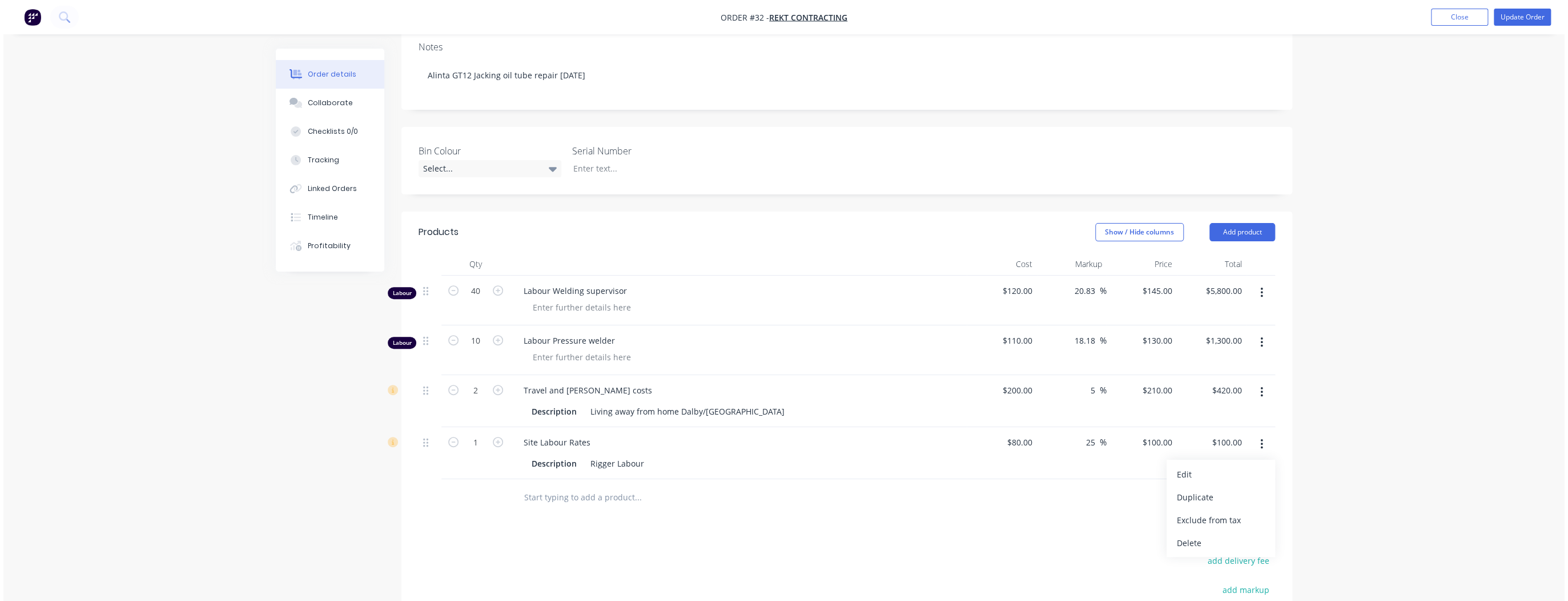
scroll to position [229, 0]
click at [1200, 531] on div "Delete" at bounding box center [1217, 539] width 88 height 17
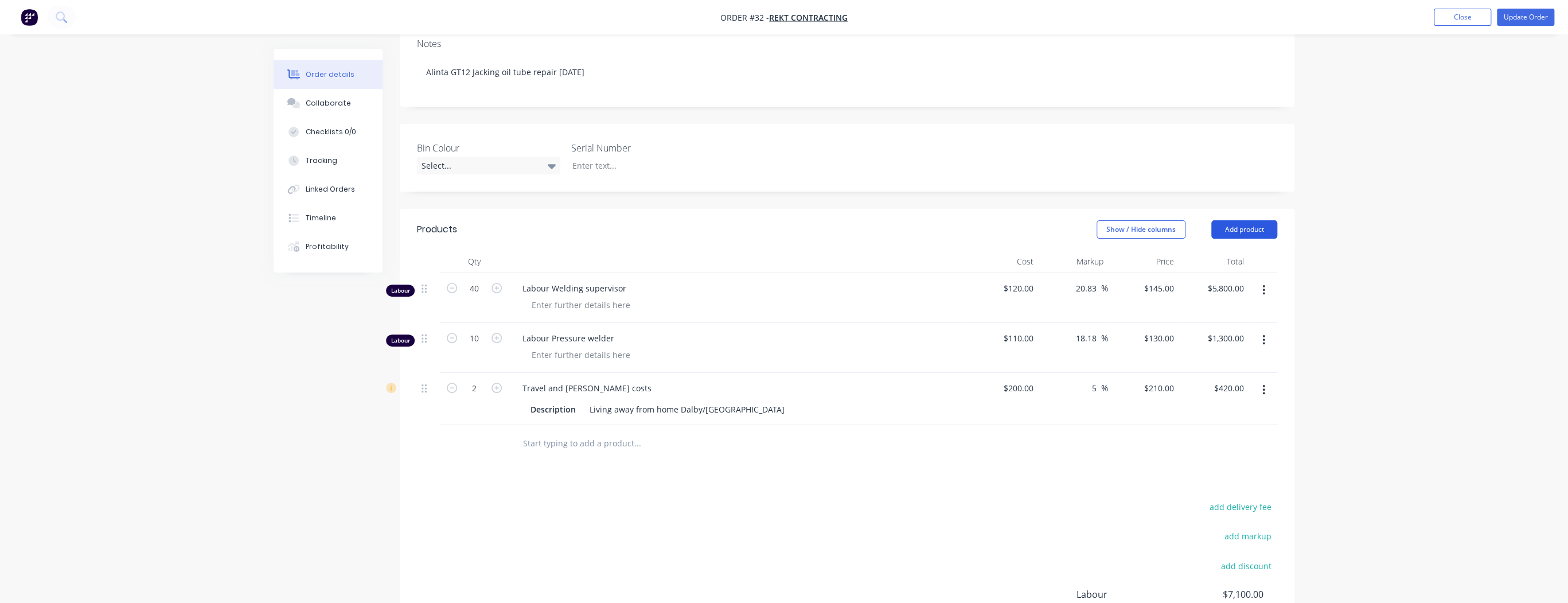
click at [1244, 220] on button "Add product" at bounding box center [1244, 230] width 66 height 18
click at [1197, 365] on div "Labour" at bounding box center [1222, 373] width 88 height 17
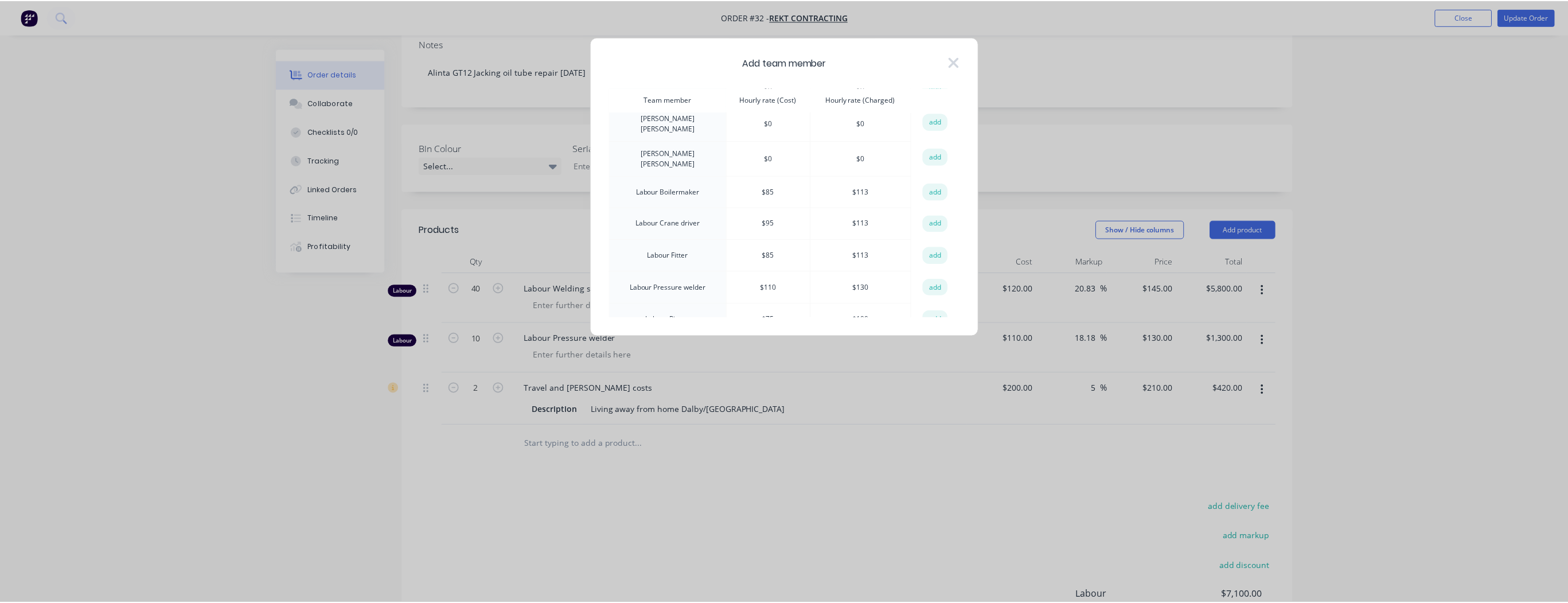
scroll to position [504, 0]
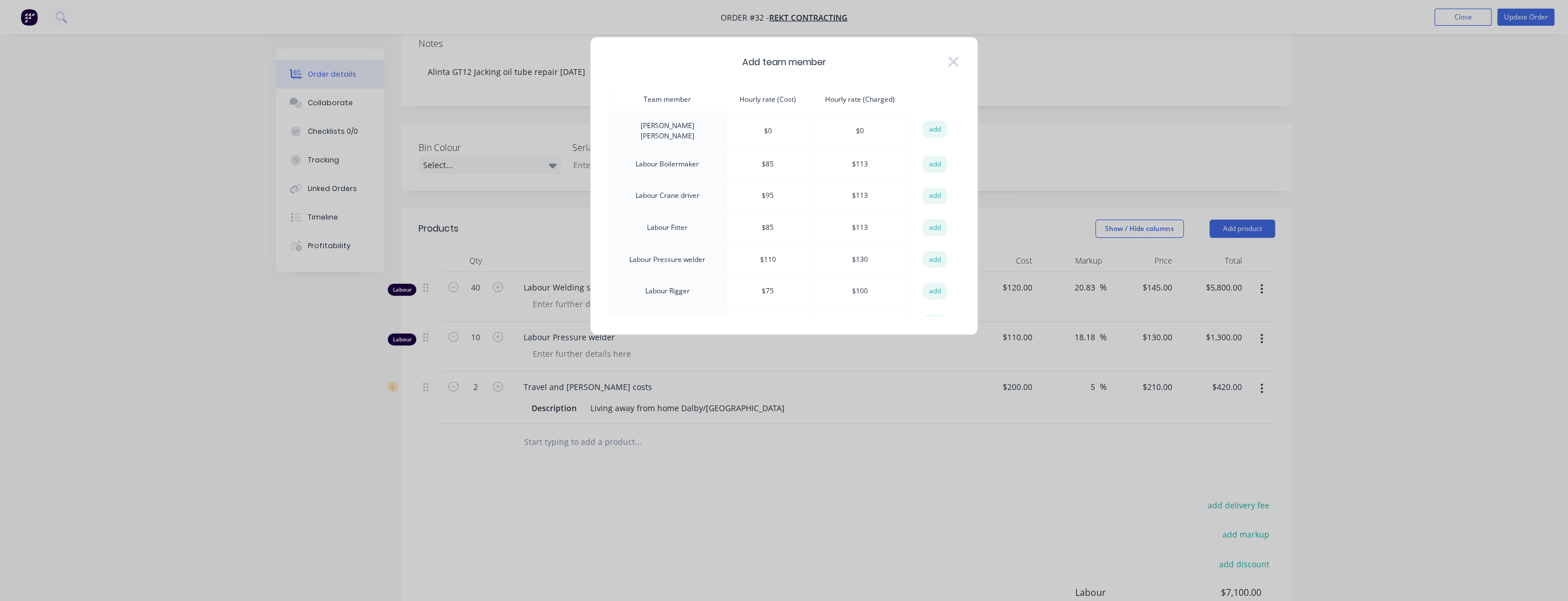
click at [668, 275] on td "Labour Rigger" at bounding box center [668, 291] width 117 height 32
click at [935, 282] on button "add" at bounding box center [935, 291] width 25 height 17
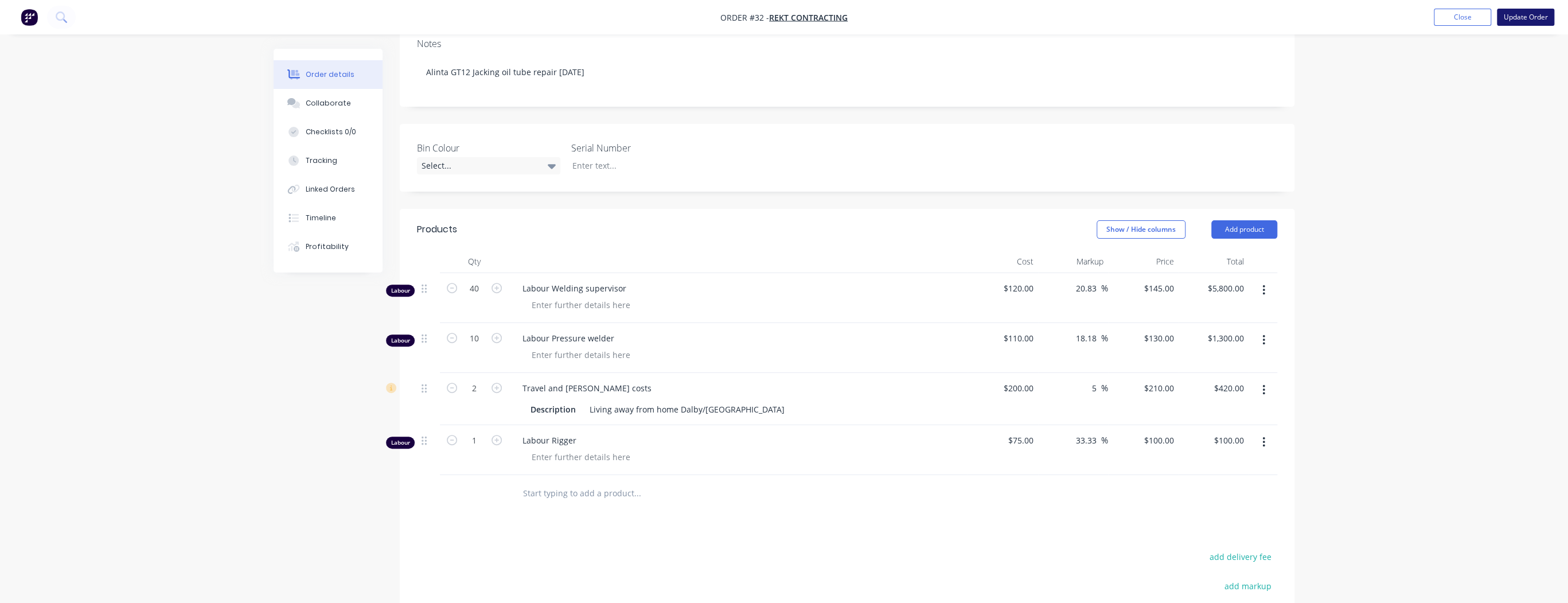
click at [1528, 18] on button "Update Order" at bounding box center [1525, 17] width 57 height 17
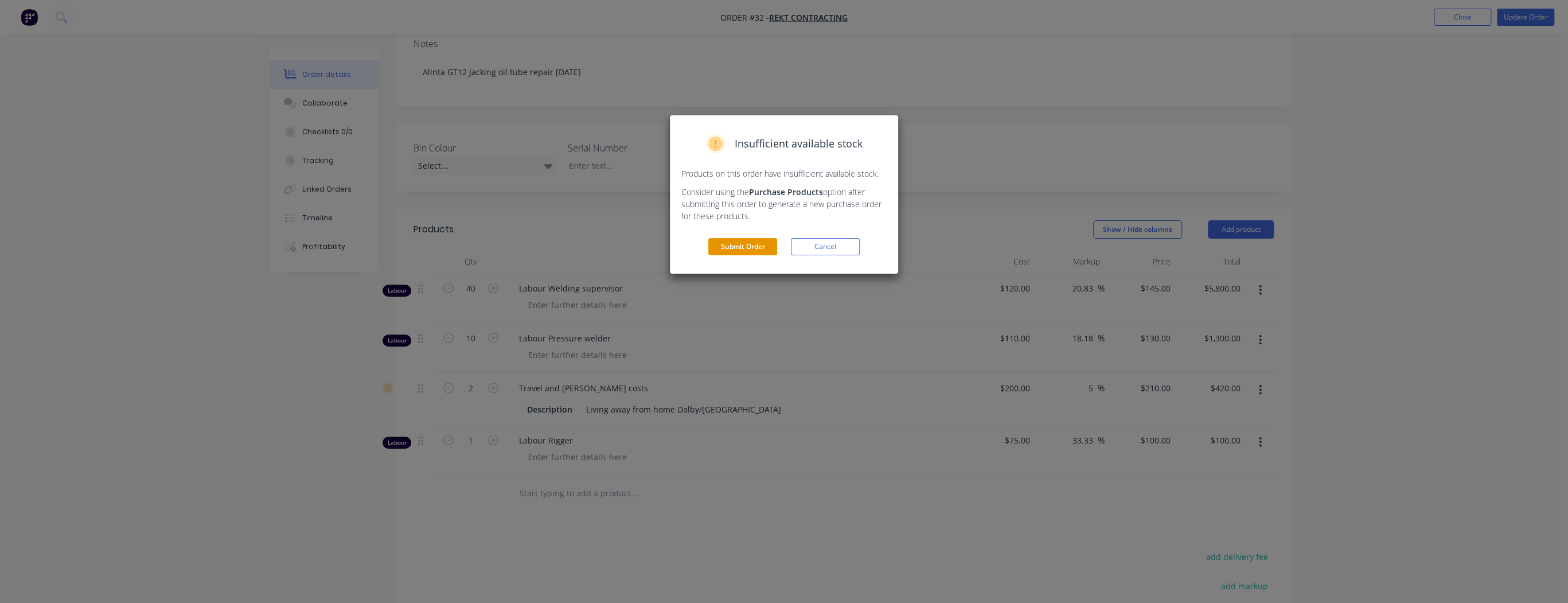
click at [754, 251] on button "Submit Order" at bounding box center [742, 247] width 69 height 17
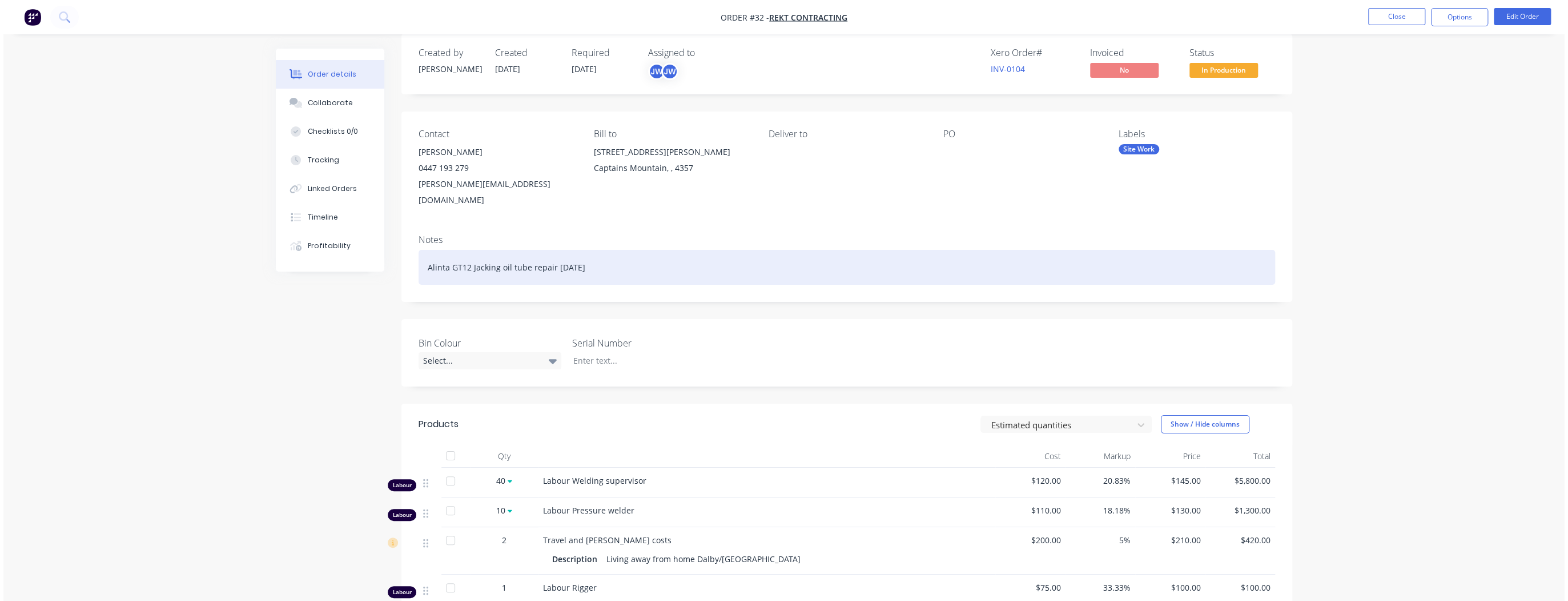
scroll to position [0, 0]
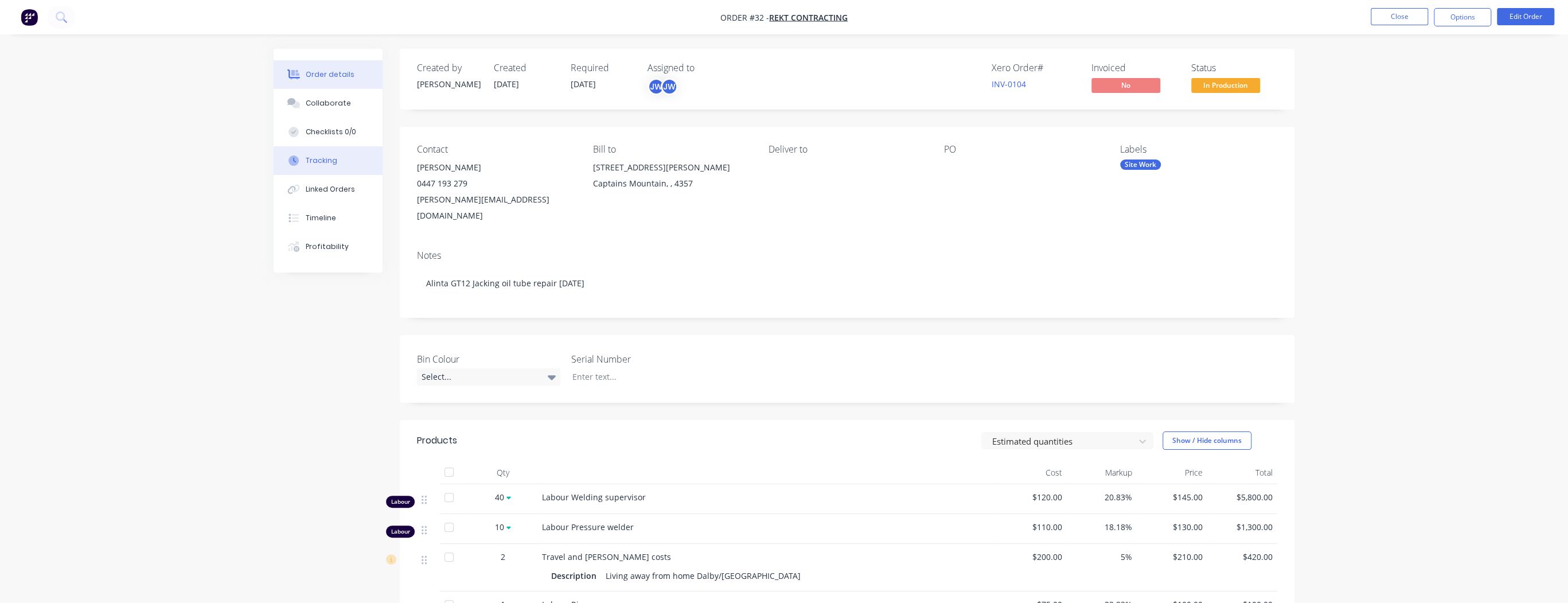
click at [317, 158] on div "Tracking" at bounding box center [321, 161] width 32 height 11
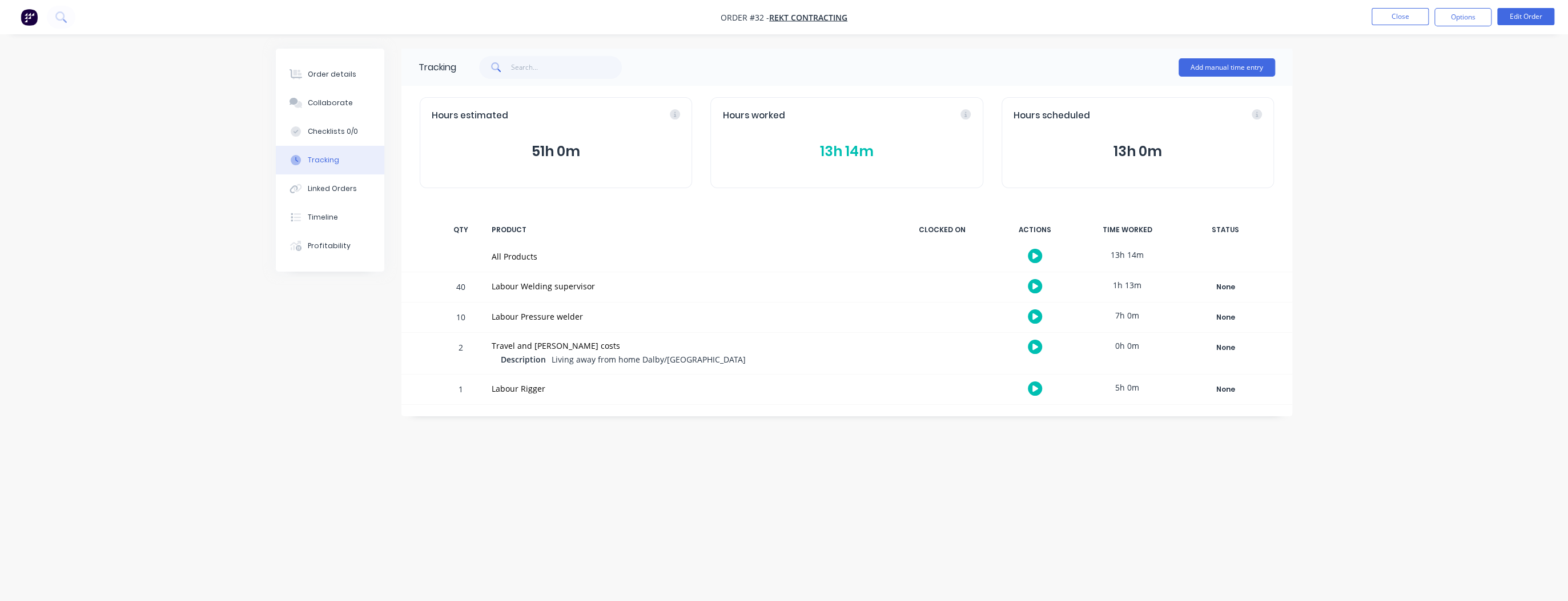
click at [1125, 146] on button "13h 0m" at bounding box center [1138, 151] width 248 height 22
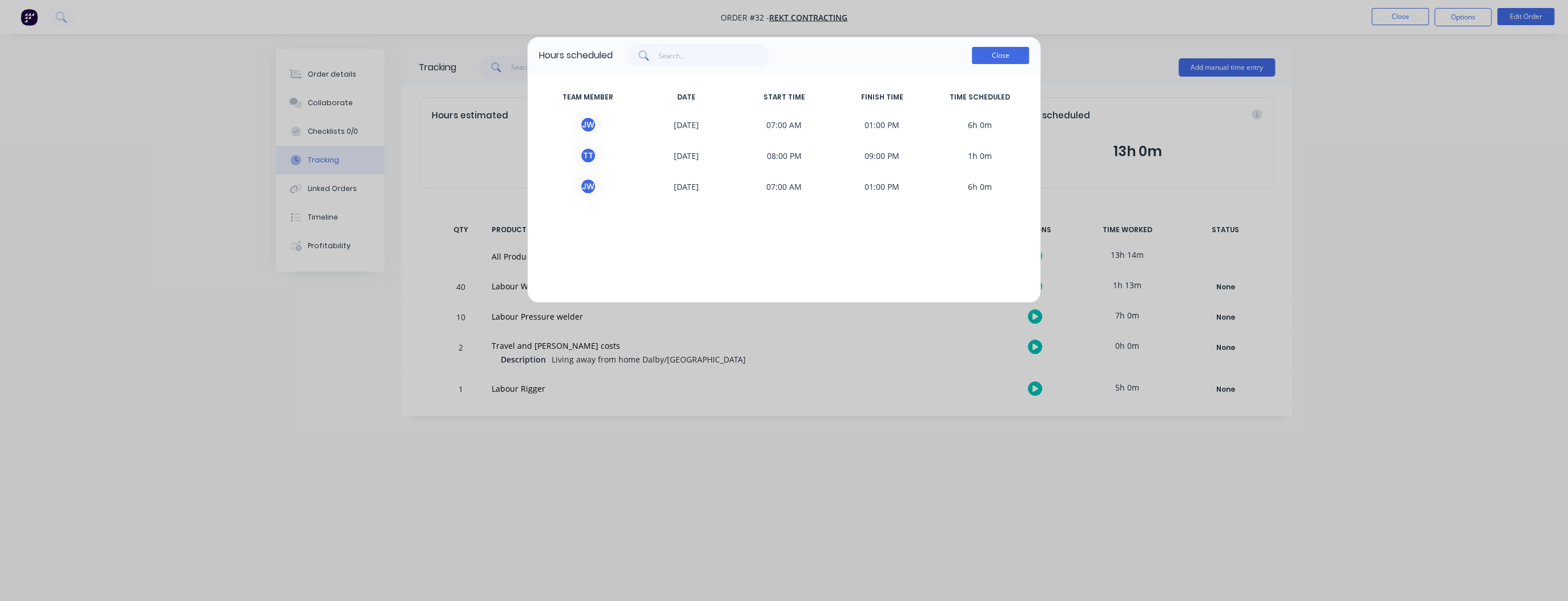
click at [1012, 55] on button "Close" at bounding box center [1000, 55] width 57 height 17
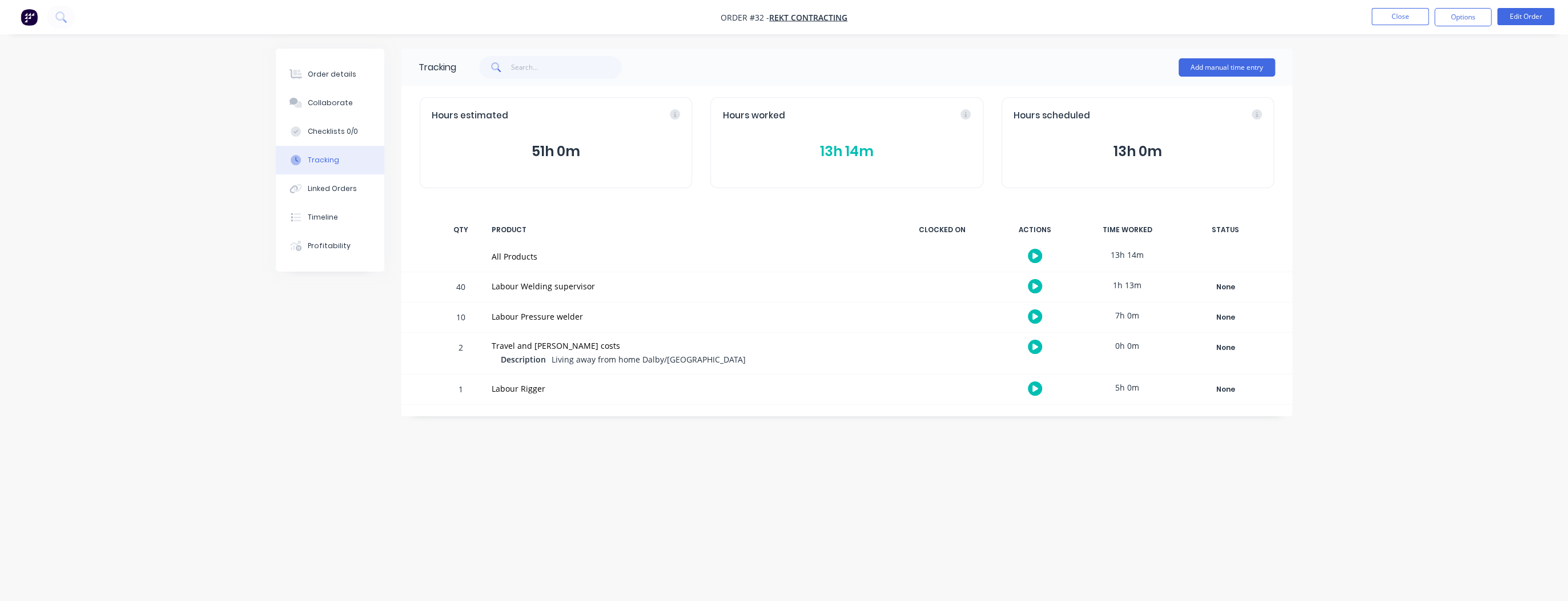
click at [838, 160] on button "13h 14m" at bounding box center [847, 151] width 248 height 22
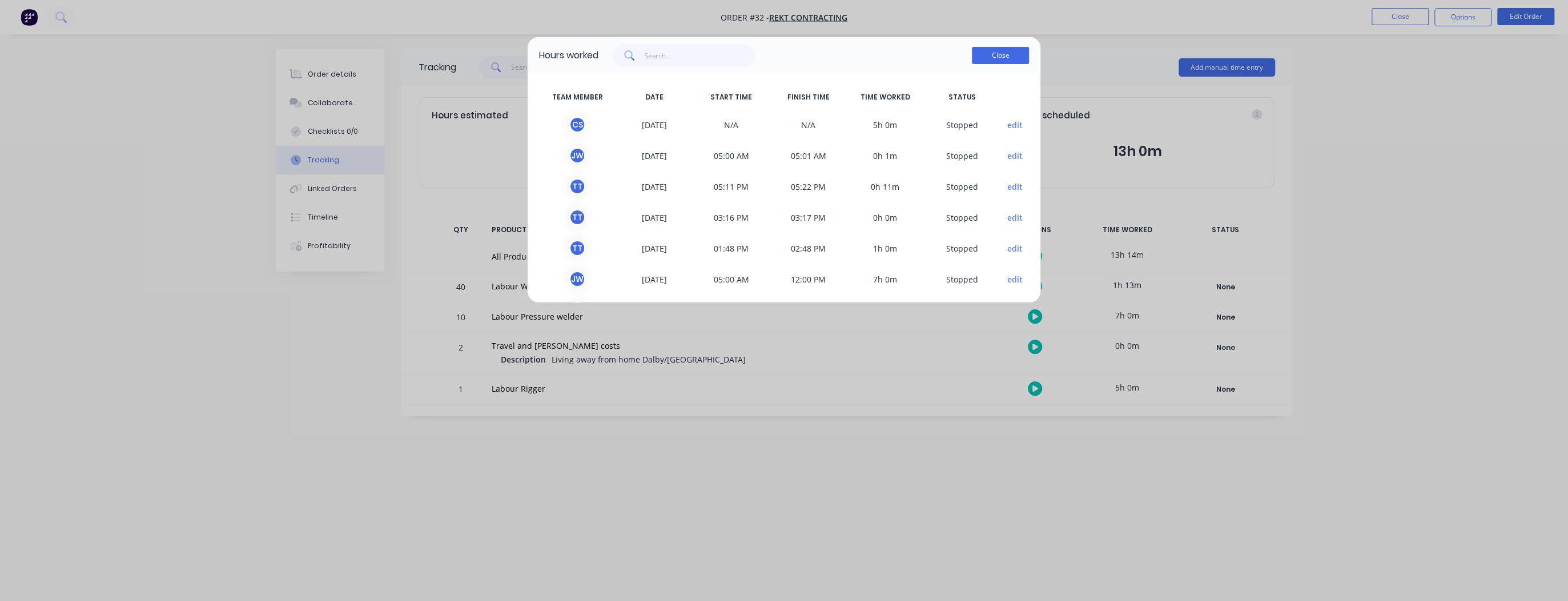
click at [1001, 54] on button "Close" at bounding box center [1000, 55] width 57 height 17
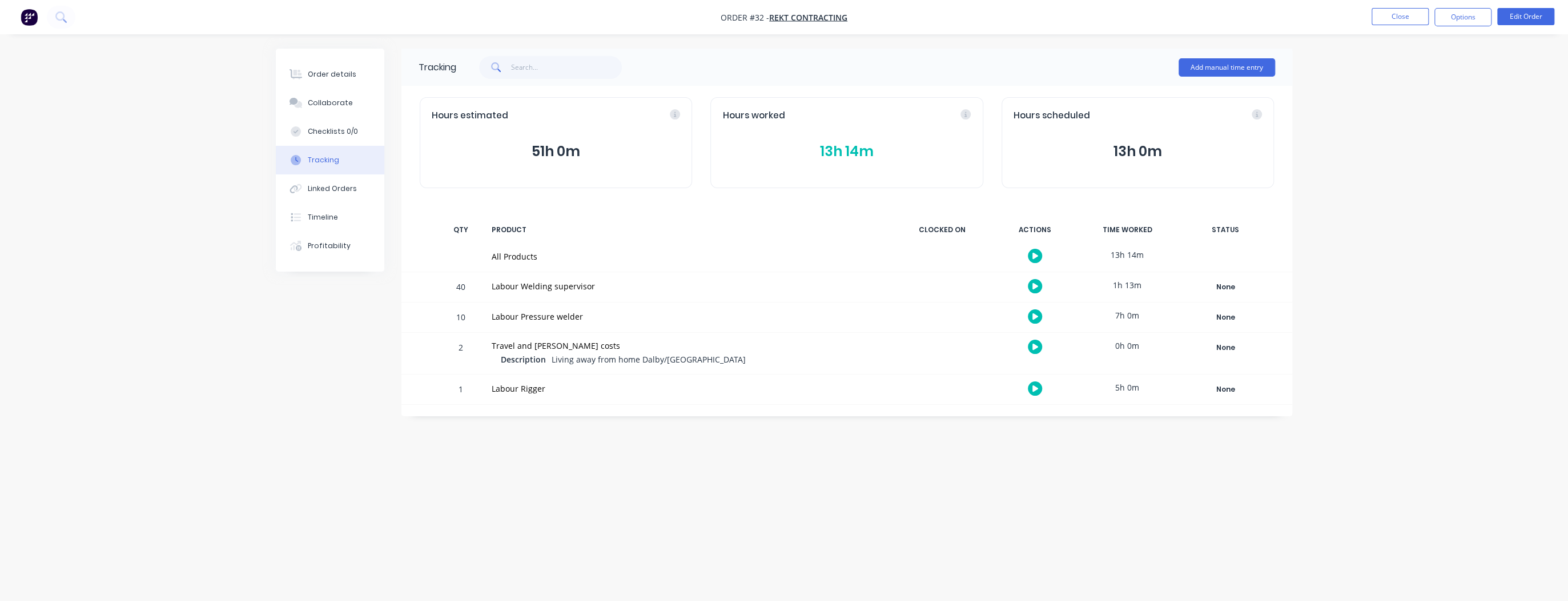
click at [463, 287] on div "40" at bounding box center [460, 288] width 34 height 28
click at [332, 244] on div "Profitability" at bounding box center [329, 246] width 43 height 11
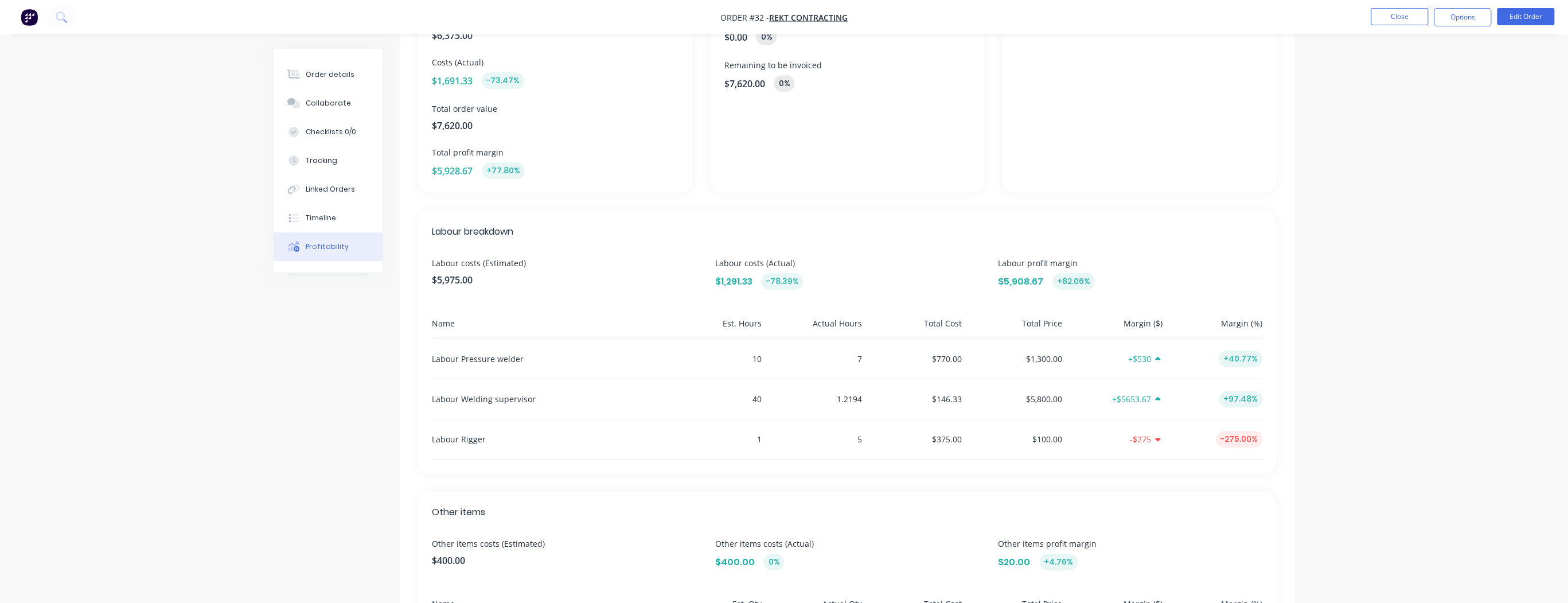
scroll to position [183, 0]
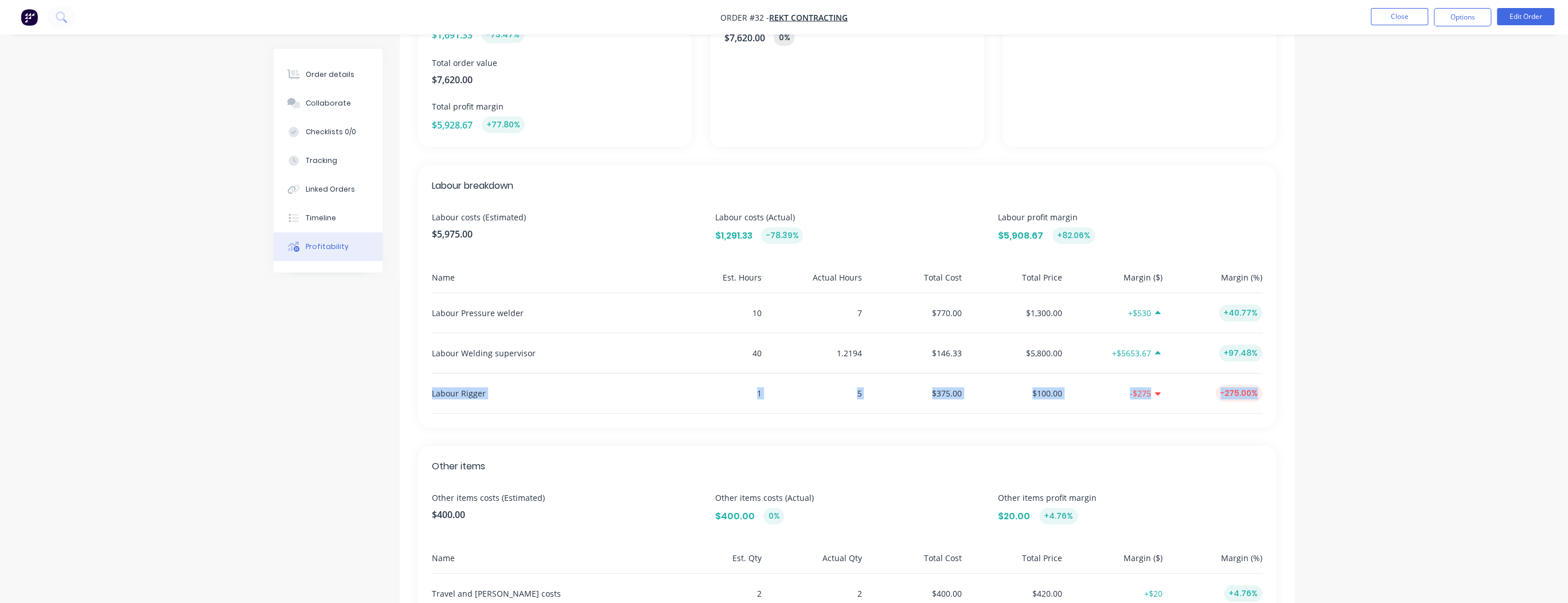
click at [1411, 373] on div "Order details Collaborate Checklists 0/0 Tracking Linked Orders Timeline Profit…" at bounding box center [784, 240] width 1568 height 847
click at [1361, 359] on div "Order details Collaborate Checklists 0/0 Tracking Linked Orders Timeline Profit…" at bounding box center [784, 240] width 1568 height 847
click at [1399, 16] on button "Close" at bounding box center [1398, 16] width 57 height 17
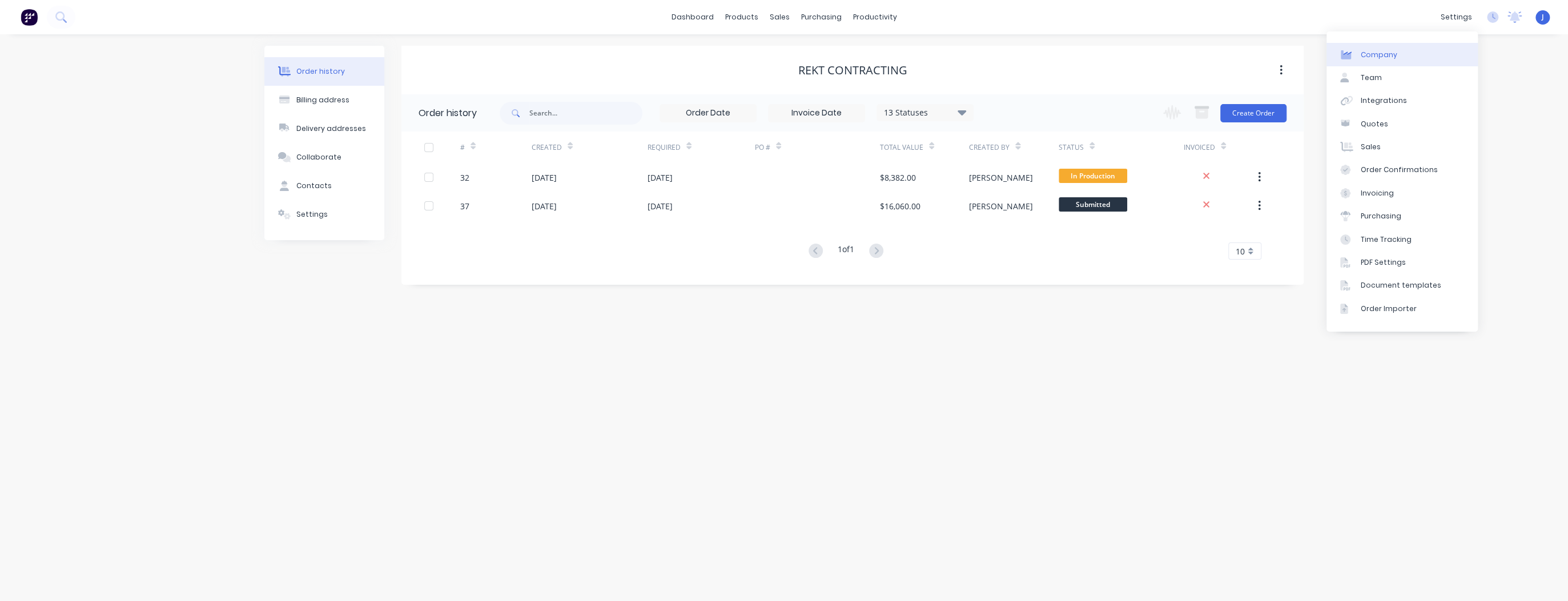
drag, startPoint x: 1449, startPoint y: 22, endPoint x: 1433, endPoint y: 54, distance: 35.8
click at [1450, 22] on div "settings" at bounding box center [1456, 17] width 43 height 17
click at [1417, 73] on link "Team" at bounding box center [1402, 77] width 152 height 23
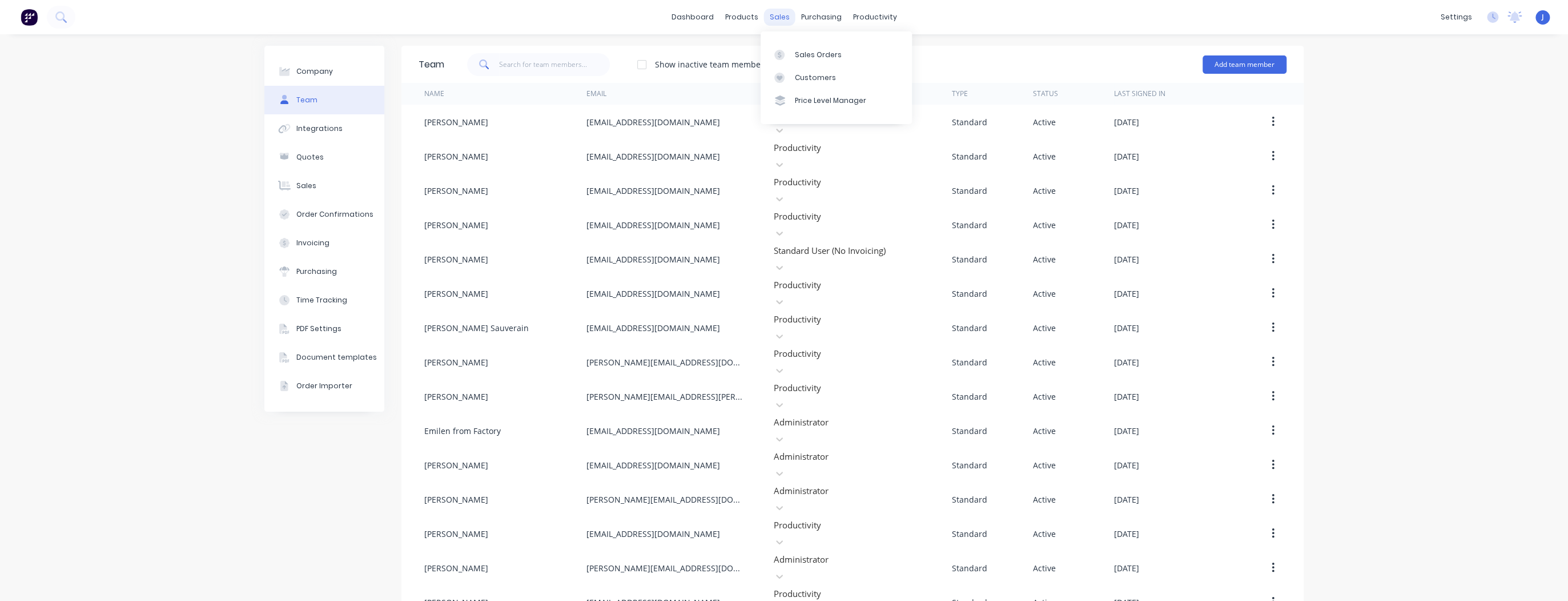
click at [775, 15] on div "sales" at bounding box center [779, 17] width 32 height 17
click at [768, 17] on div "sales" at bounding box center [779, 17] width 32 height 17
click at [819, 18] on div "purchasing" at bounding box center [822, 17] width 52 height 17
click at [749, 17] on div "products" at bounding box center [742, 17] width 44 height 17
click at [752, 53] on link "Product Catalogue" at bounding box center [795, 54] width 152 height 23
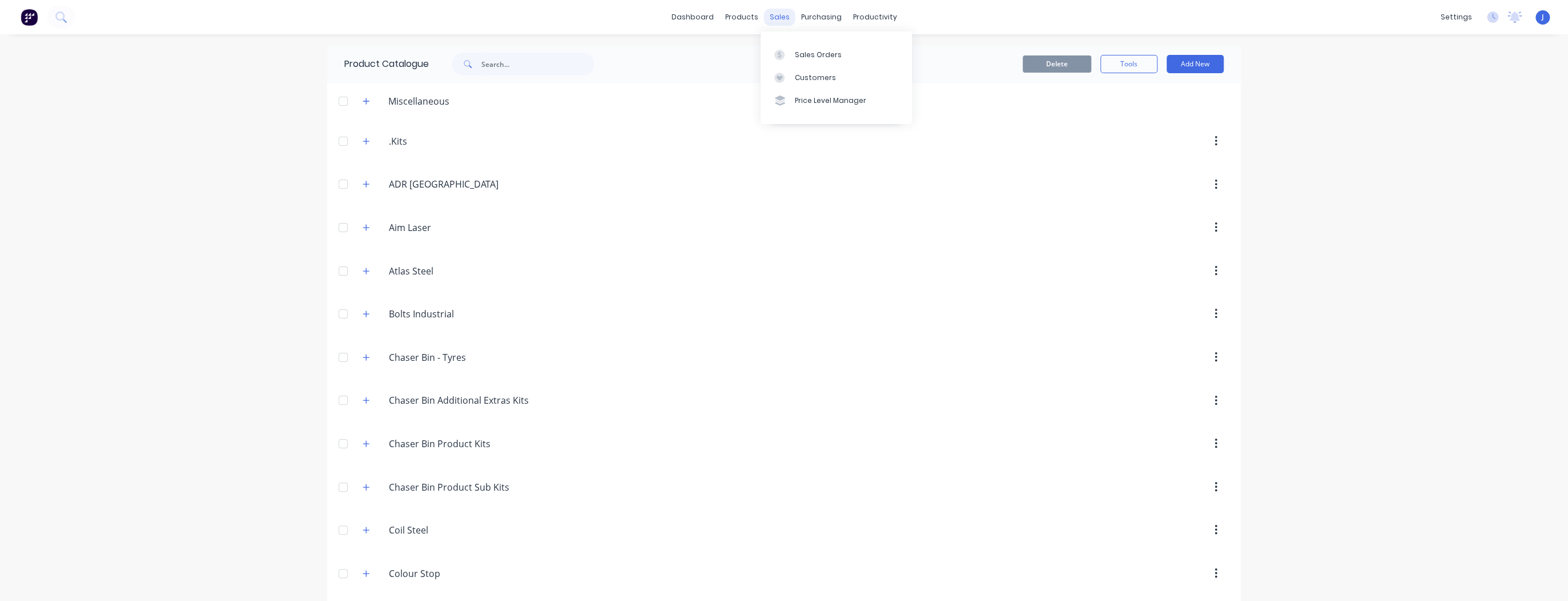
click at [772, 16] on div "sales" at bounding box center [779, 17] width 32 height 17
click at [815, 55] on div "Sales Orders" at bounding box center [818, 55] width 47 height 11
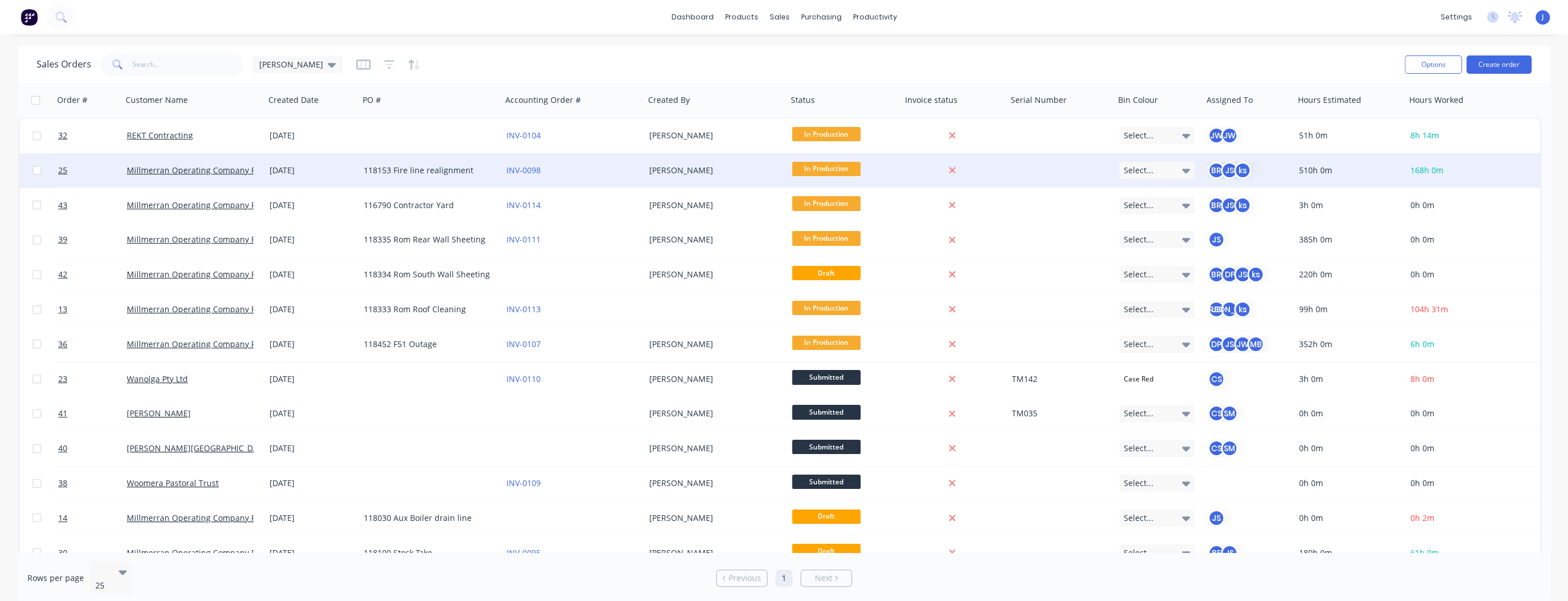
click at [451, 172] on div "118153 Fire line realignment" at bounding box center [427, 170] width 127 height 11
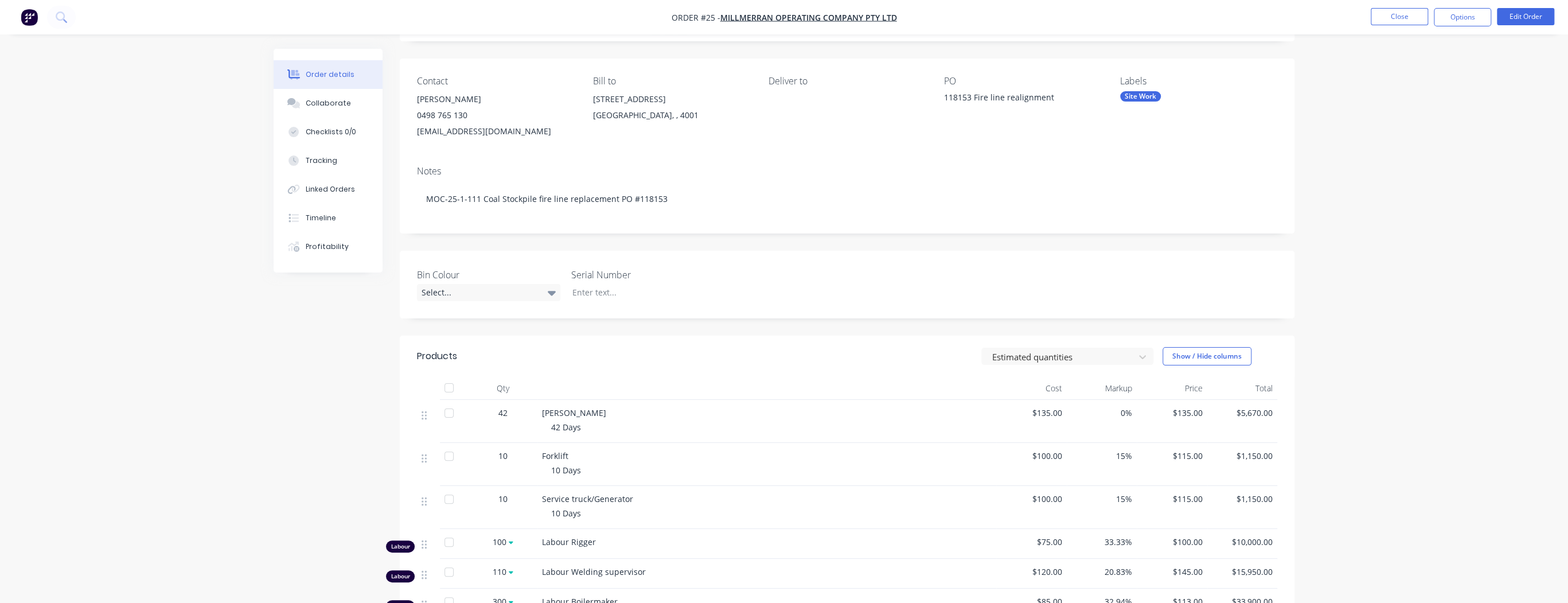
scroll to position [46, 0]
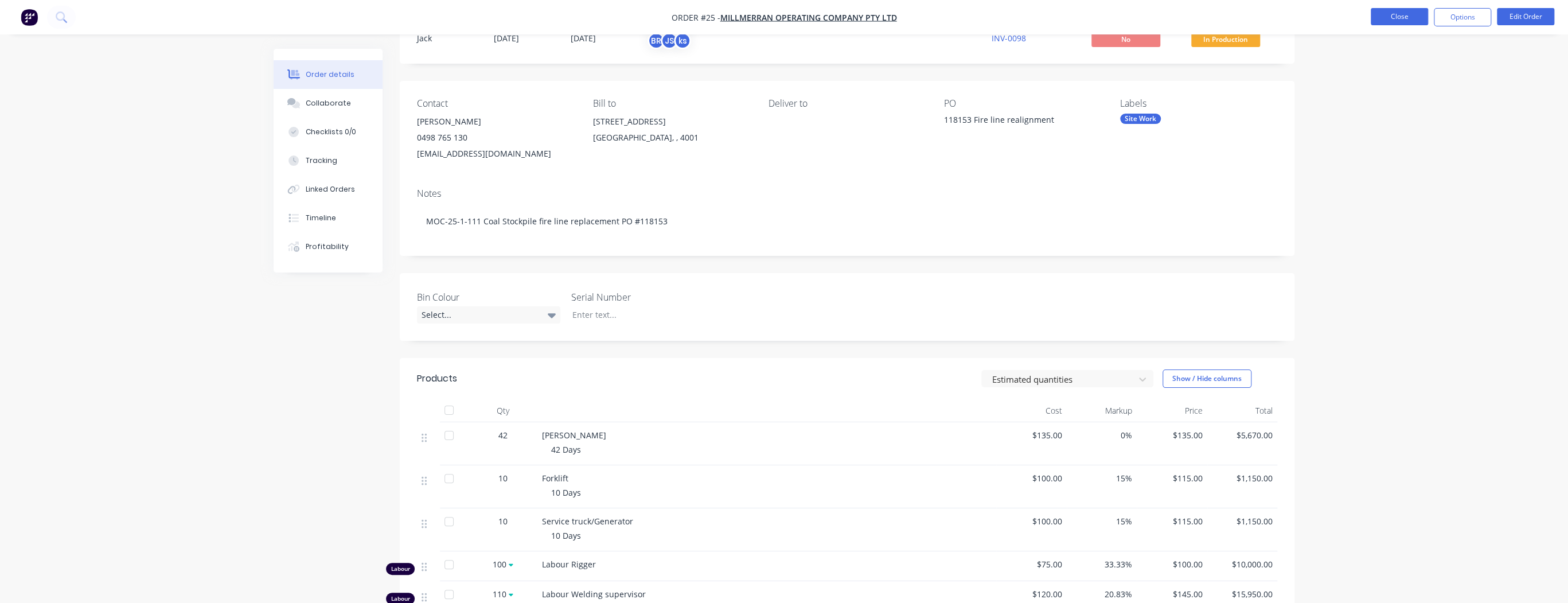
click at [1395, 15] on button "Close" at bounding box center [1398, 16] width 57 height 17
